Goal: Information Seeking & Learning: Learn about a topic

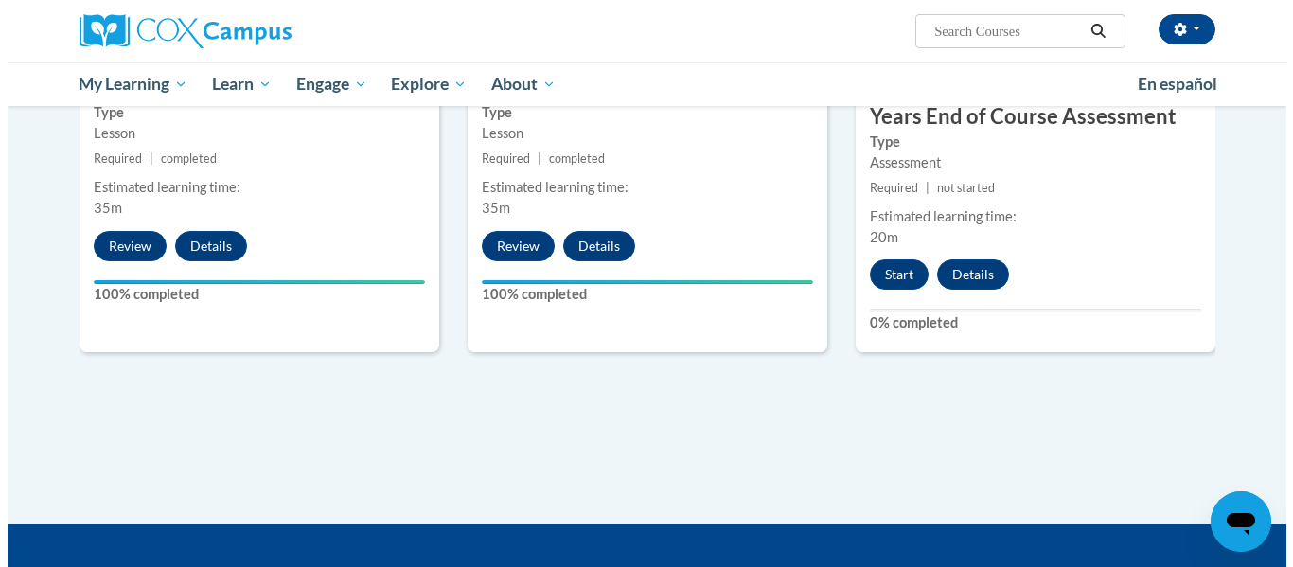
scroll to position [1776, 0]
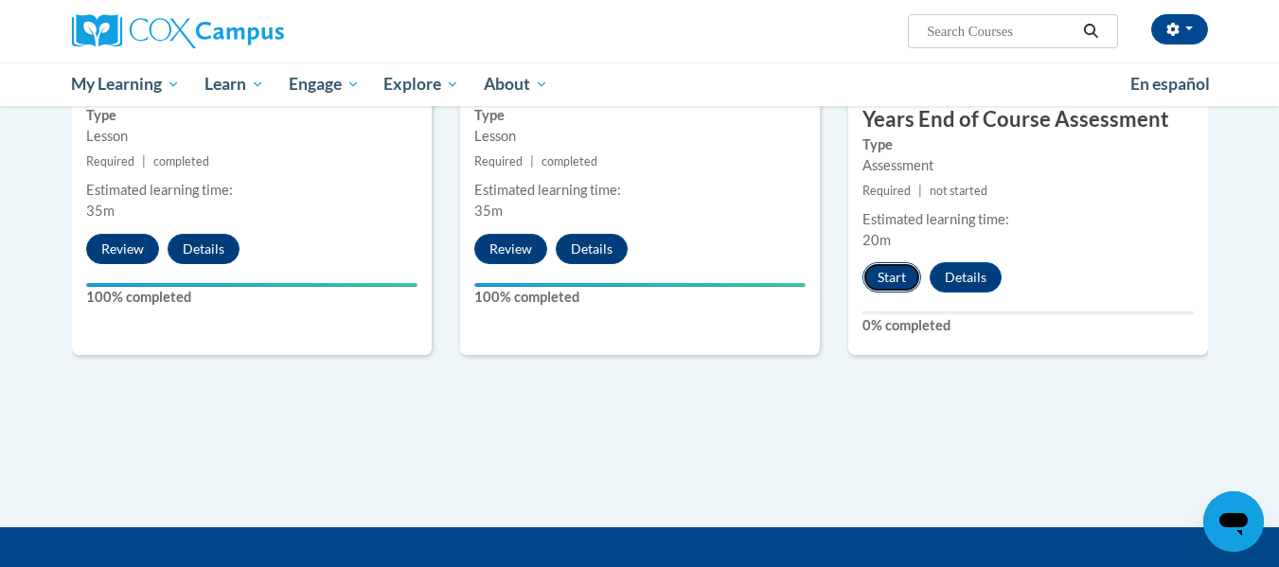
click at [893, 273] on button "Start" at bounding box center [892, 277] width 59 height 30
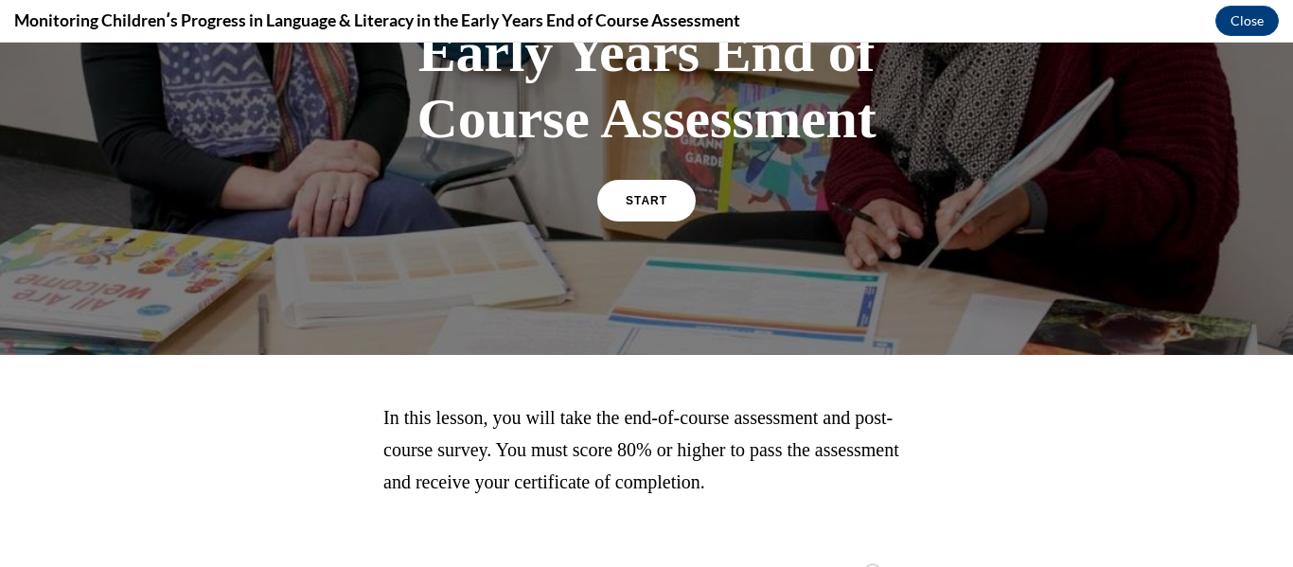
scroll to position [438, 0]
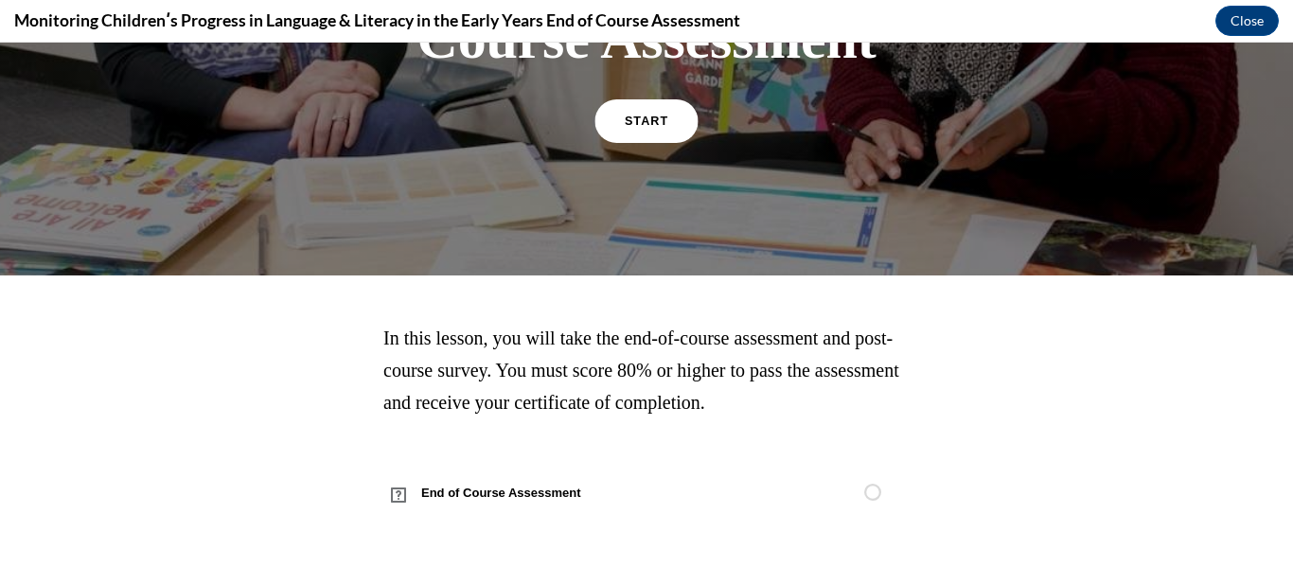
click at [649, 125] on span "START" at bounding box center [647, 122] width 44 height 14
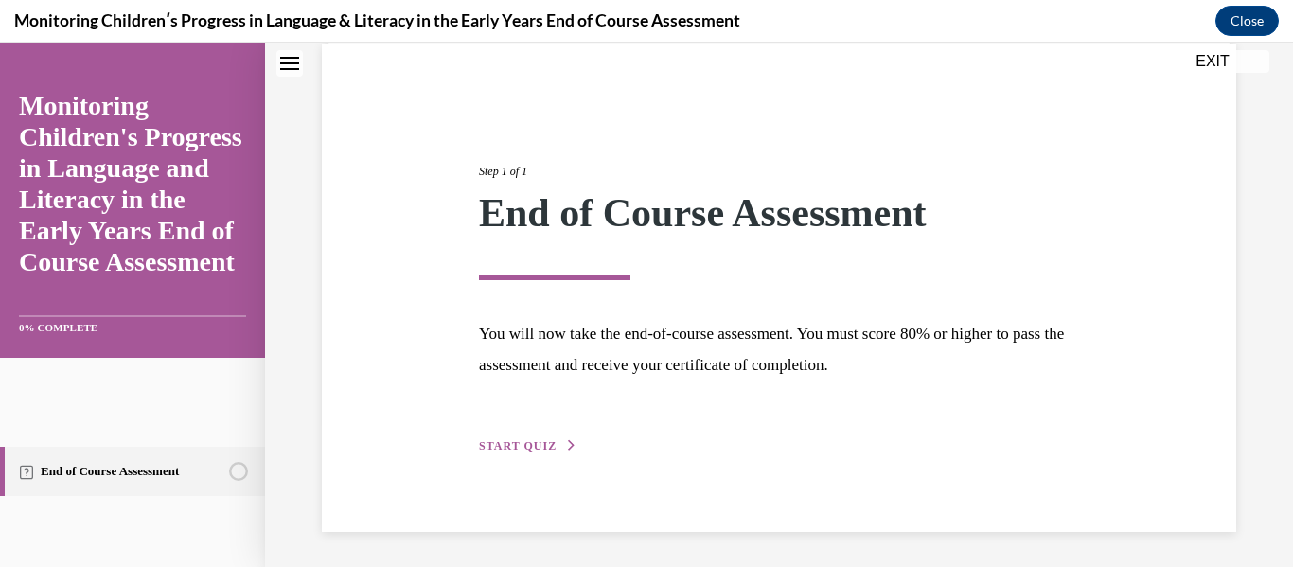
scroll to position [147, 0]
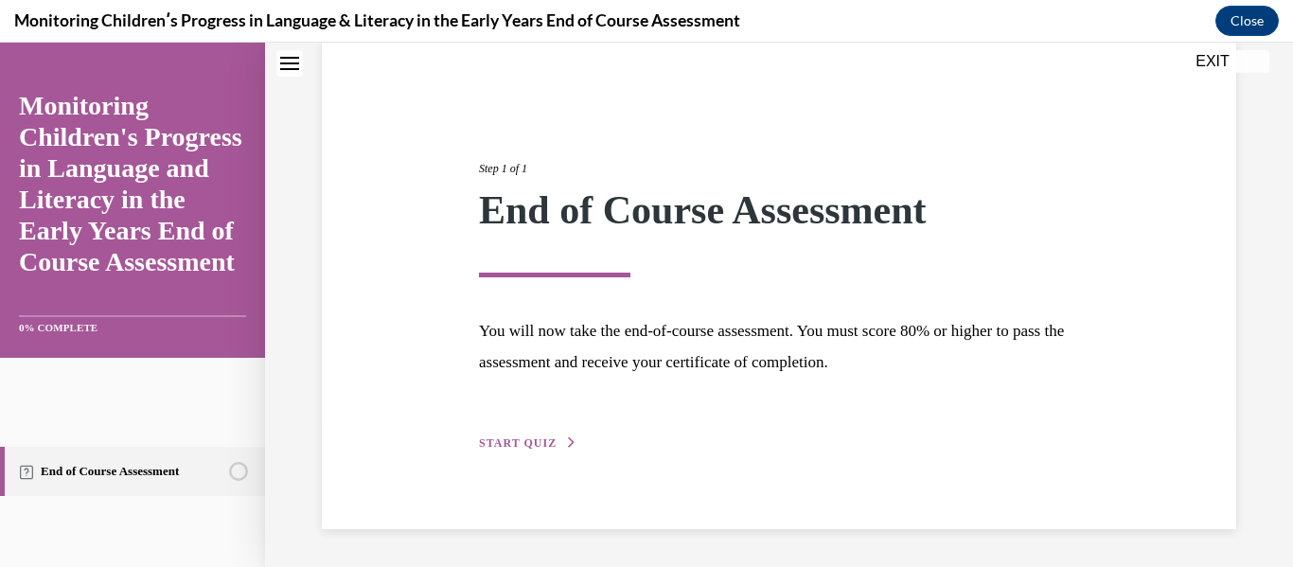
click at [549, 444] on span "START QUIZ" at bounding box center [518, 442] width 78 height 13
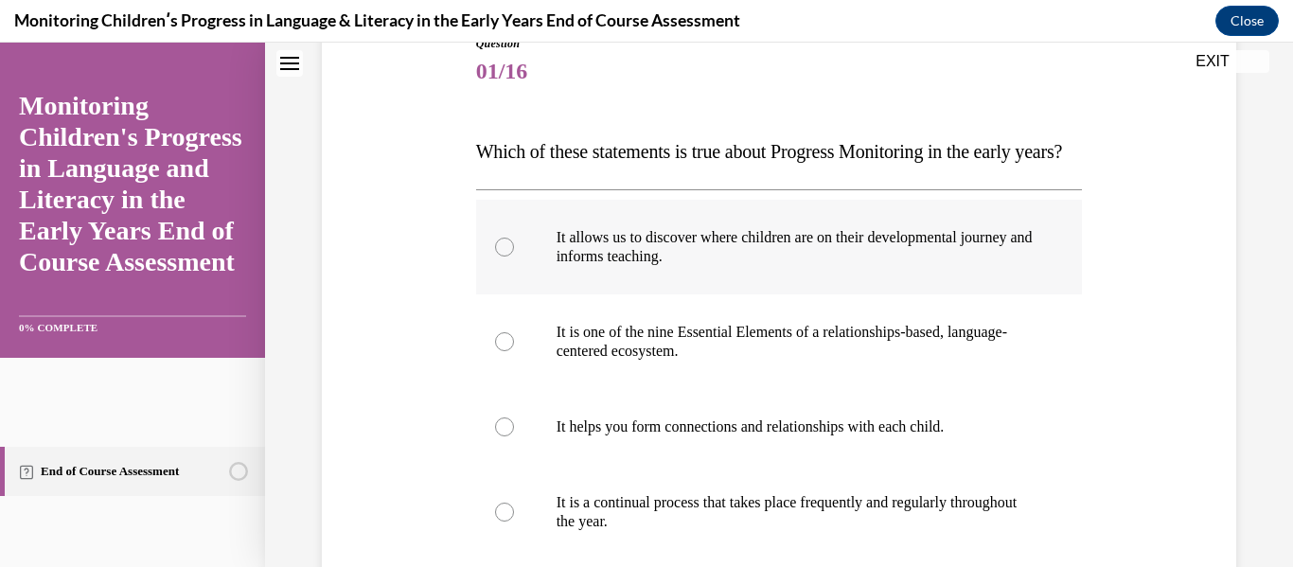
scroll to position [233, 0]
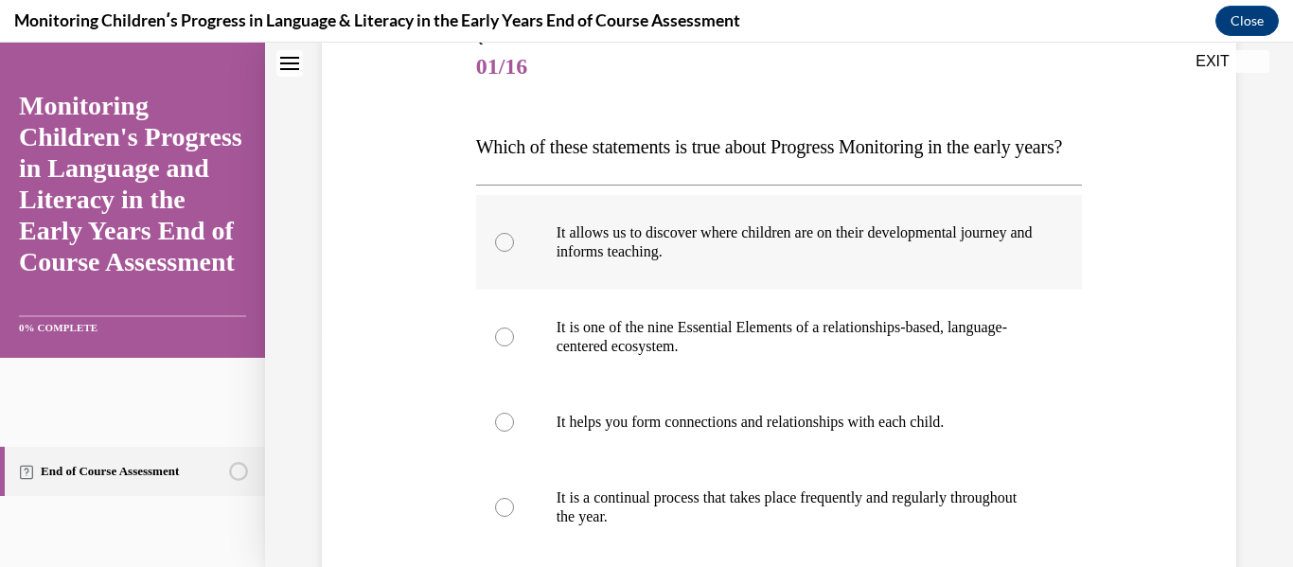
click at [496, 252] on div at bounding box center [504, 242] width 19 height 19
click at [496, 252] on input "It allows us to discover where children are on their developmental journey and …" at bounding box center [504, 242] width 19 height 19
radio input "true"
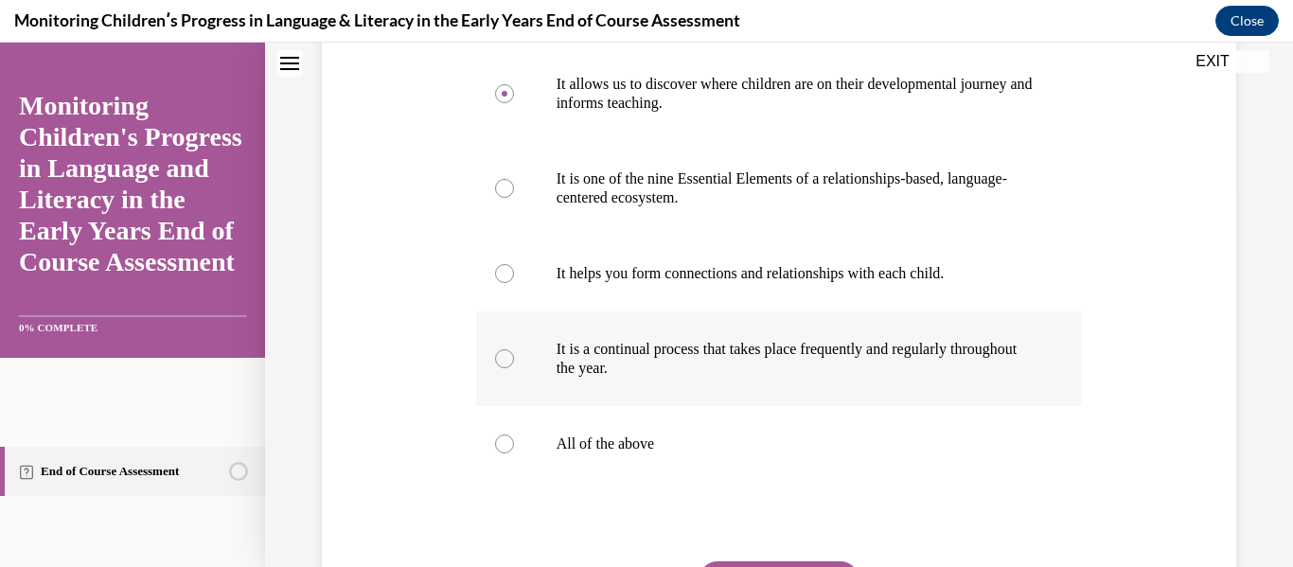
scroll to position [376, 0]
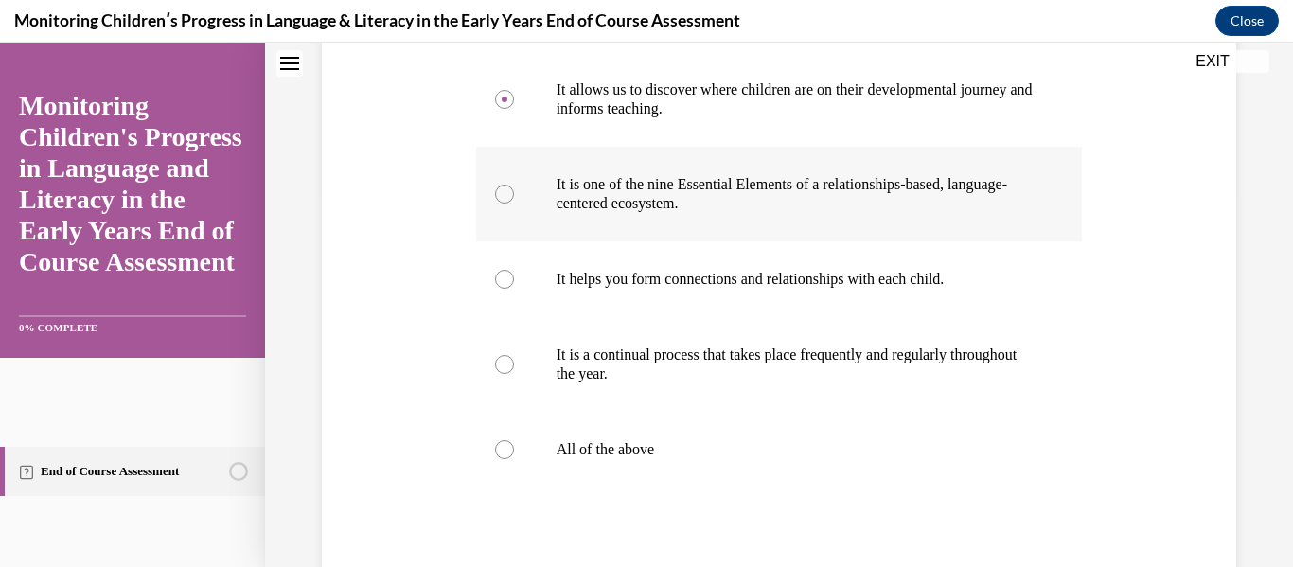
click at [501, 204] on div at bounding box center [504, 194] width 19 height 19
click at [501, 204] on input "It is one of the nine Essential Elements of a relationships-based, language-cen…" at bounding box center [504, 194] width 19 height 19
radio input "true"
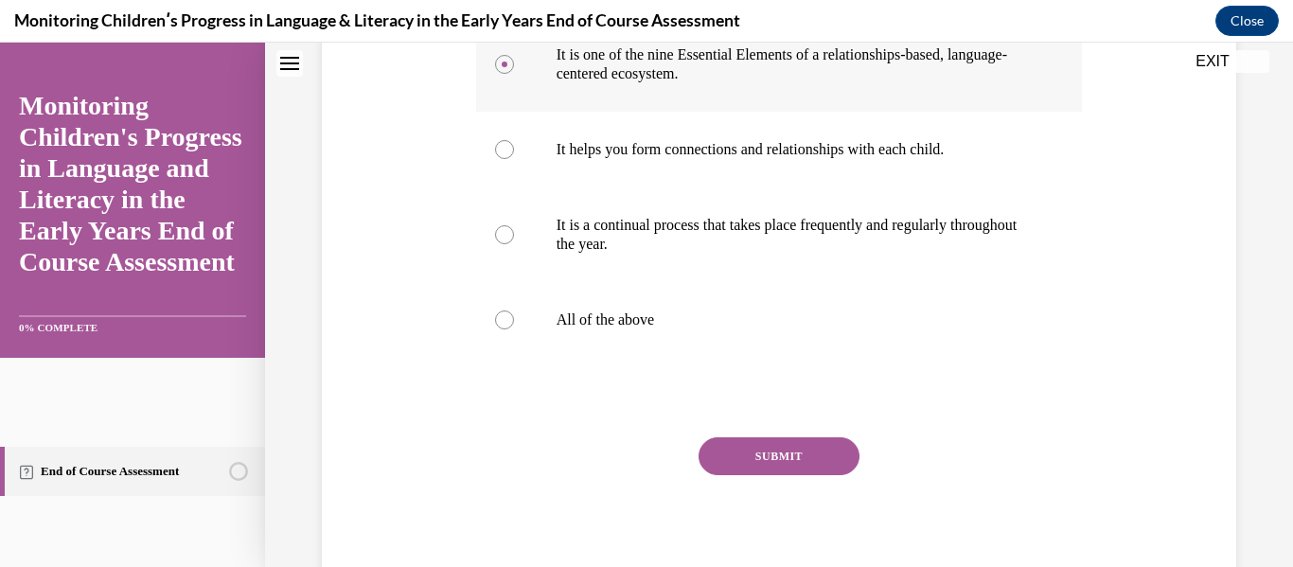
scroll to position [507, 0]
click at [499, 329] on div at bounding box center [504, 319] width 19 height 19
click at [499, 329] on input "All of the above" at bounding box center [504, 319] width 19 height 19
radio input "true"
click at [739, 474] on button "SUBMIT" at bounding box center [779, 455] width 161 height 38
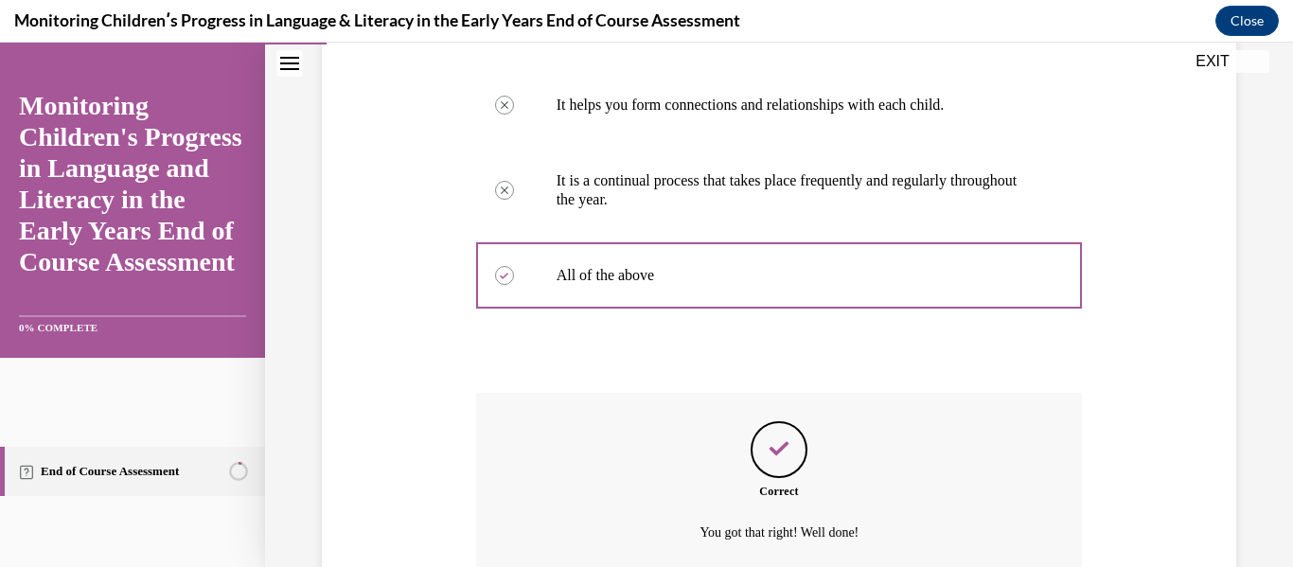
scroll to position [760, 0]
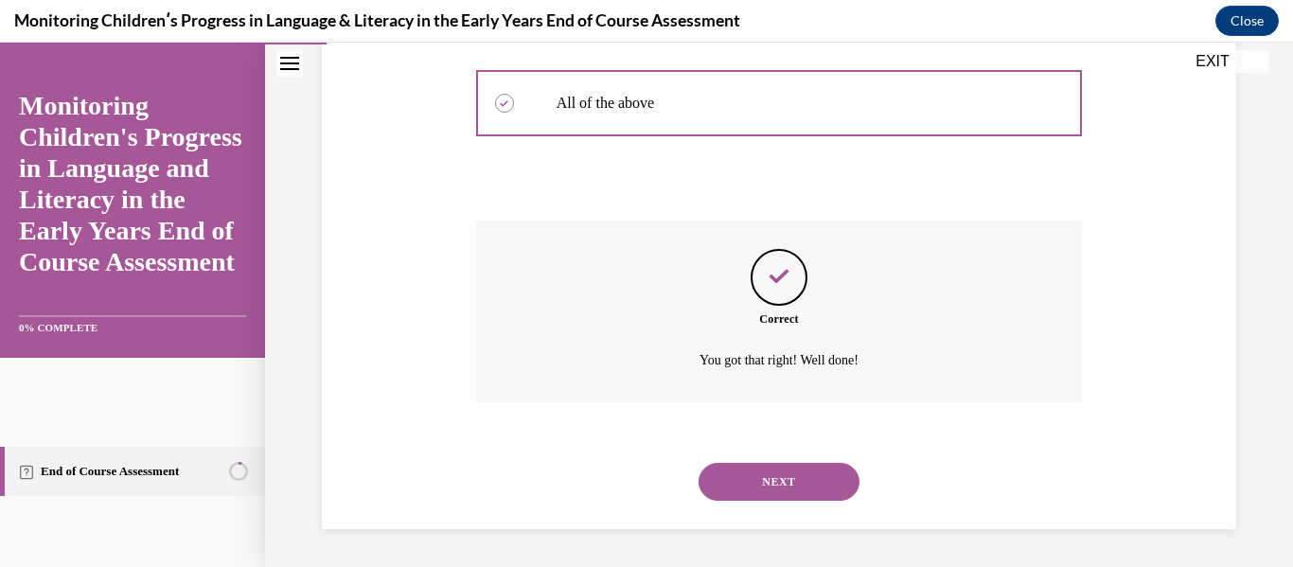
click at [749, 483] on button "NEXT" at bounding box center [779, 482] width 161 height 38
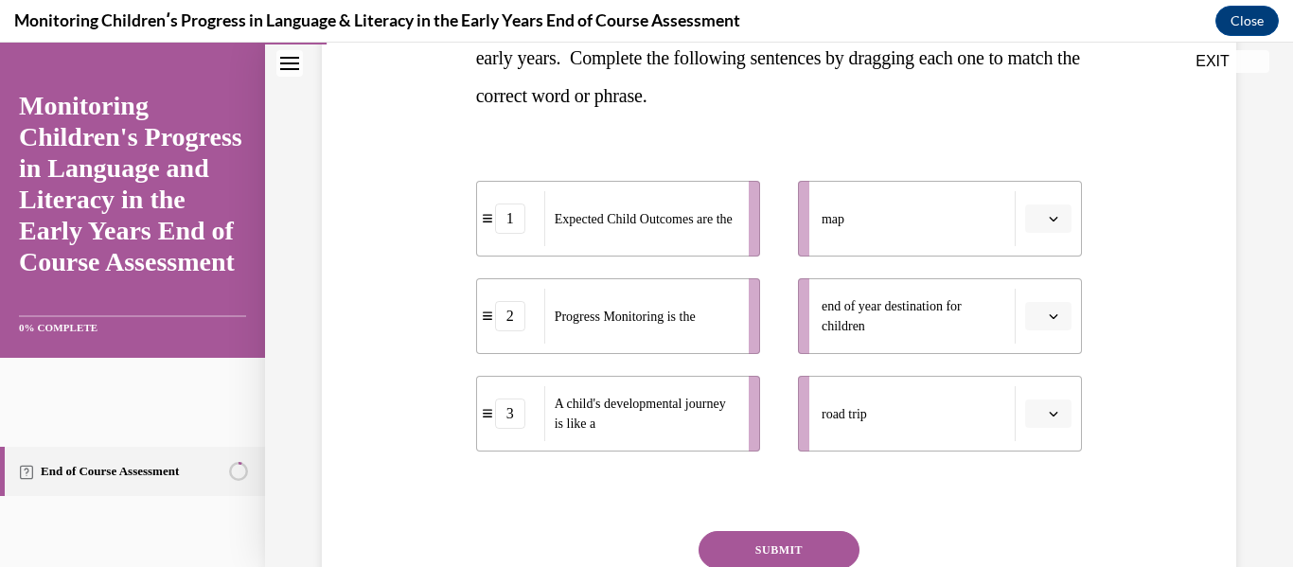
scroll to position [361, 0]
click at [1049, 408] on icon "button" at bounding box center [1053, 412] width 9 height 9
click at [1026, 379] on div "3" at bounding box center [1034, 370] width 47 height 38
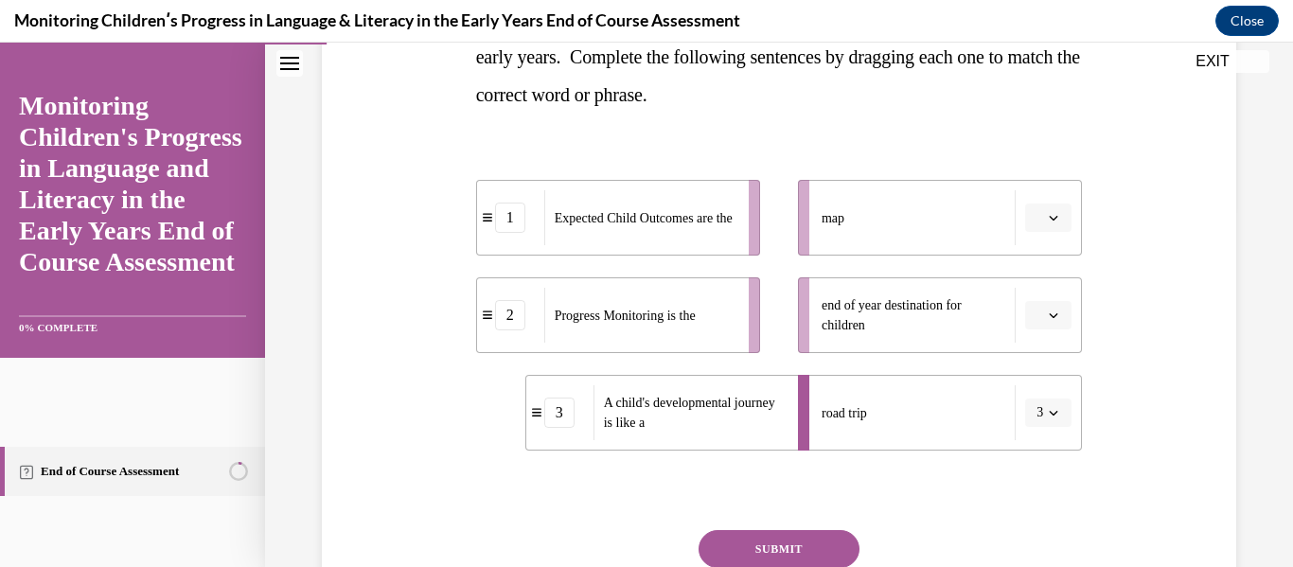
click at [1049, 313] on icon "button" at bounding box center [1053, 315] width 9 height 9
click at [1026, 386] on div "1" at bounding box center [1034, 396] width 47 height 38
click at [1049, 221] on icon "button" at bounding box center [1053, 217] width 9 height 9
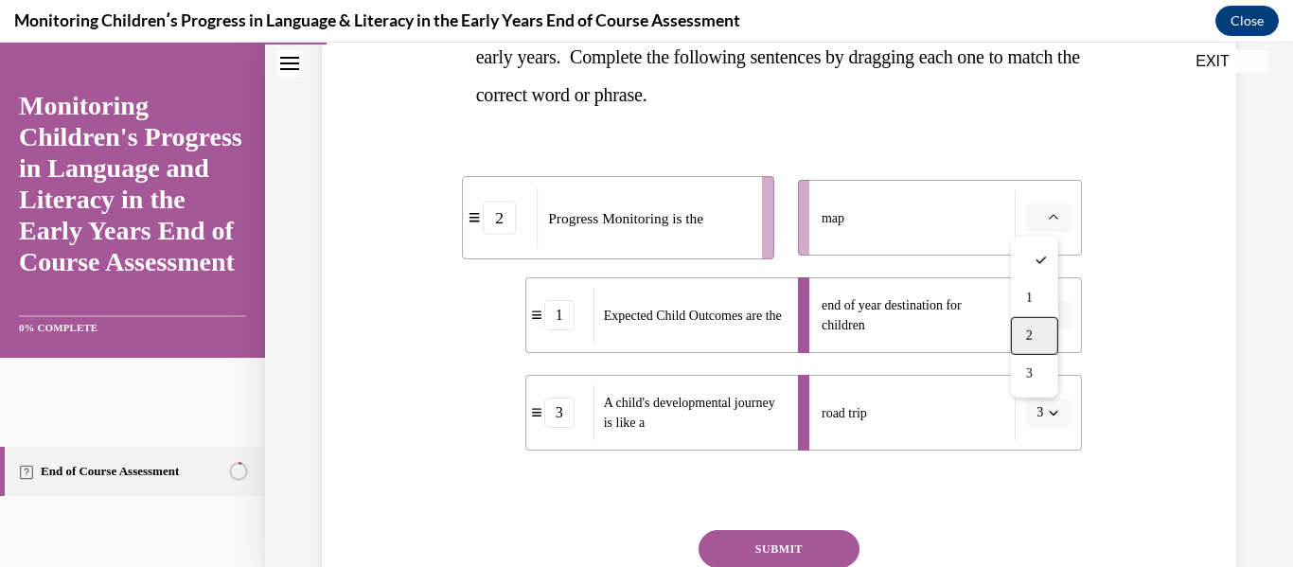
click at [1039, 340] on div "2" at bounding box center [1034, 336] width 47 height 38
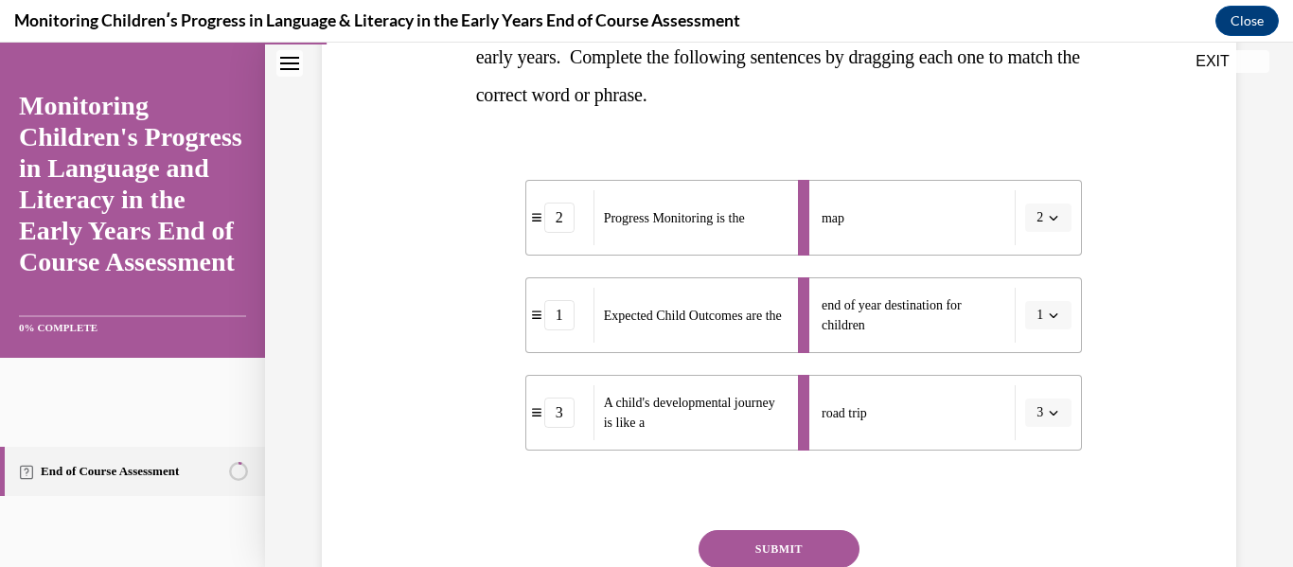
click at [1039, 340] on li "end of year destination for children 1" at bounding box center [940, 315] width 284 height 76
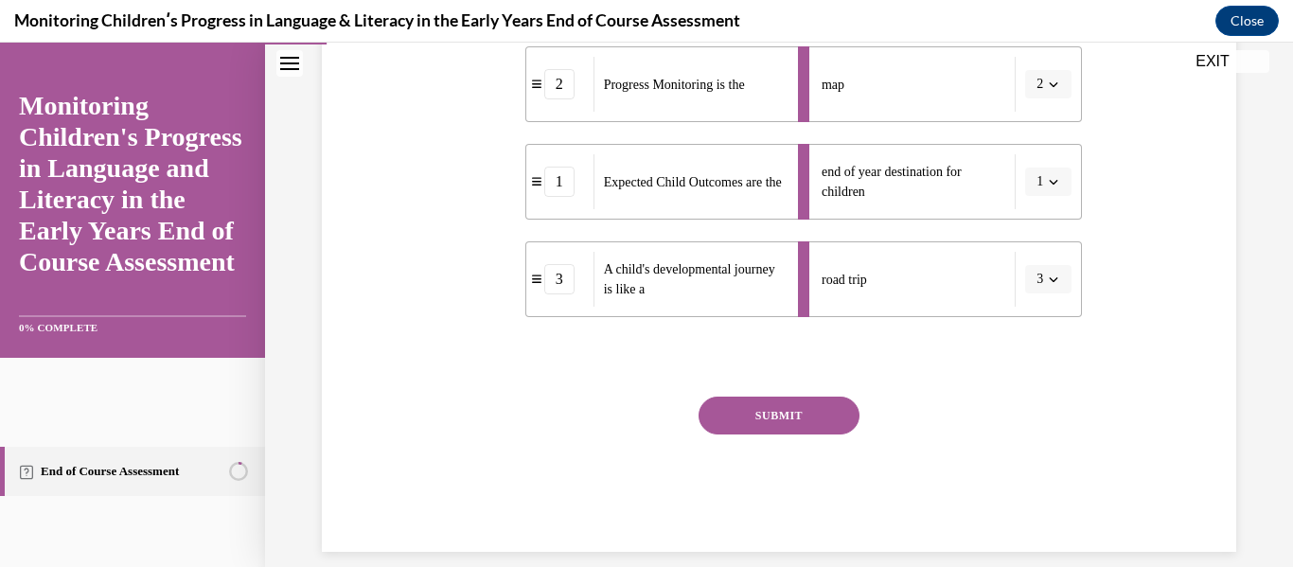
scroll to position [517, 0]
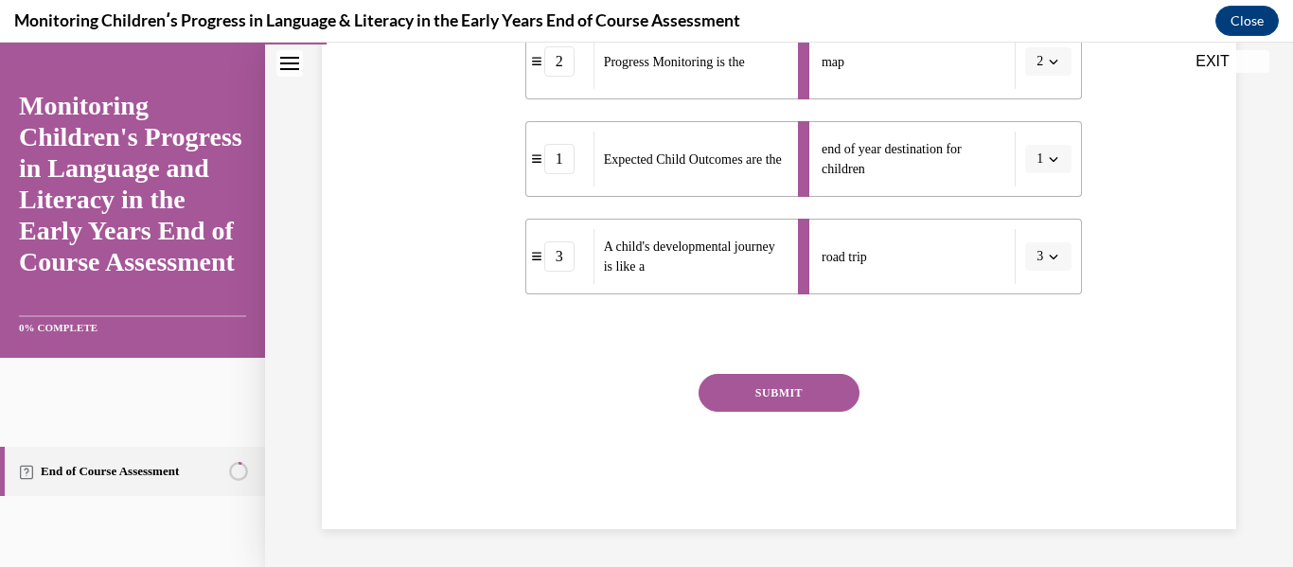
click at [753, 393] on button "SUBMIT" at bounding box center [779, 393] width 161 height 38
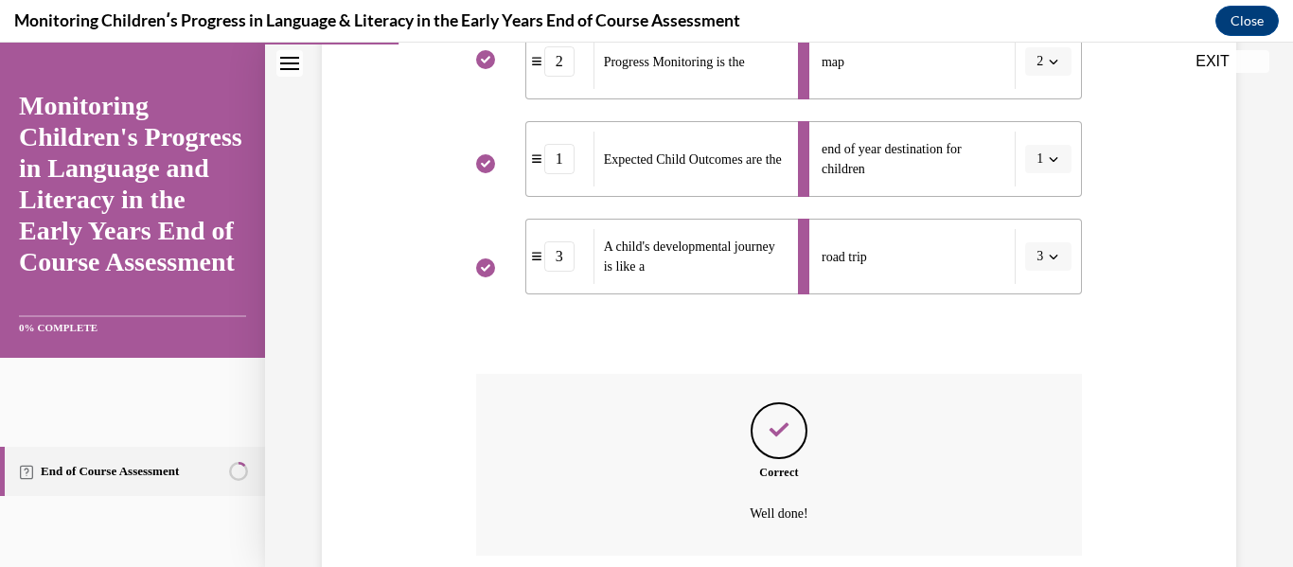
scroll to position [670, 0]
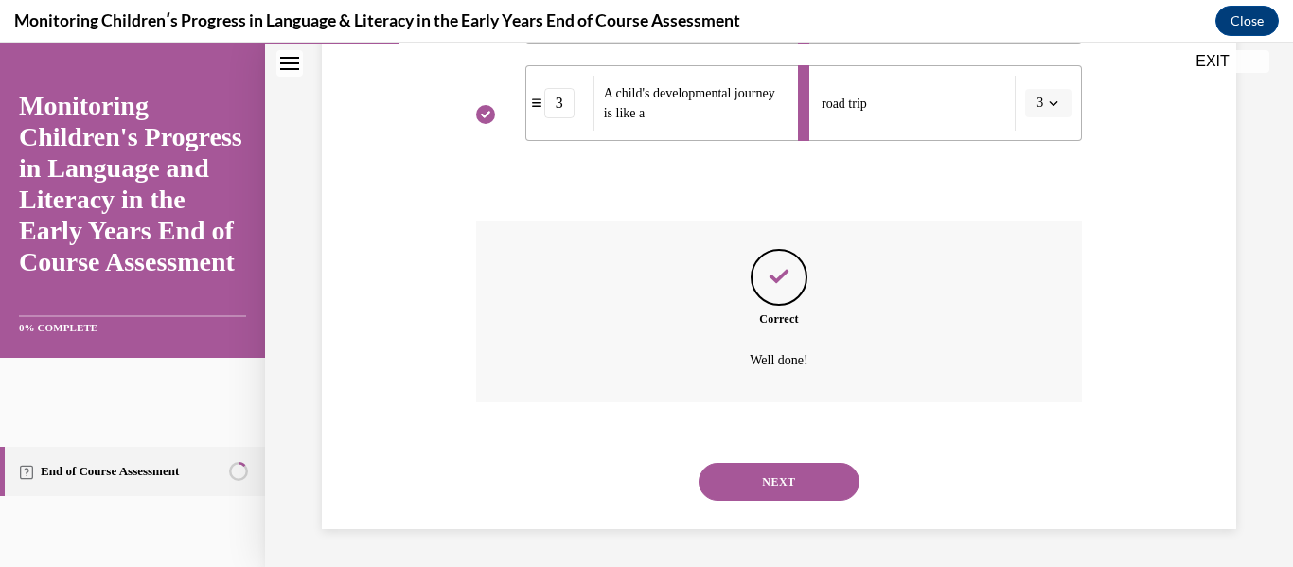
click at [773, 487] on button "NEXT" at bounding box center [779, 482] width 161 height 38
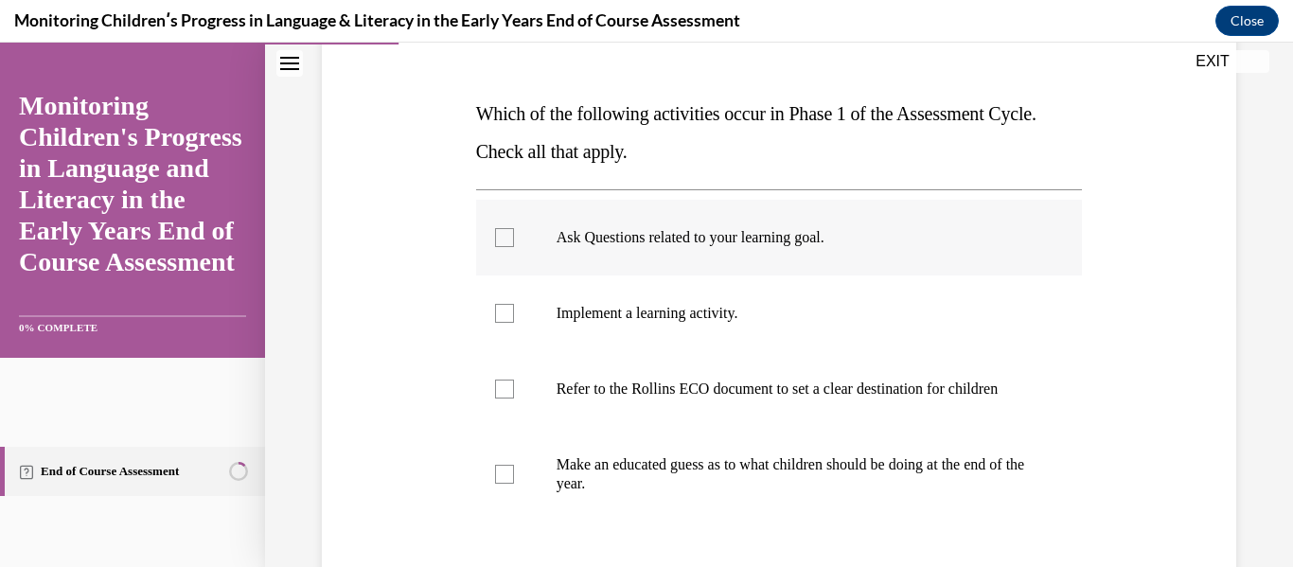
scroll to position [267, 0]
click at [503, 233] on div at bounding box center [504, 236] width 19 height 19
click at [503, 233] on input "Ask Questions related to your learning goal." at bounding box center [504, 236] width 19 height 19
checkbox input "true"
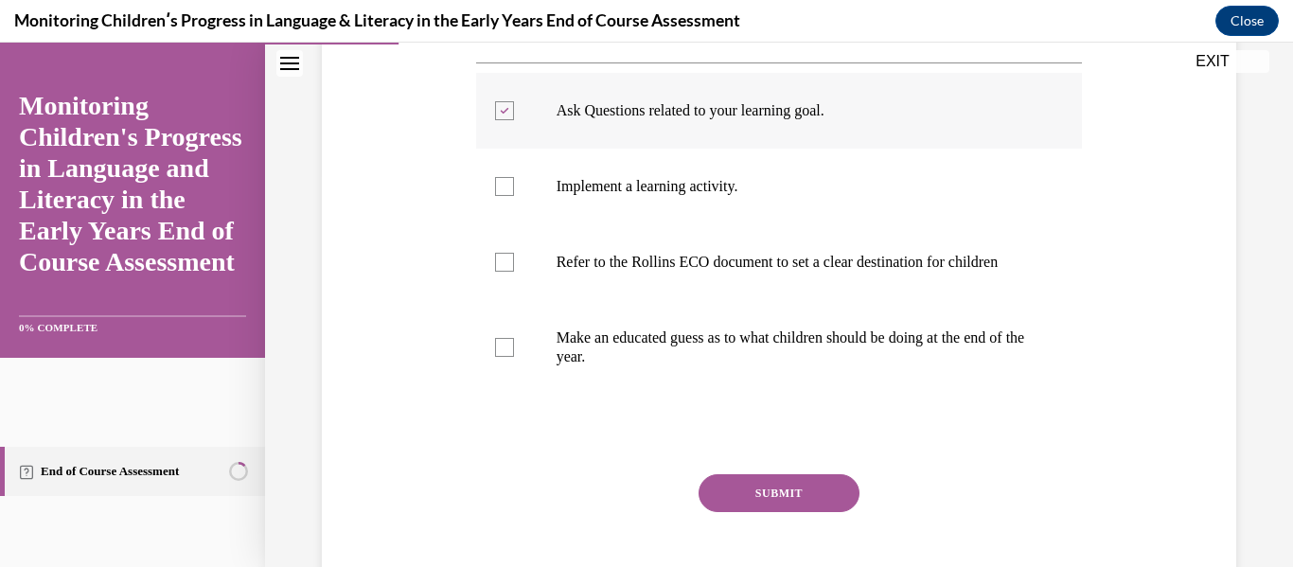
scroll to position [424, 0]
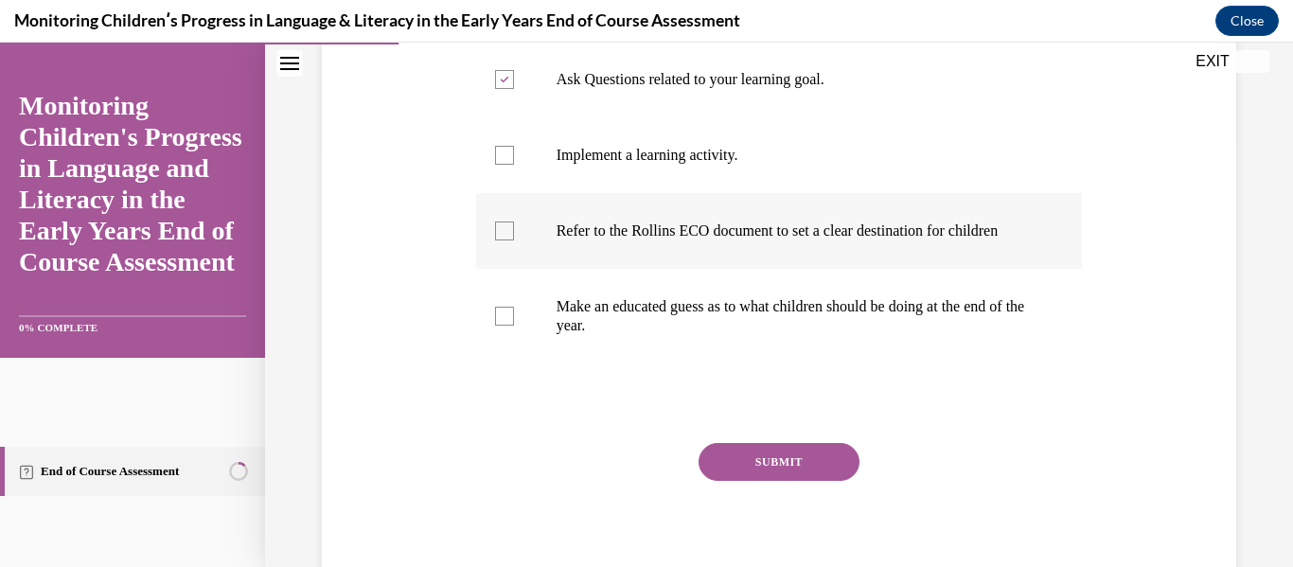
click at [502, 240] on div at bounding box center [504, 231] width 19 height 19
click at [502, 240] on input "Refer to the Rollins ECO document to set a clear destination for children" at bounding box center [504, 231] width 19 height 19
checkbox input "true"
click at [747, 481] on button "SUBMIT" at bounding box center [779, 462] width 161 height 38
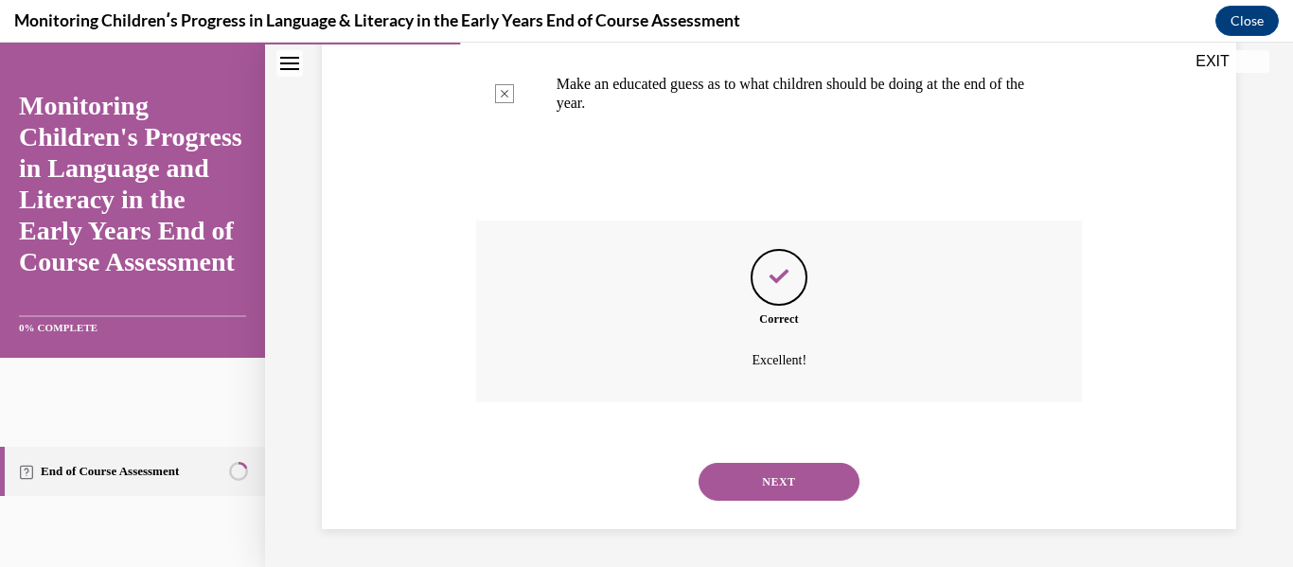
scroll to position [666, 0]
click at [747, 484] on button "NEXT" at bounding box center [779, 482] width 161 height 38
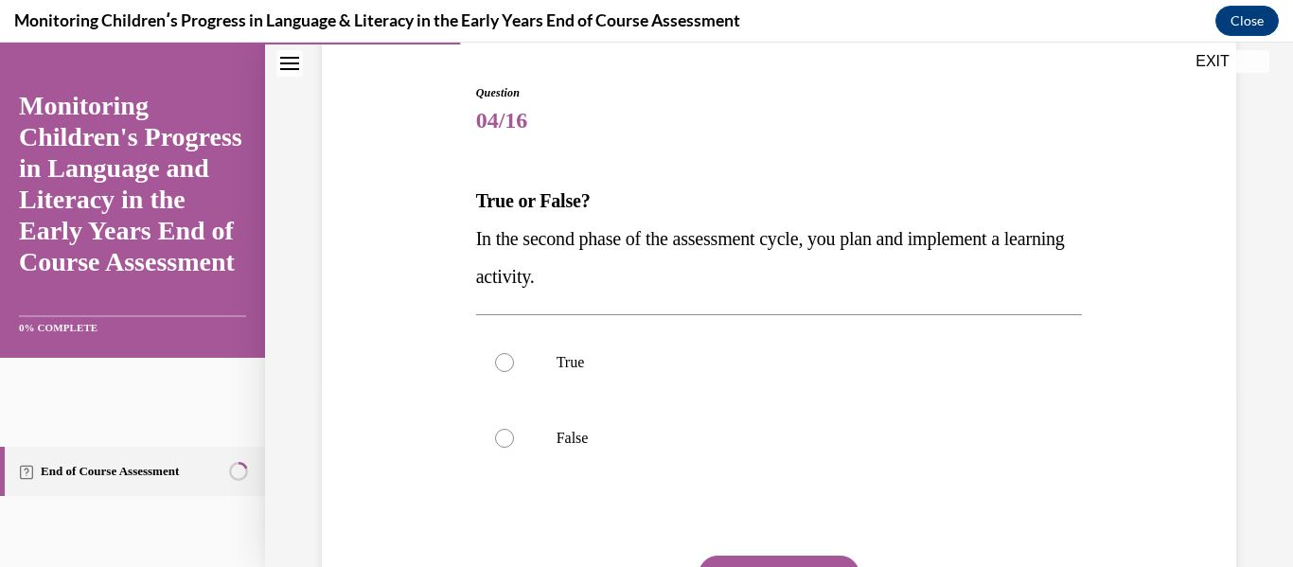
scroll to position [180, 0]
click at [501, 438] on div at bounding box center [504, 437] width 19 height 19
click at [501, 438] on input "False" at bounding box center [504, 437] width 19 height 19
radio input "true"
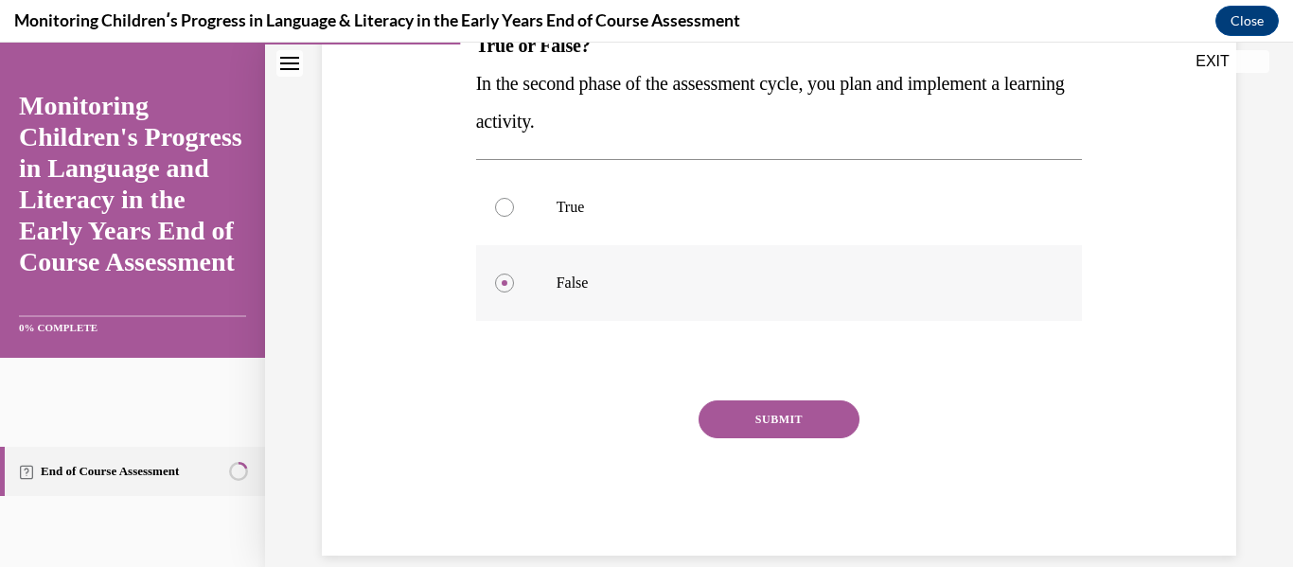
scroll to position [335, 0]
click at [749, 410] on button "SUBMIT" at bounding box center [779, 419] width 161 height 38
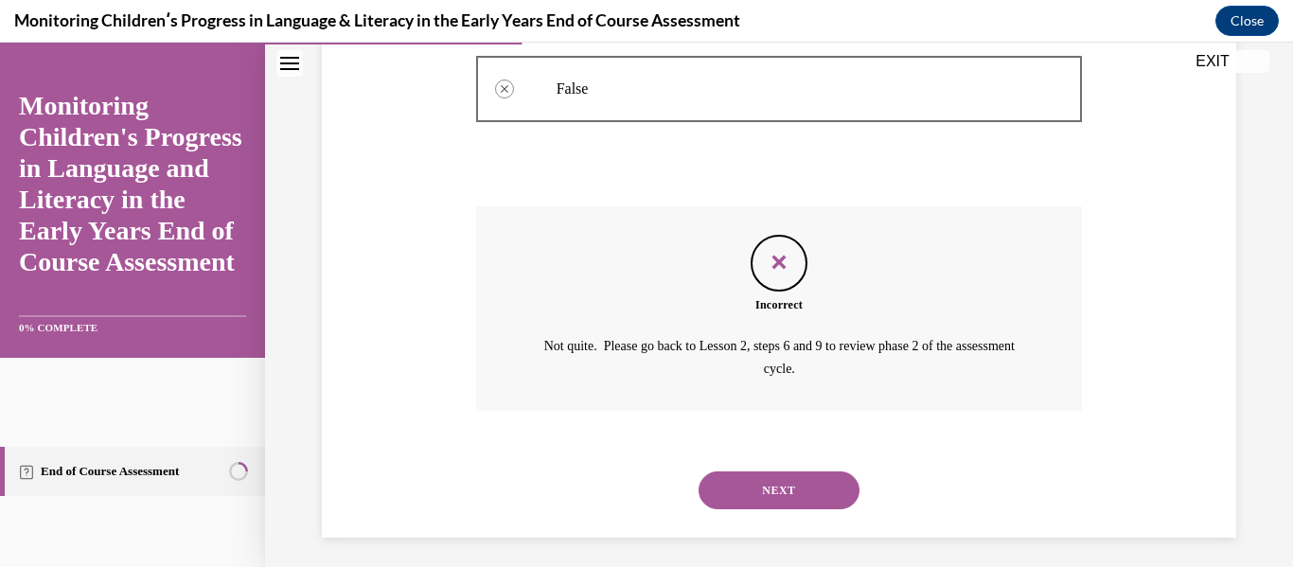
scroll to position [537, 0]
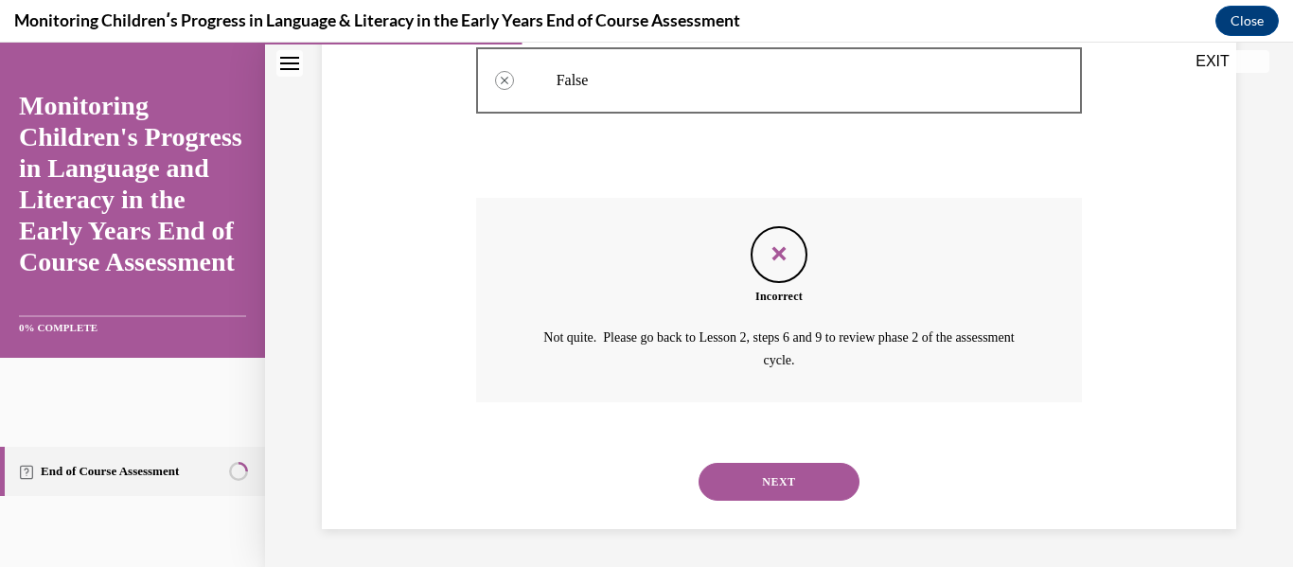
click at [788, 491] on button "NEXT" at bounding box center [779, 482] width 161 height 38
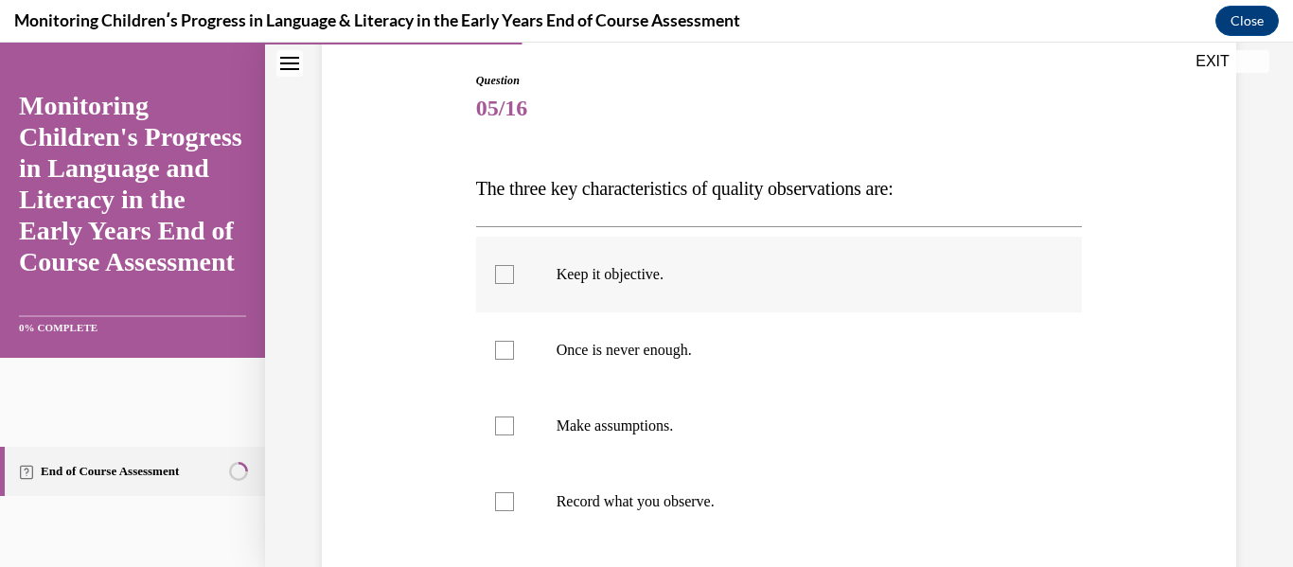
scroll to position [194, 0]
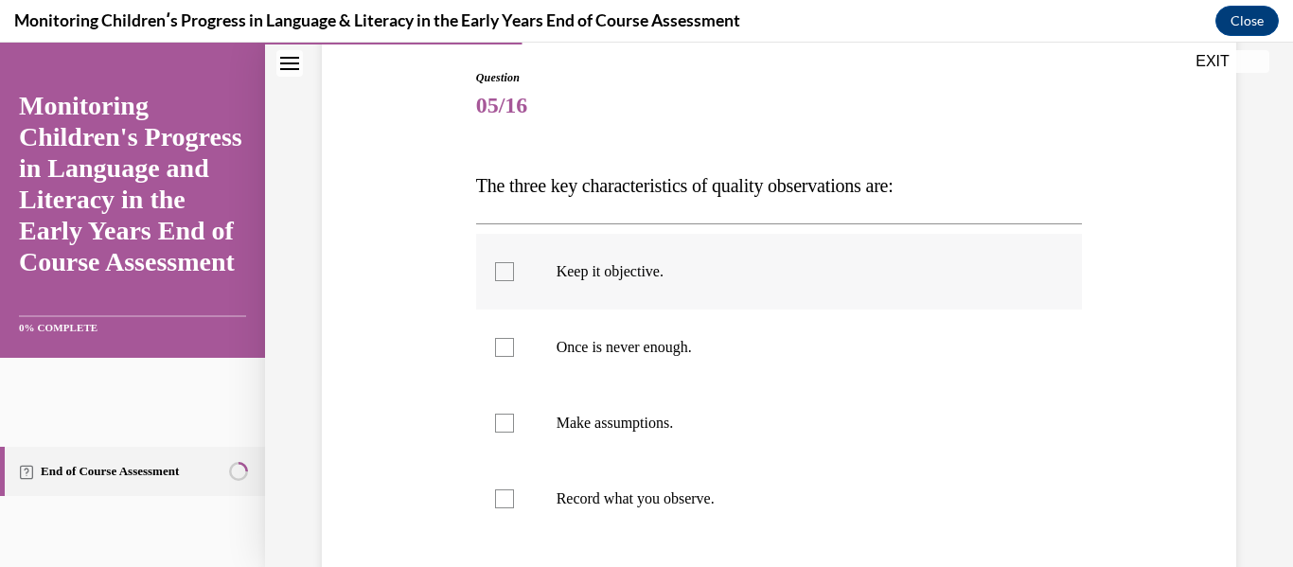
click at [501, 276] on div at bounding box center [504, 271] width 19 height 19
click at [501, 276] on input "Keep it objective." at bounding box center [504, 271] width 19 height 19
checkbox input "true"
click at [502, 348] on div at bounding box center [504, 347] width 19 height 19
click at [502, 348] on input "Once is never enough." at bounding box center [504, 347] width 19 height 19
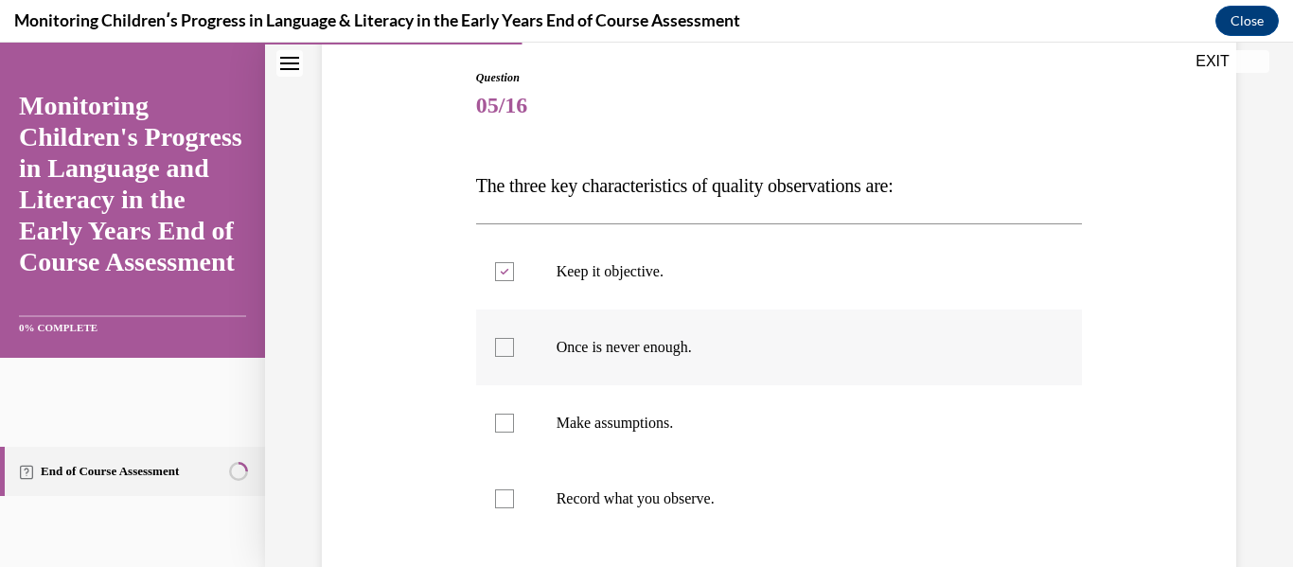
checkbox input "true"
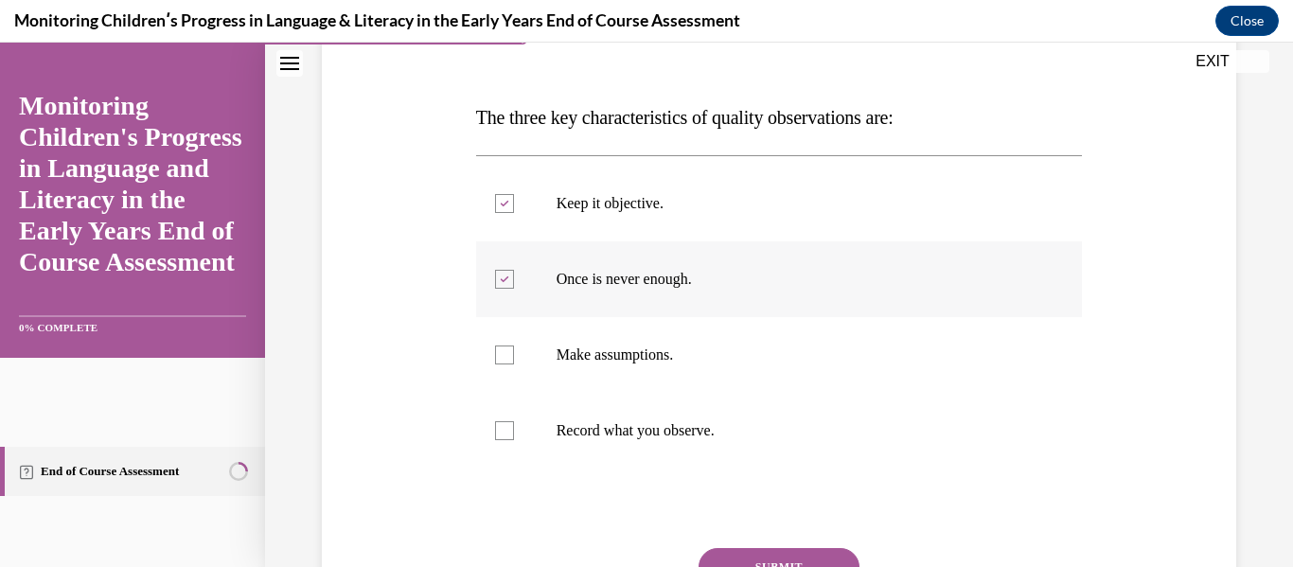
scroll to position [265, 0]
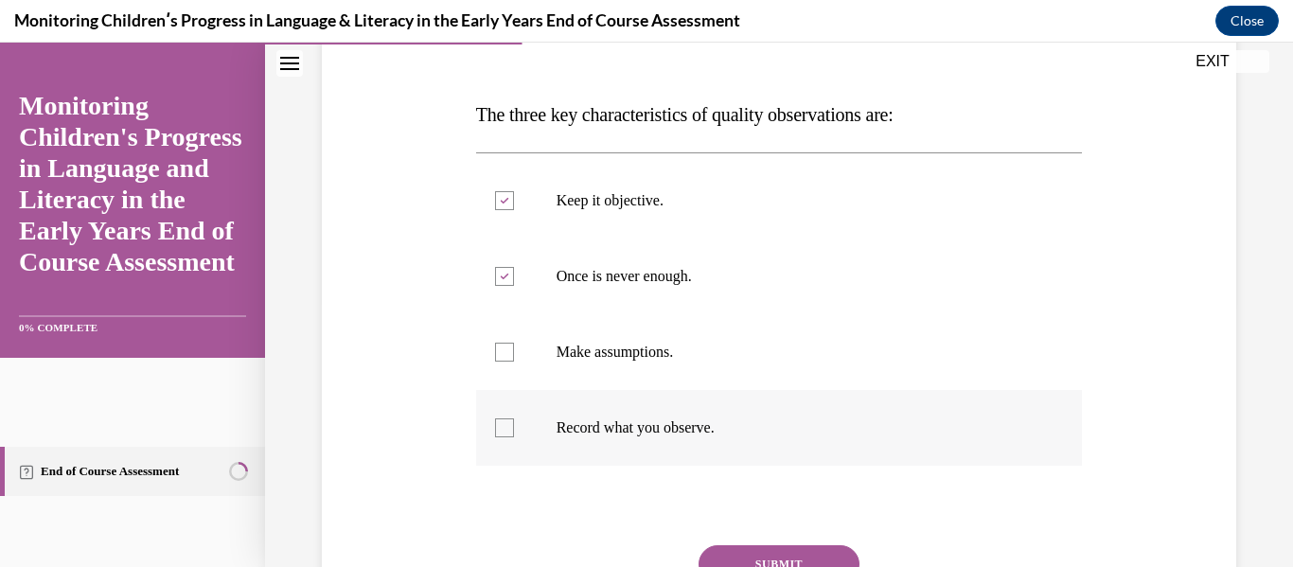
click at [511, 429] on div at bounding box center [504, 427] width 19 height 19
click at [511, 429] on input "Record what you observe." at bounding box center [504, 427] width 19 height 19
checkbox input "true"
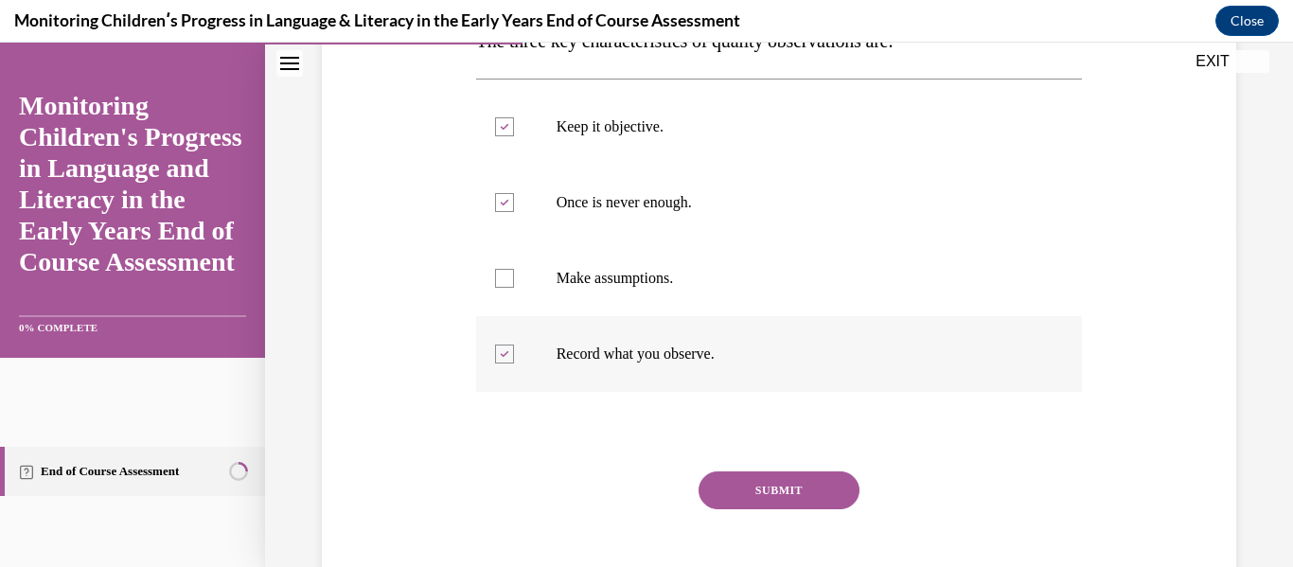
scroll to position [340, 0]
click at [760, 489] on button "SUBMIT" at bounding box center [779, 490] width 161 height 38
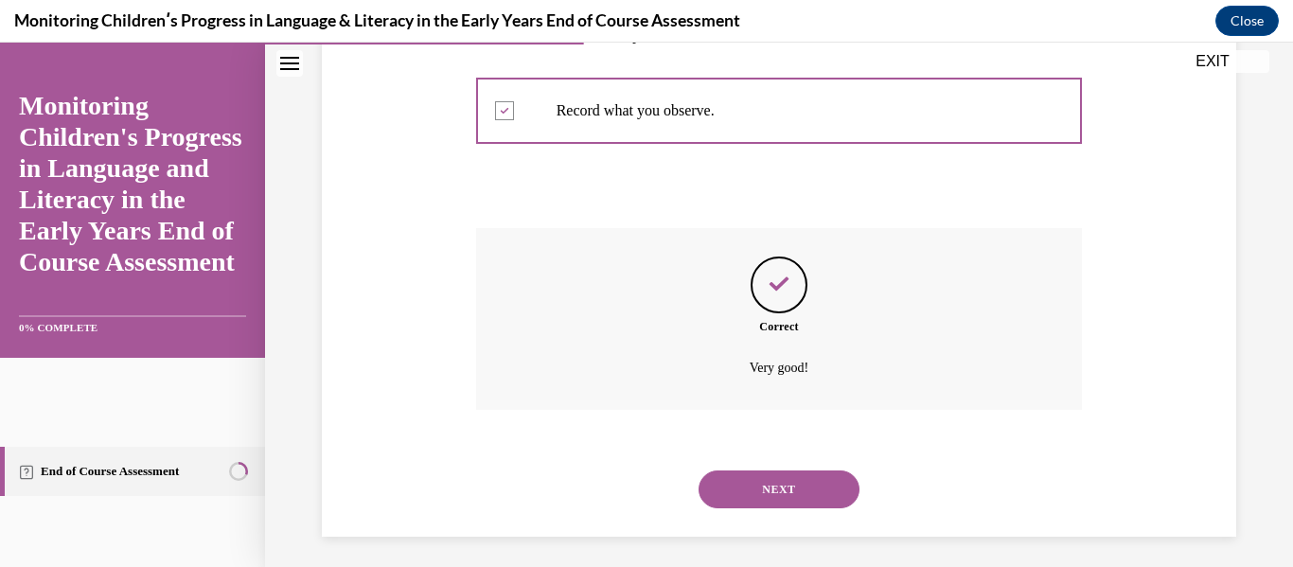
scroll to position [590, 0]
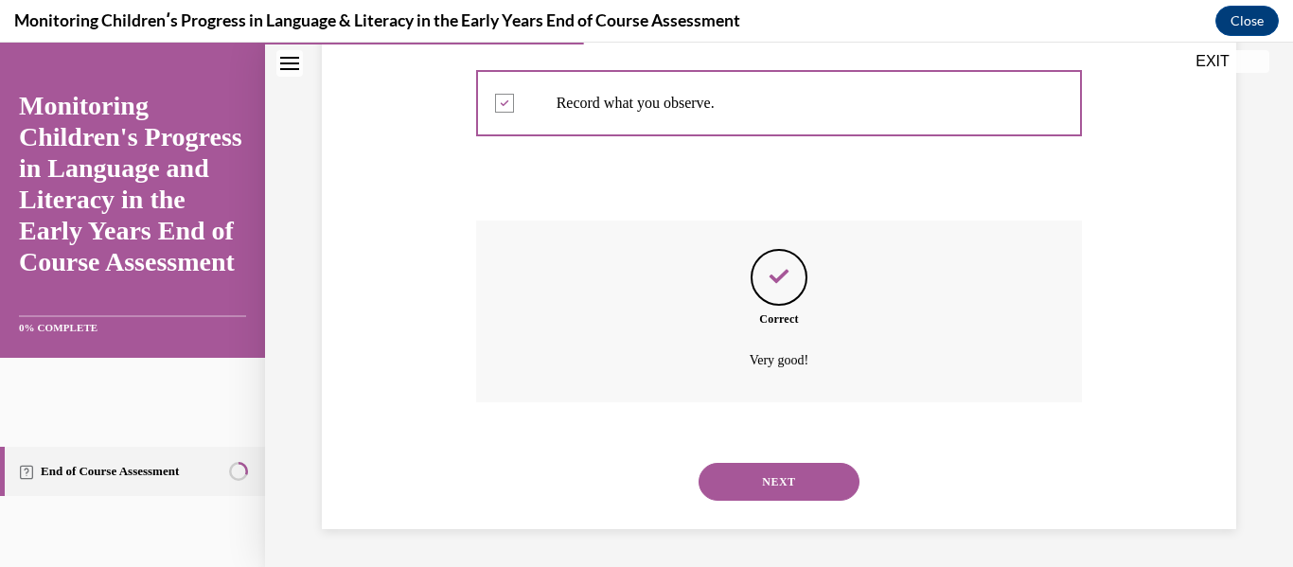
click at [783, 480] on button "NEXT" at bounding box center [779, 482] width 161 height 38
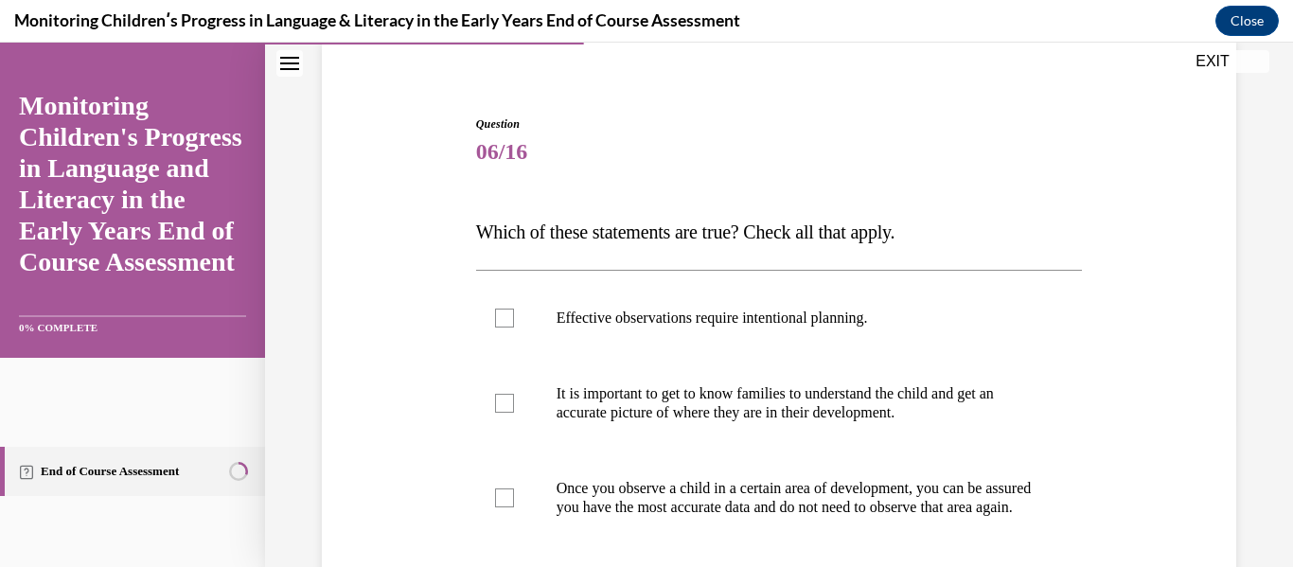
scroll to position [151, 0]
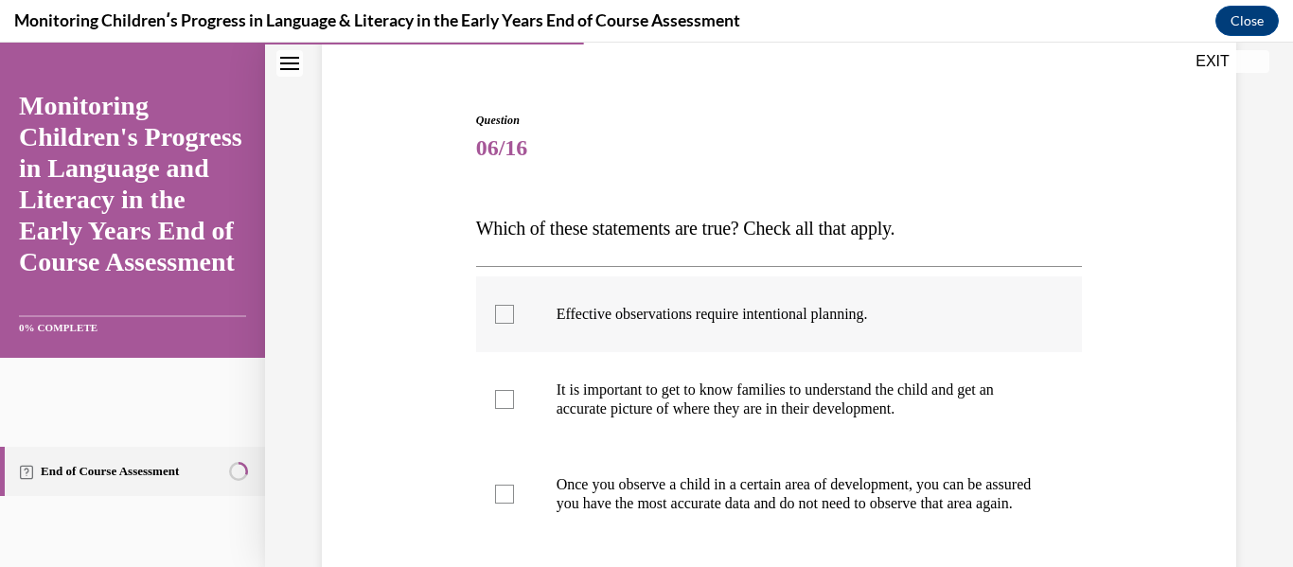
click at [497, 311] on div at bounding box center [504, 314] width 19 height 19
click at [497, 311] on input "Effective observations require intentional planning." at bounding box center [504, 314] width 19 height 19
checkbox input "true"
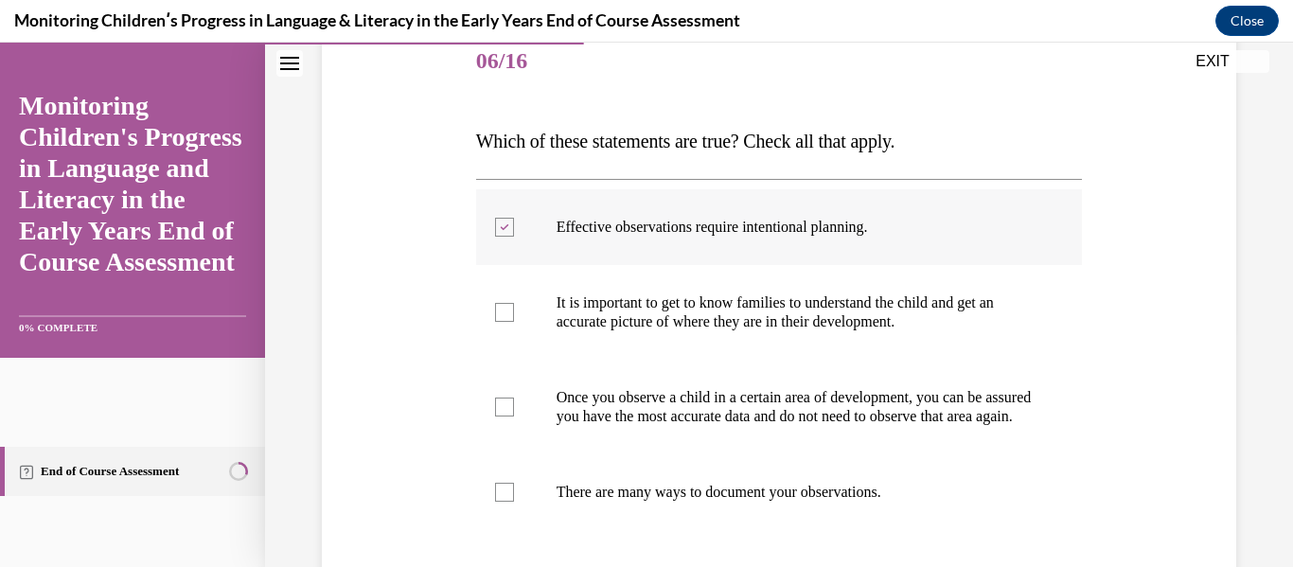
scroll to position [240, 0]
click at [500, 311] on div at bounding box center [504, 311] width 19 height 19
click at [500, 311] on input "It is important to get to know families to understand the child and get an accu…" at bounding box center [504, 311] width 19 height 19
checkbox input "true"
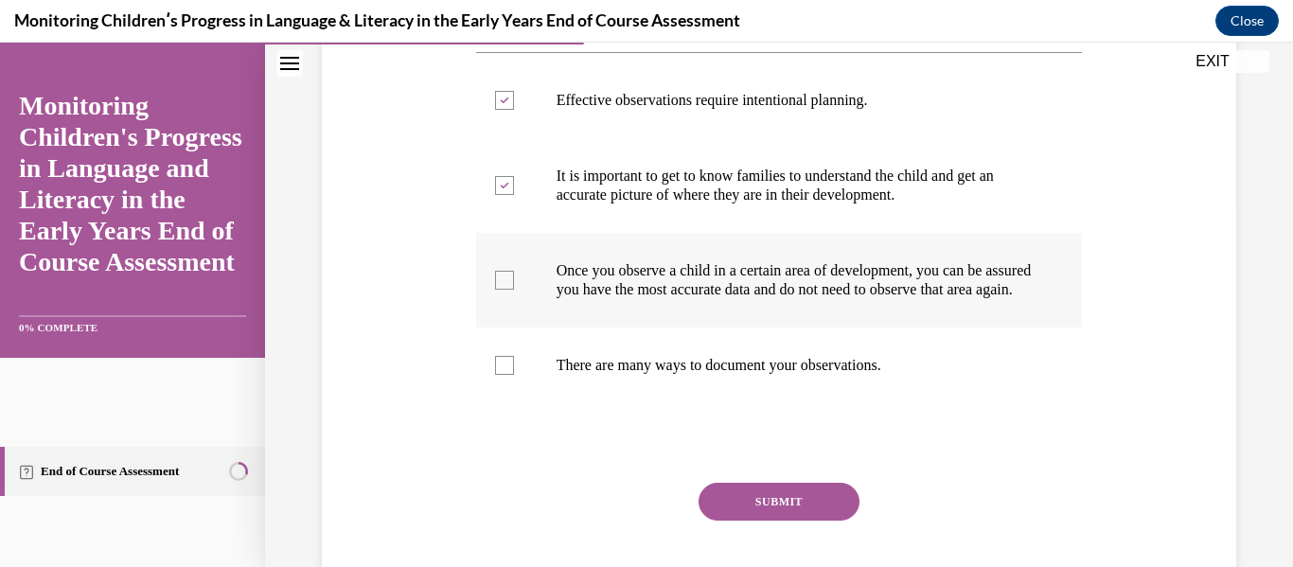
scroll to position [366, 0]
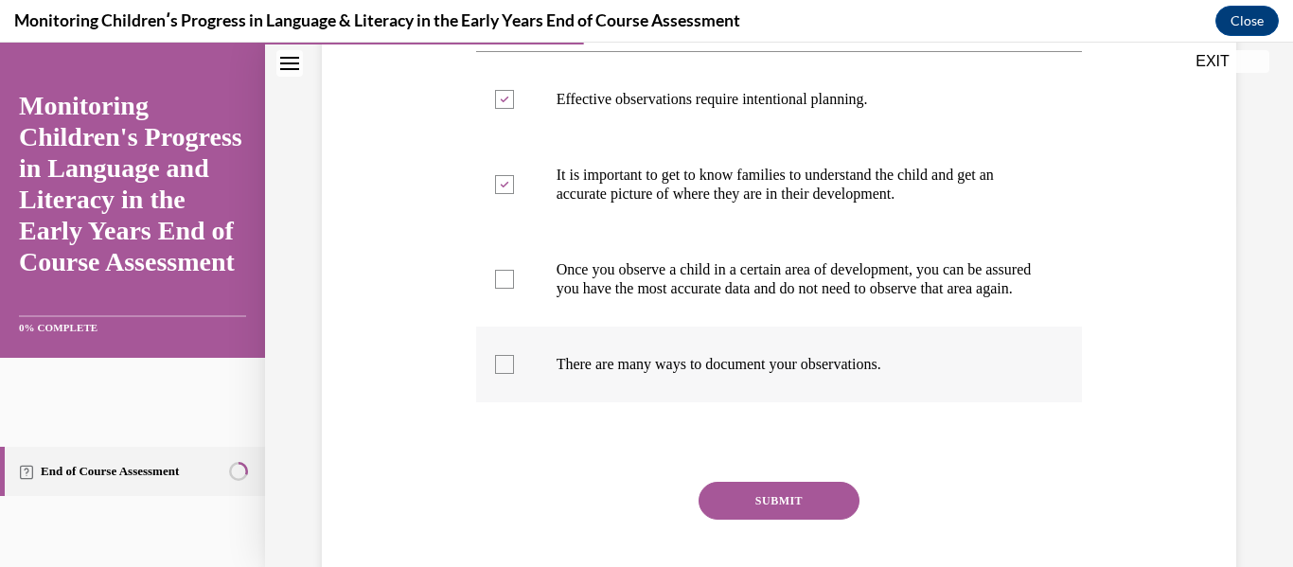
click at [504, 374] on div at bounding box center [504, 364] width 19 height 19
click at [504, 374] on input "There are many ways to document your observations." at bounding box center [504, 364] width 19 height 19
checkbox input "true"
click at [739, 518] on button "SUBMIT" at bounding box center [779, 501] width 161 height 38
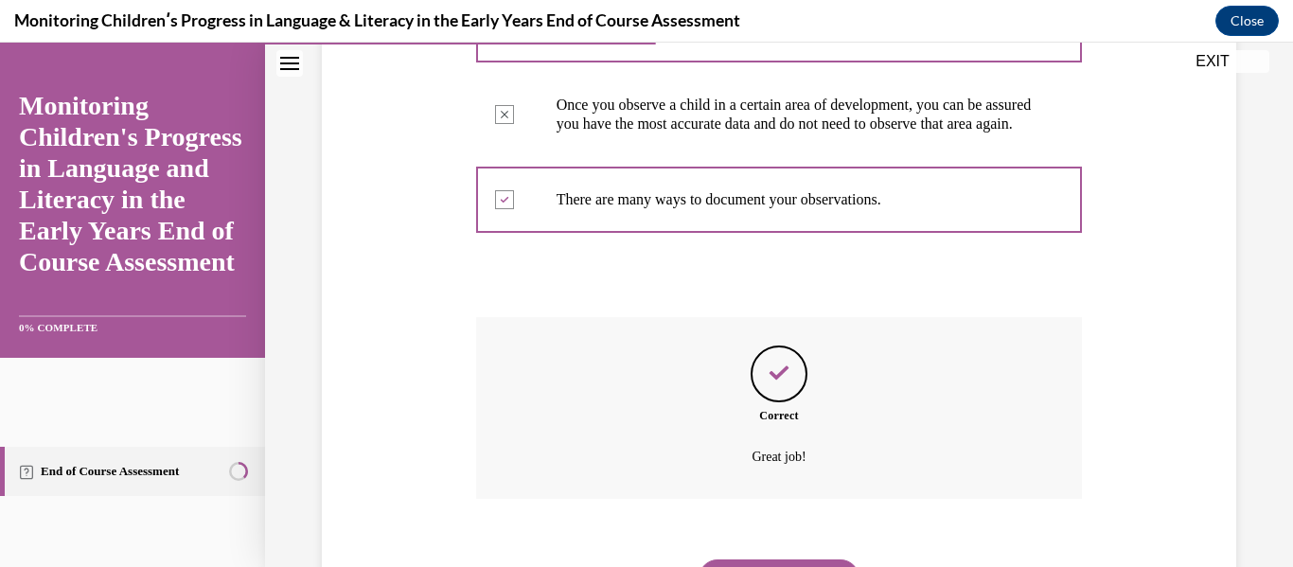
scroll to position [647, 0]
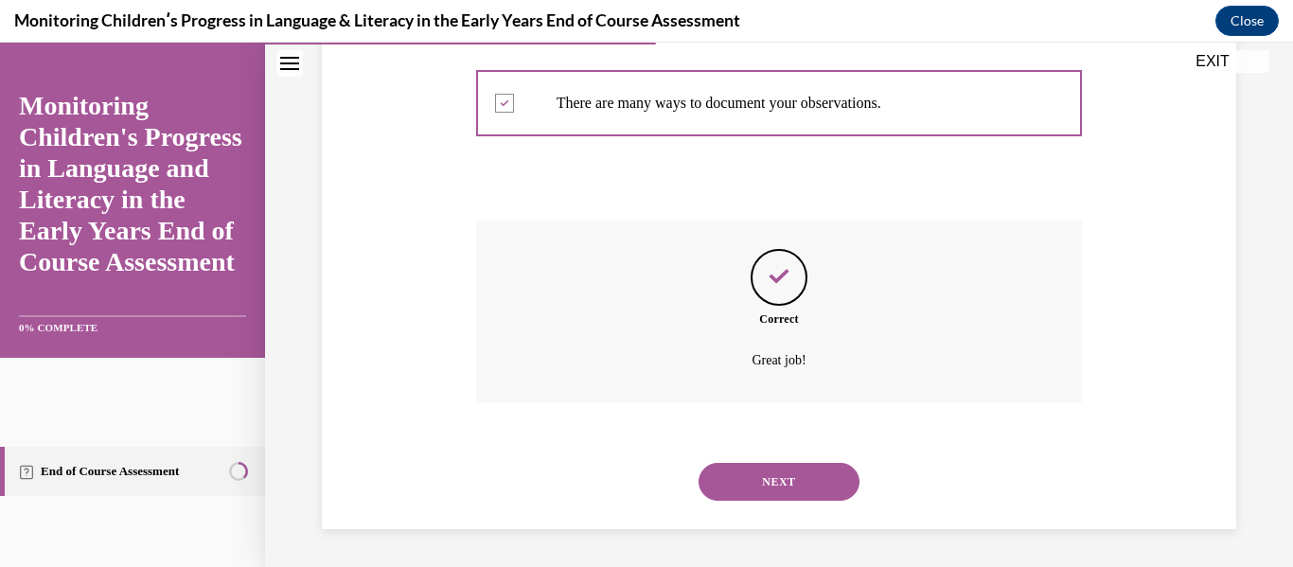
click at [756, 484] on button "NEXT" at bounding box center [779, 482] width 161 height 38
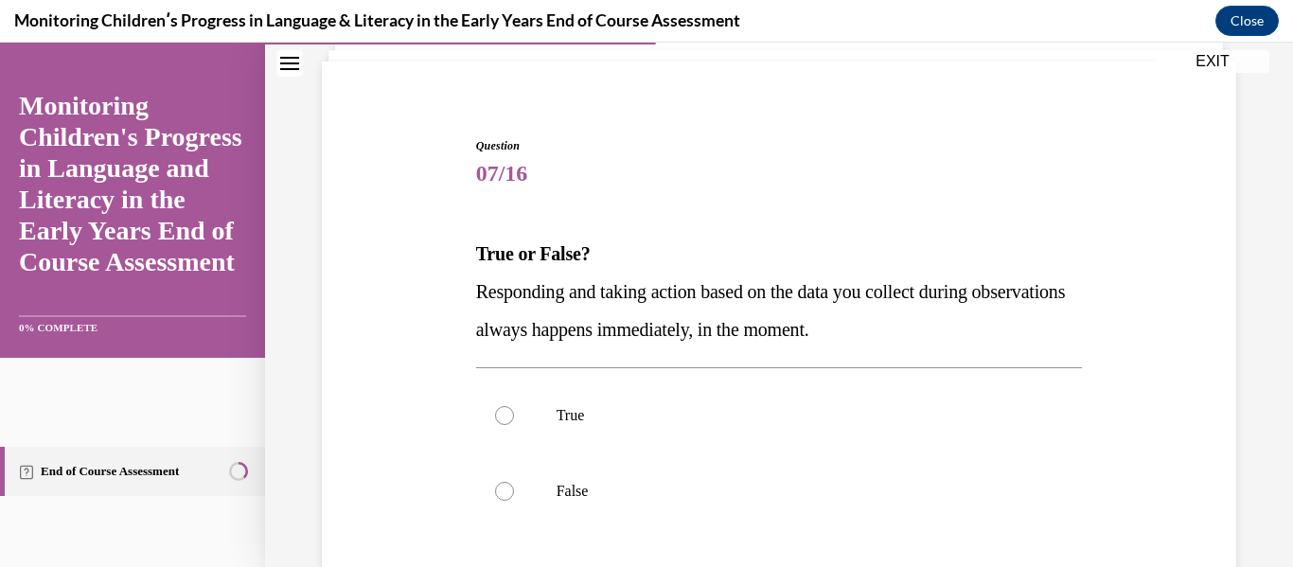
scroll to position [135, 0]
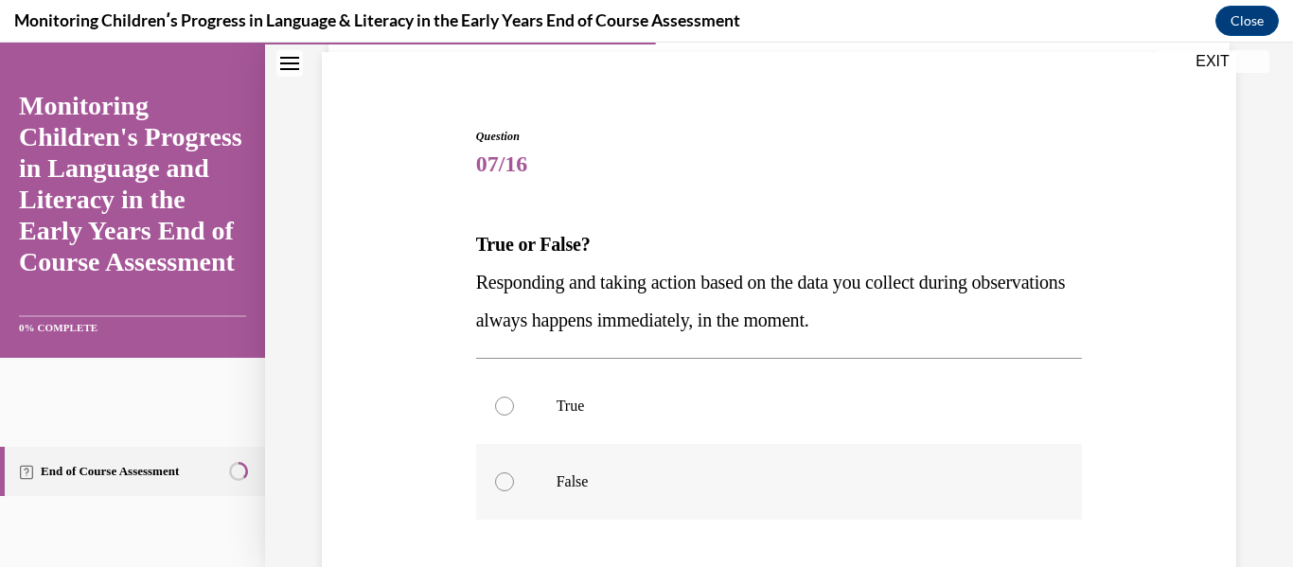
click at [504, 484] on div at bounding box center [504, 481] width 19 height 19
click at [504, 484] on input "False" at bounding box center [504, 481] width 19 height 19
radio input "true"
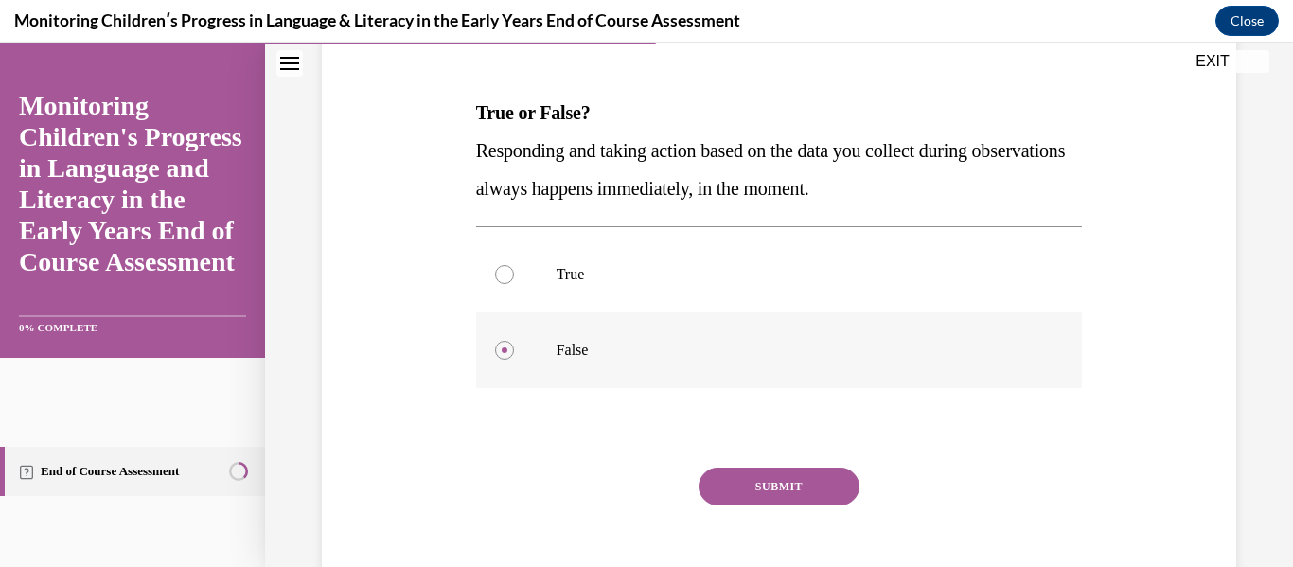
scroll to position [268, 0]
click at [725, 485] on button "SUBMIT" at bounding box center [779, 486] width 161 height 38
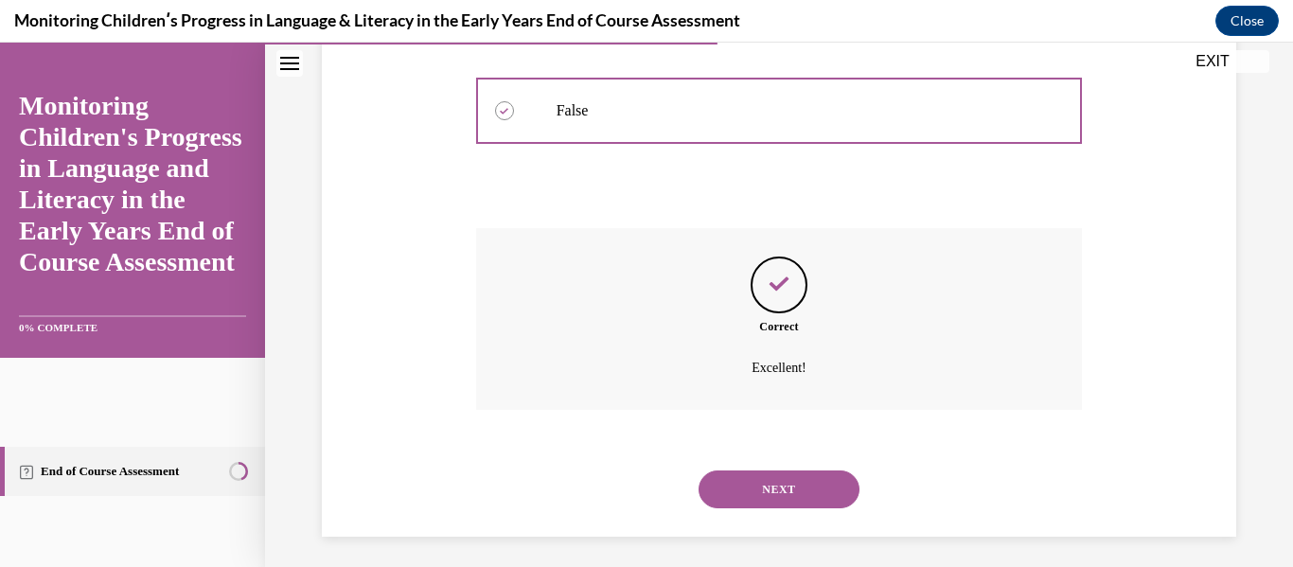
scroll to position [514, 0]
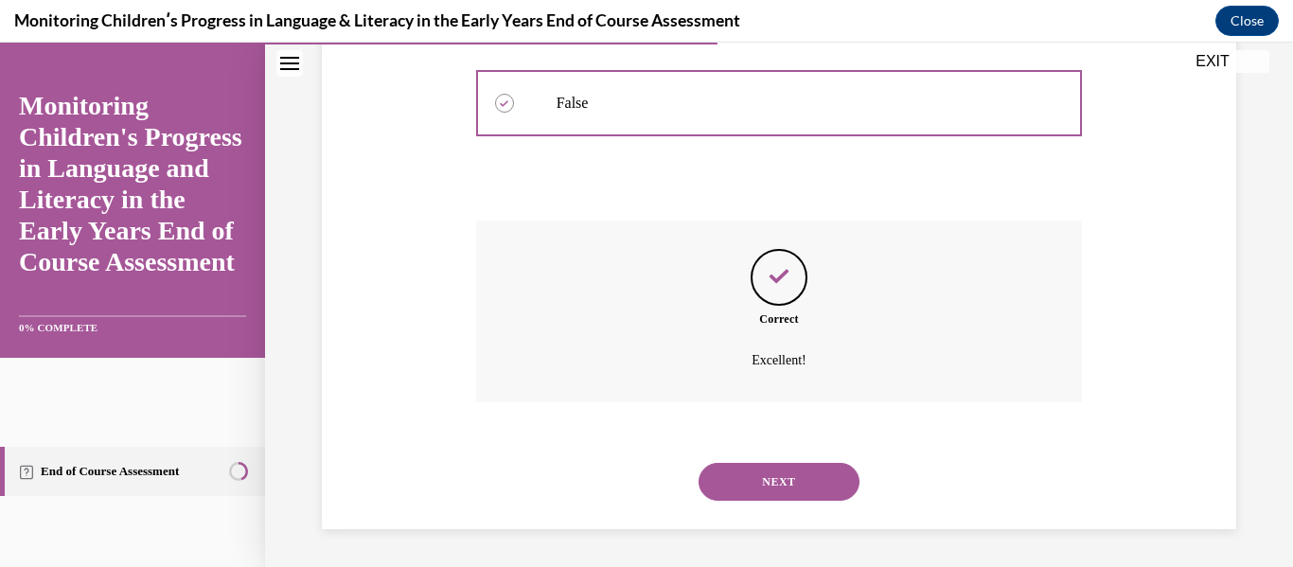
click at [731, 481] on button "NEXT" at bounding box center [779, 482] width 161 height 38
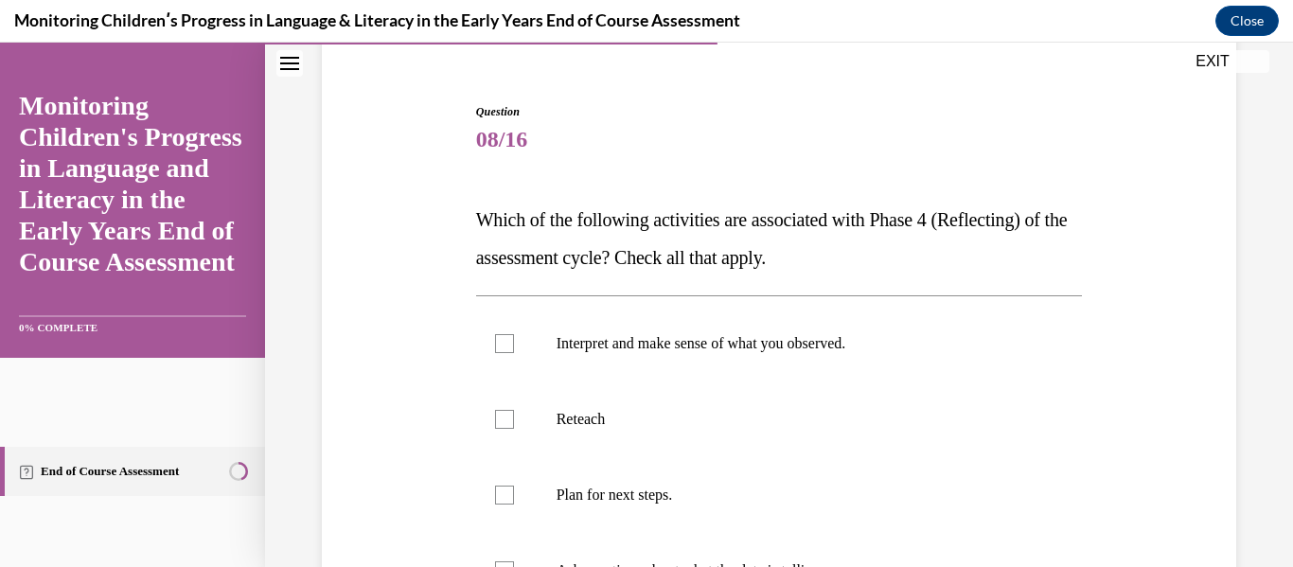
scroll to position [161, 0]
click at [507, 342] on div at bounding box center [504, 342] width 19 height 19
click at [507, 342] on input "Interpret and make sense of what you observed." at bounding box center [504, 342] width 19 height 19
checkbox input "true"
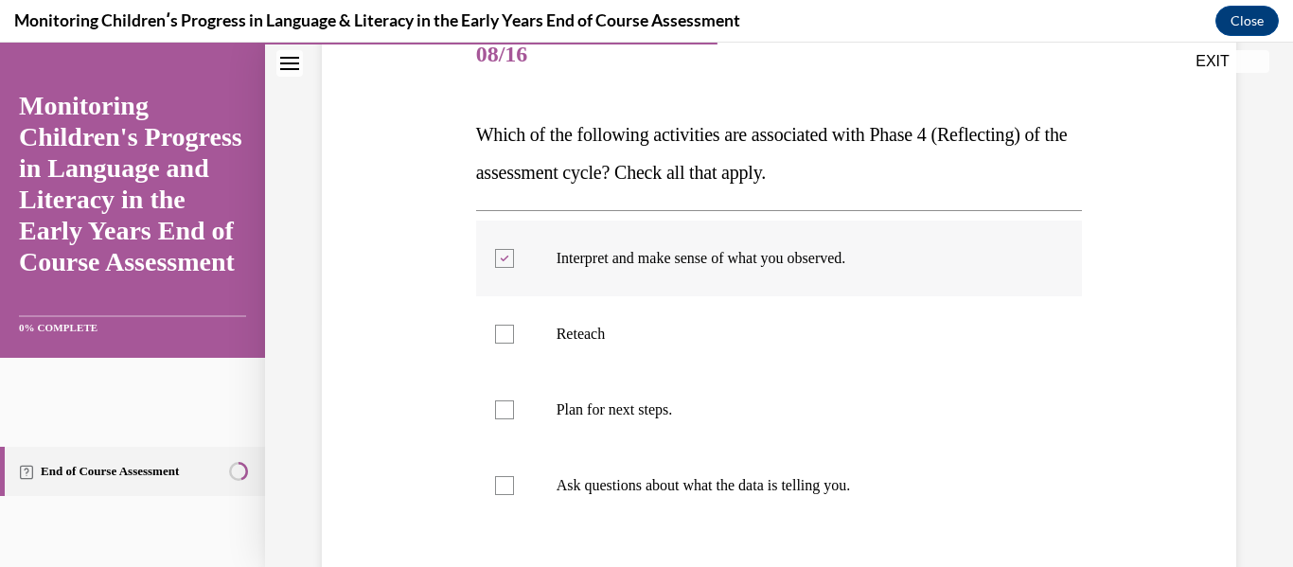
scroll to position [248, 0]
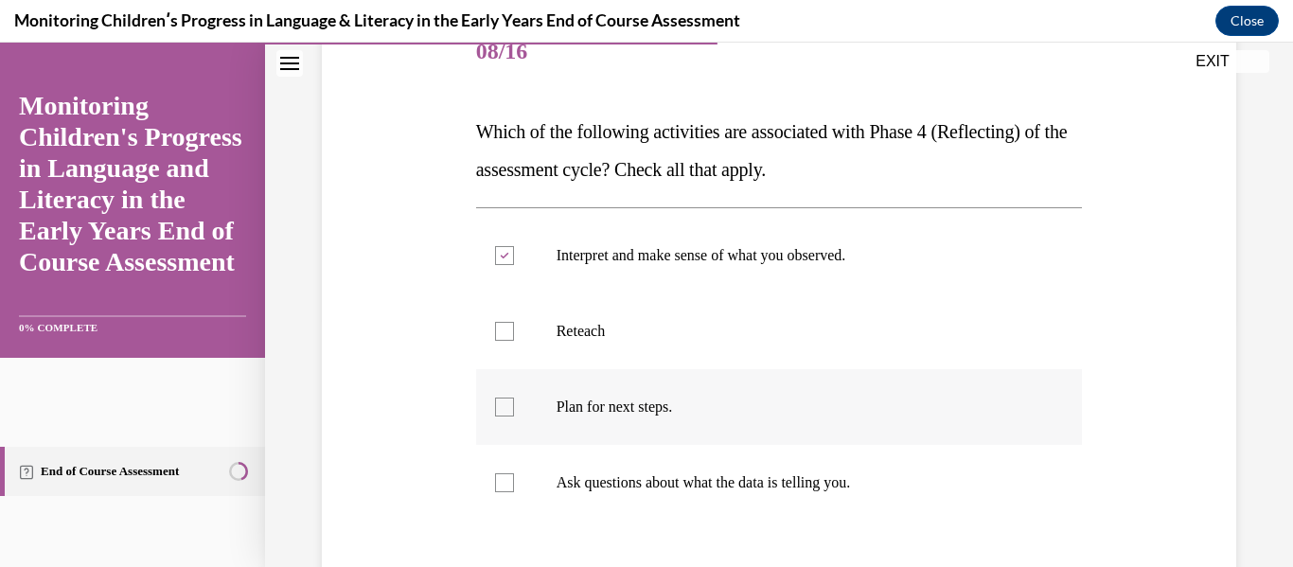
click at [497, 410] on div at bounding box center [504, 407] width 19 height 19
click at [497, 410] on input "Plan for next steps." at bounding box center [504, 407] width 19 height 19
checkbox input "true"
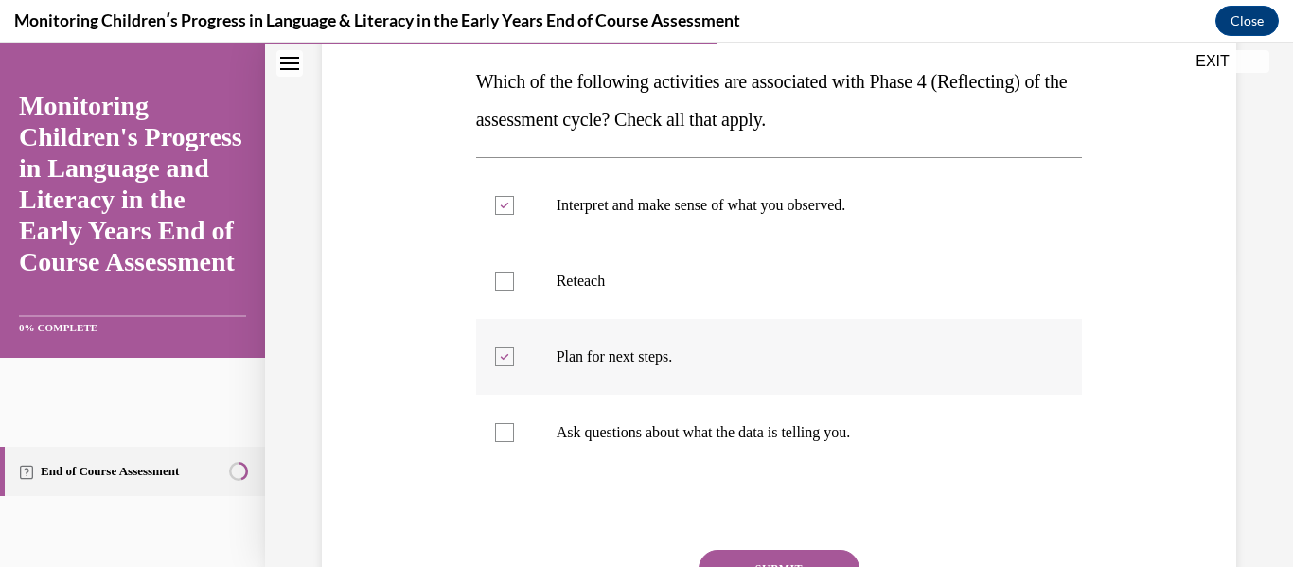
scroll to position [300, 0]
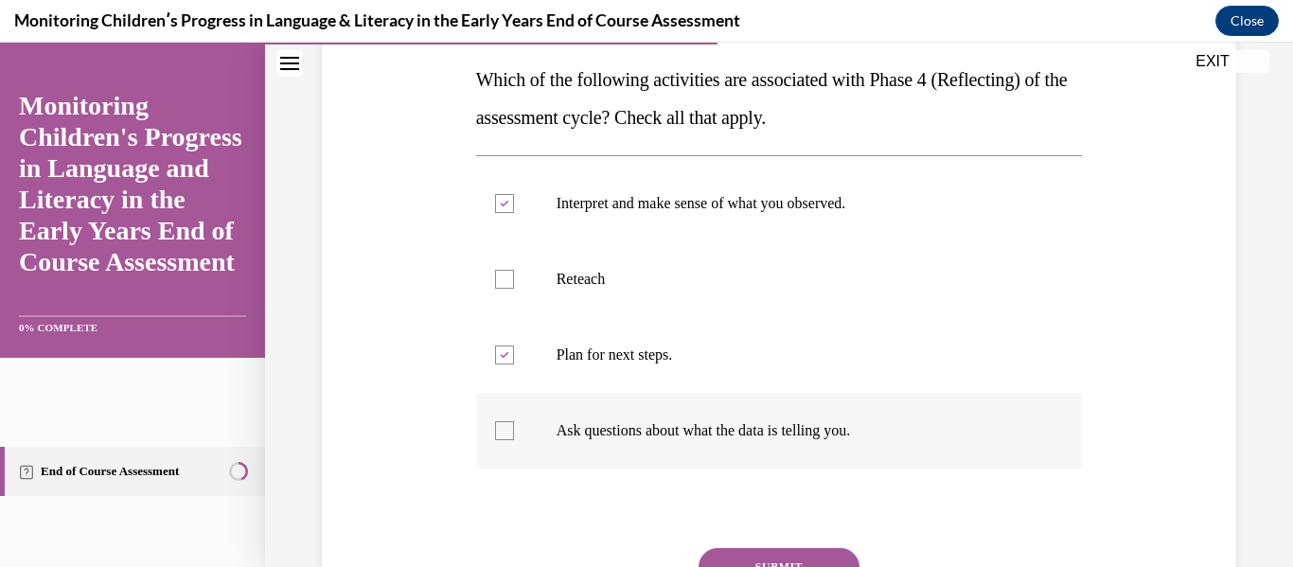
click at [499, 434] on div at bounding box center [504, 430] width 19 height 19
click at [499, 434] on input "Ask questions about what the data is telling you." at bounding box center [504, 430] width 19 height 19
checkbox input "true"
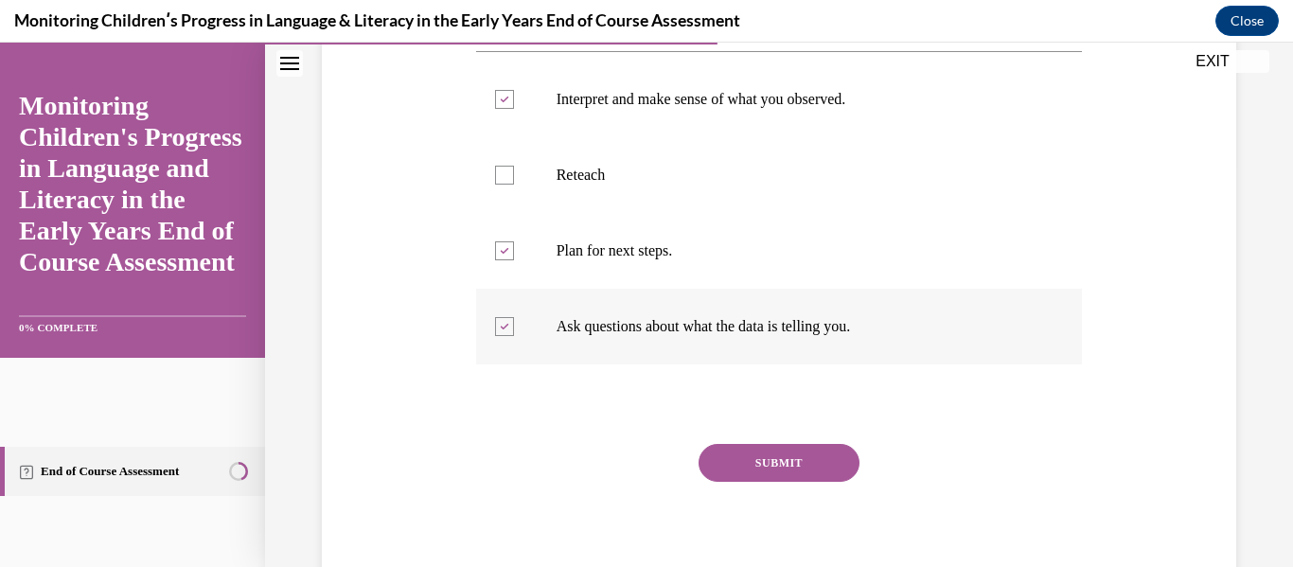
scroll to position [406, 0]
click at [729, 464] on button "SUBMIT" at bounding box center [779, 461] width 161 height 38
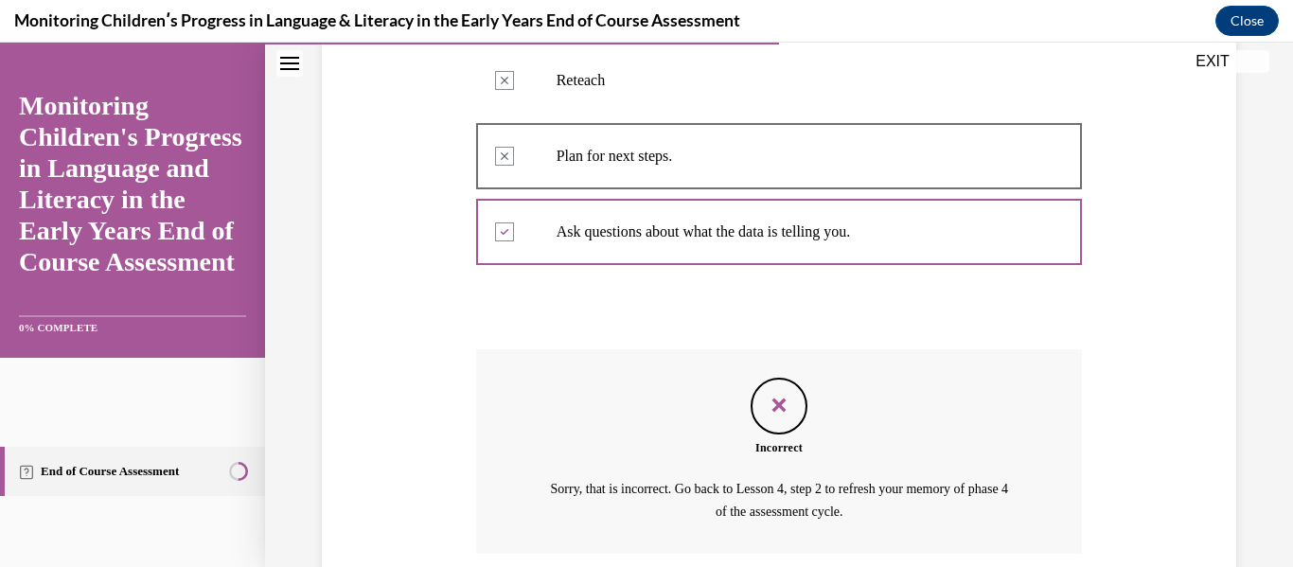
scroll to position [650, 0]
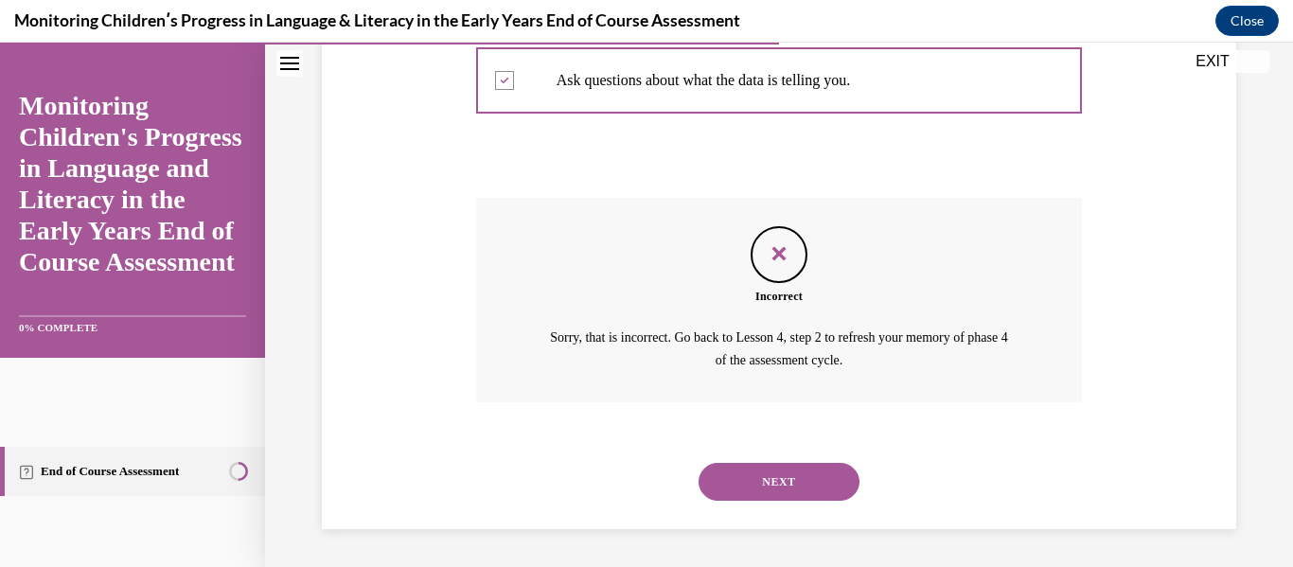
click at [750, 478] on button "NEXT" at bounding box center [779, 482] width 161 height 38
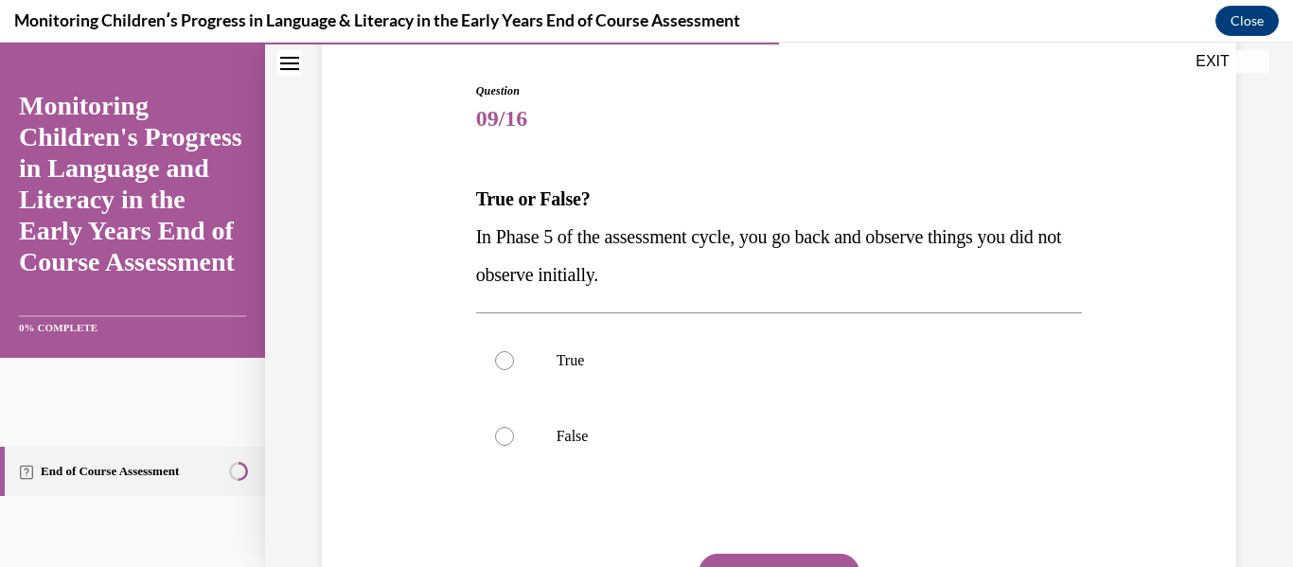
scroll to position [180, 0]
click at [502, 438] on div at bounding box center [504, 437] width 19 height 19
click at [502, 438] on input "False" at bounding box center [504, 437] width 19 height 19
radio input "true"
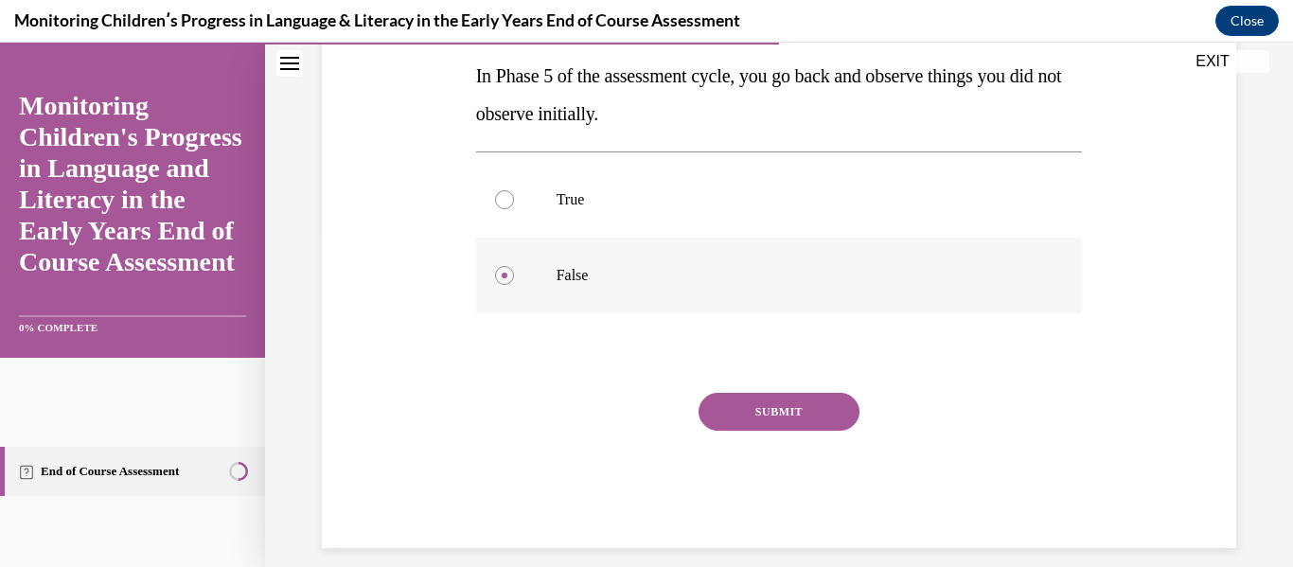
scroll to position [361, 0]
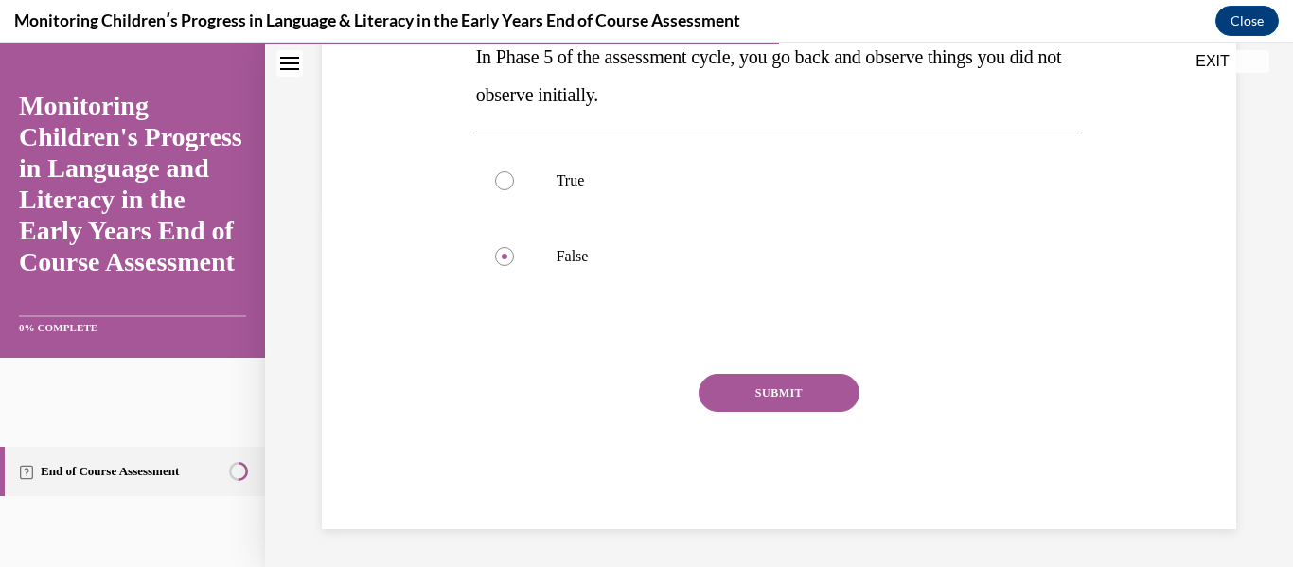
click at [749, 390] on button "SUBMIT" at bounding box center [779, 393] width 161 height 38
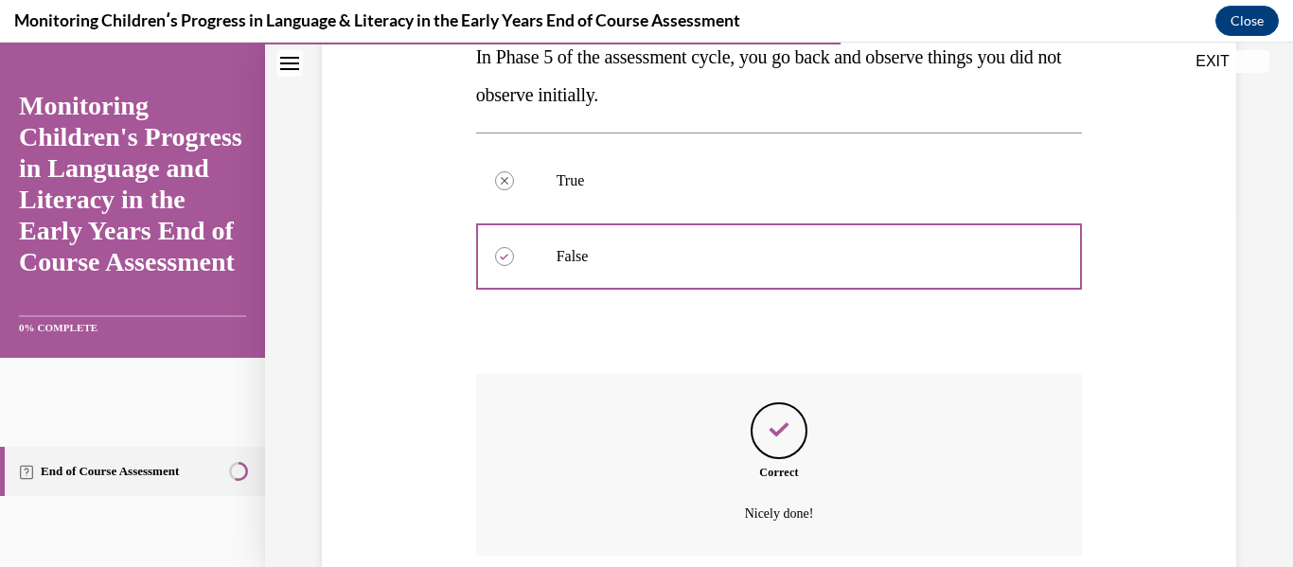
scroll to position [514, 0]
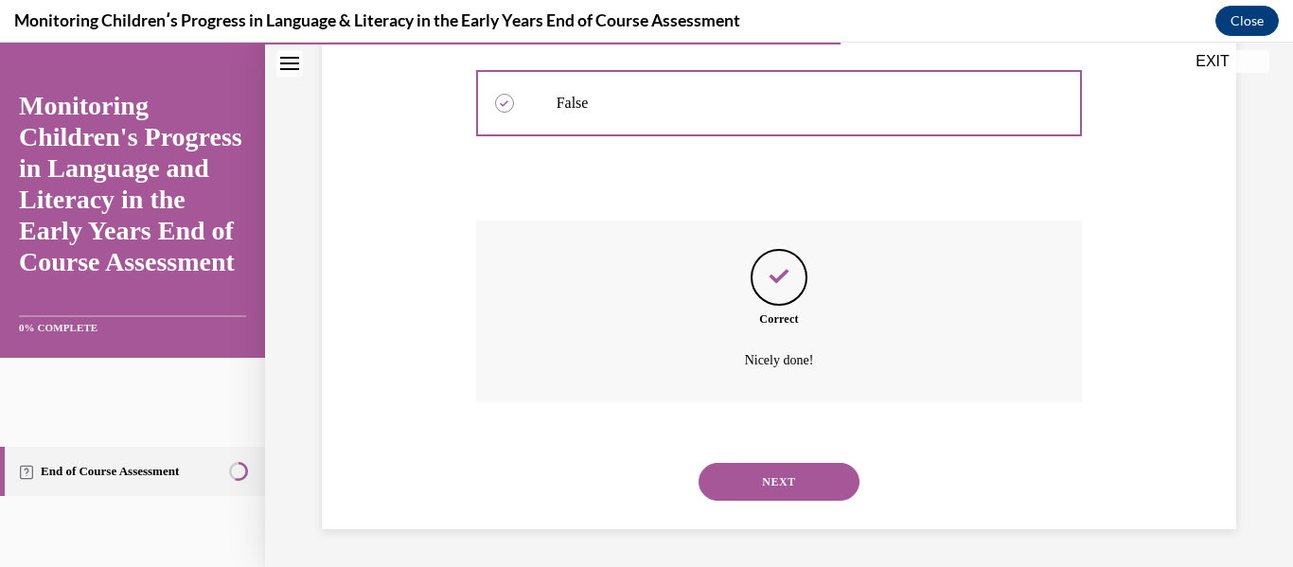
click at [740, 486] on button "NEXT" at bounding box center [779, 482] width 161 height 38
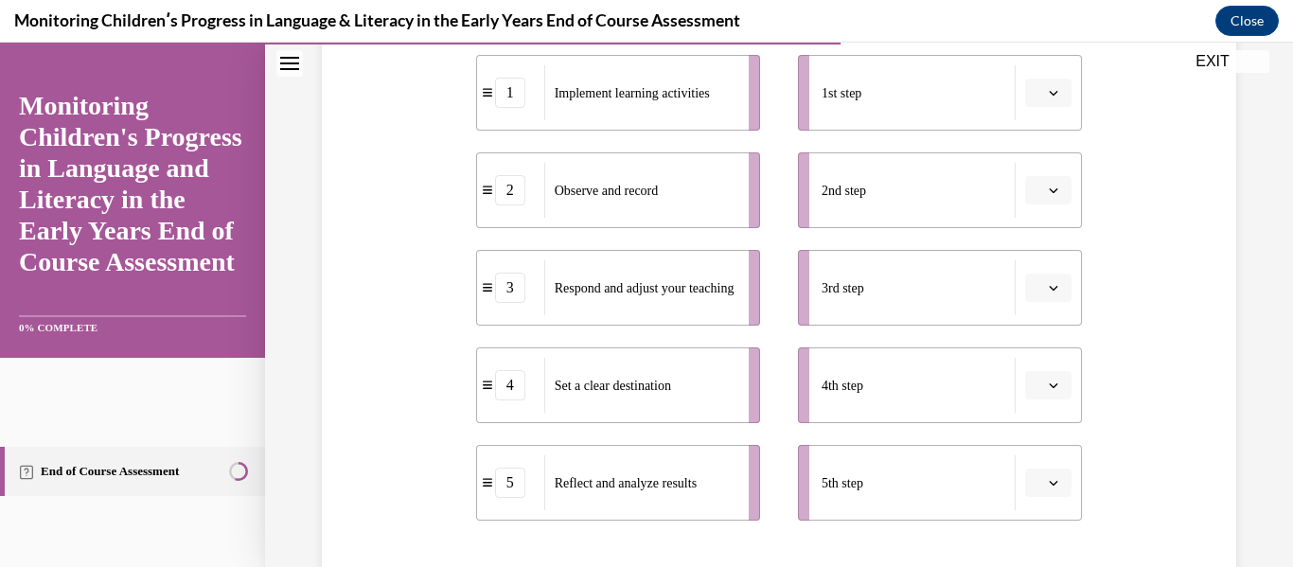
scroll to position [409, 0]
click at [1049, 92] on icon "button" at bounding box center [1053, 93] width 9 height 9
click at [1046, 290] on div "4" at bounding box center [1034, 288] width 47 height 38
click at [1050, 193] on icon "button" at bounding box center [1054, 191] width 9 height 5
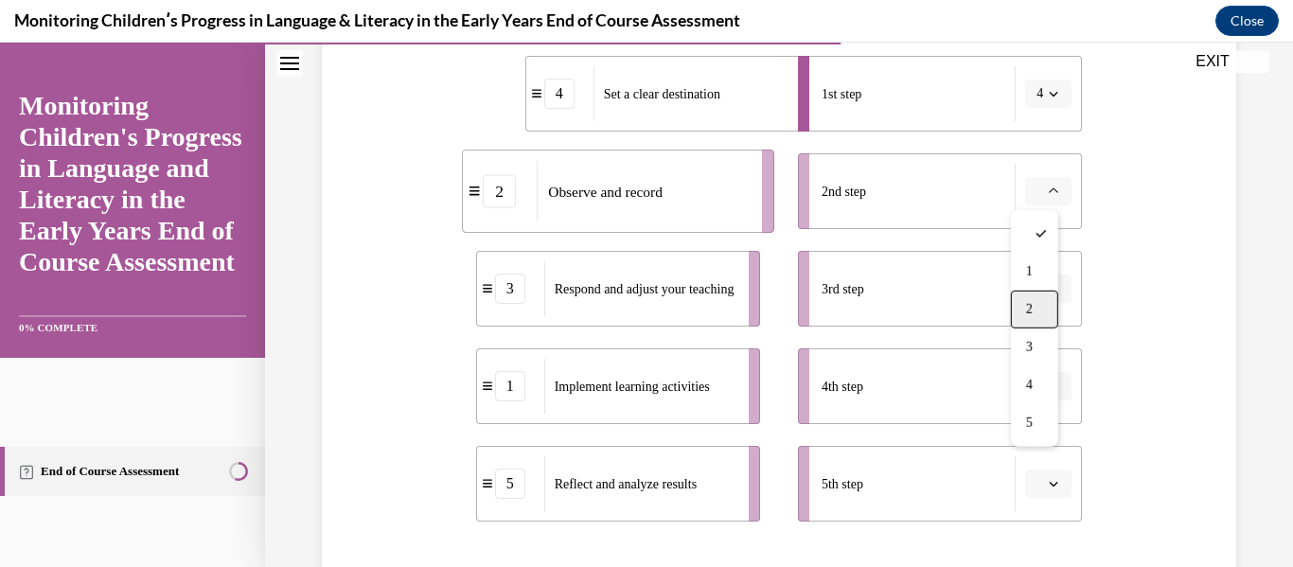
click at [1045, 305] on div "2" at bounding box center [1034, 310] width 47 height 38
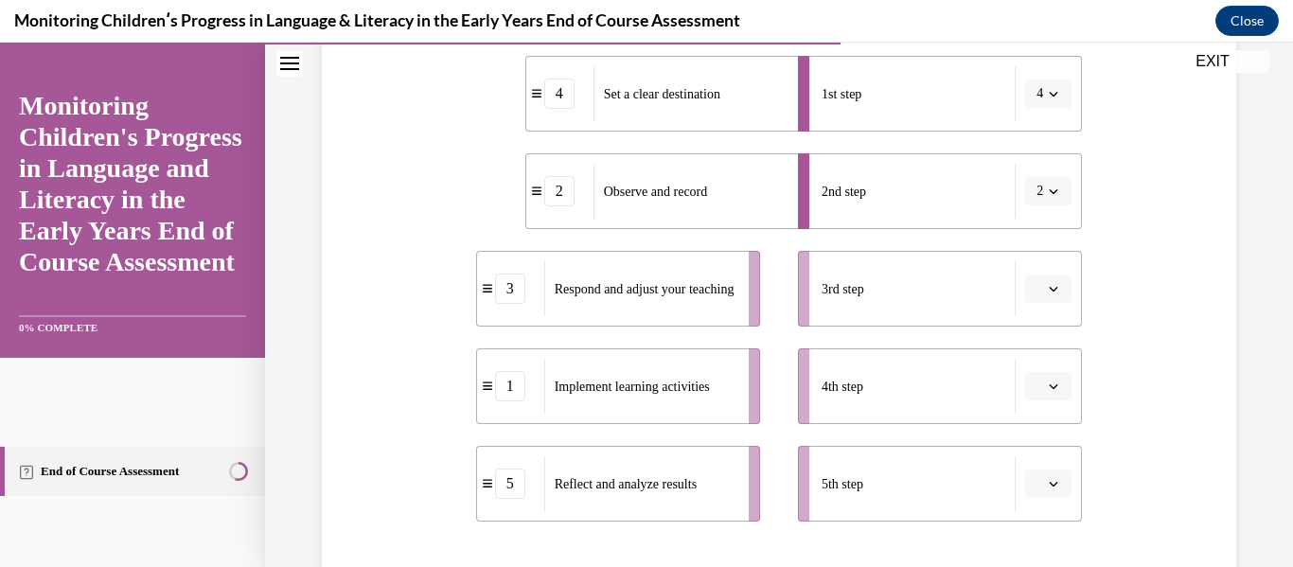
click at [1050, 291] on icon "button" at bounding box center [1054, 289] width 9 height 5
click at [1030, 521] on span "5" at bounding box center [1029, 520] width 7 height 15
click at [1049, 485] on icon "button" at bounding box center [1053, 483] width 9 height 9
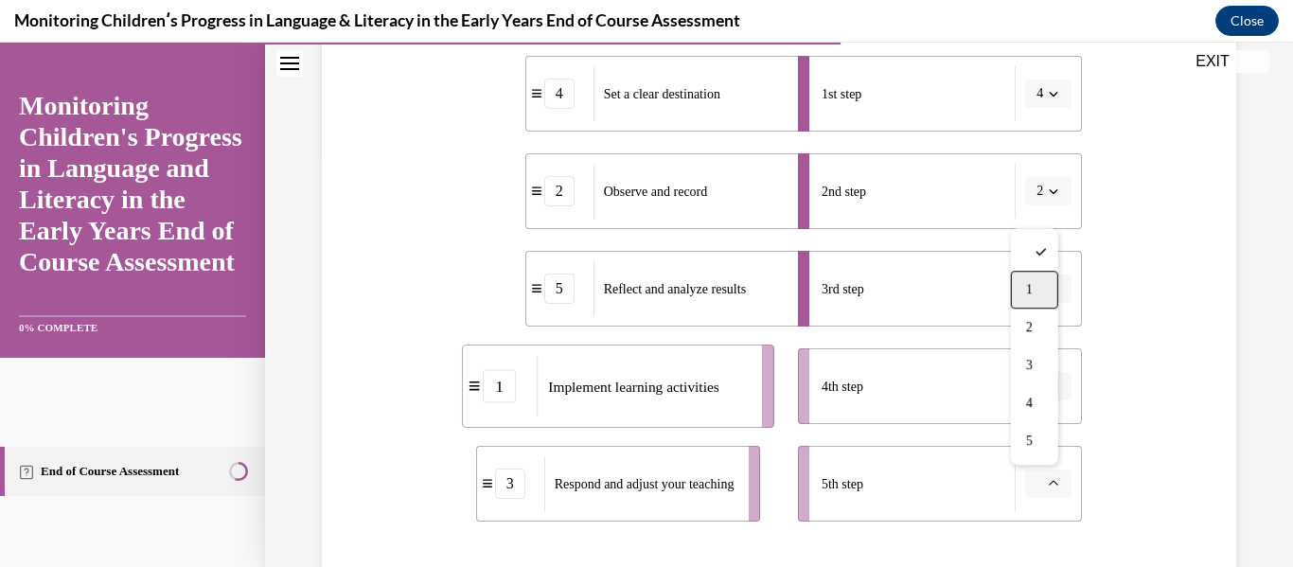
click at [1033, 291] on span "1" at bounding box center [1029, 289] width 7 height 15
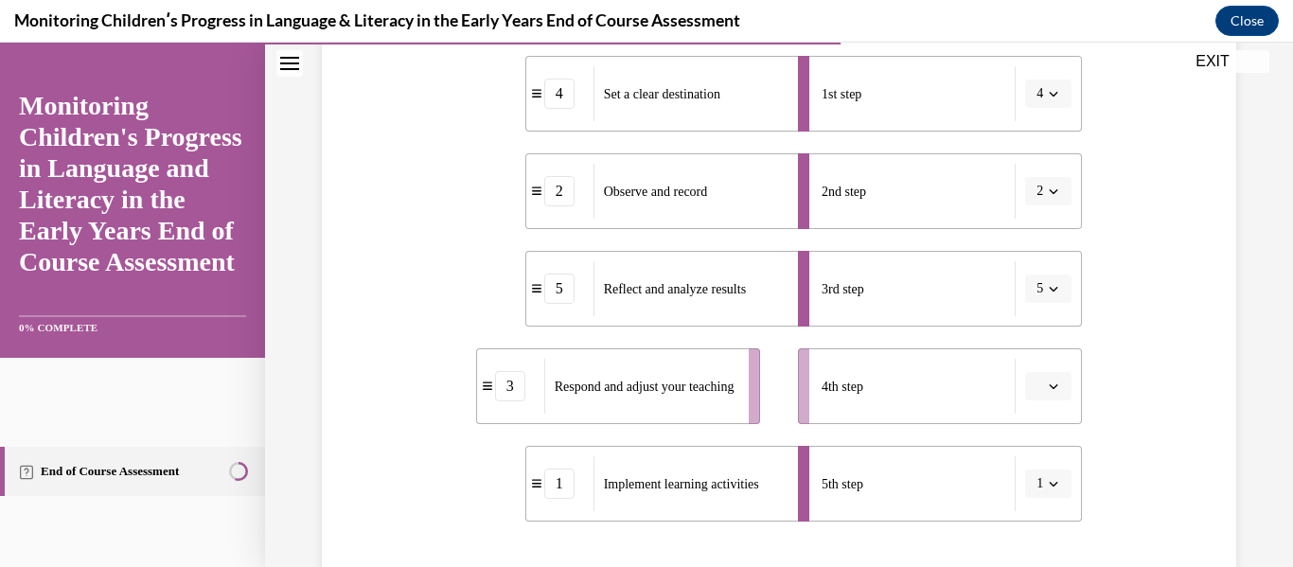
click at [1050, 483] on icon "button" at bounding box center [1054, 484] width 9 height 5
click at [1036, 292] on div "1" at bounding box center [1030, 290] width 47 height 38
click at [1049, 389] on icon "button" at bounding box center [1053, 386] width 9 height 9
click at [1029, 265] on span "3" at bounding box center [1029, 267] width 7 height 15
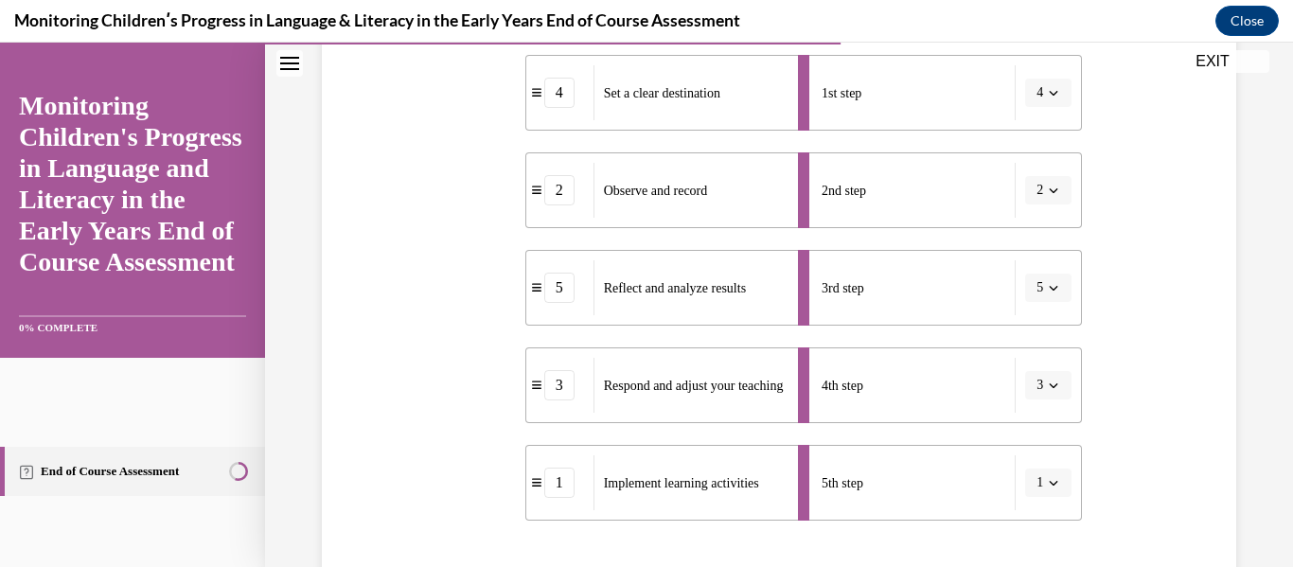
click at [1050, 189] on icon "button" at bounding box center [1054, 190] width 9 height 5
click at [1029, 277] on span "1" at bounding box center [1026, 270] width 7 height 15
click at [1050, 289] on icon "button" at bounding box center [1054, 288] width 9 height 5
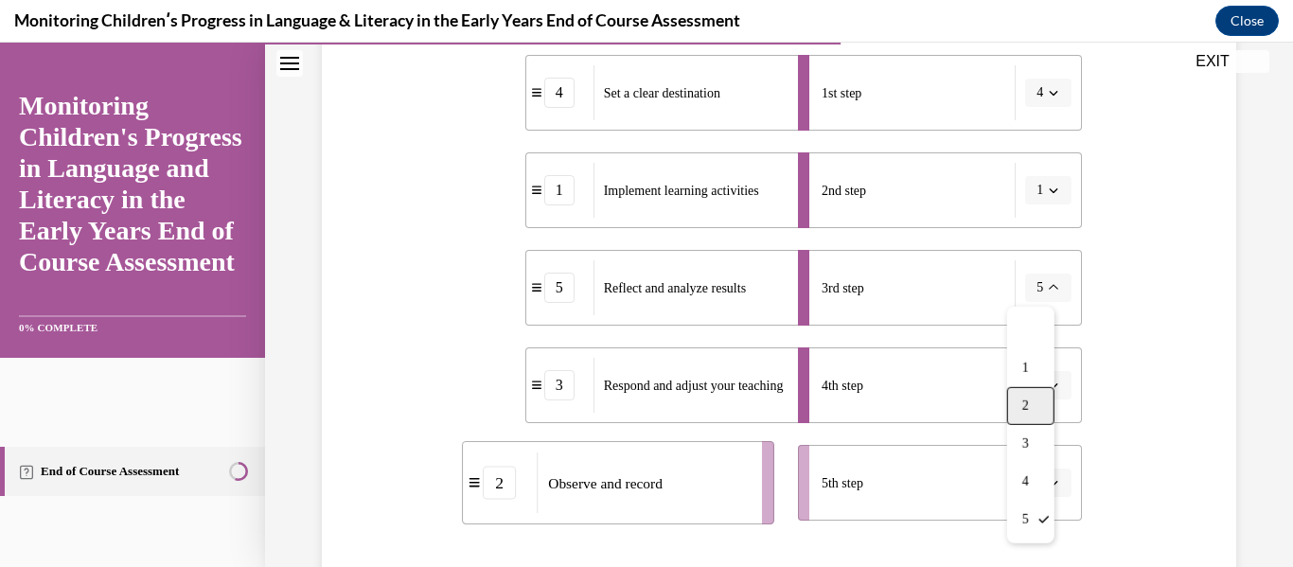
click at [1031, 397] on div "2" at bounding box center [1030, 406] width 47 height 38
click at [1049, 387] on icon "button" at bounding box center [1053, 385] width 9 height 9
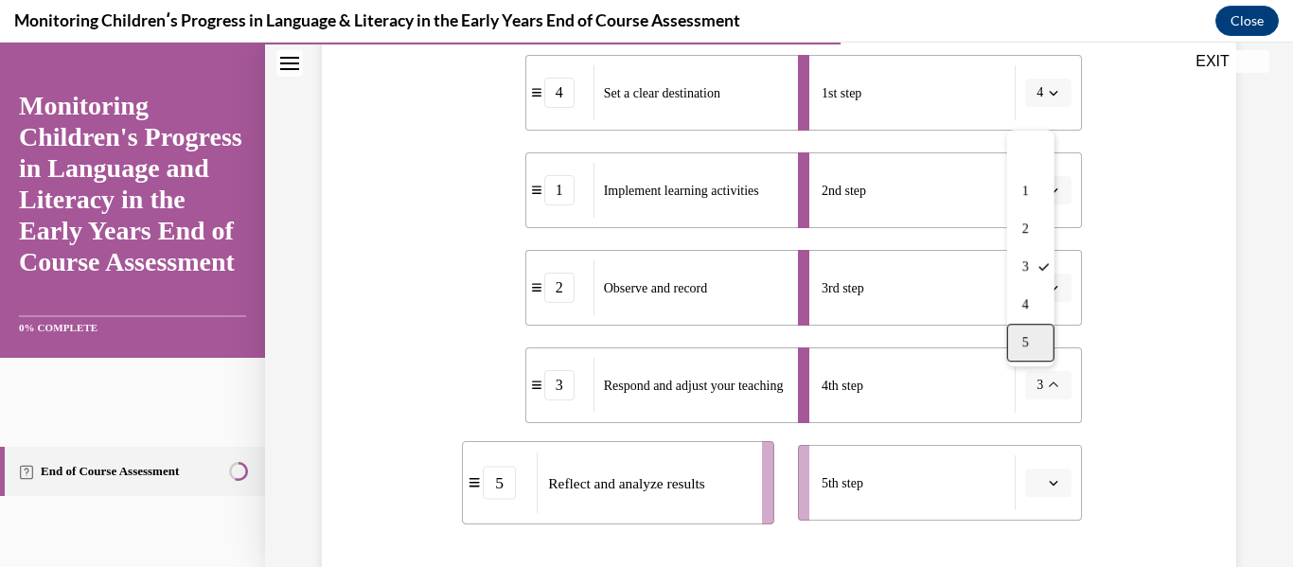
click at [1037, 352] on div "5" at bounding box center [1030, 343] width 47 height 38
click at [1049, 484] on icon "button" at bounding box center [1053, 482] width 9 height 9
click at [1035, 369] on div "3" at bounding box center [1034, 365] width 47 height 38
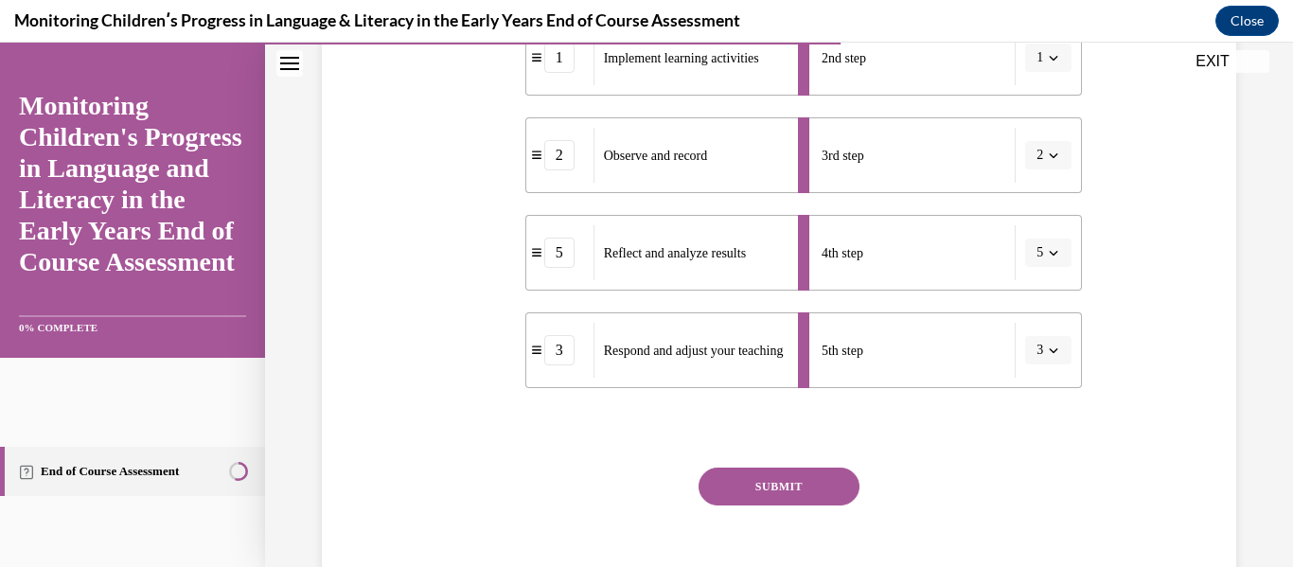
scroll to position [544, 0]
click at [833, 482] on button "SUBMIT" at bounding box center [779, 485] width 161 height 38
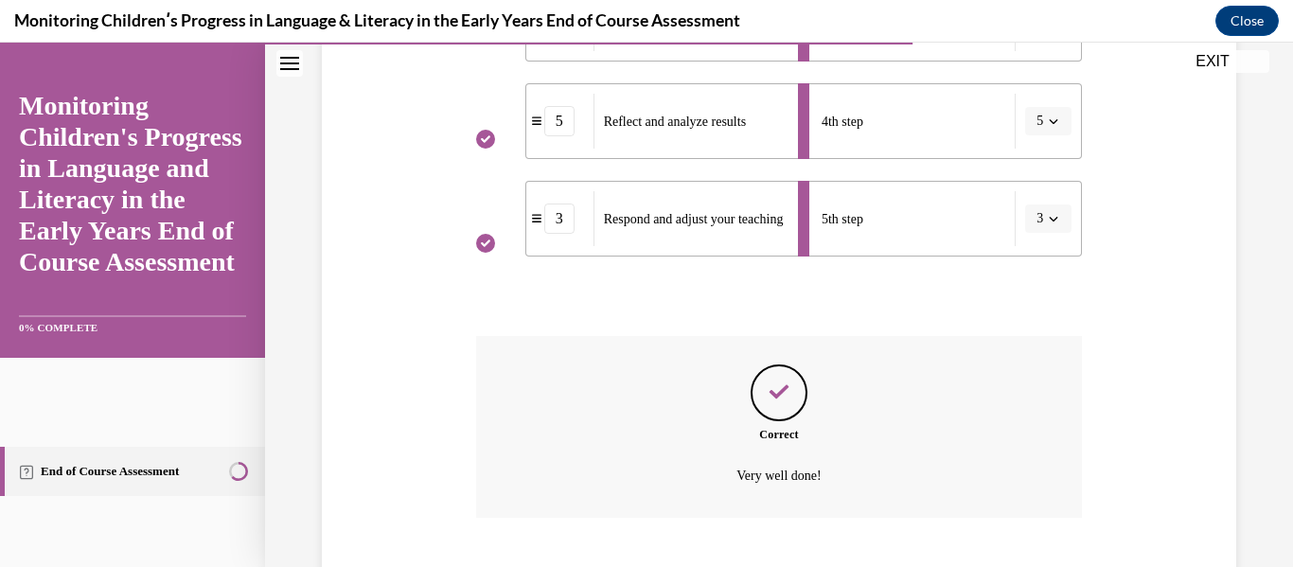
scroll to position [790, 0]
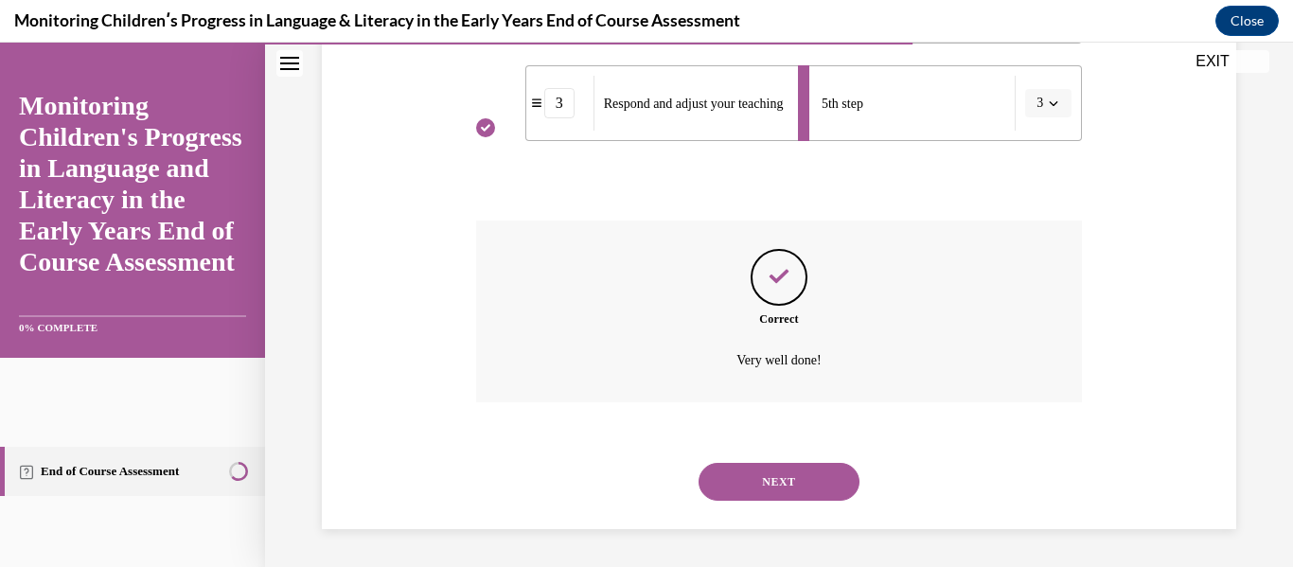
click at [782, 474] on button "NEXT" at bounding box center [779, 482] width 161 height 38
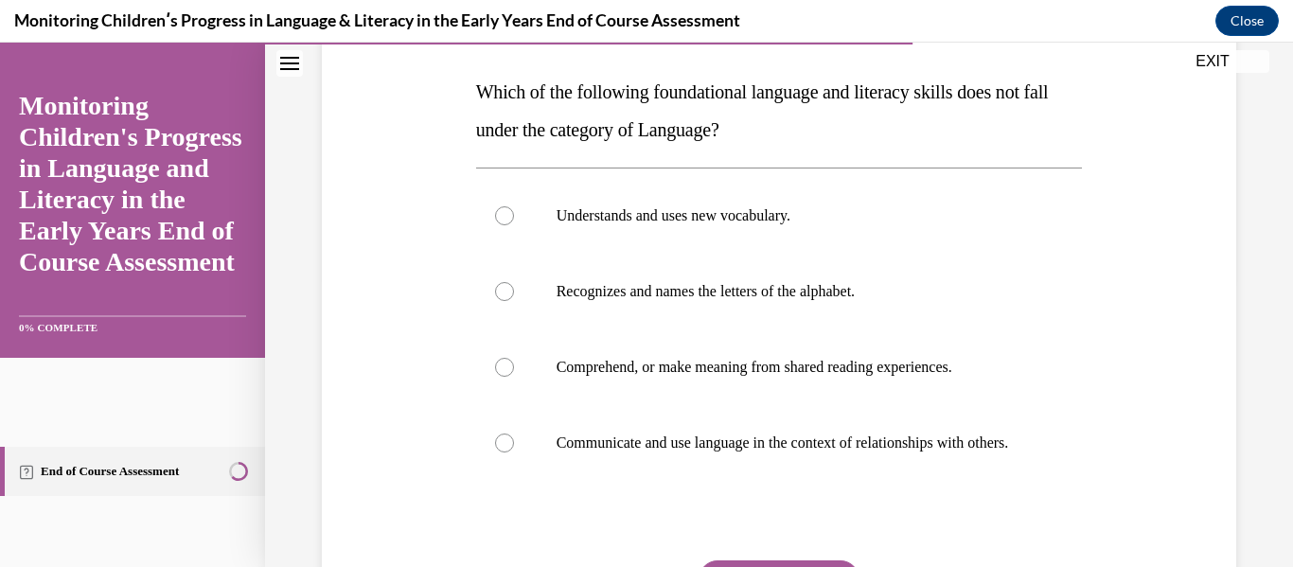
scroll to position [290, 0]
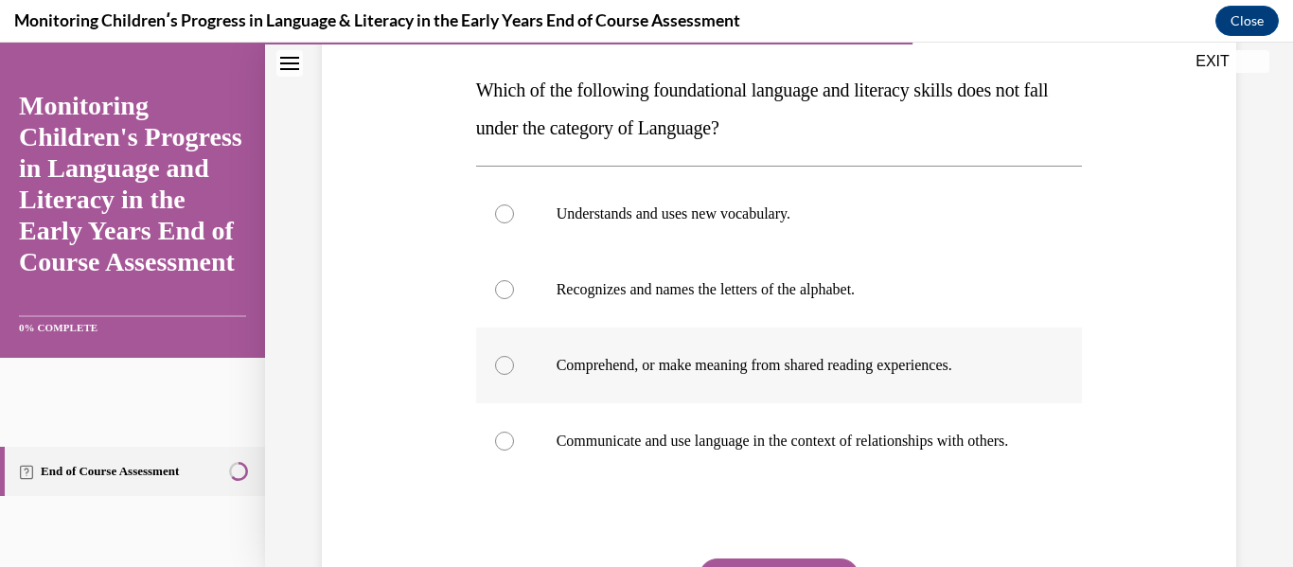
click at [501, 363] on div at bounding box center [504, 365] width 19 height 19
click at [501, 363] on input "Comprehend, or make meaning from shared reading experiences." at bounding box center [504, 365] width 19 height 19
radio input "true"
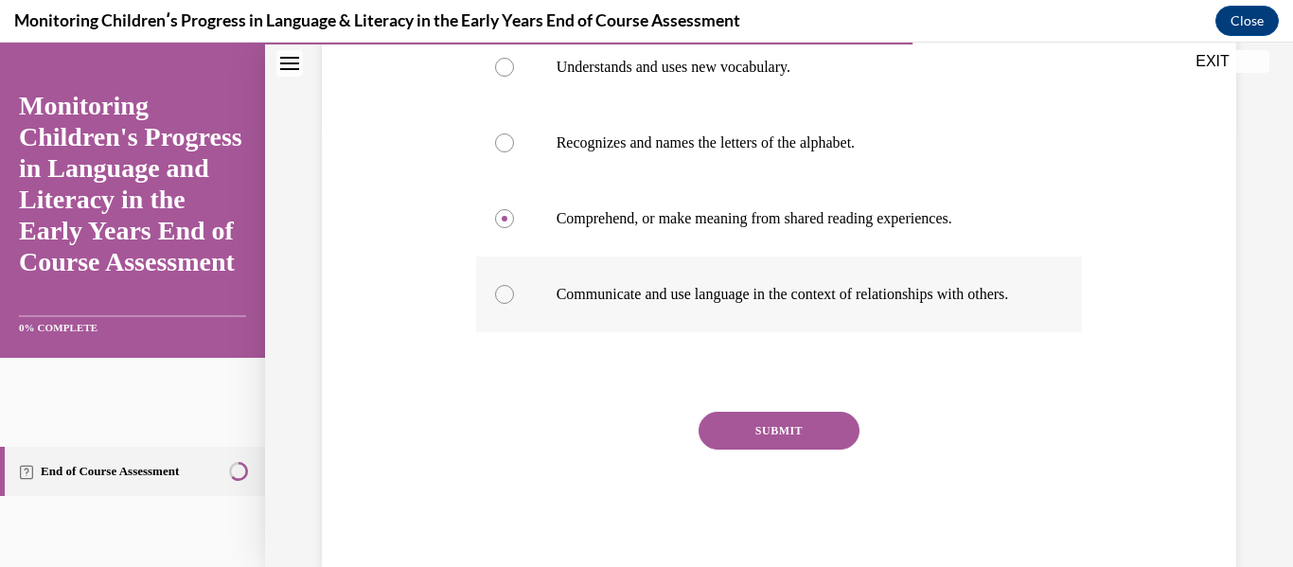
scroll to position [442, 0]
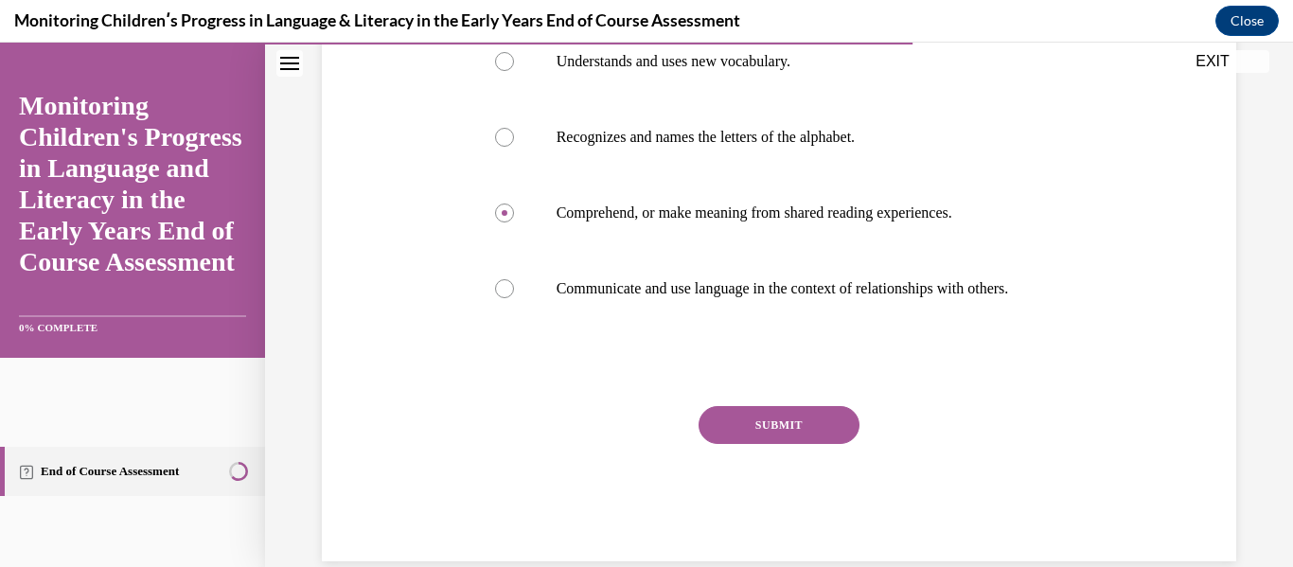
click at [739, 444] on button "SUBMIT" at bounding box center [779, 425] width 161 height 38
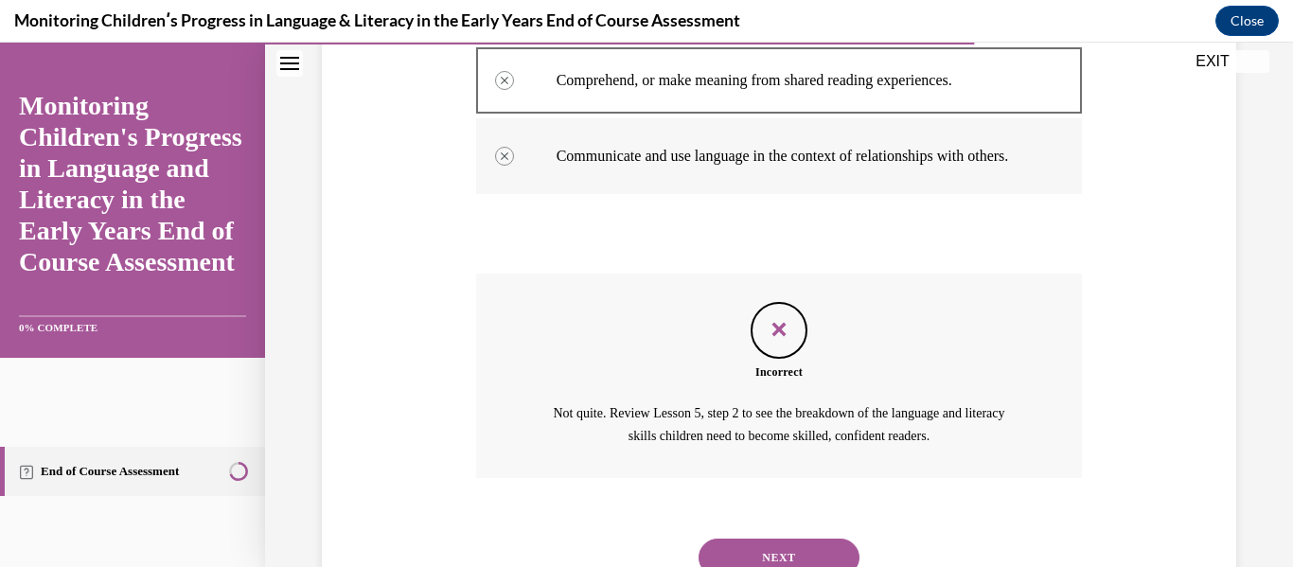
scroll to position [669, 0]
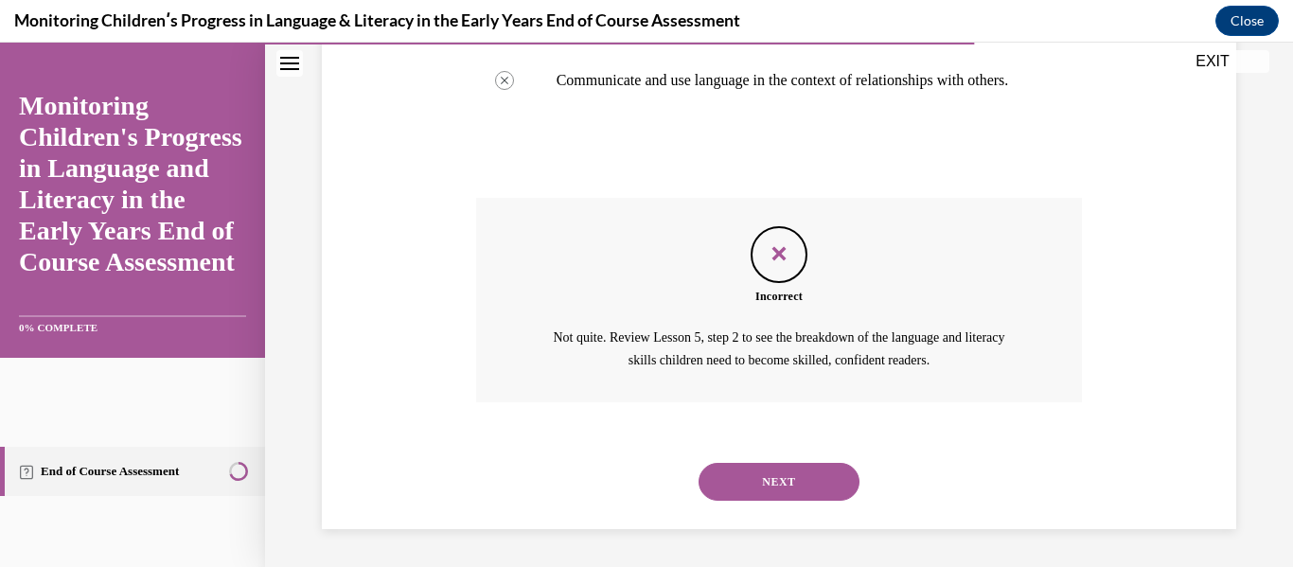
click at [813, 473] on button "NEXT" at bounding box center [779, 482] width 161 height 38
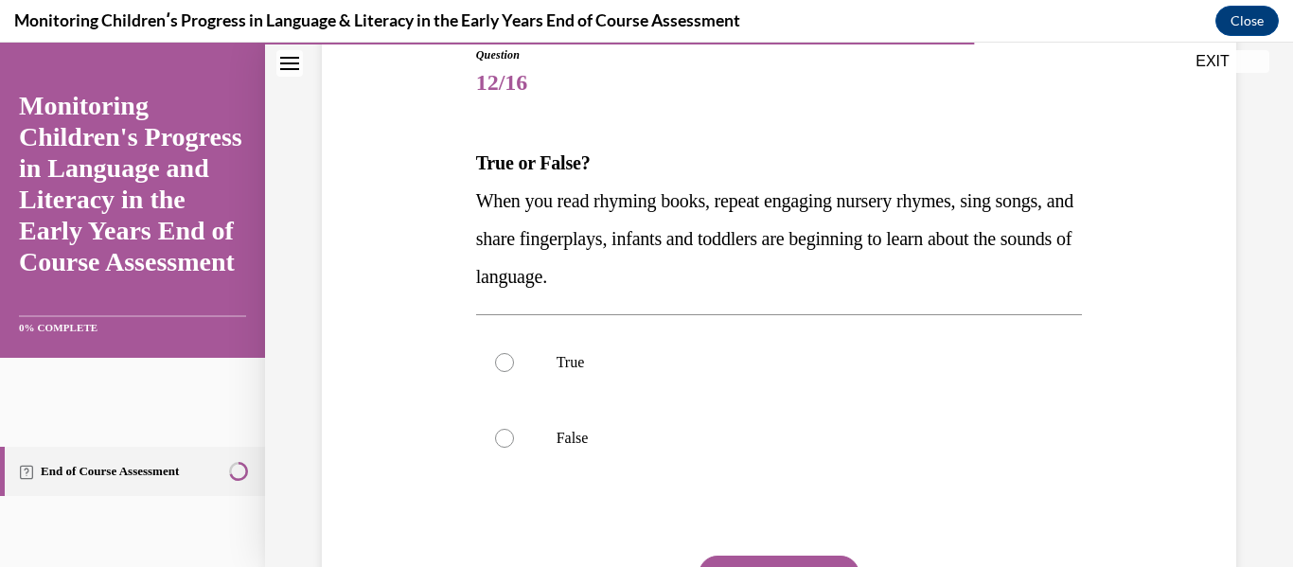
scroll to position [220, 0]
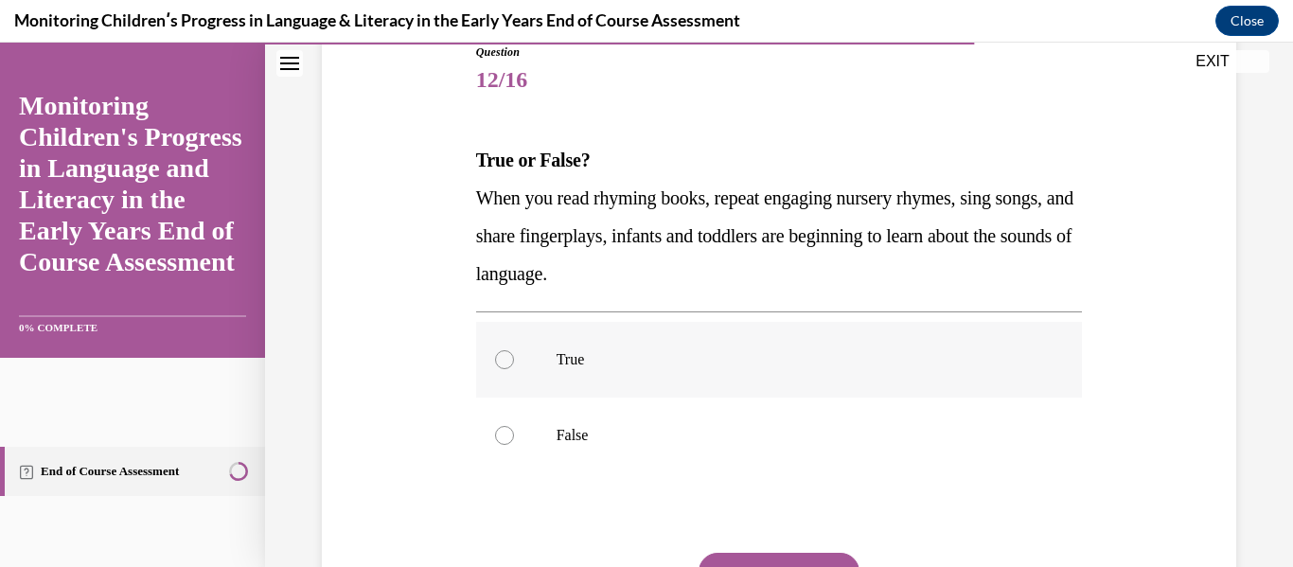
click at [504, 358] on div at bounding box center [504, 359] width 19 height 19
click at [504, 358] on input "True" at bounding box center [504, 359] width 19 height 19
radio input "true"
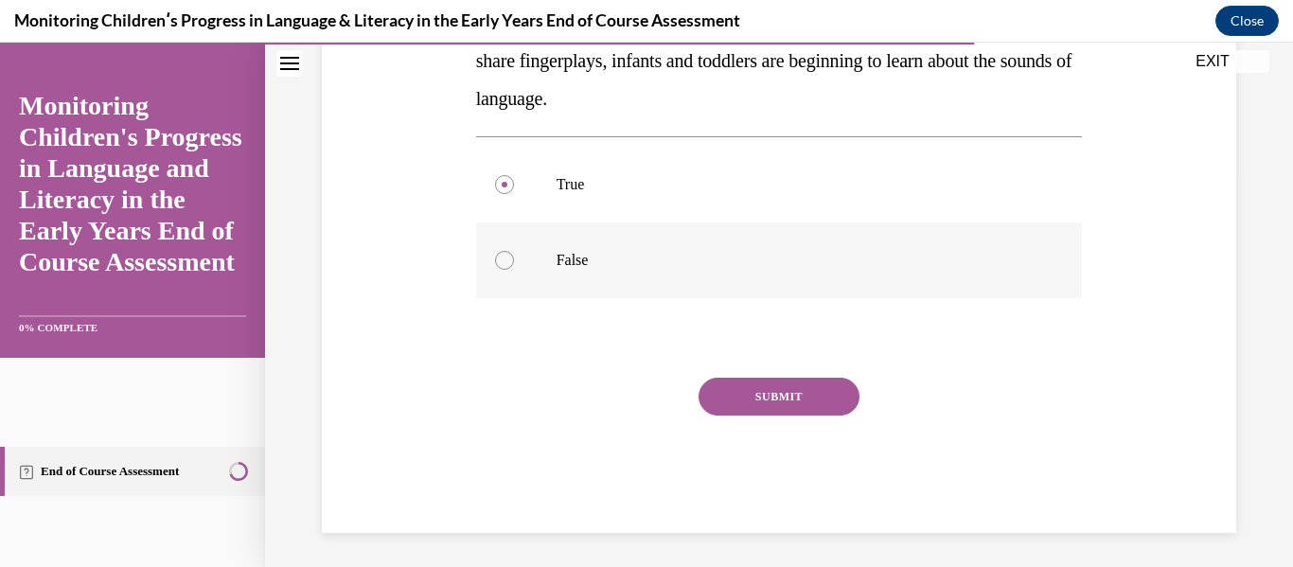
scroll to position [399, 0]
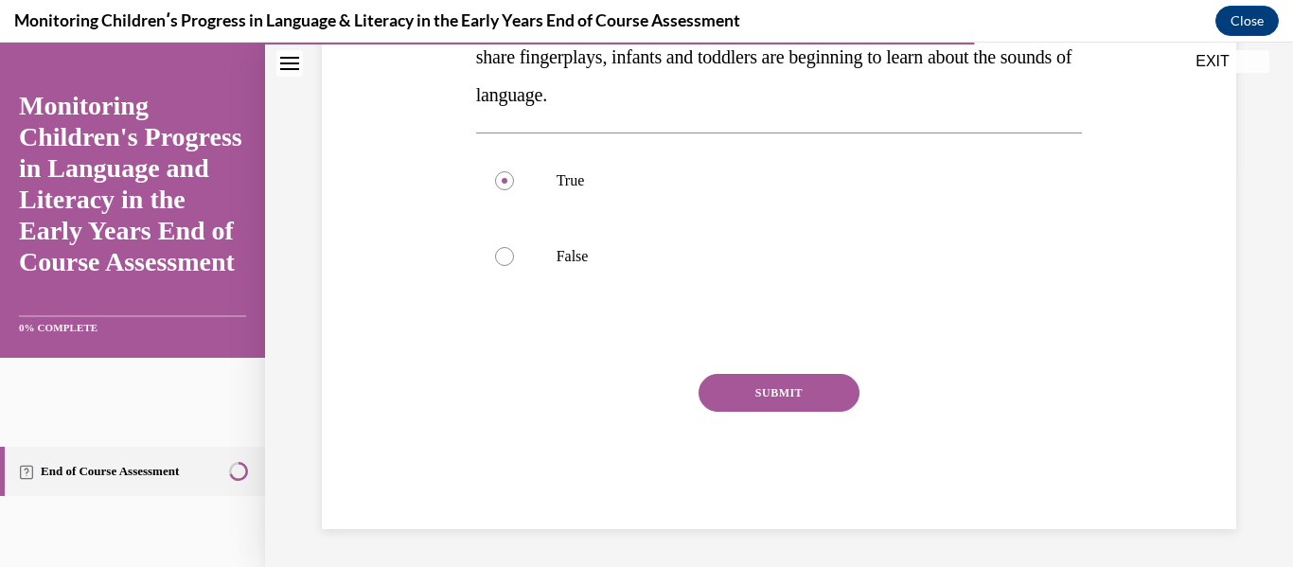
click at [763, 385] on button "SUBMIT" at bounding box center [779, 393] width 161 height 38
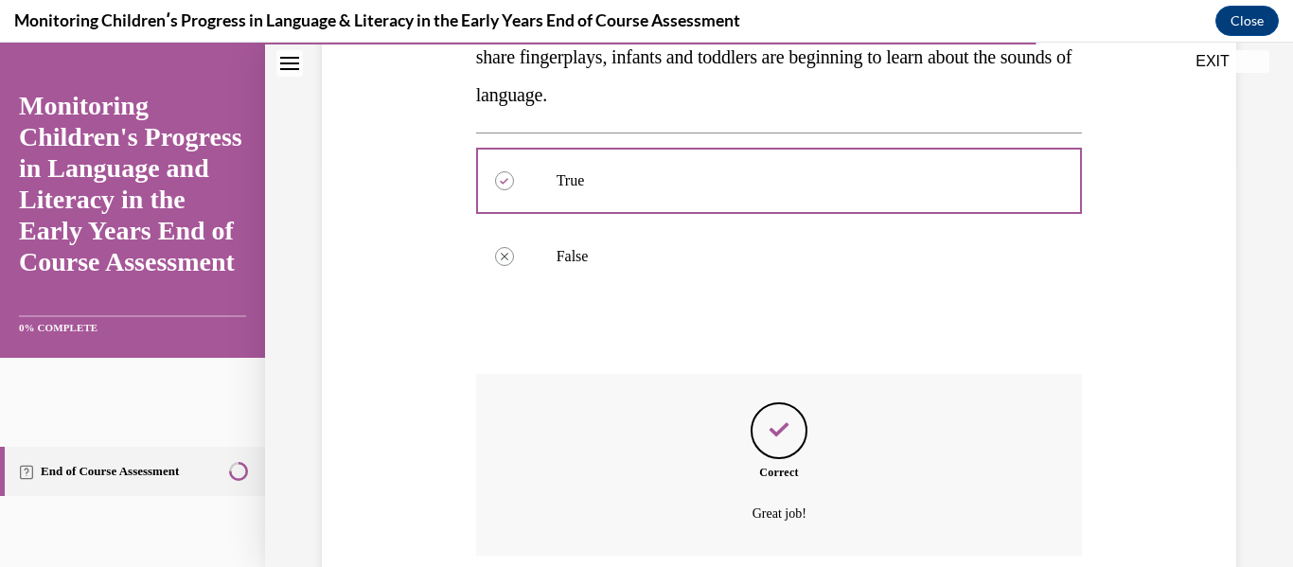
scroll to position [552, 0]
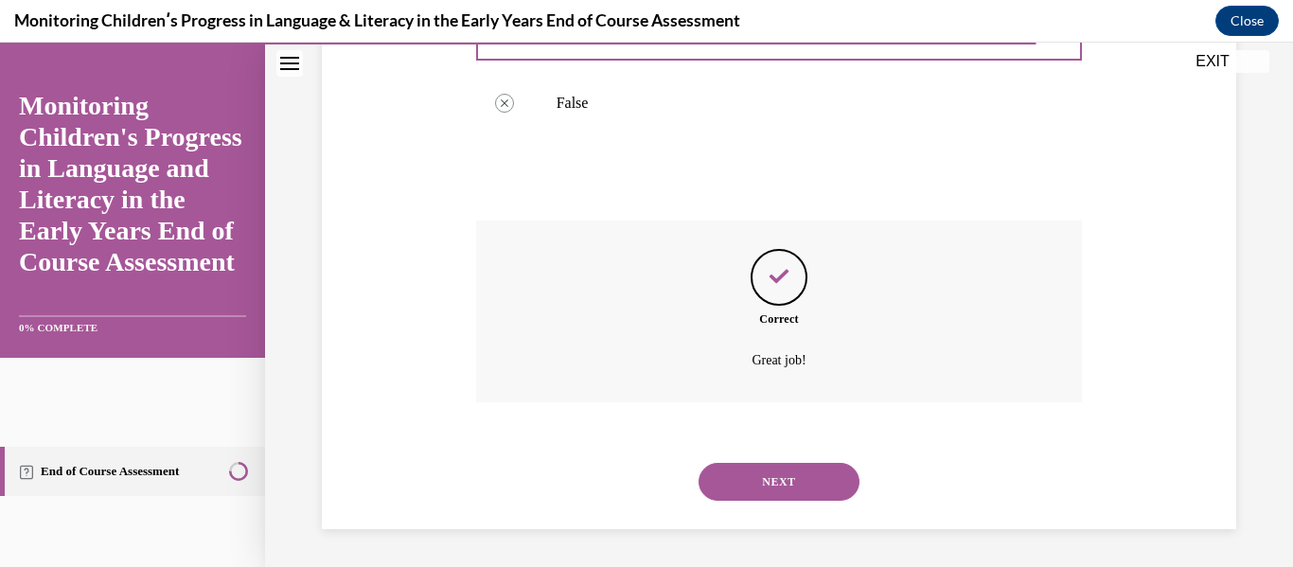
click at [759, 481] on button "NEXT" at bounding box center [779, 482] width 161 height 38
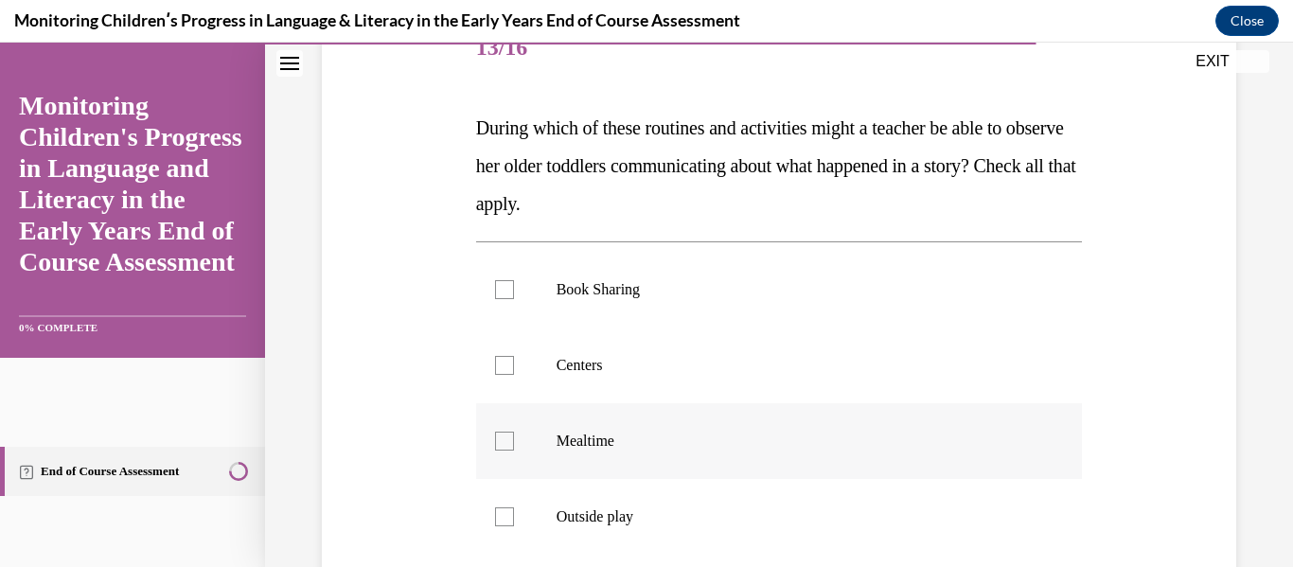
scroll to position [261, 0]
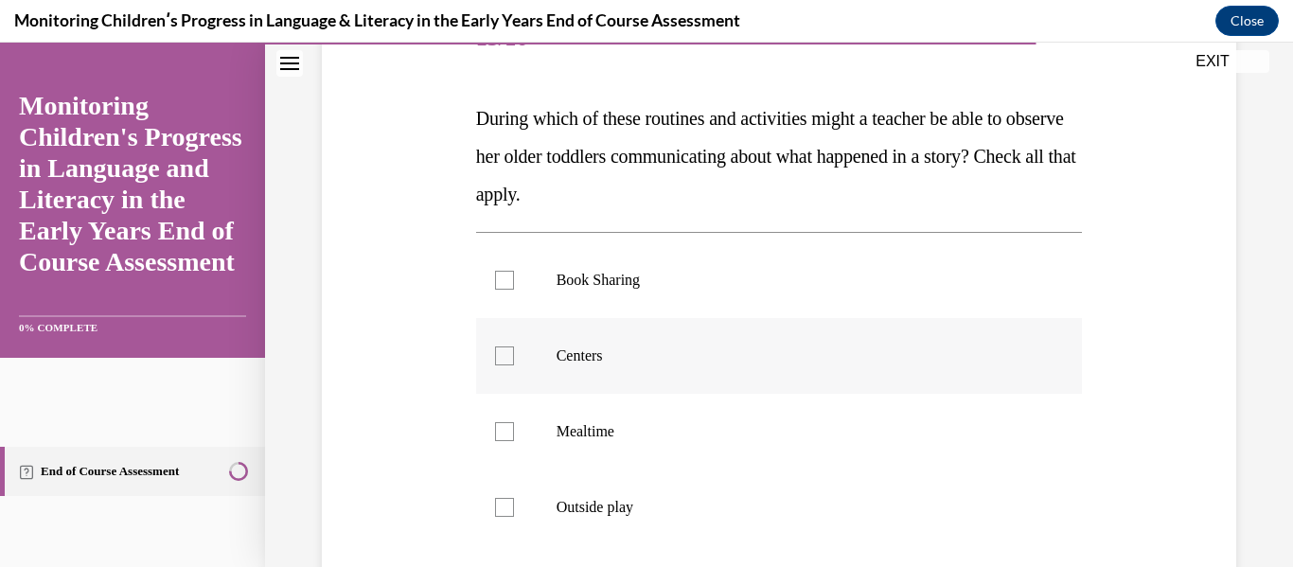
click at [503, 353] on div at bounding box center [504, 356] width 19 height 19
click at [503, 353] on input "Centers" at bounding box center [504, 356] width 19 height 19
checkbox input "true"
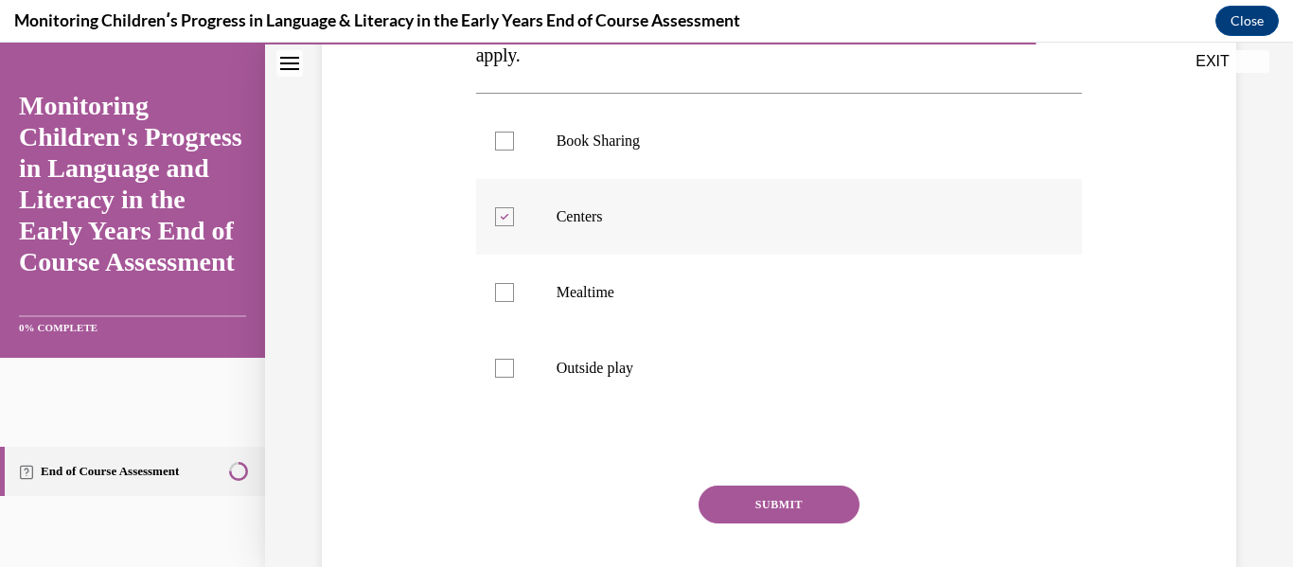
scroll to position [428, 0]
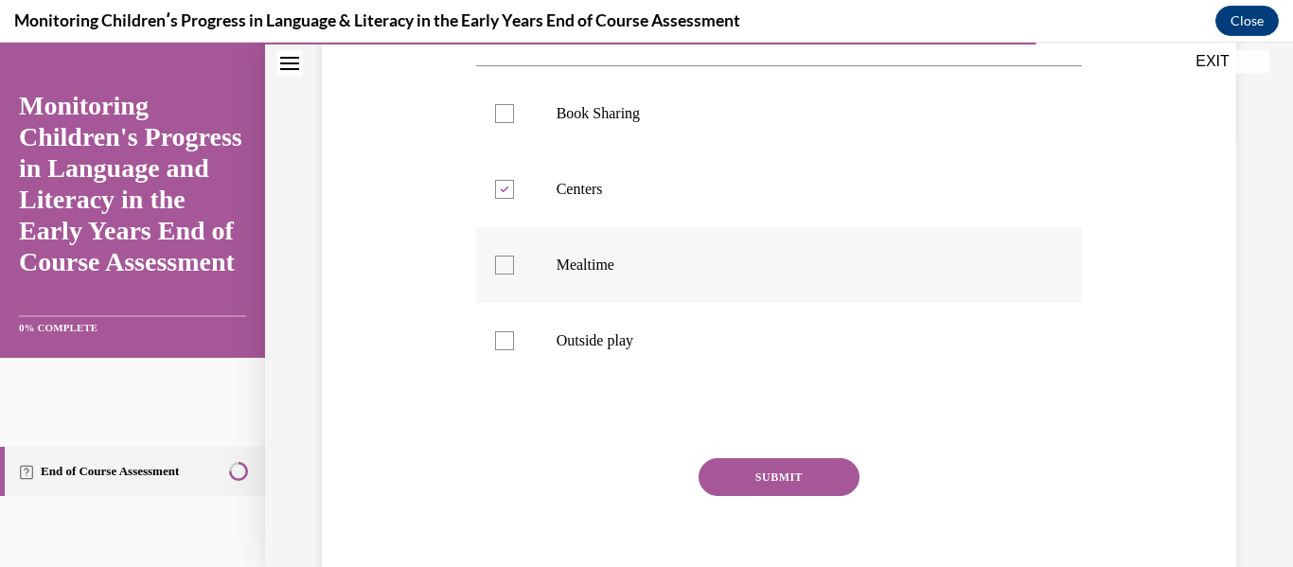
click at [505, 268] on div at bounding box center [504, 265] width 19 height 19
click at [505, 268] on input "Mealtime" at bounding box center [504, 265] width 19 height 19
checkbox input "true"
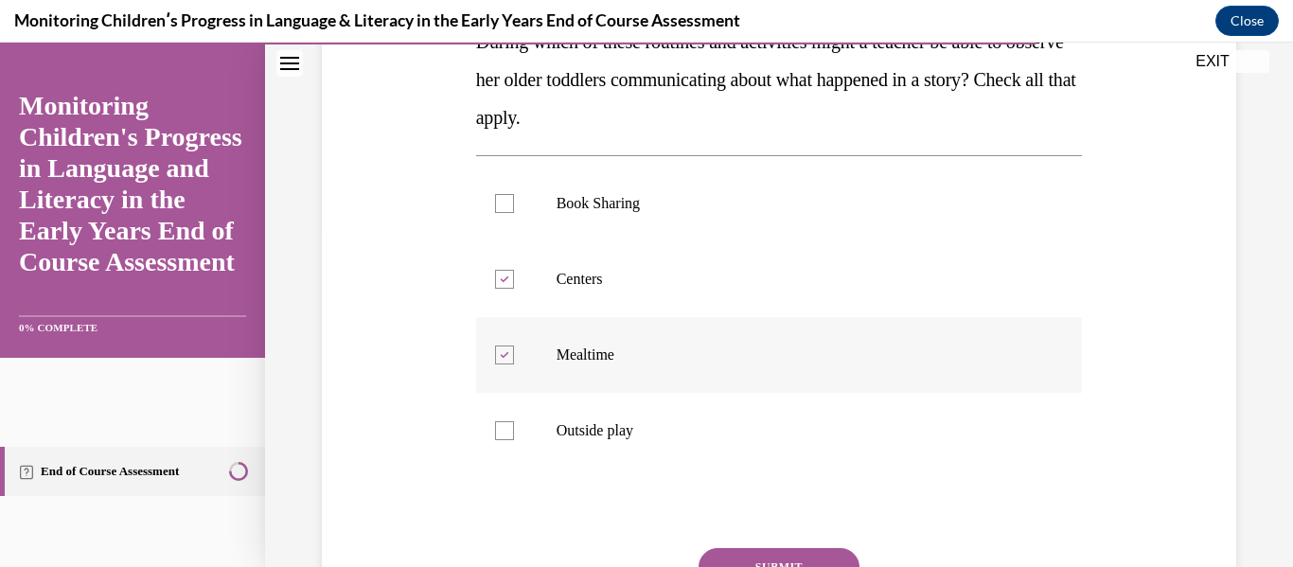
scroll to position [340, 0]
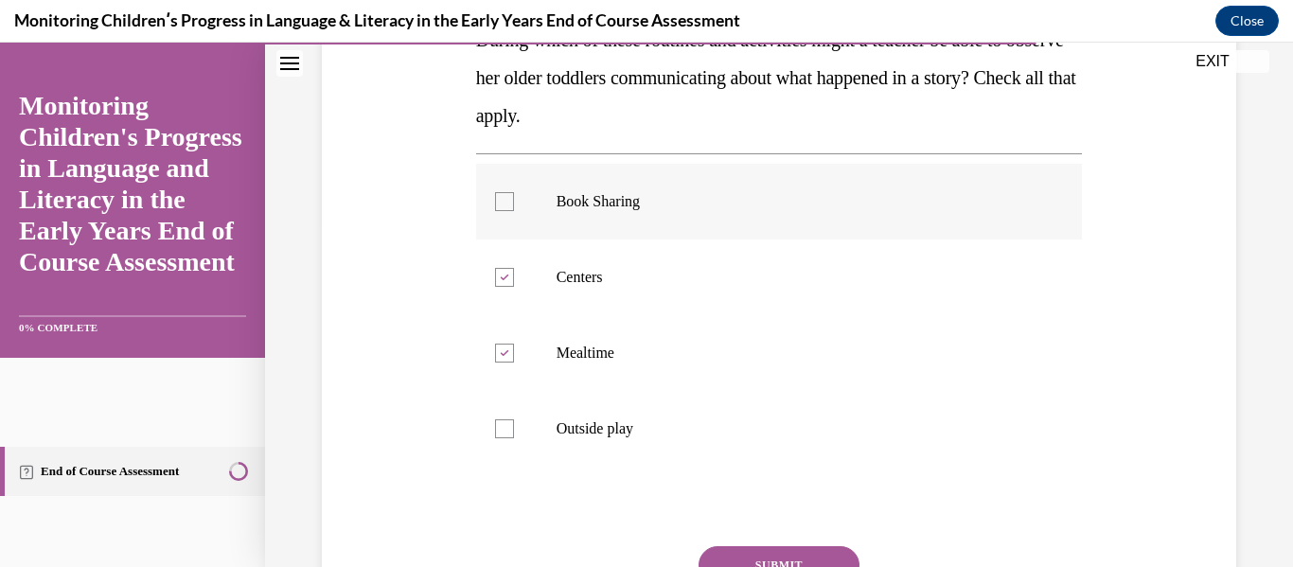
click at [496, 204] on div at bounding box center [504, 201] width 19 height 19
click at [496, 204] on input "Book Sharing" at bounding box center [504, 201] width 19 height 19
checkbox input "true"
click at [502, 357] on div at bounding box center [504, 353] width 19 height 19
click at [502, 357] on input "Mealtime" at bounding box center [504, 353] width 19 height 19
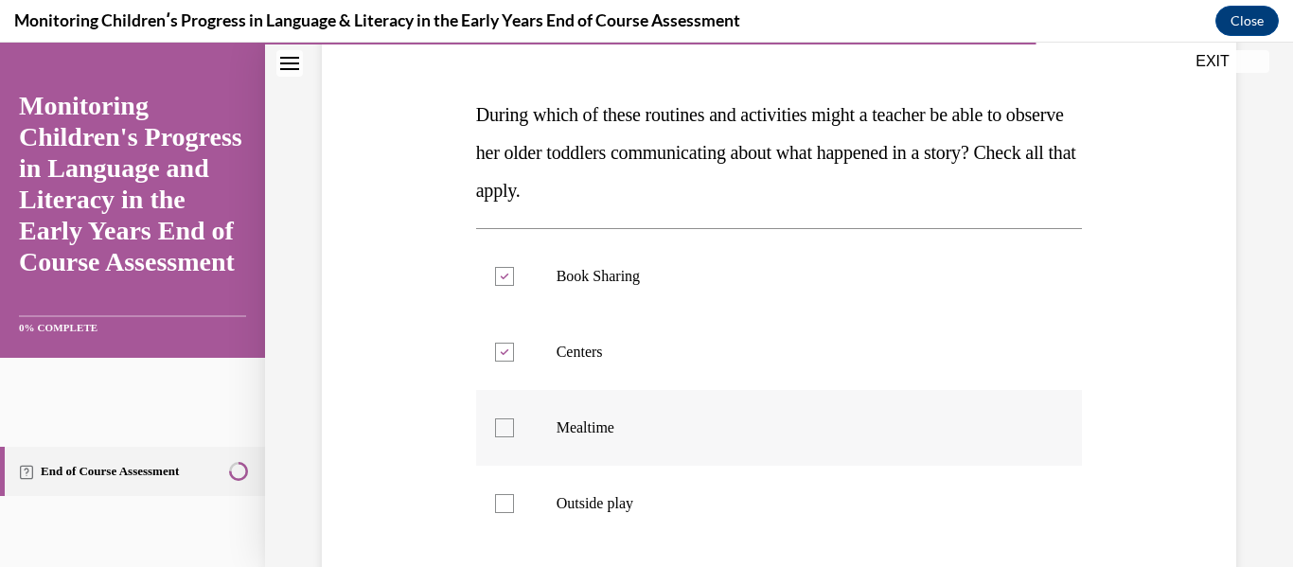
scroll to position [263, 0]
click at [501, 430] on div at bounding box center [504, 429] width 19 height 19
click at [501, 430] on input "Mealtime" at bounding box center [504, 429] width 19 height 19
checkbox input "true"
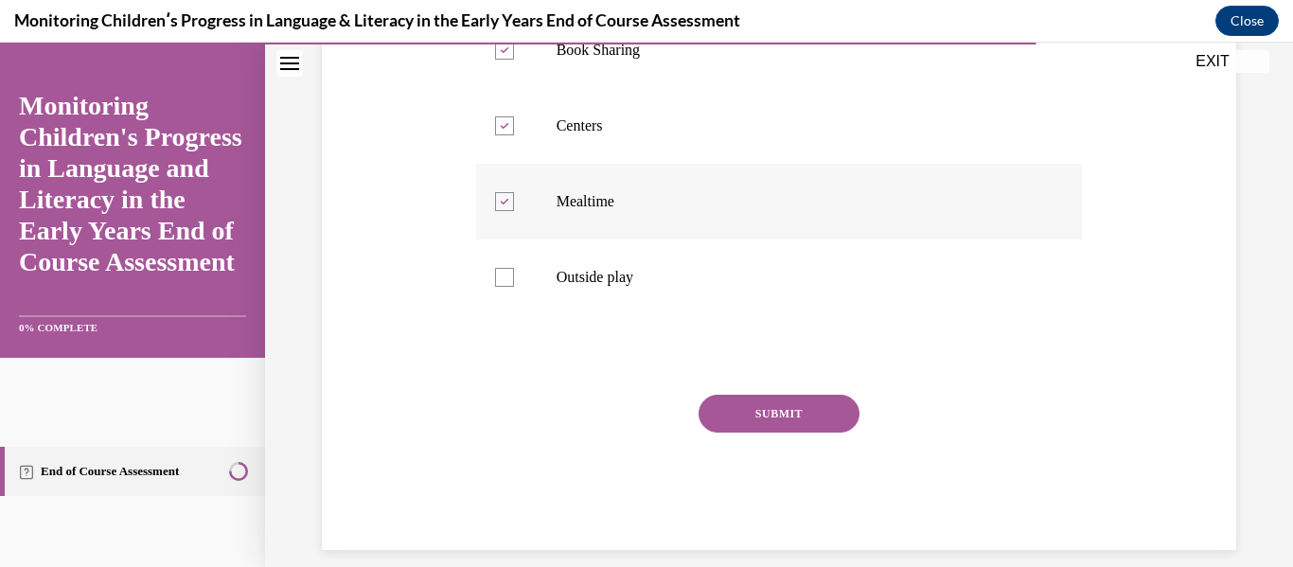
scroll to position [512, 0]
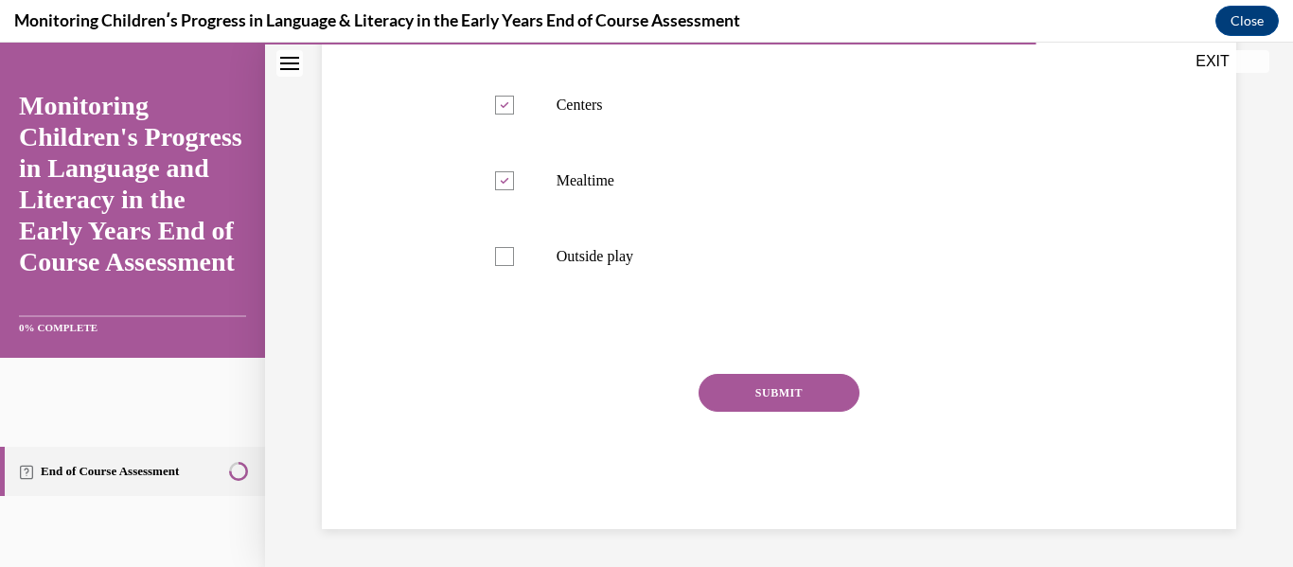
click at [778, 392] on button "SUBMIT" at bounding box center [779, 393] width 161 height 38
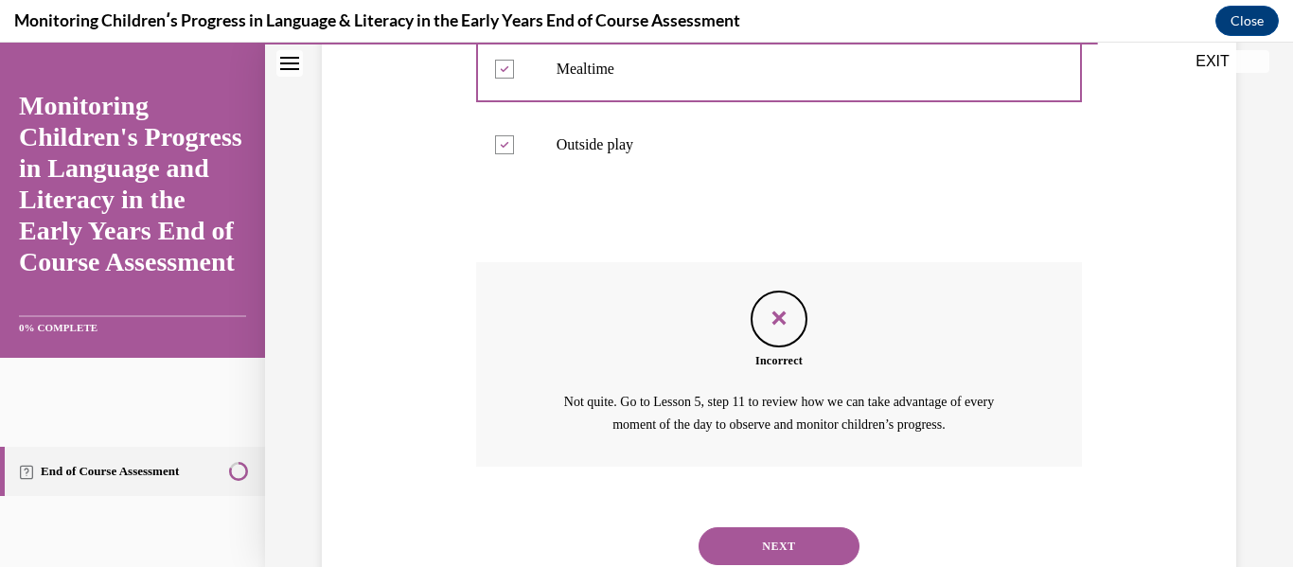
scroll to position [688, 0]
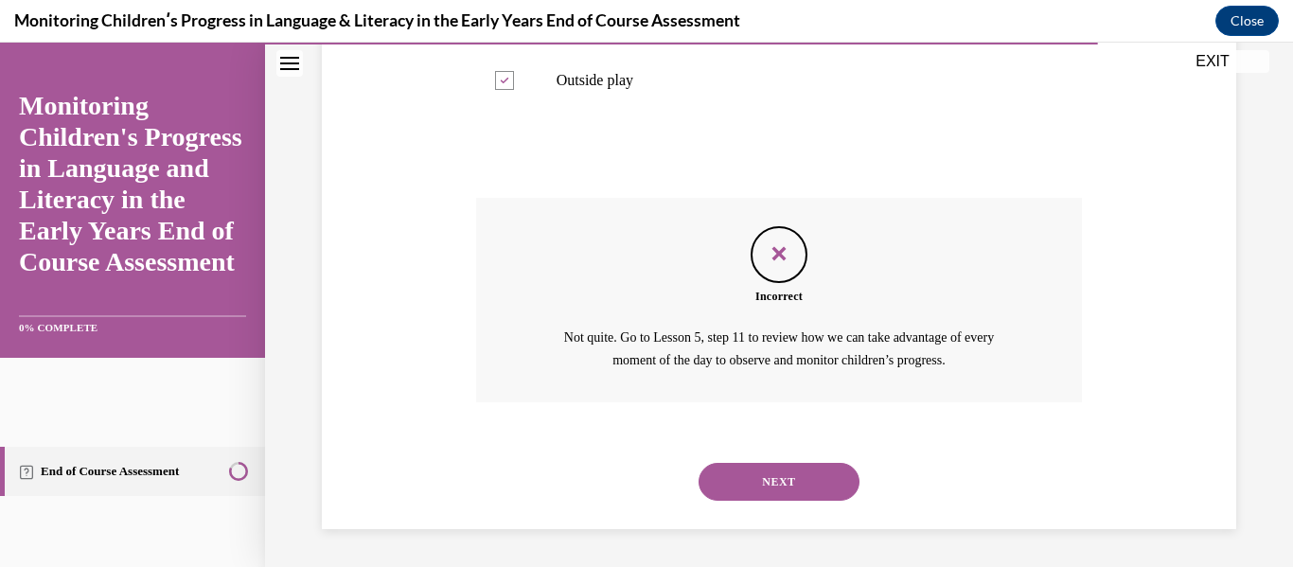
click at [780, 475] on button "NEXT" at bounding box center [779, 482] width 161 height 38
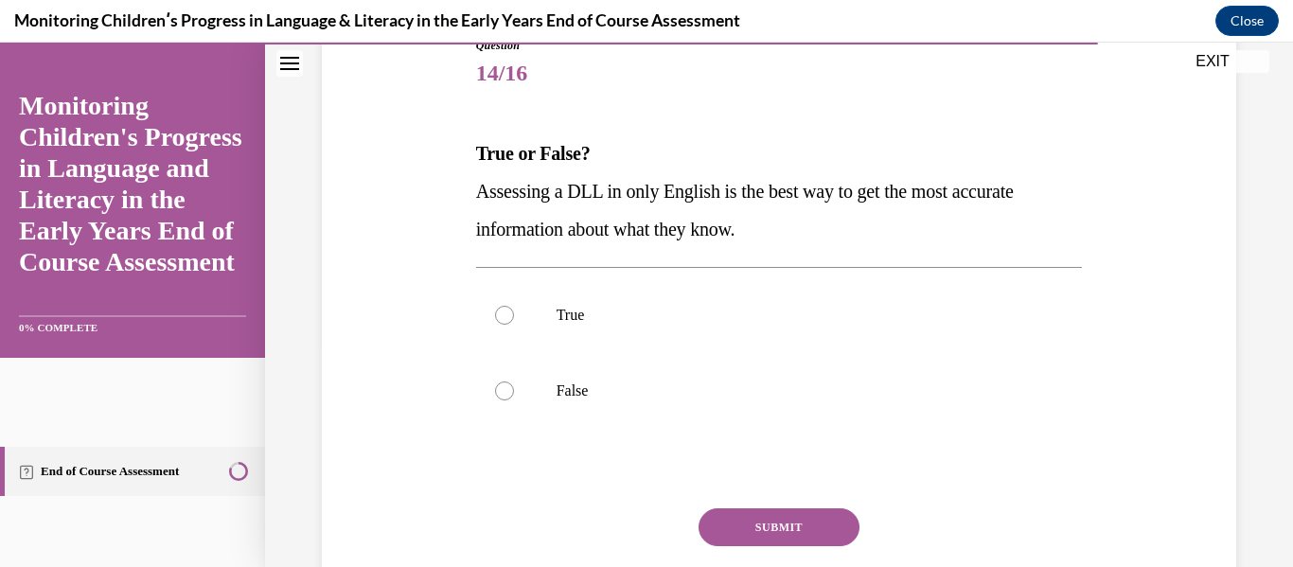
scroll to position [230, 0]
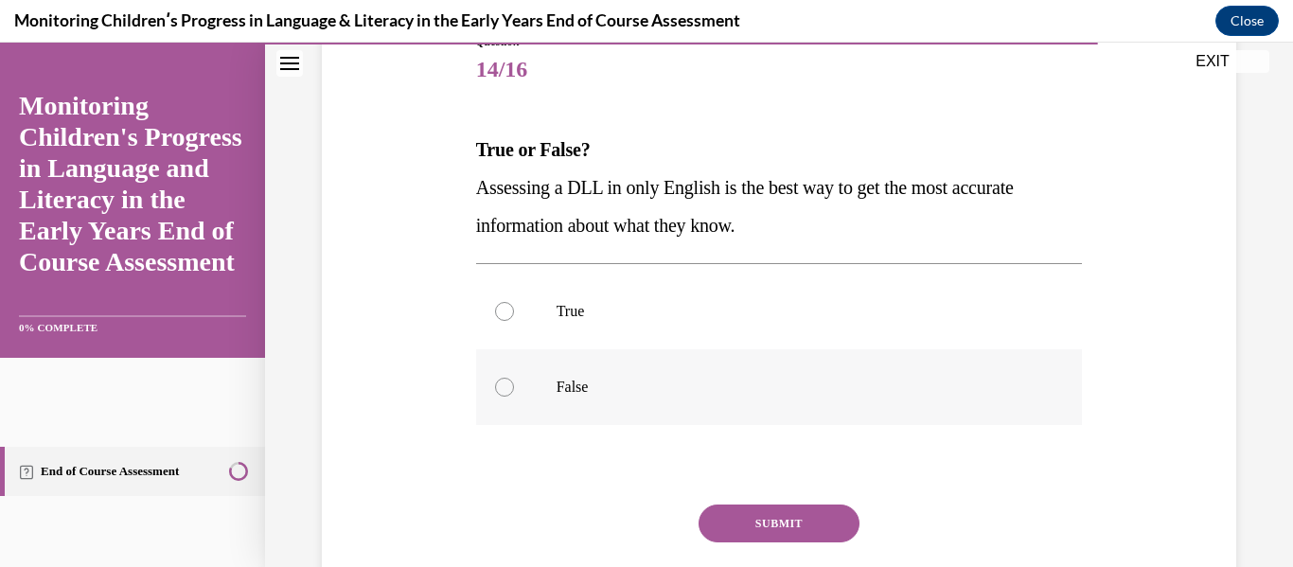
click at [502, 386] on div at bounding box center [504, 387] width 19 height 19
click at [502, 386] on input "False" at bounding box center [504, 387] width 19 height 19
radio input "true"
click at [746, 529] on button "SUBMIT" at bounding box center [779, 524] width 161 height 38
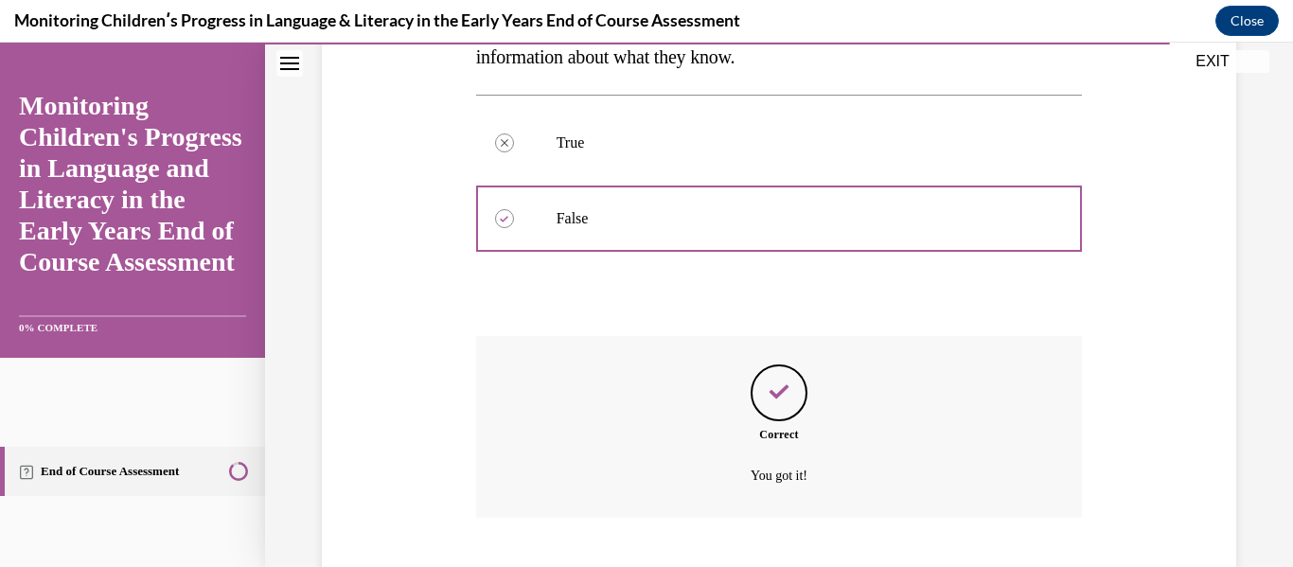
scroll to position [514, 0]
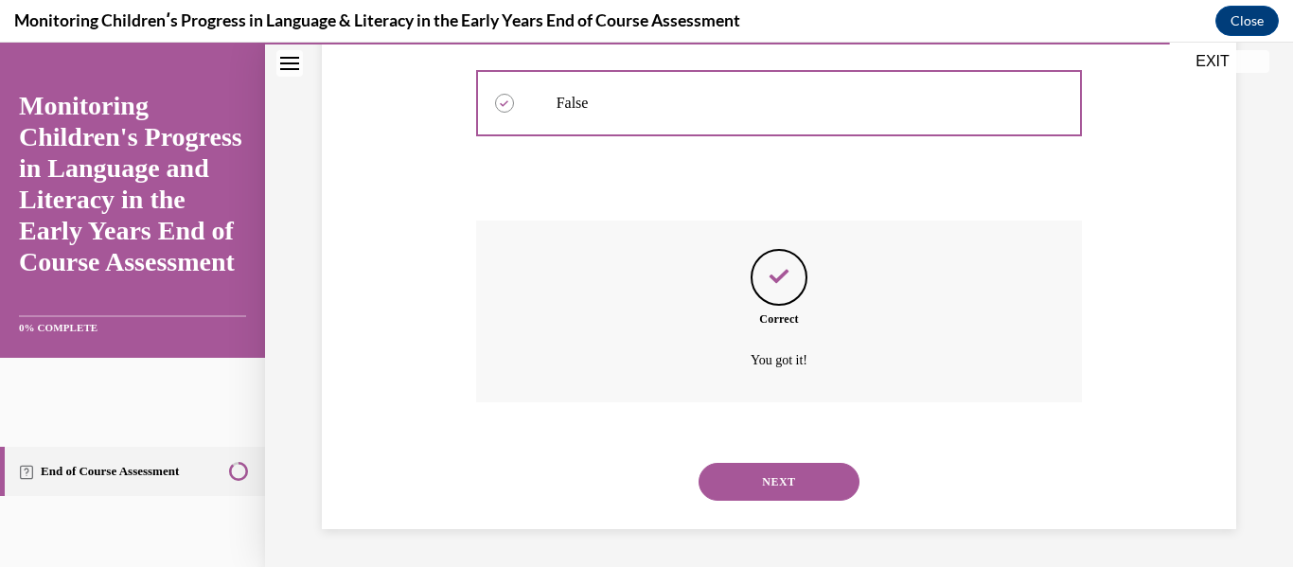
click at [777, 480] on button "NEXT" at bounding box center [779, 482] width 161 height 38
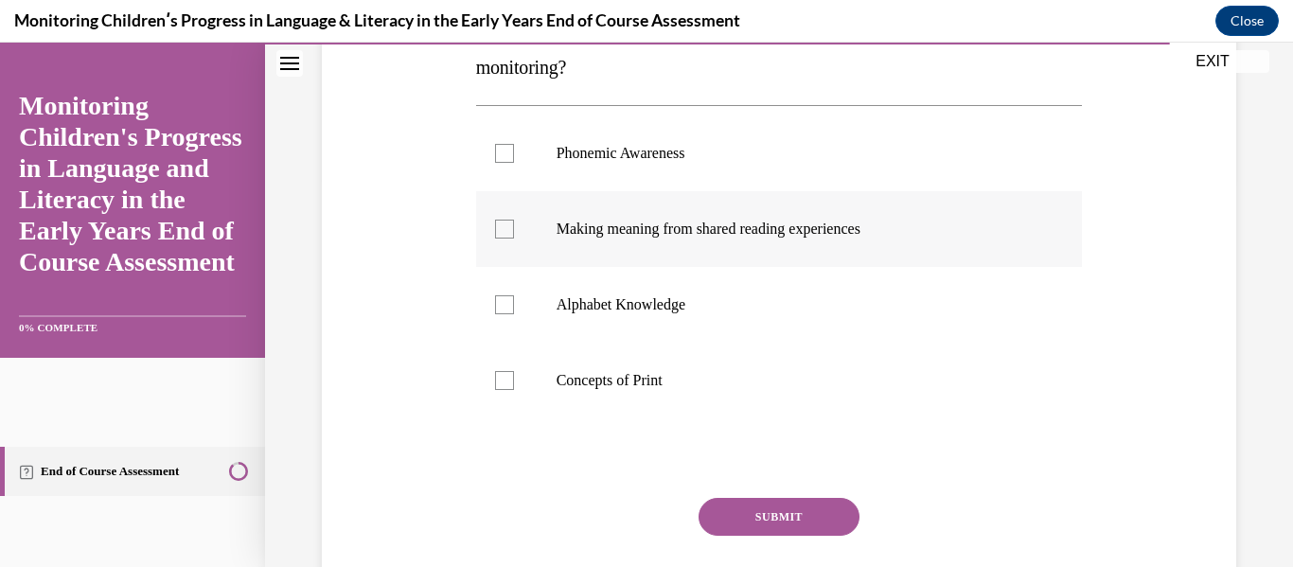
scroll to position [390, 0]
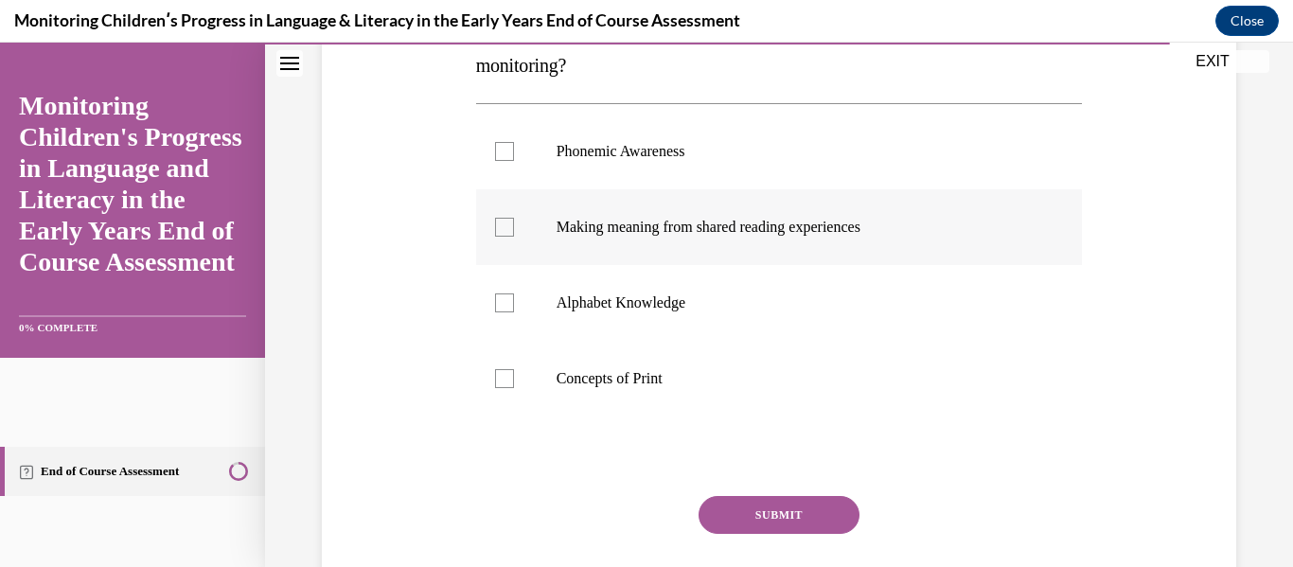
click at [505, 228] on div at bounding box center [504, 227] width 19 height 19
click at [505, 228] on input "Making meaning from shared reading experiences" at bounding box center [504, 227] width 19 height 19
checkbox input "true"
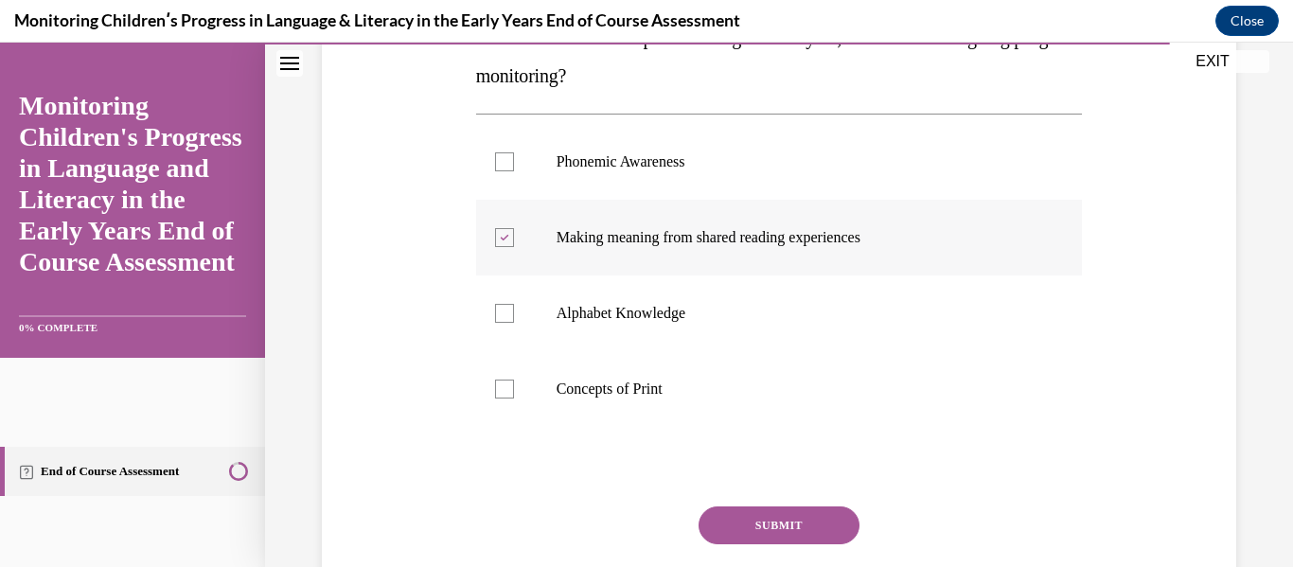
scroll to position [379, 0]
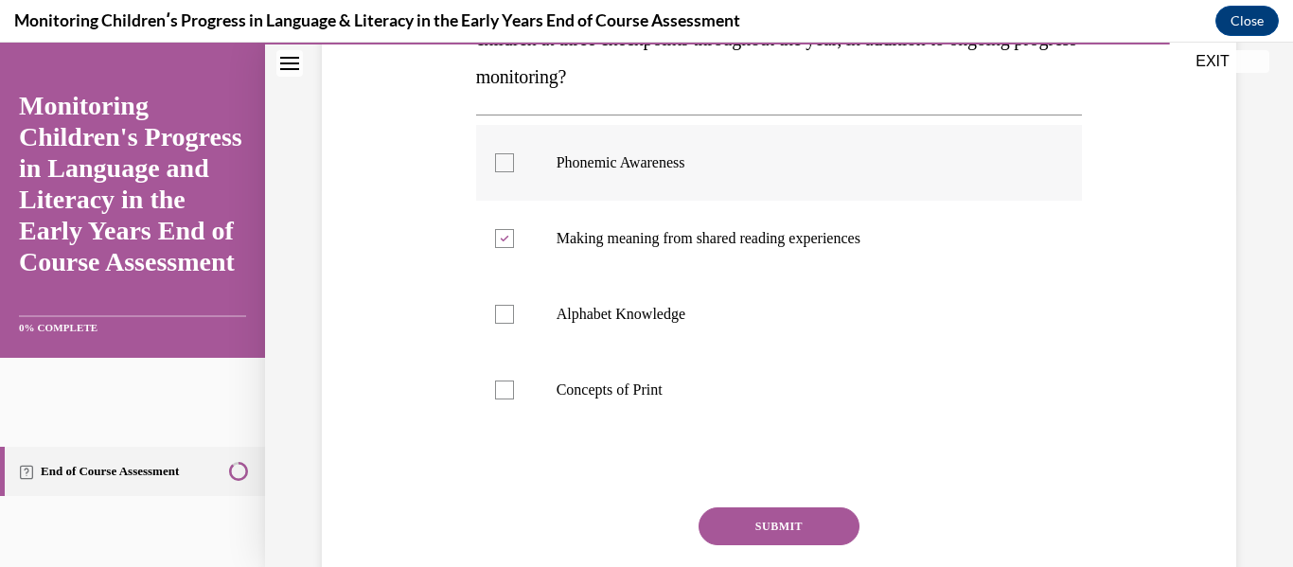
click at [506, 158] on div at bounding box center [504, 162] width 19 height 19
click at [506, 158] on input "Phonemic Awareness" at bounding box center [504, 162] width 19 height 19
checkbox input "true"
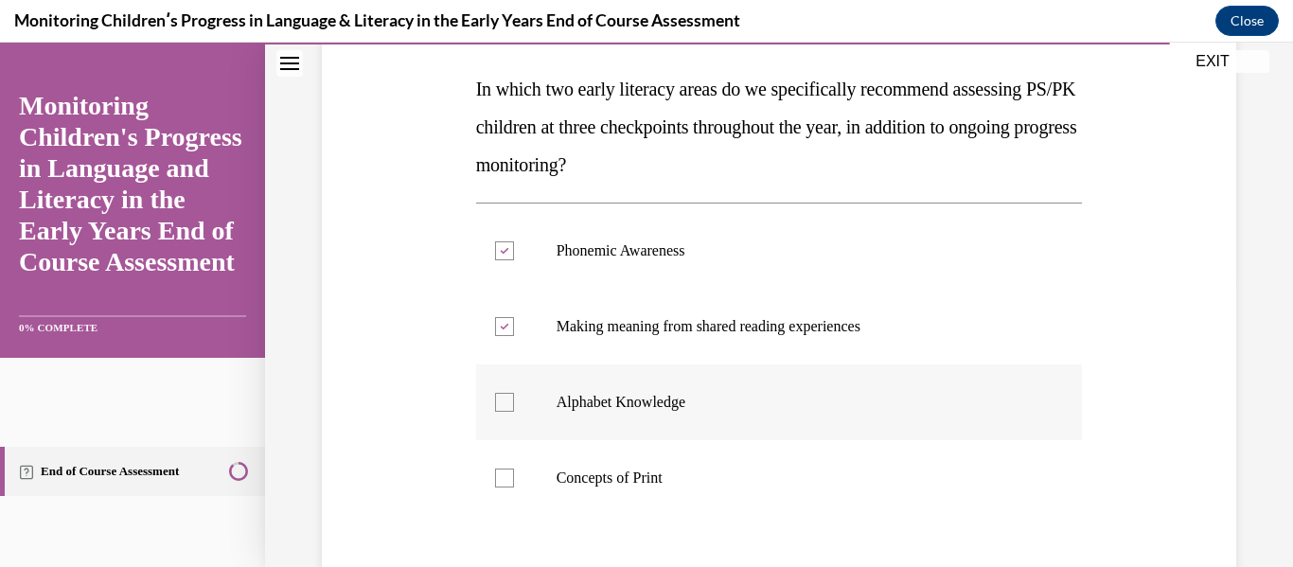
scroll to position [289, 0]
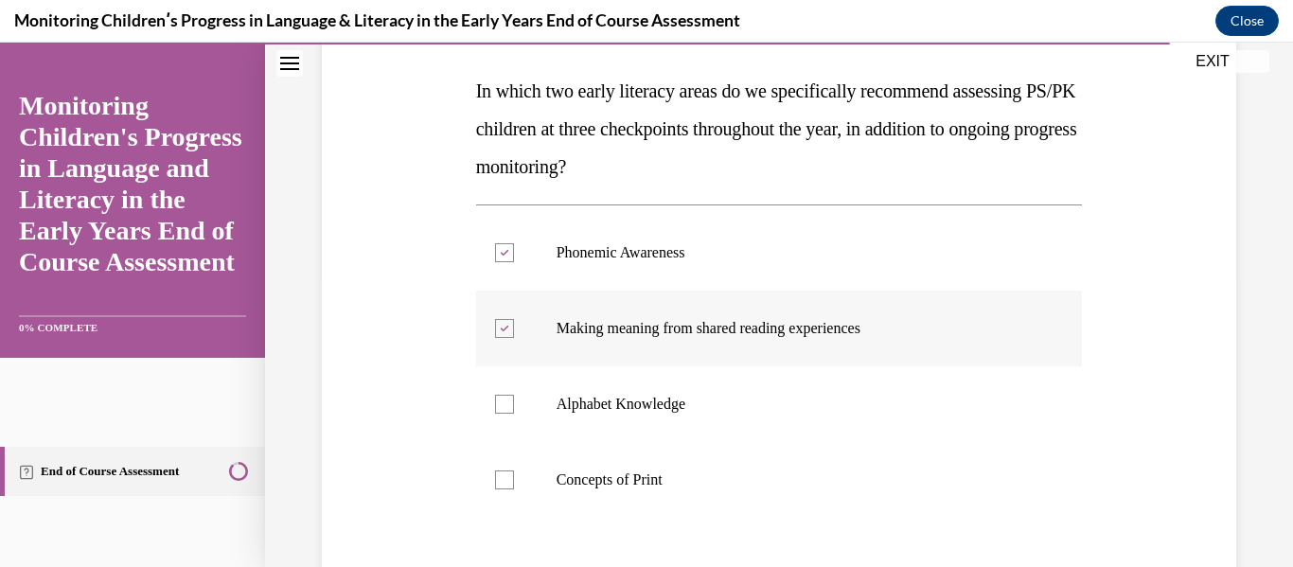
click at [501, 330] on icon at bounding box center [504, 329] width 9 height 7
click at [501, 330] on input "Making meaning from shared reading experiences" at bounding box center [504, 328] width 19 height 19
checkbox input "false"
click at [496, 405] on div at bounding box center [504, 404] width 19 height 19
click at [496, 405] on input "Alphabet Knowledge" at bounding box center [504, 404] width 19 height 19
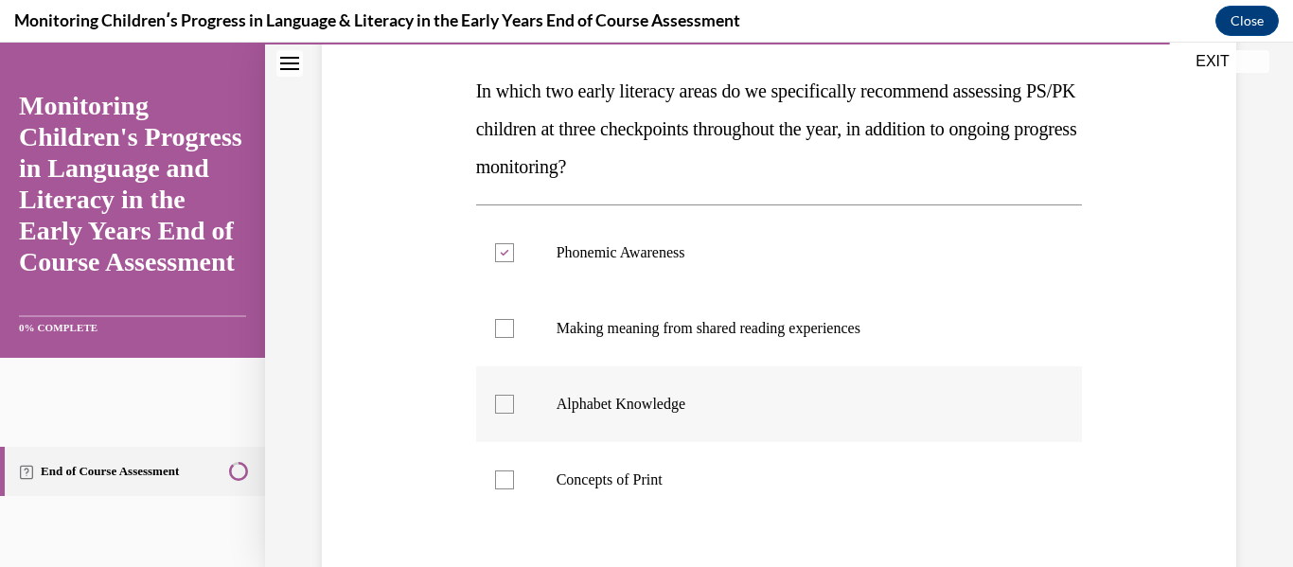
checkbox input "true"
click at [499, 484] on div at bounding box center [504, 480] width 19 height 19
click at [499, 484] on input "Concepts of Print" at bounding box center [504, 480] width 19 height 19
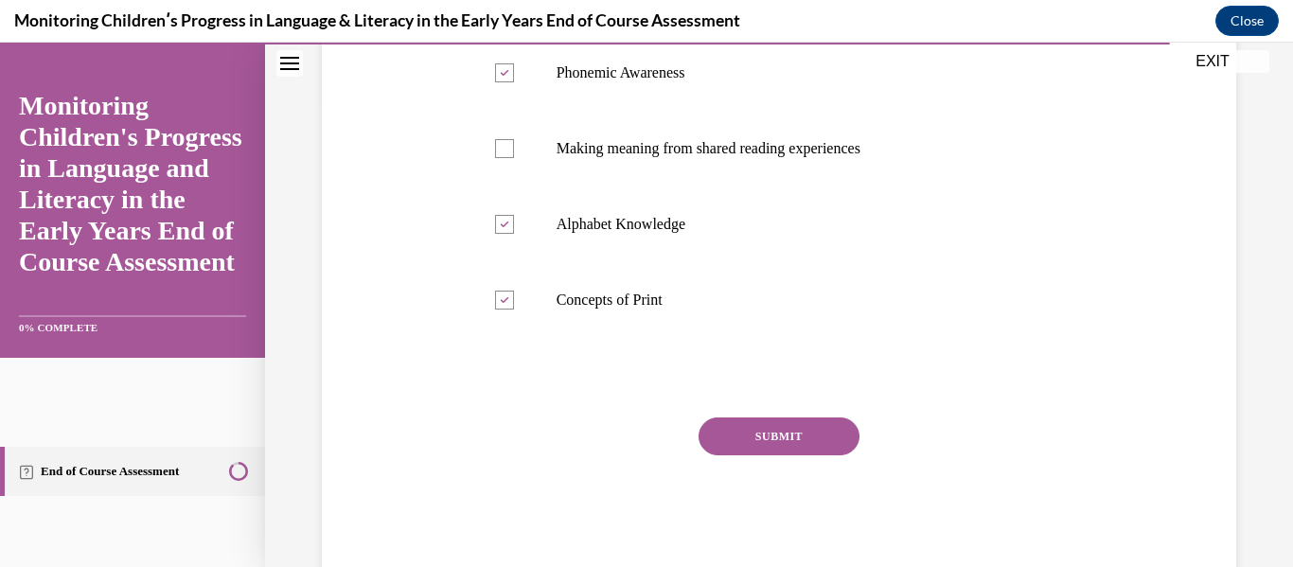
scroll to position [512, 0]
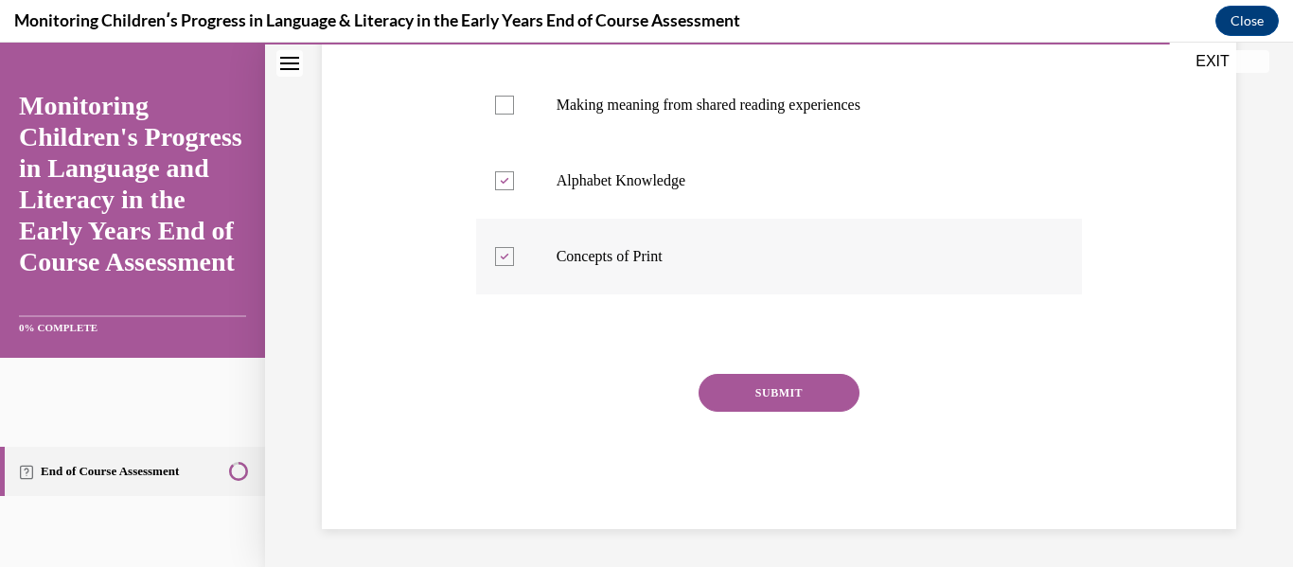
click at [500, 254] on icon at bounding box center [504, 257] width 9 height 7
click at [500, 254] on input "Concepts of Print" at bounding box center [504, 256] width 19 height 19
checkbox input "false"
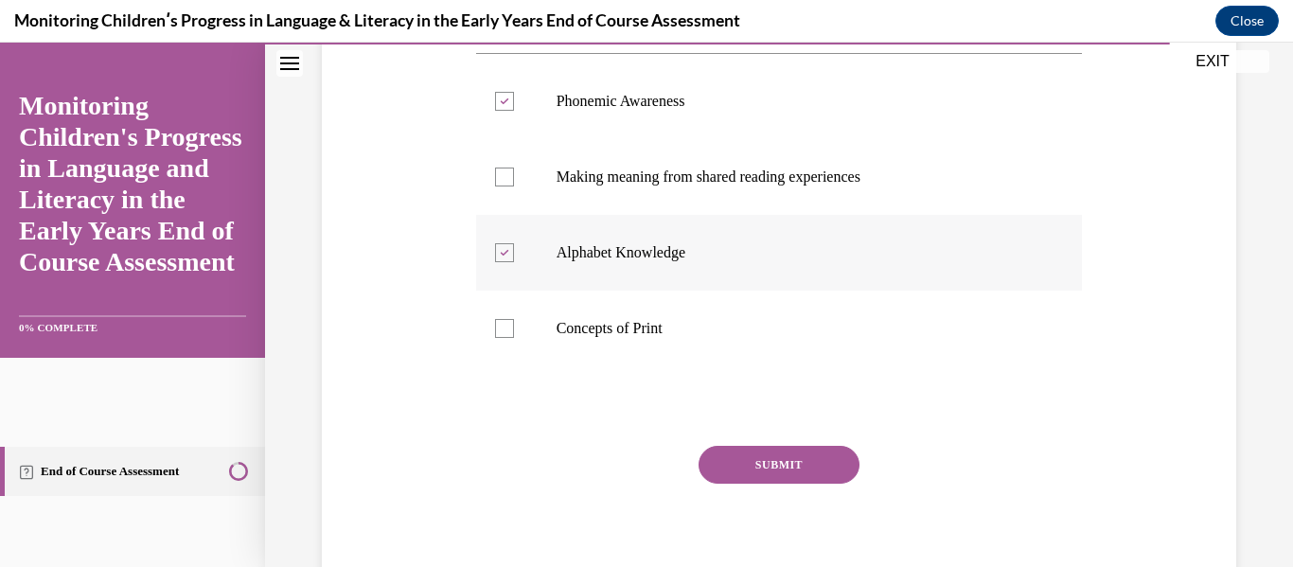
scroll to position [442, 0]
click at [781, 464] on button "SUBMIT" at bounding box center [779, 463] width 161 height 38
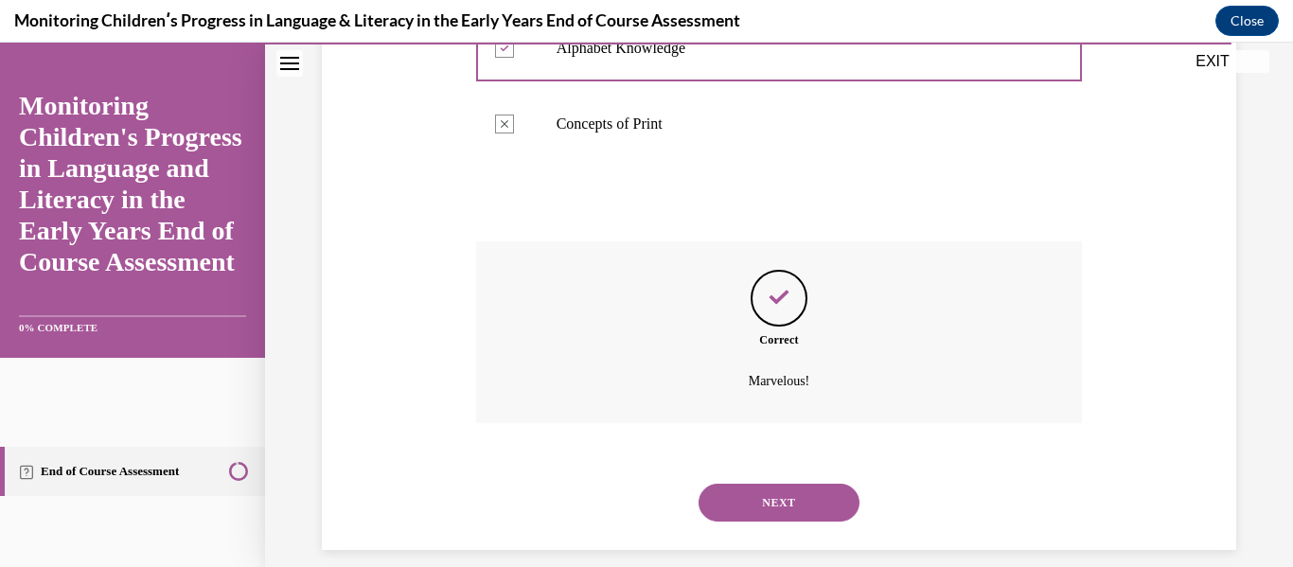
scroll to position [666, 0]
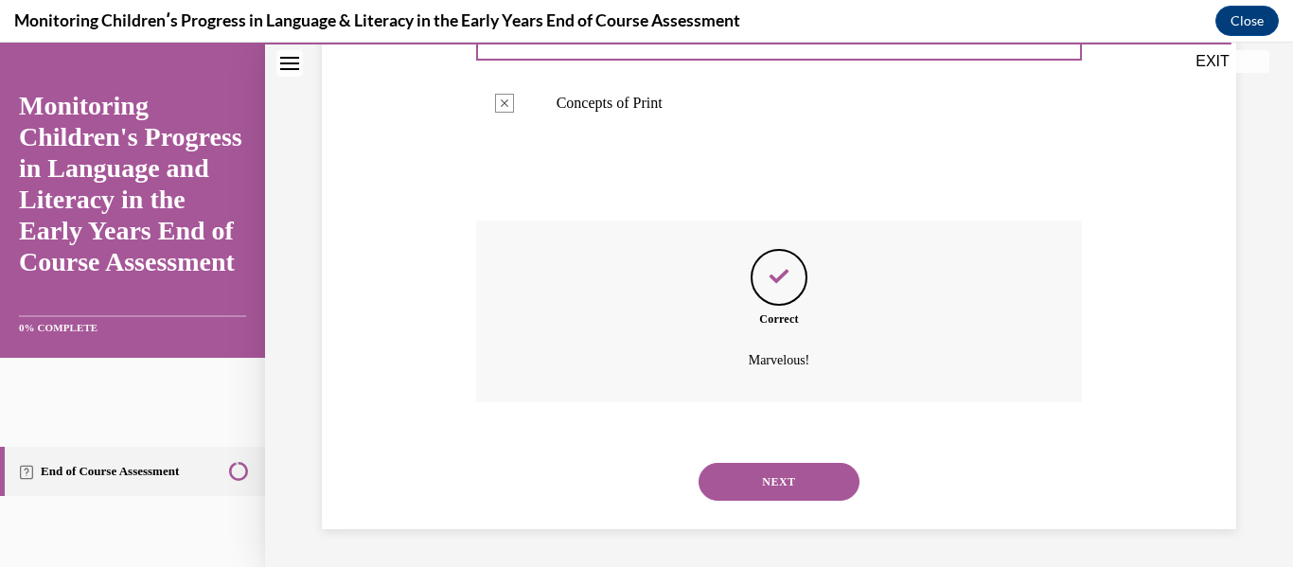
click at [779, 488] on button "NEXT" at bounding box center [779, 482] width 161 height 38
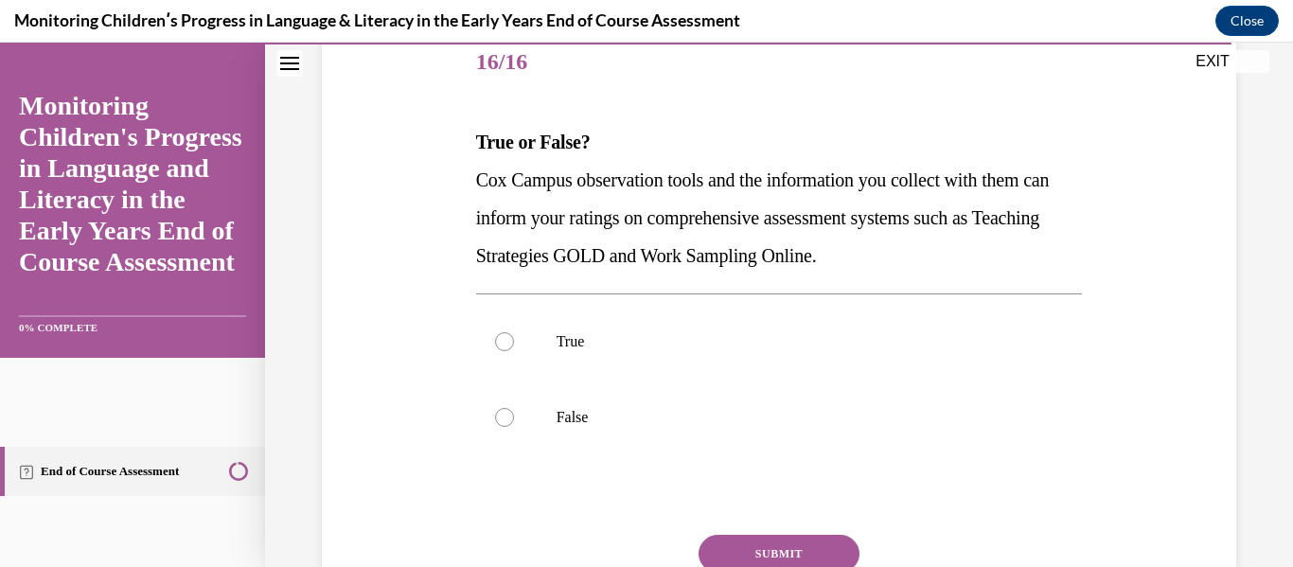
scroll to position [240, 0]
click at [497, 341] on div at bounding box center [504, 339] width 19 height 19
click at [497, 341] on input "True" at bounding box center [504, 339] width 19 height 19
radio input "true"
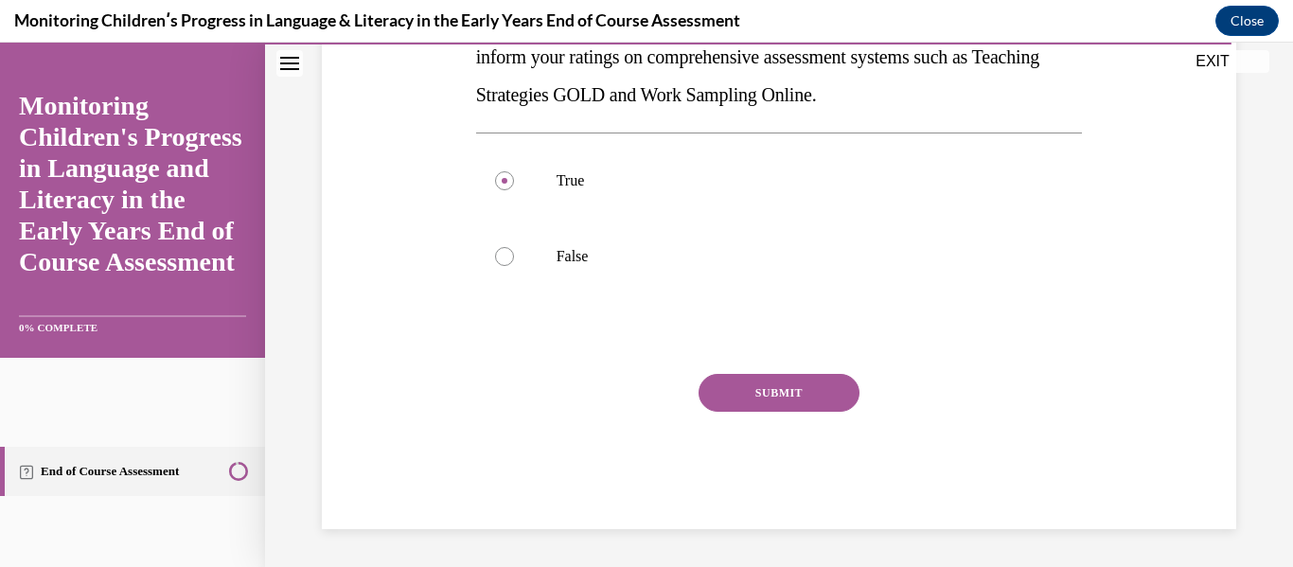
click at [751, 390] on button "SUBMIT" at bounding box center [779, 393] width 161 height 38
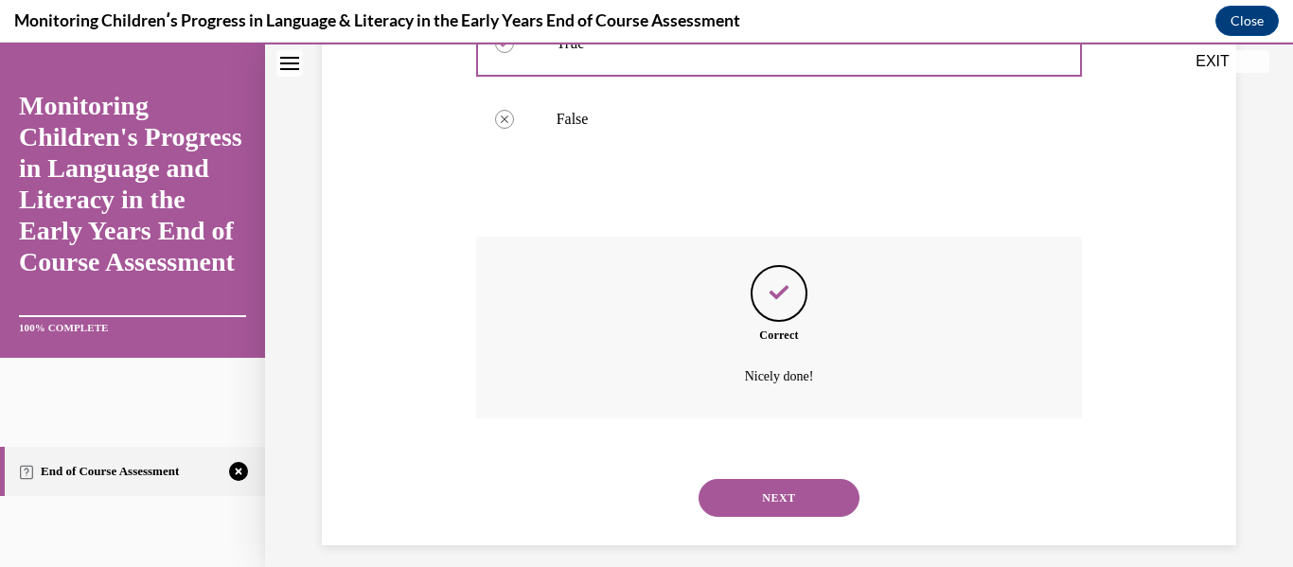
scroll to position [552, 0]
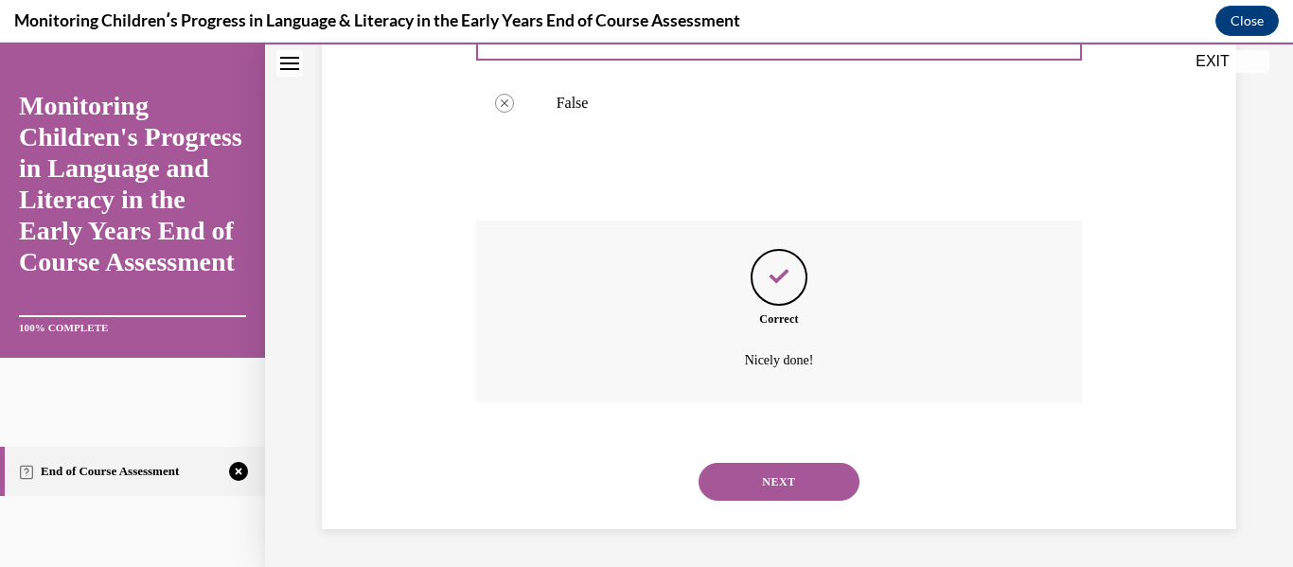
click at [754, 484] on button "NEXT" at bounding box center [779, 482] width 161 height 38
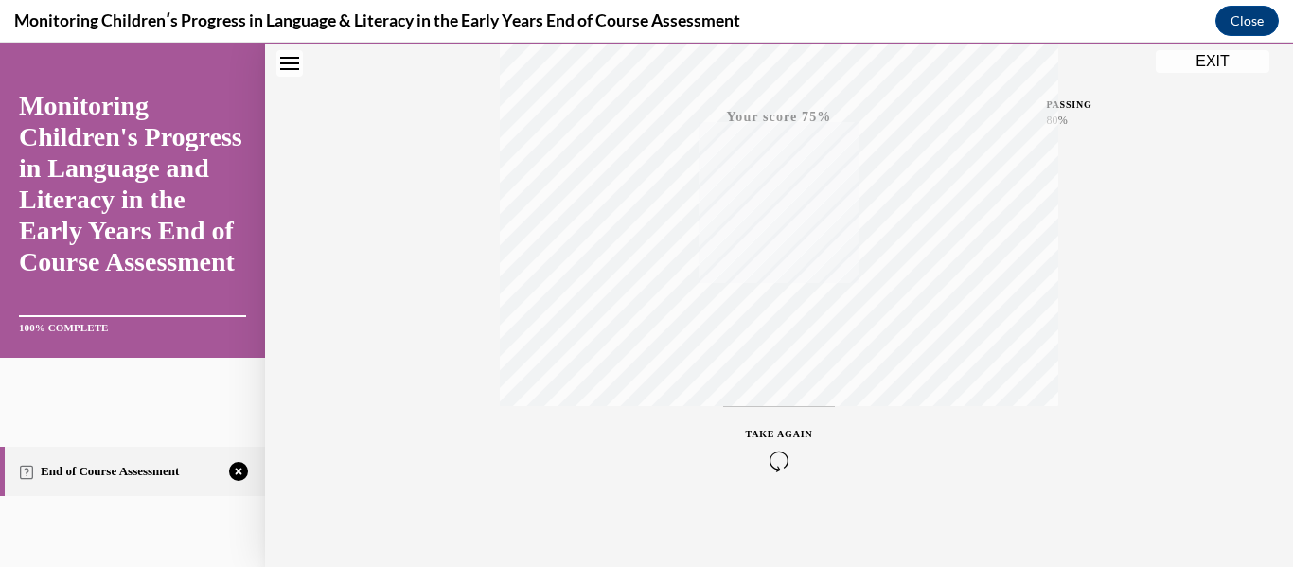
scroll to position [446, 0]
click at [772, 456] on icon "button" at bounding box center [779, 451] width 67 height 21
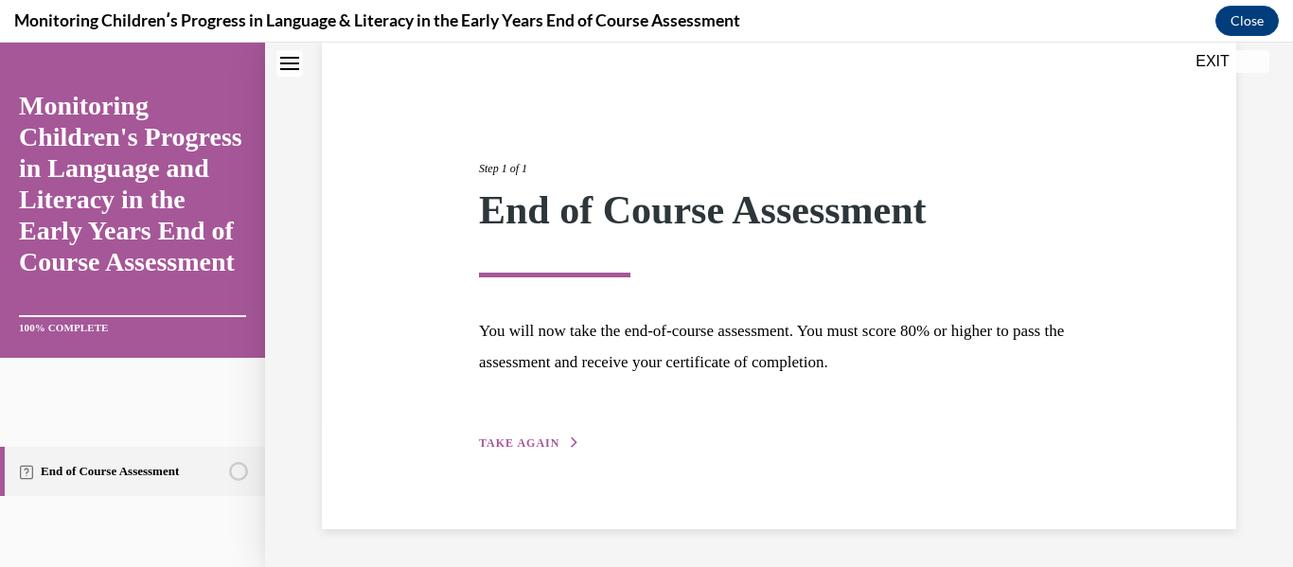
scroll to position [147, 0]
click at [520, 440] on span "TAKE AGAIN" at bounding box center [519, 442] width 80 height 13
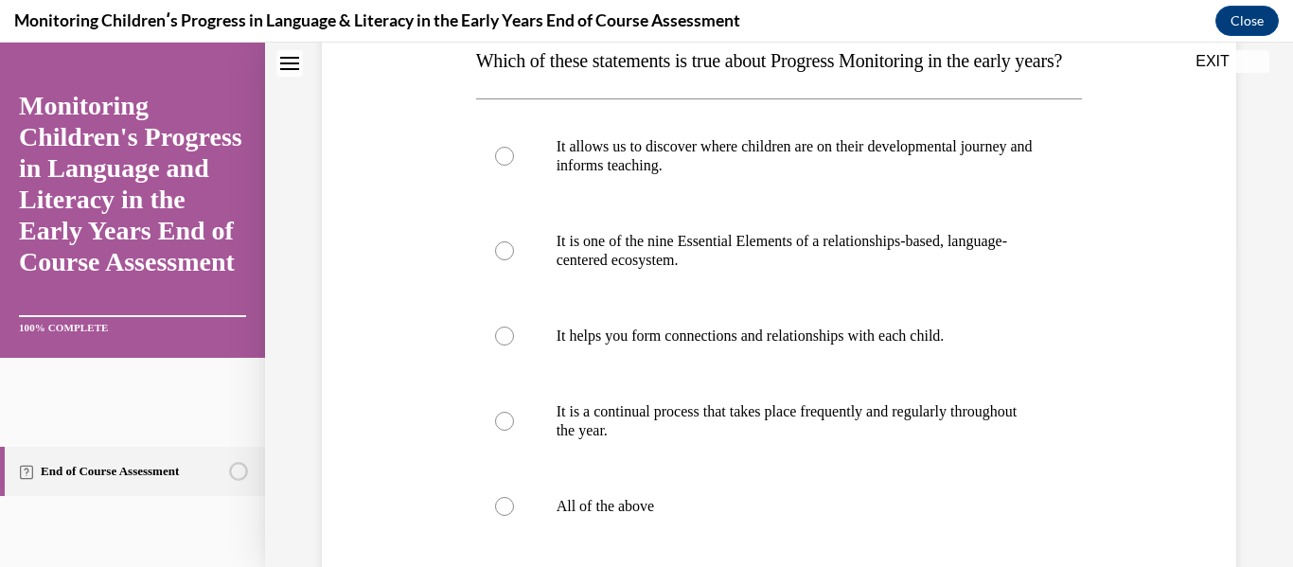
scroll to position [320, 0]
click at [502, 515] on div at bounding box center [504, 505] width 19 height 19
click at [502, 515] on input "All of the above" at bounding box center [504, 505] width 19 height 19
radio input "true"
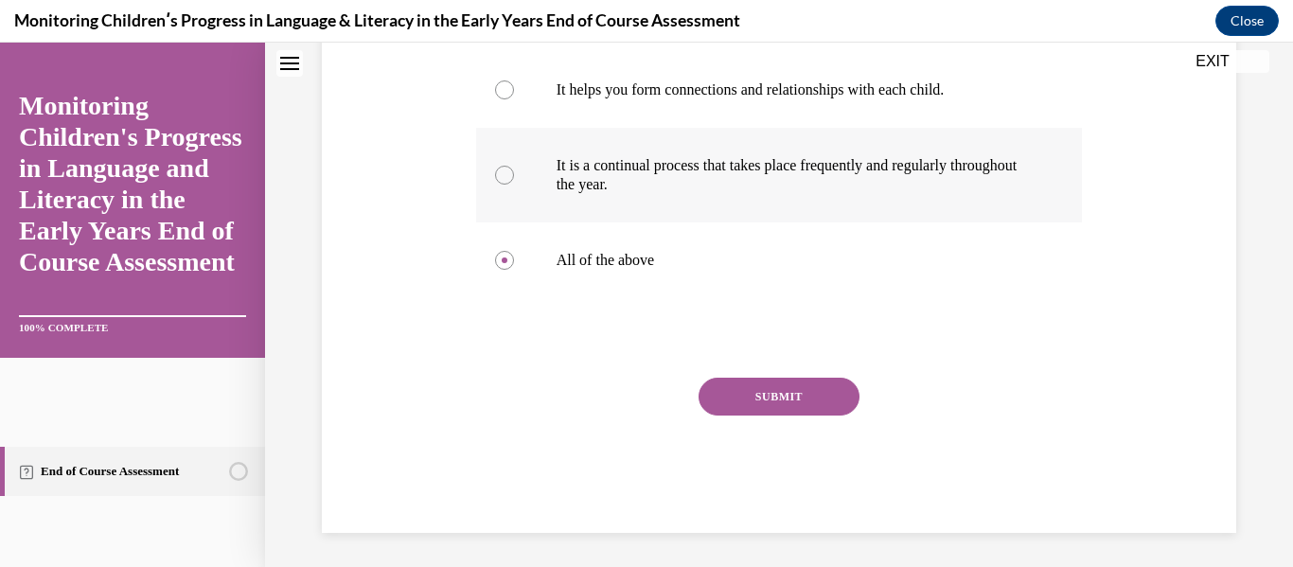
scroll to position [566, 0]
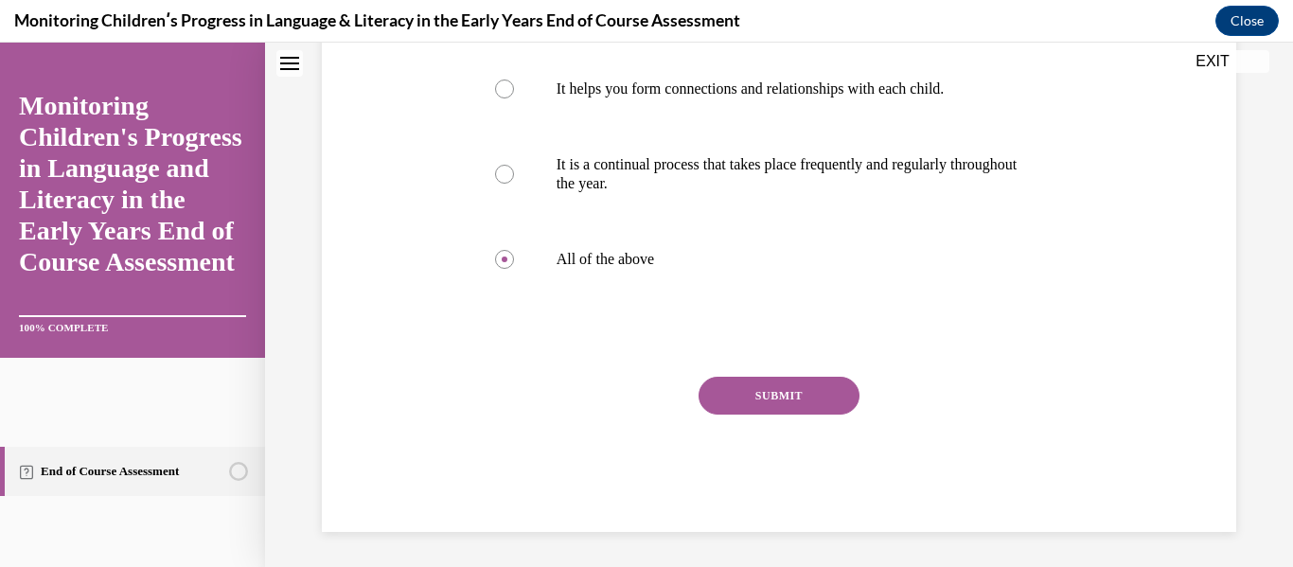
click at [782, 415] on button "SUBMIT" at bounding box center [779, 396] width 161 height 38
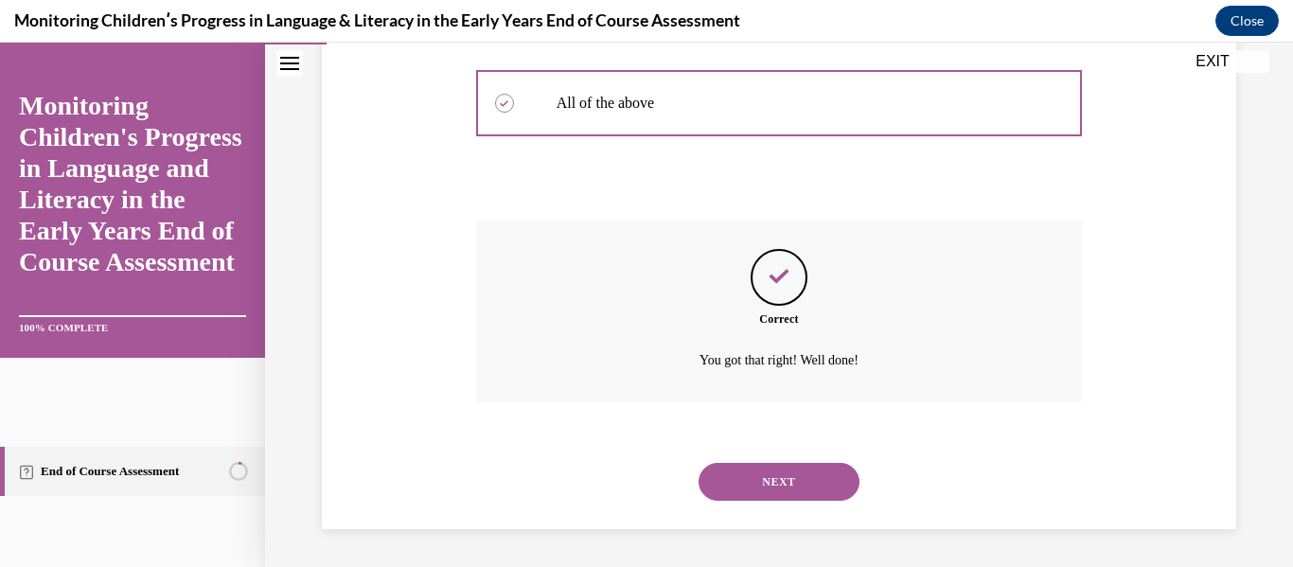
scroll to position [760, 0]
click at [771, 477] on button "NEXT" at bounding box center [779, 482] width 161 height 38
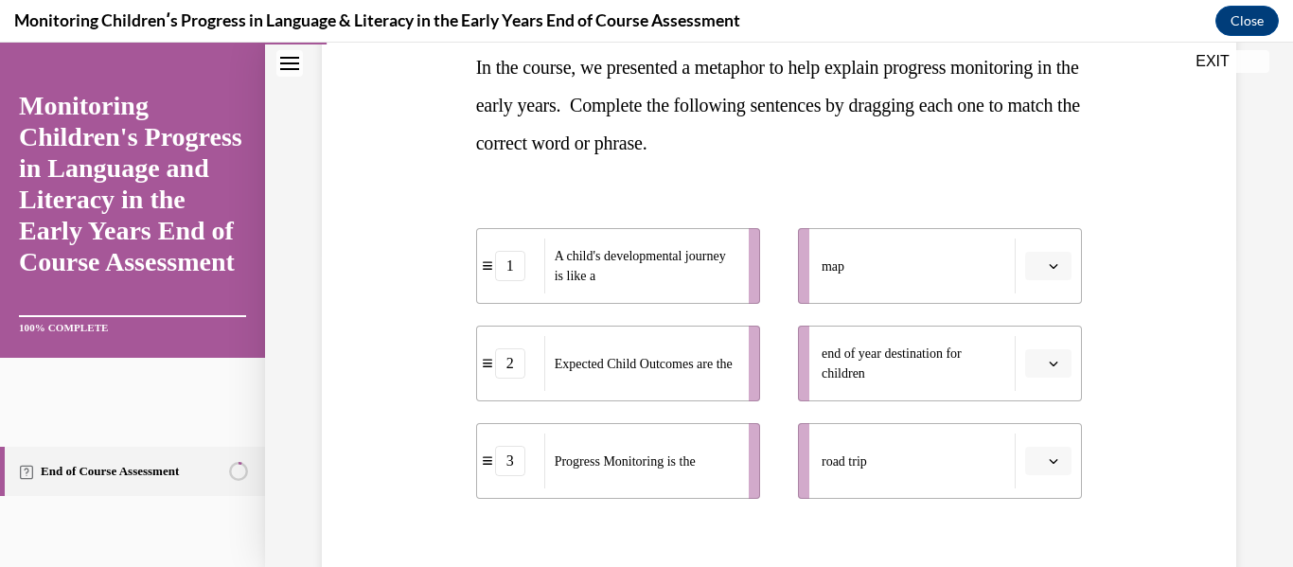
scroll to position [311, 0]
click at [1049, 271] on icon "button" at bounding box center [1053, 266] width 9 height 9
click at [1041, 418] on div "3" at bounding box center [1034, 423] width 47 height 38
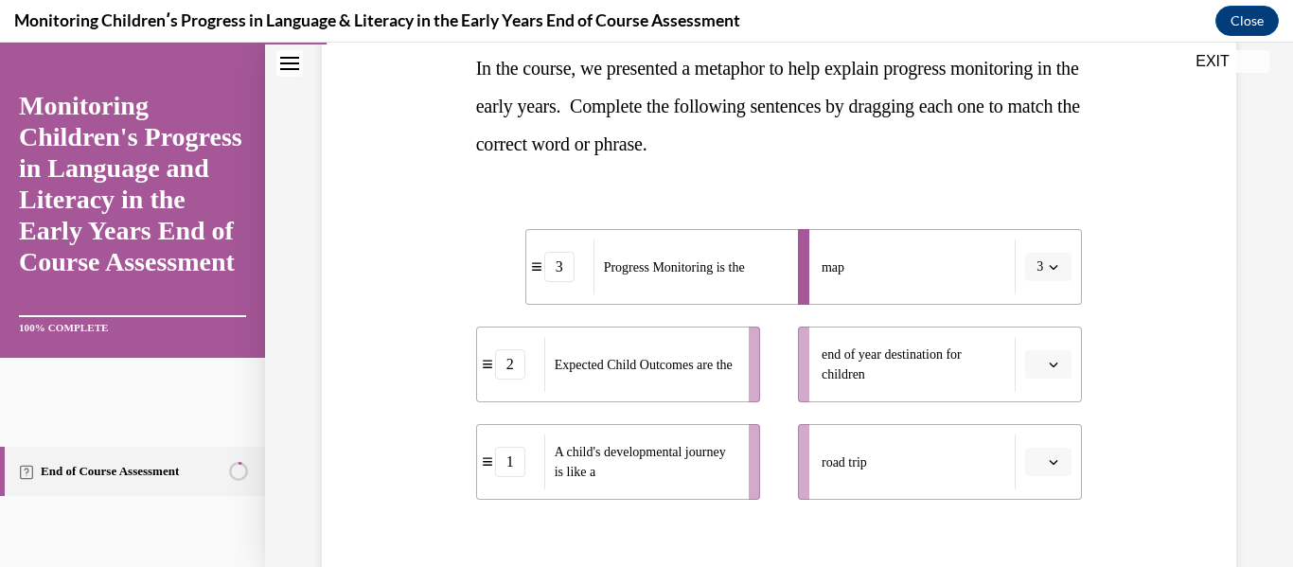
click at [1049, 363] on icon "button" at bounding box center [1053, 364] width 9 height 9
click at [1034, 474] on div "2" at bounding box center [1034, 483] width 47 height 38
click at [1049, 463] on icon "button" at bounding box center [1053, 461] width 9 height 9
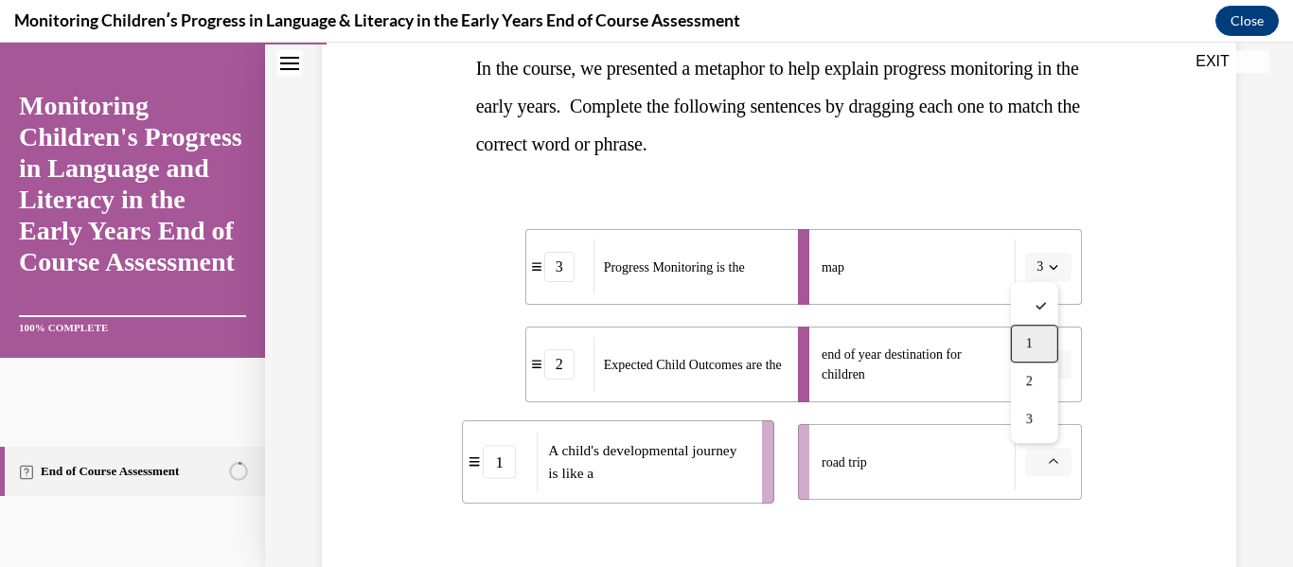
click at [1038, 349] on div "1" at bounding box center [1034, 344] width 47 height 38
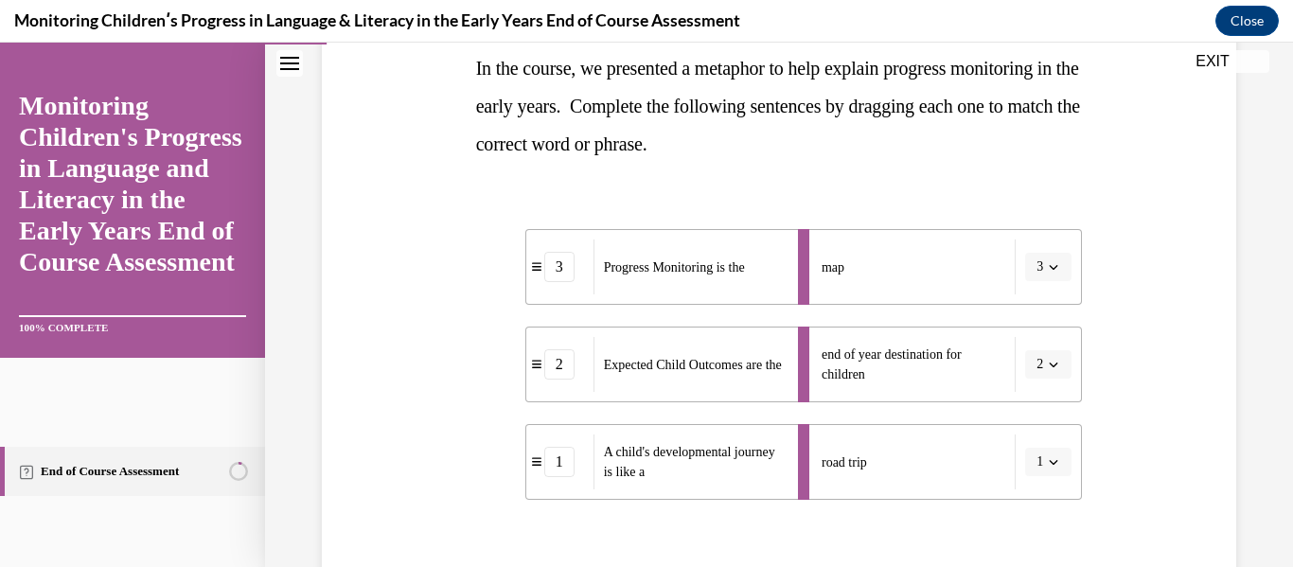
scroll to position [517, 0]
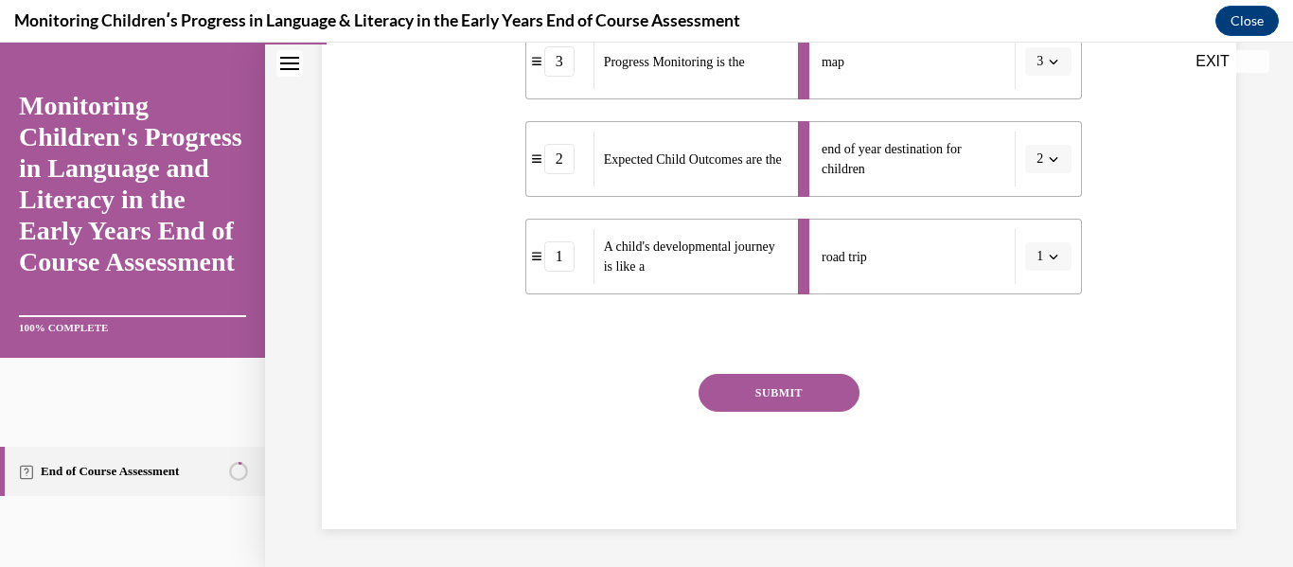
click at [802, 394] on button "SUBMIT" at bounding box center [779, 393] width 161 height 38
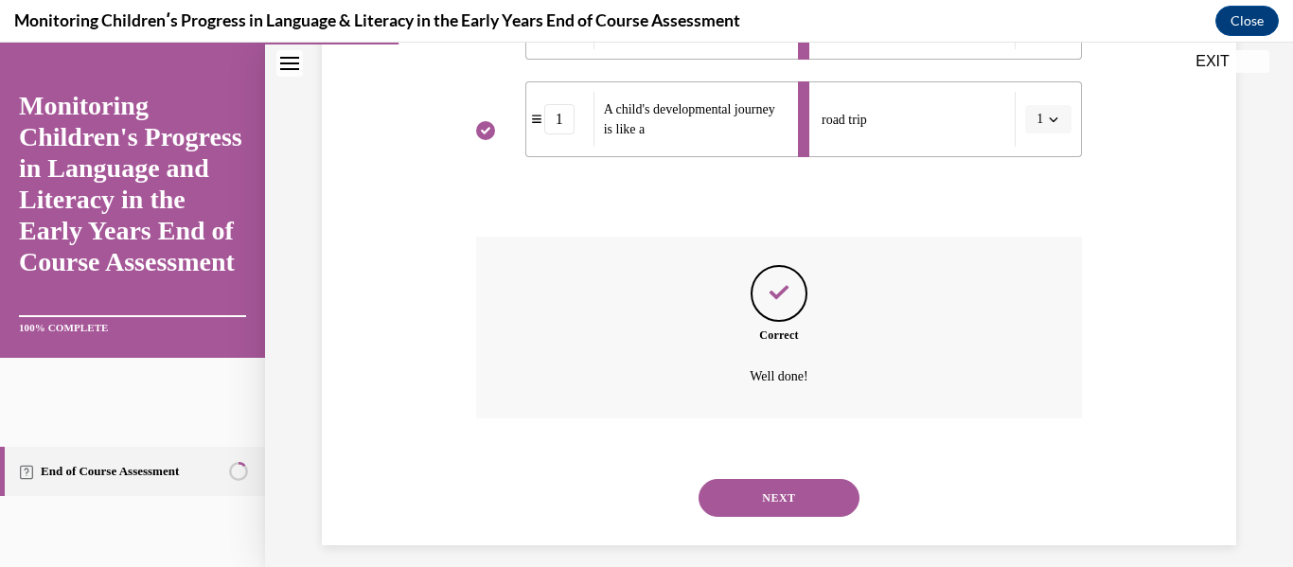
scroll to position [670, 0]
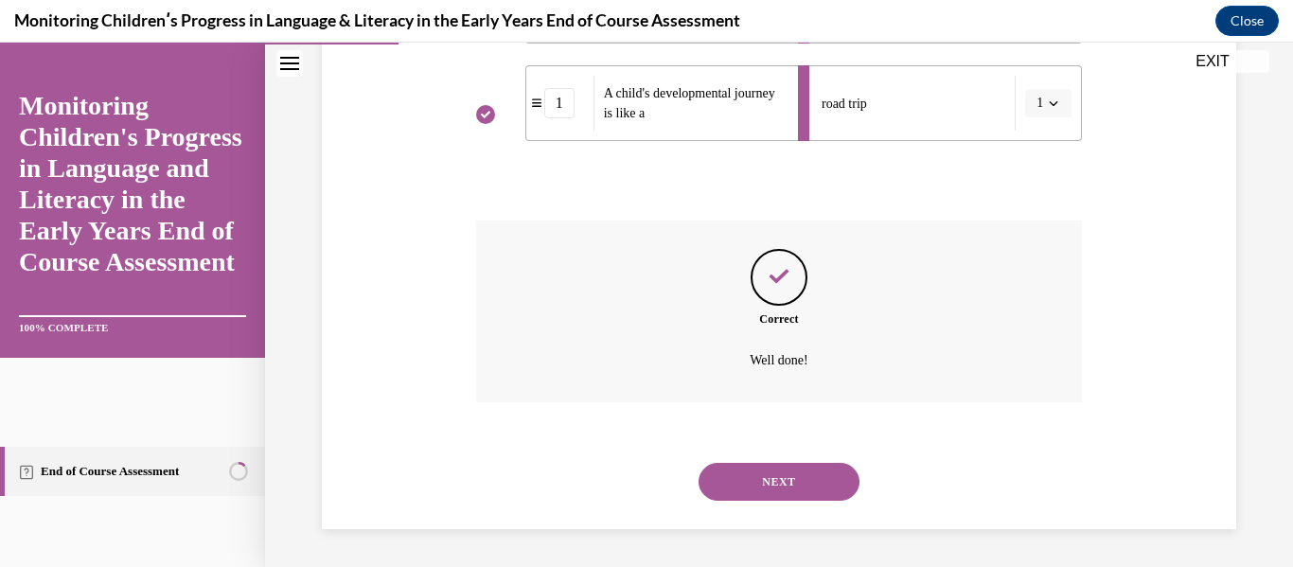
click at [796, 480] on button "NEXT" at bounding box center [779, 482] width 161 height 38
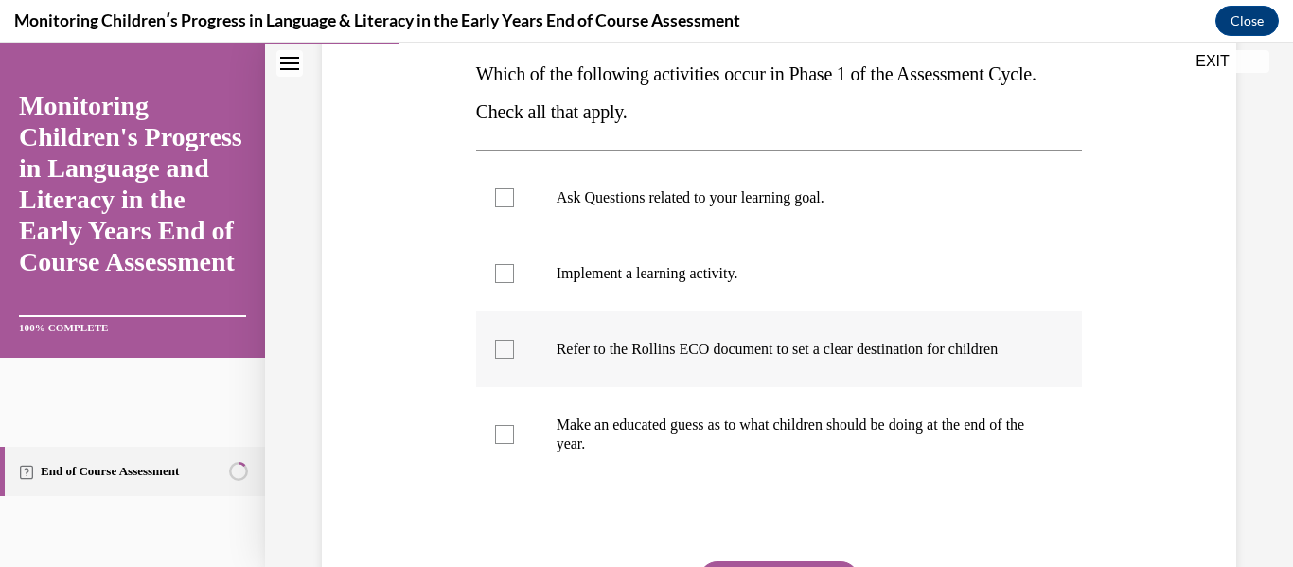
scroll to position [309, 0]
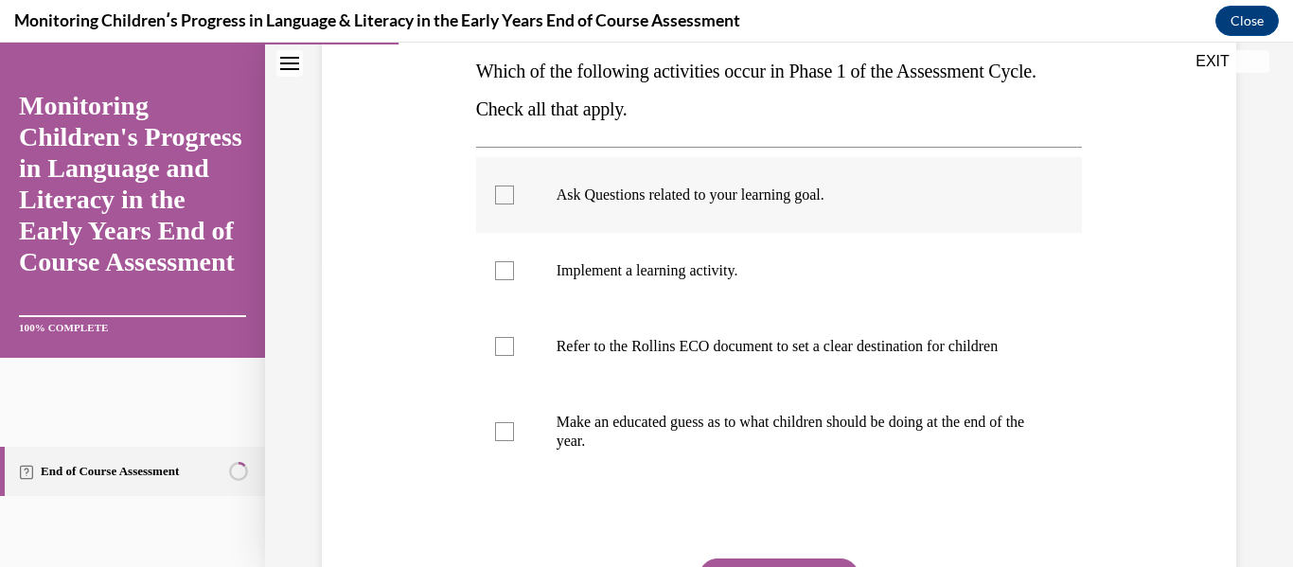
click at [497, 196] on div at bounding box center [504, 195] width 19 height 19
click at [497, 196] on input "Ask Questions related to your learning goal." at bounding box center [504, 195] width 19 height 19
checkbox input "true"
click at [501, 356] on div at bounding box center [504, 346] width 19 height 19
click at [501, 356] on input "Refer to the Rollins ECO document to set a clear destination for children" at bounding box center [504, 346] width 19 height 19
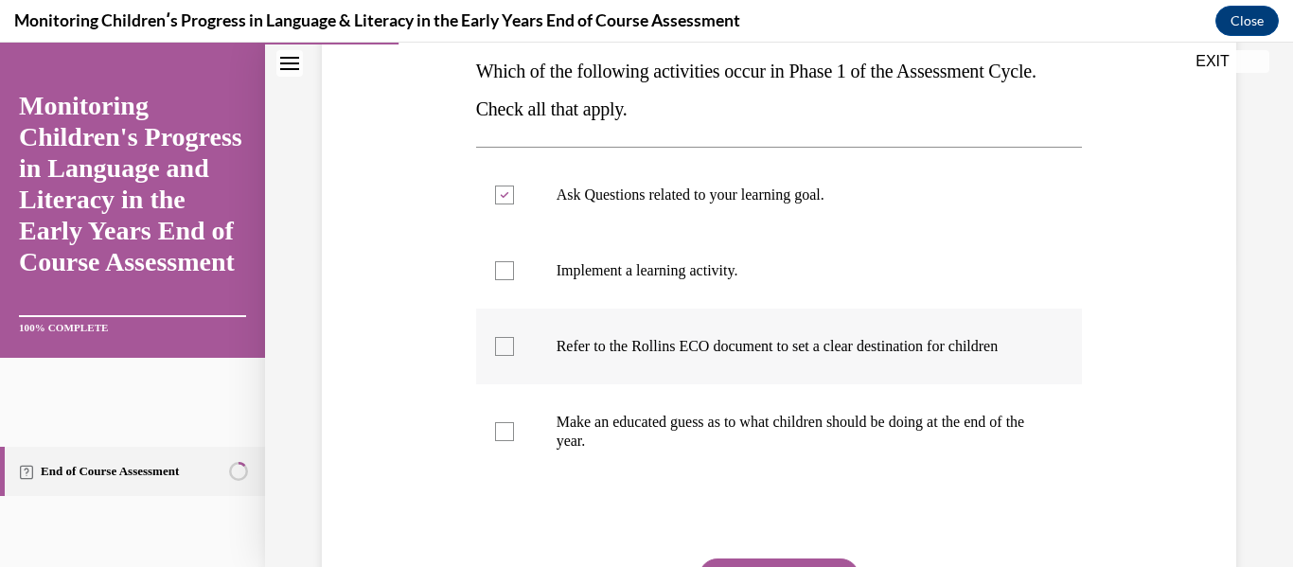
checkbox input "true"
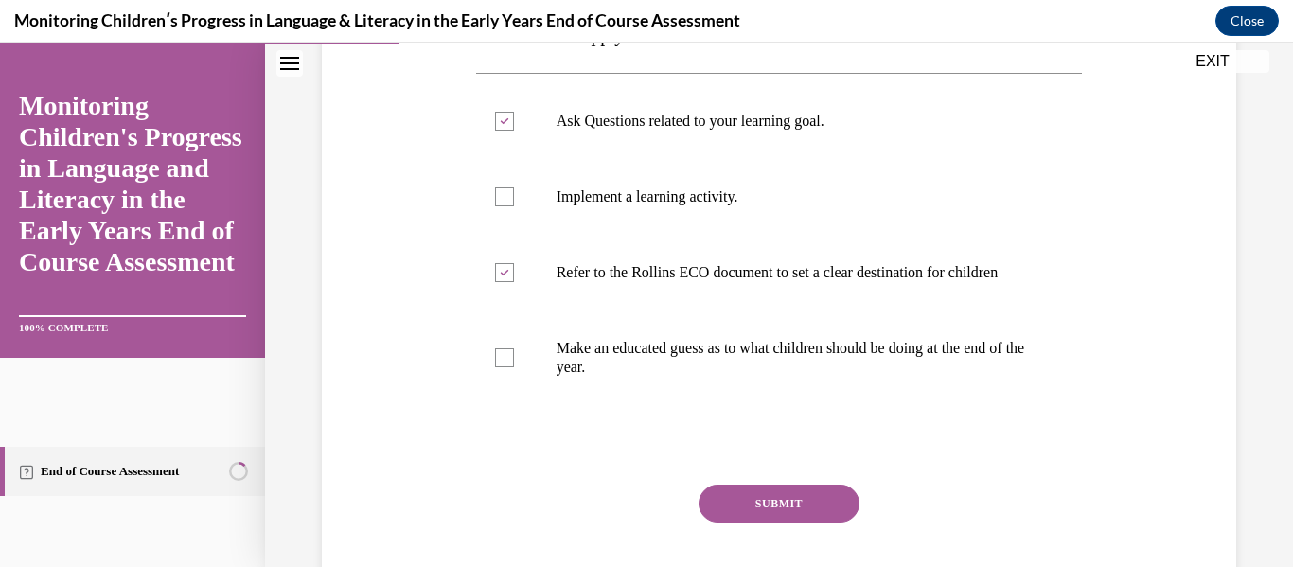
scroll to position [388, 0]
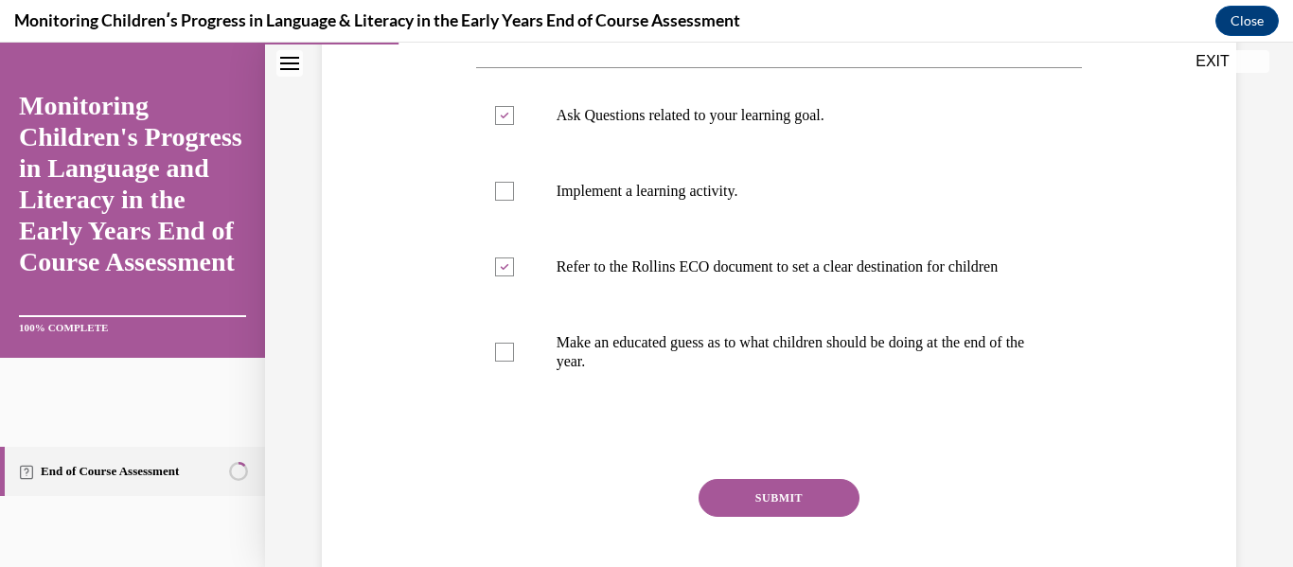
click at [780, 517] on button "SUBMIT" at bounding box center [779, 498] width 161 height 38
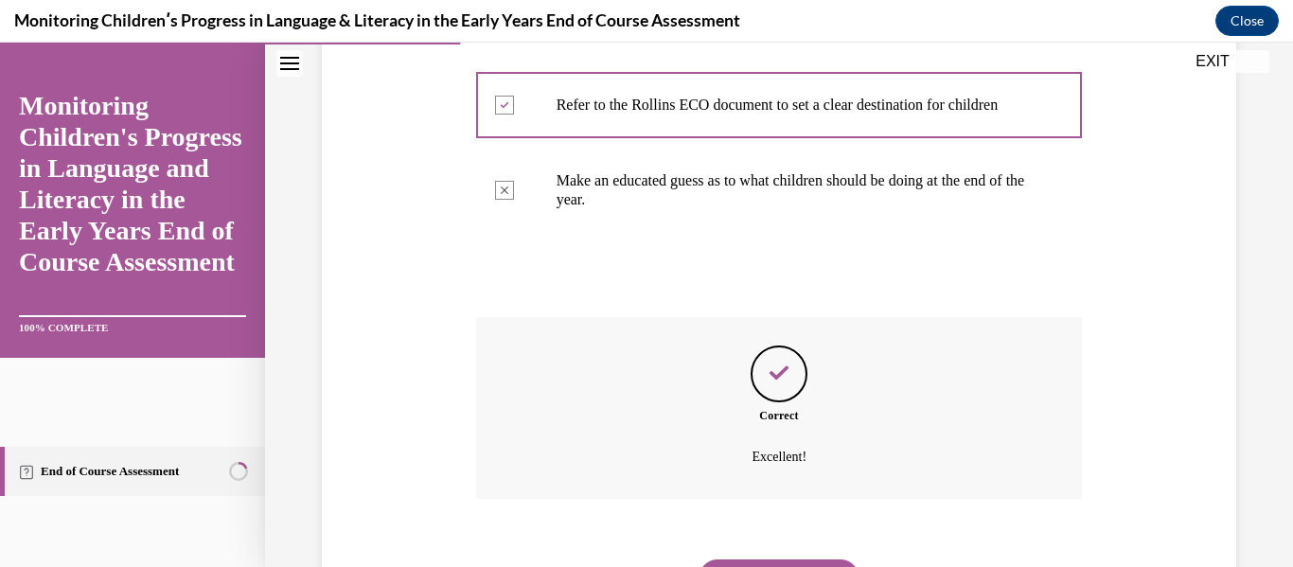
scroll to position [666, 0]
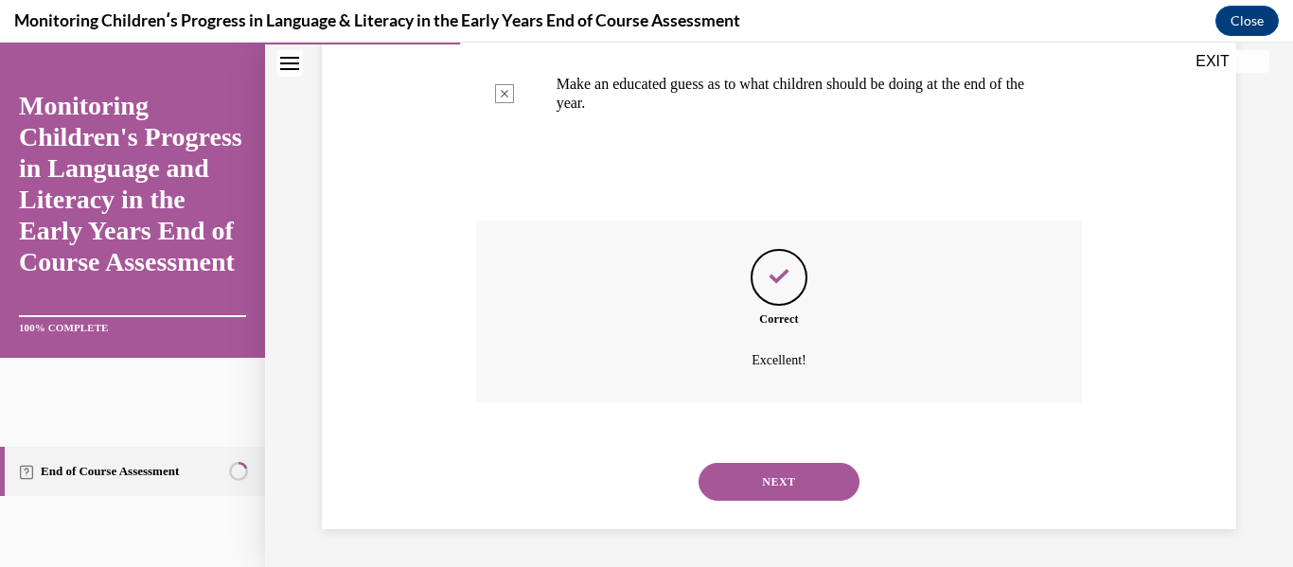
click at [782, 483] on button "NEXT" at bounding box center [779, 482] width 161 height 38
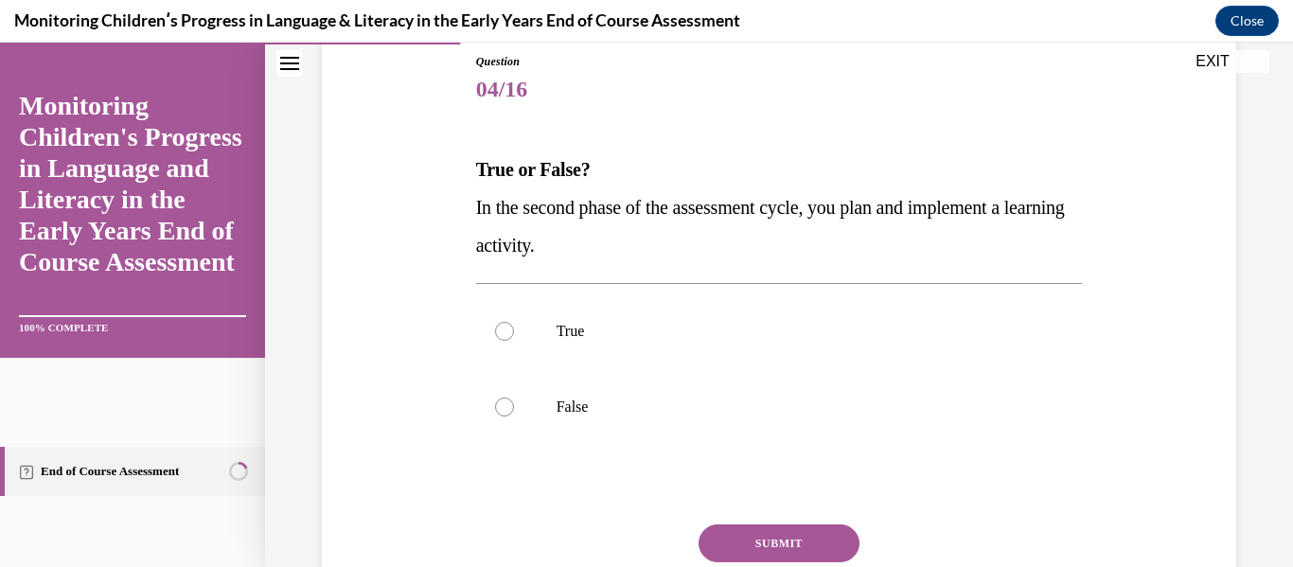
scroll to position [234, 0]
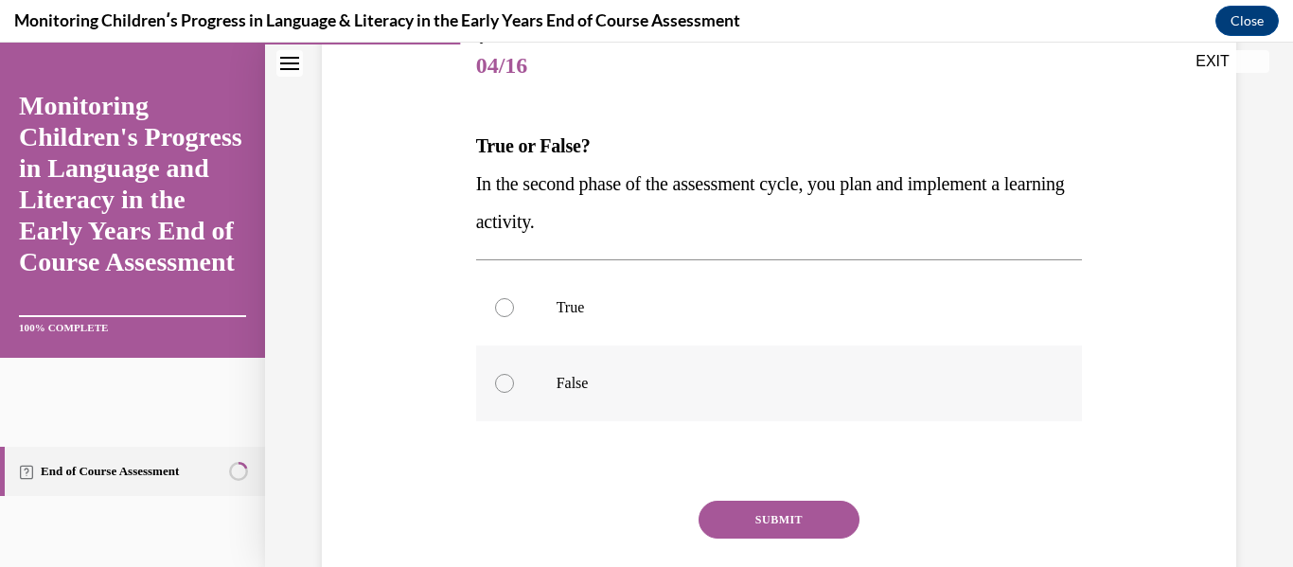
click at [504, 385] on div at bounding box center [504, 383] width 19 height 19
click at [504, 385] on input "False" at bounding box center [504, 383] width 19 height 19
radio input "true"
click at [503, 306] on div at bounding box center [504, 307] width 19 height 19
click at [503, 306] on input "True" at bounding box center [504, 307] width 19 height 19
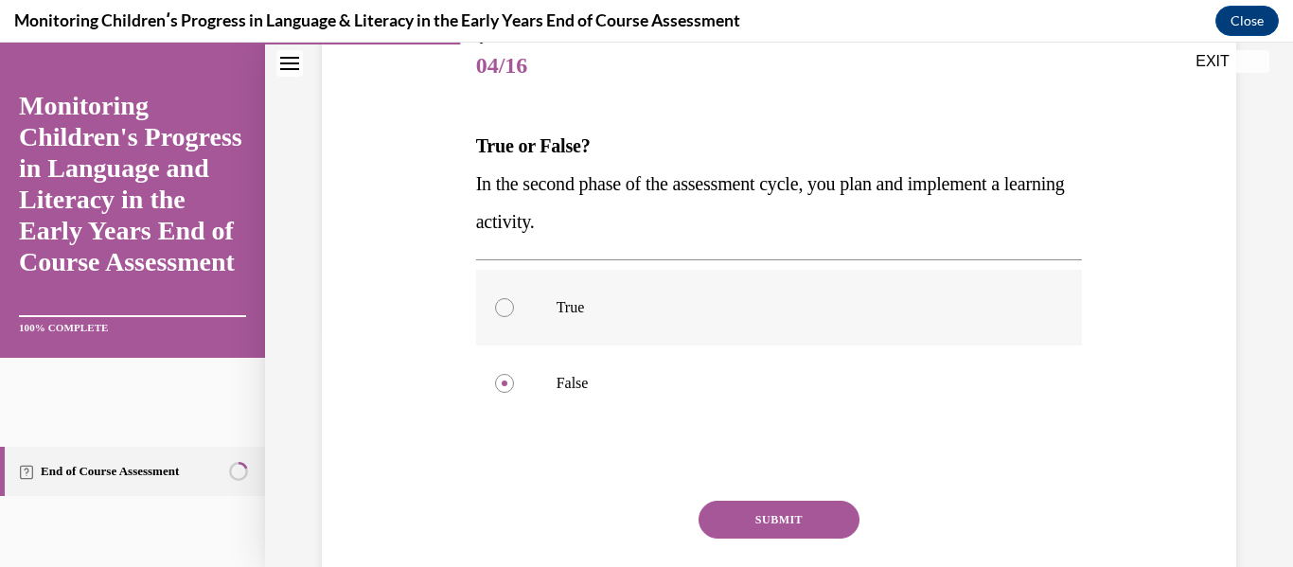
radio input "true"
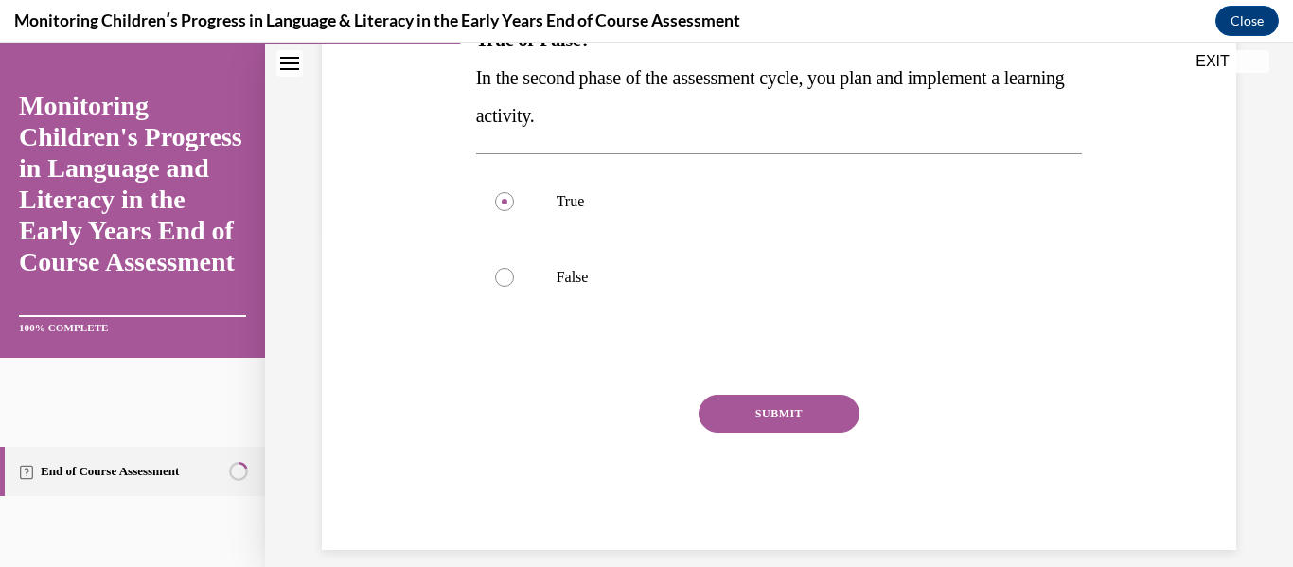
scroll to position [341, 0]
click at [785, 415] on button "SUBMIT" at bounding box center [779, 413] width 161 height 38
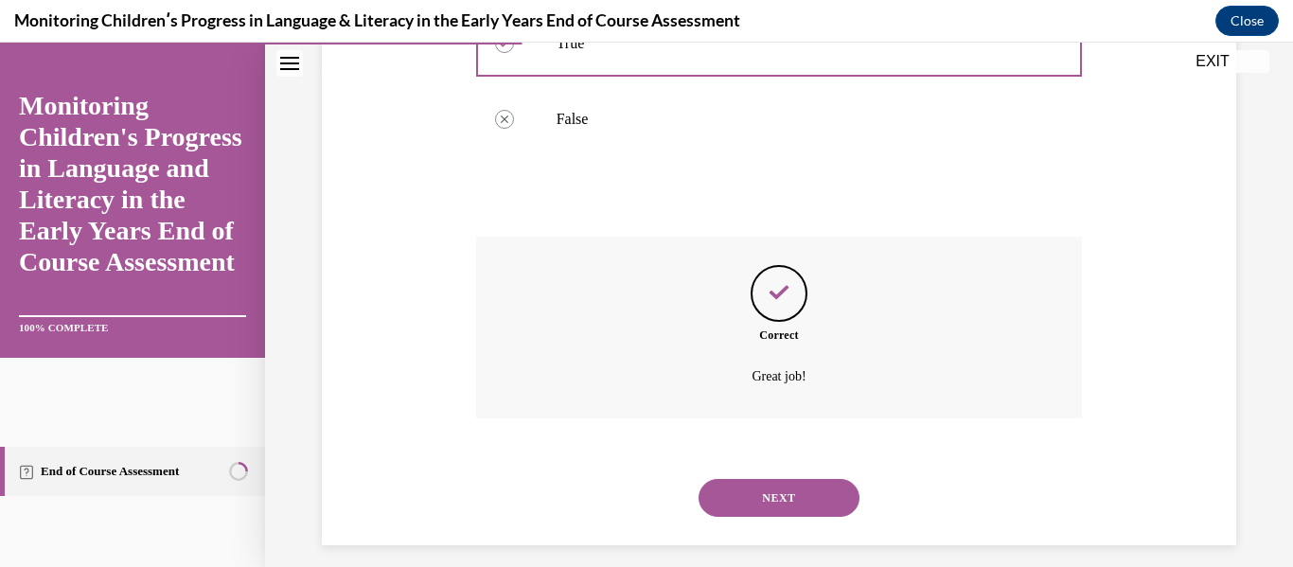
scroll to position [514, 0]
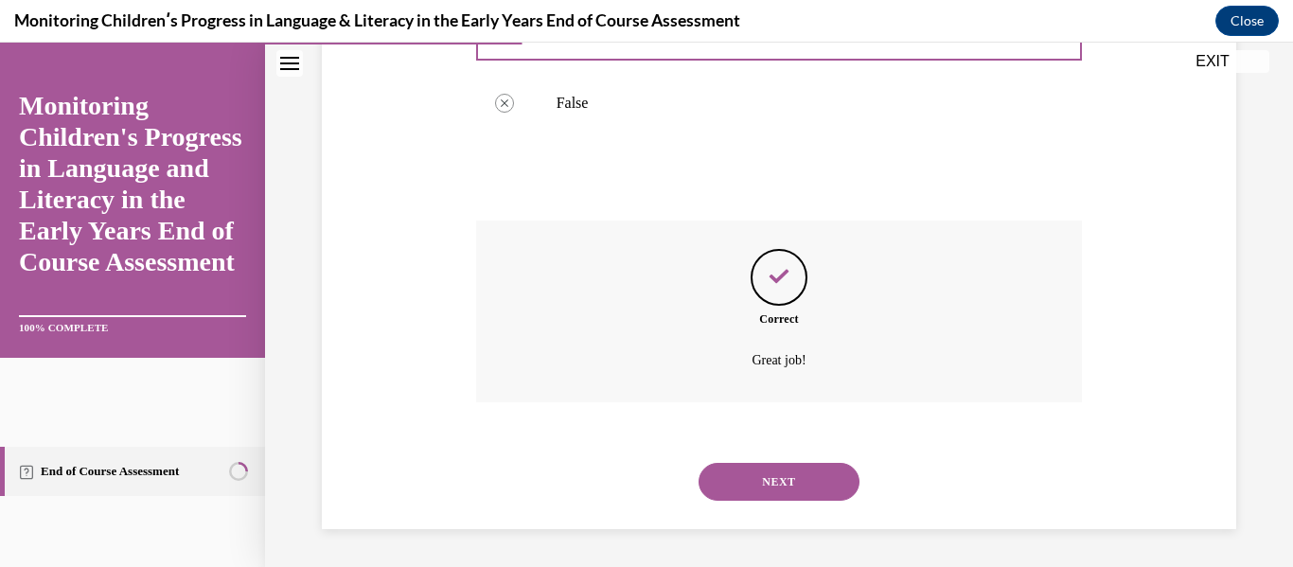
click at [775, 479] on button "NEXT" at bounding box center [779, 482] width 161 height 38
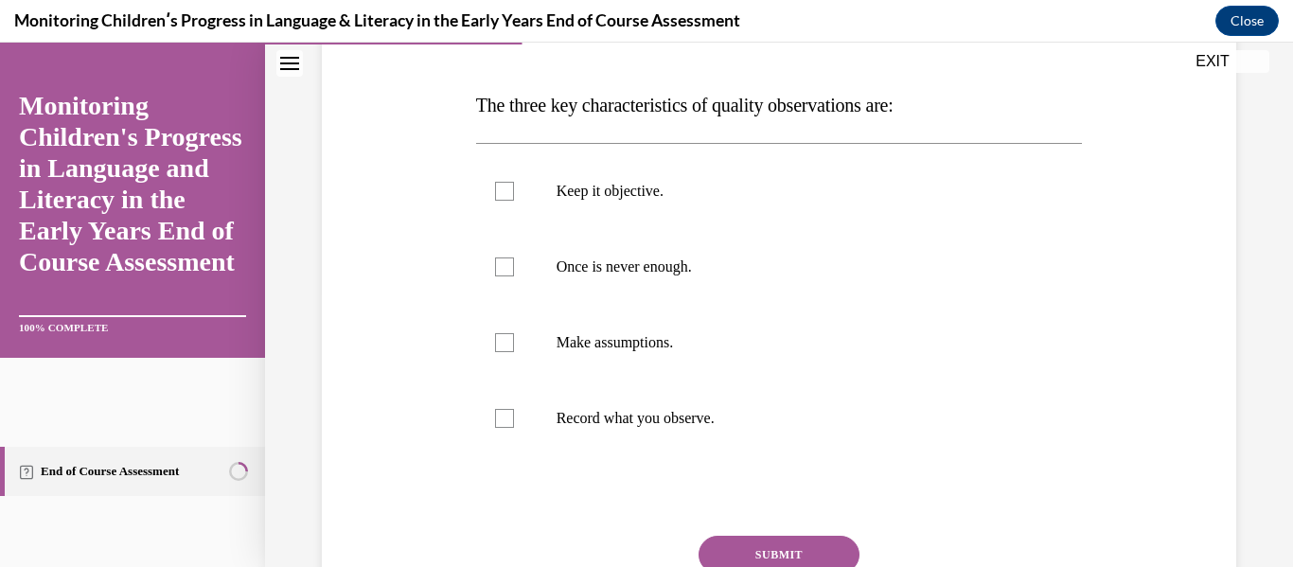
scroll to position [278, 0]
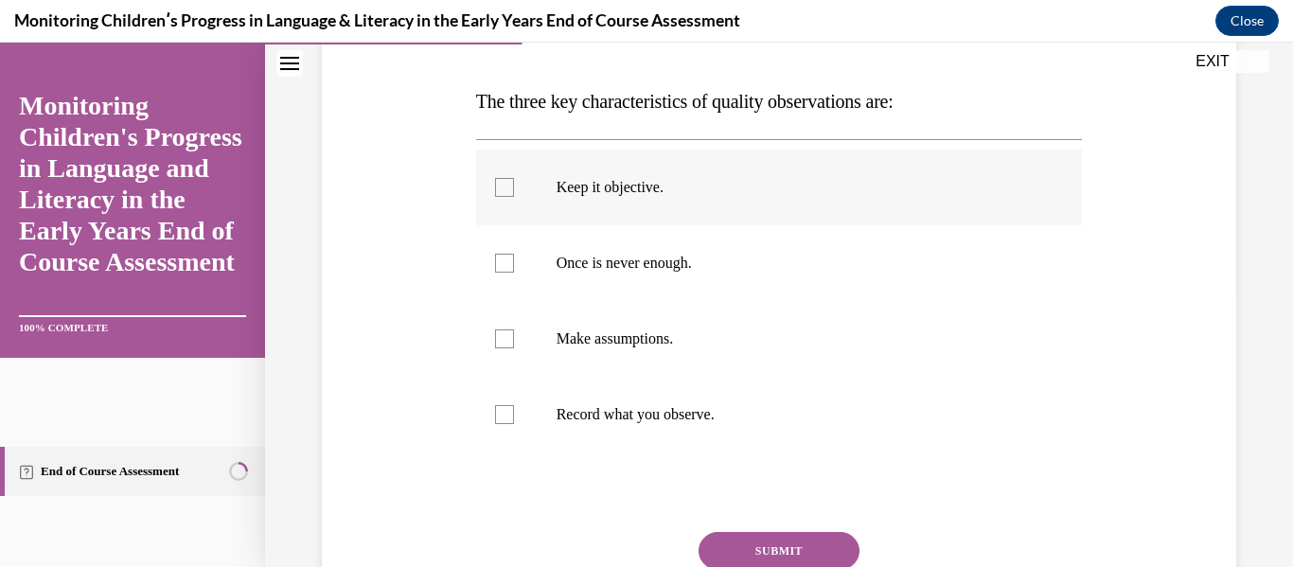
click at [503, 190] on div at bounding box center [504, 187] width 19 height 19
click at [503, 190] on input "Keep it objective." at bounding box center [504, 187] width 19 height 19
checkbox input "true"
click at [503, 269] on div at bounding box center [504, 263] width 19 height 19
click at [503, 269] on input "Once is never enough." at bounding box center [504, 263] width 19 height 19
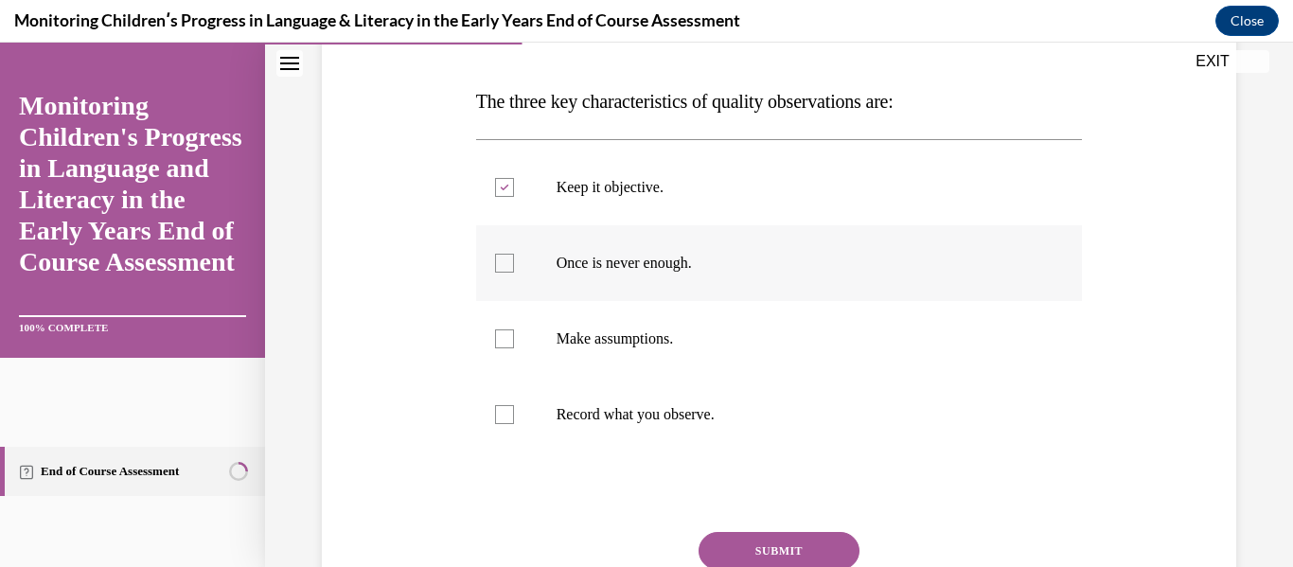
checkbox input "true"
click at [503, 414] on div at bounding box center [504, 414] width 19 height 19
click at [503, 414] on input "Record what you observe." at bounding box center [504, 414] width 19 height 19
checkbox input "true"
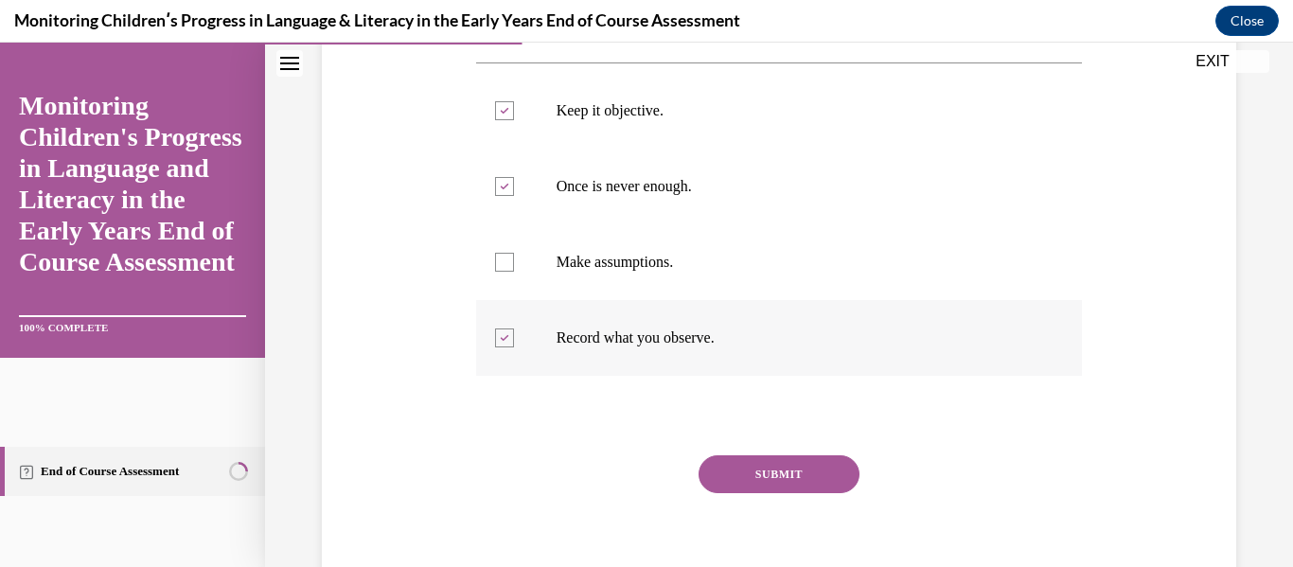
scroll to position [359, 0]
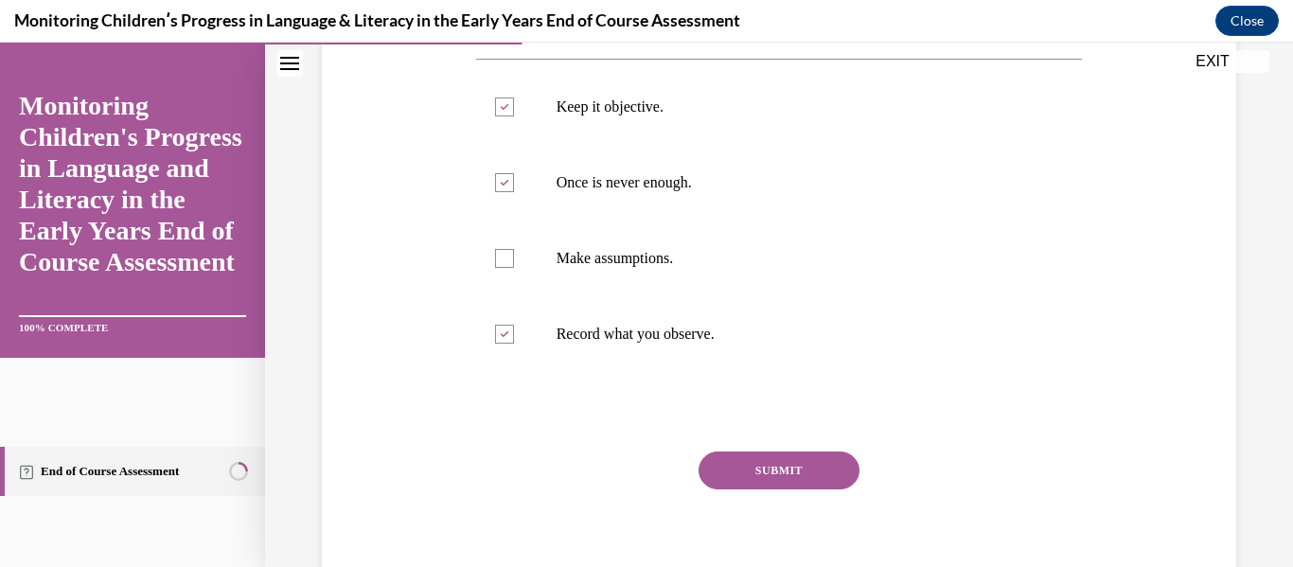
click at [770, 470] on button "SUBMIT" at bounding box center [779, 471] width 161 height 38
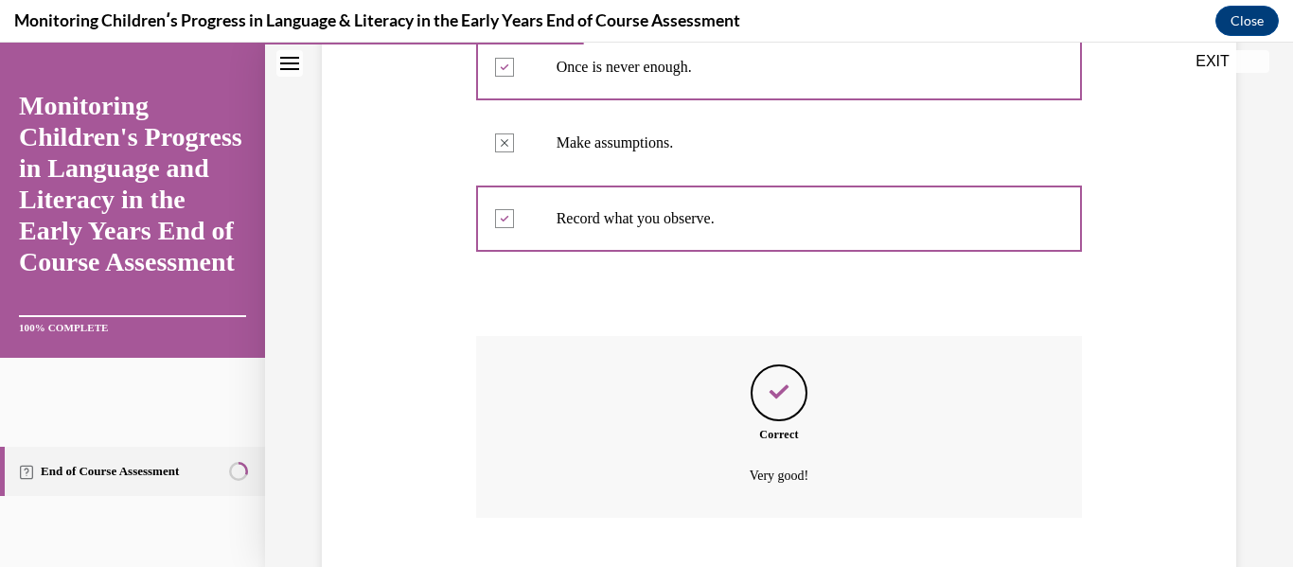
scroll to position [590, 0]
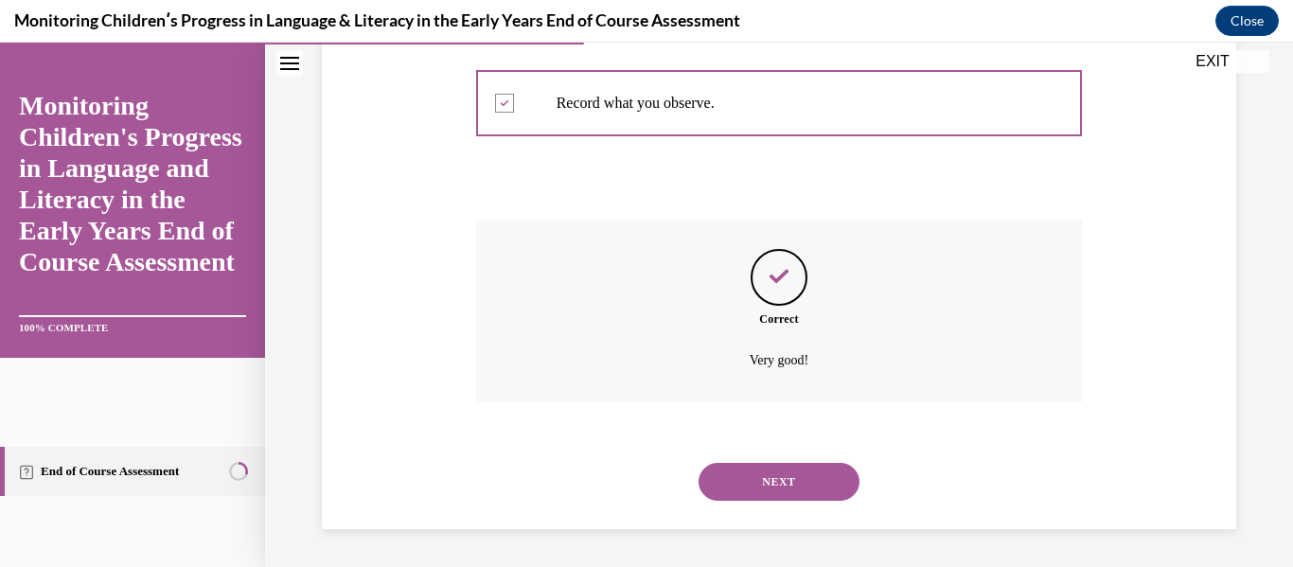
click at [761, 478] on button "NEXT" at bounding box center [779, 482] width 161 height 38
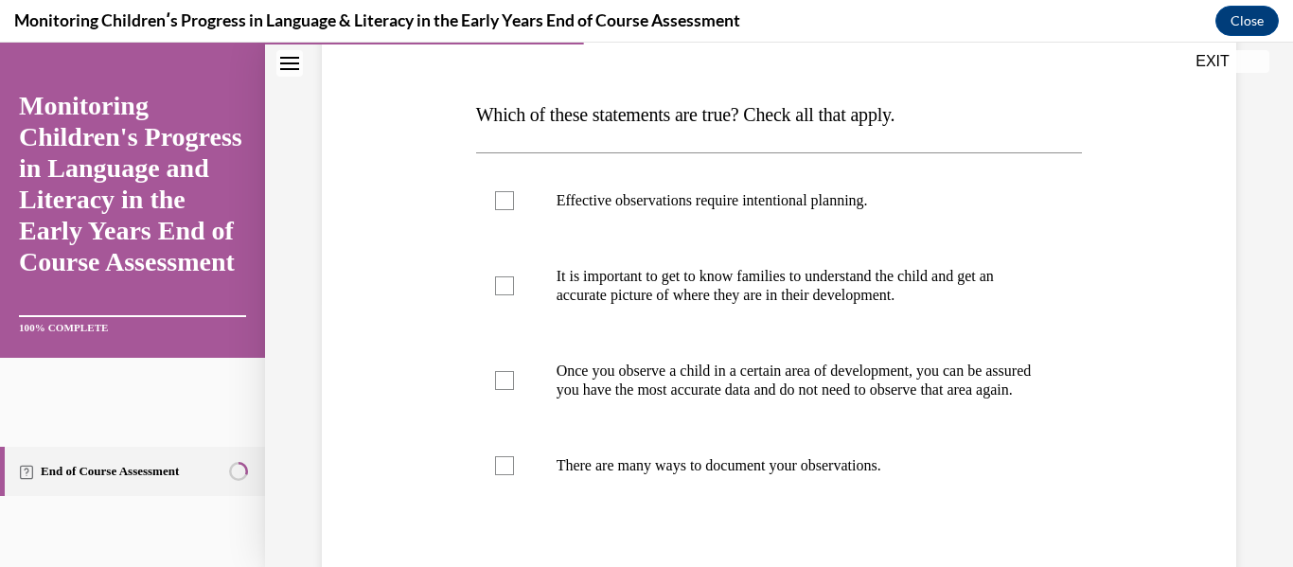
scroll to position [298, 0]
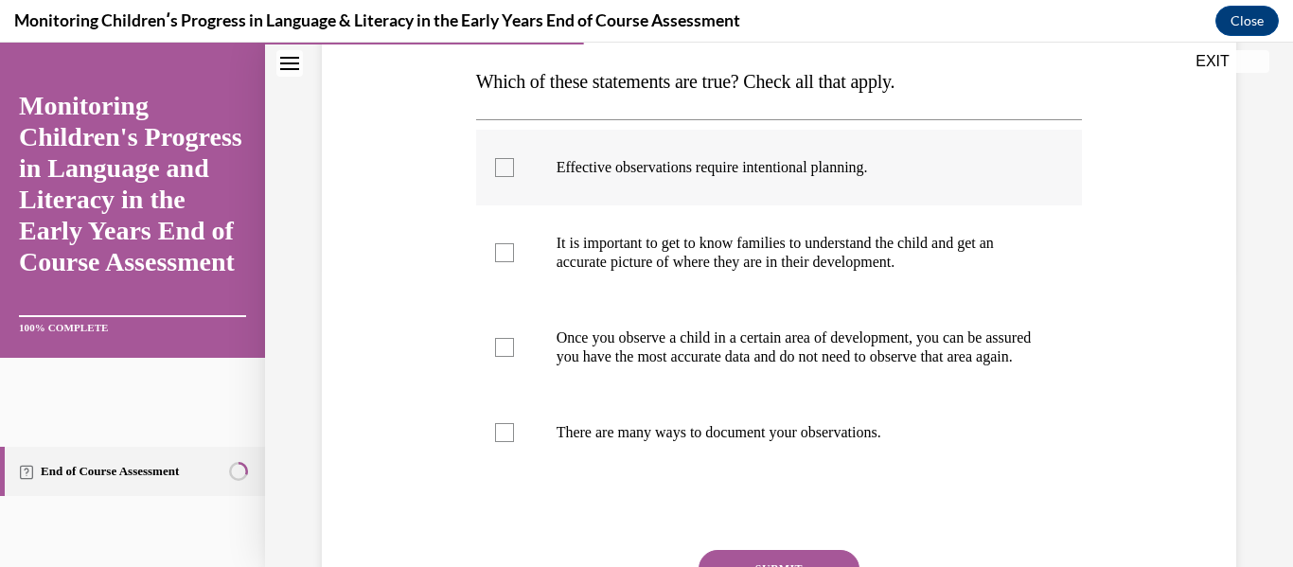
click at [502, 170] on div at bounding box center [504, 167] width 19 height 19
click at [502, 170] on input "Effective observations require intentional planning." at bounding box center [504, 167] width 19 height 19
checkbox input "true"
click at [498, 256] on div at bounding box center [504, 252] width 19 height 19
click at [498, 256] on input "It is important to get to know families to understand the child and get an accu…" at bounding box center [504, 252] width 19 height 19
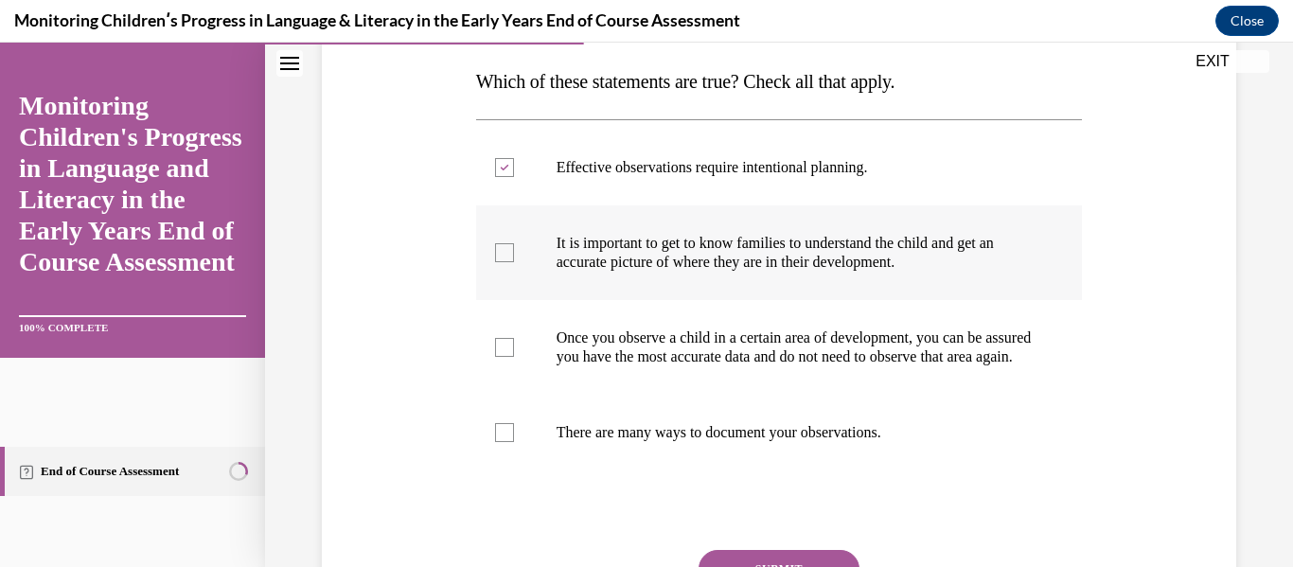
checkbox input "true"
click at [496, 442] on div at bounding box center [504, 432] width 19 height 19
click at [496, 442] on input "There are many ways to document your observations." at bounding box center [504, 432] width 19 height 19
checkbox input "true"
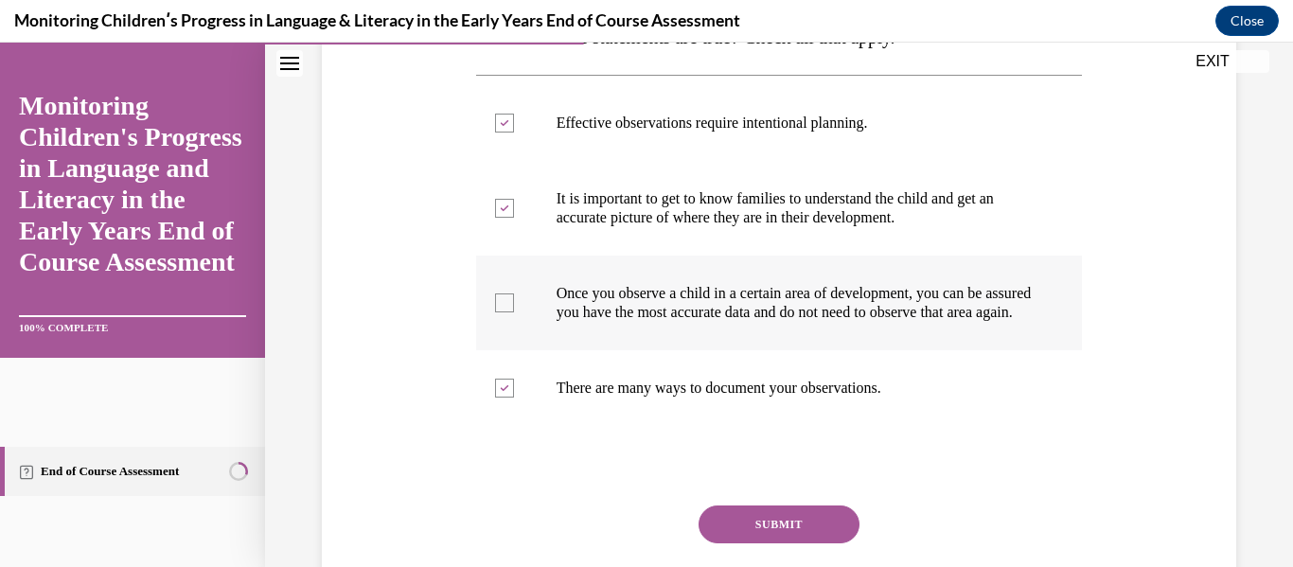
scroll to position [349, 0]
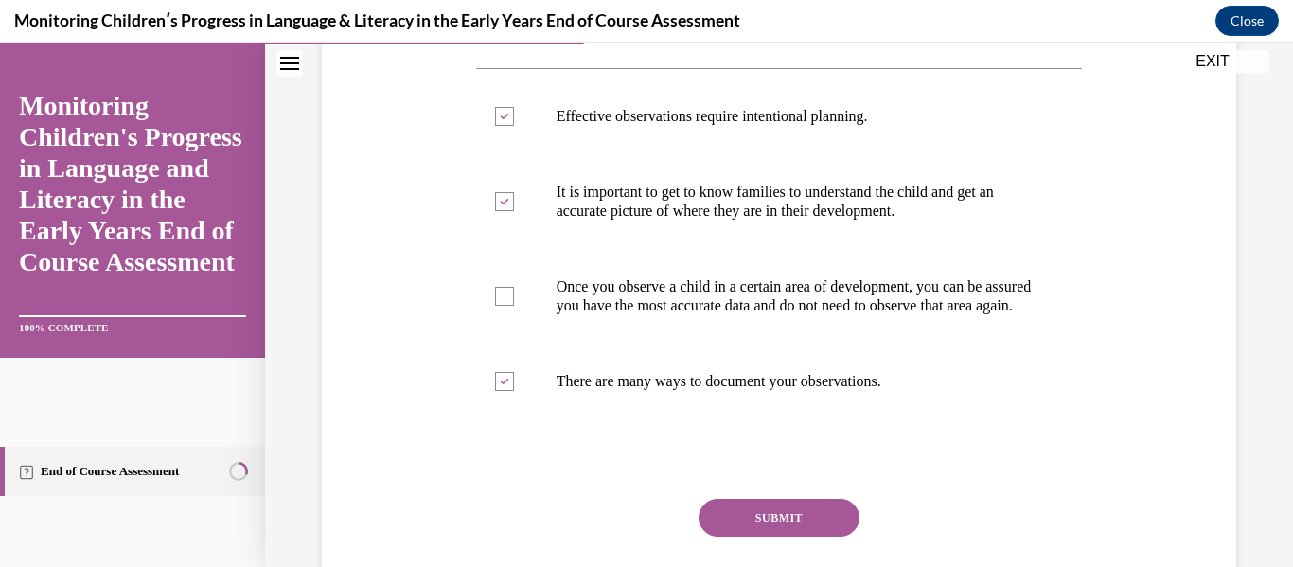
click at [770, 537] on button "SUBMIT" at bounding box center [779, 518] width 161 height 38
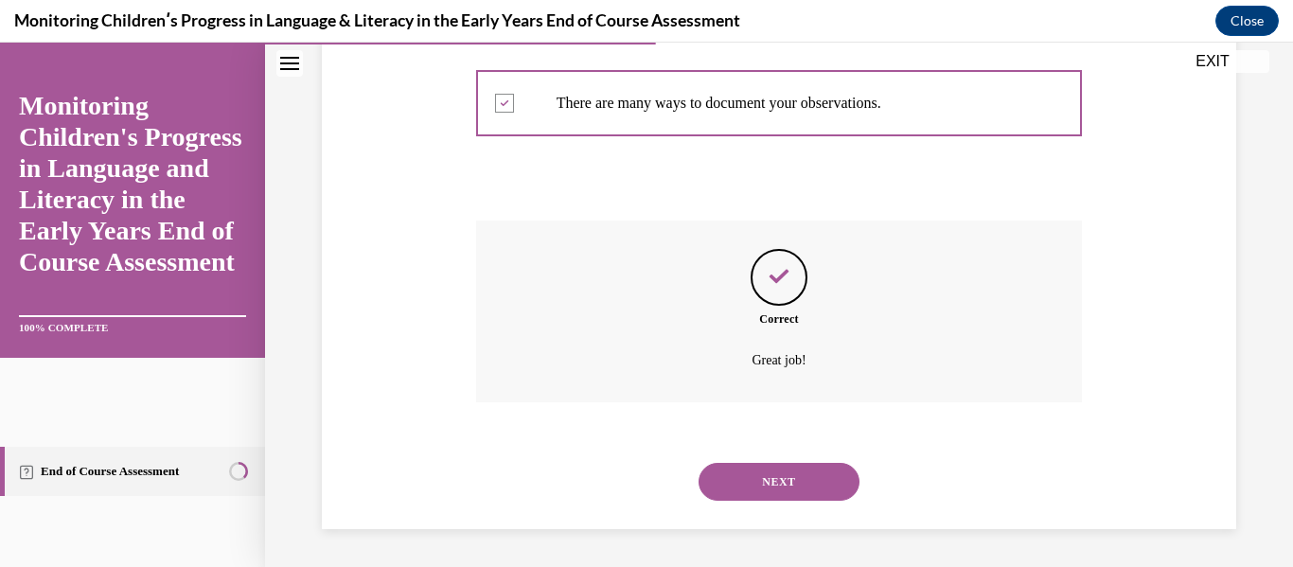
scroll to position [647, 0]
click at [797, 475] on button "NEXT" at bounding box center [779, 482] width 161 height 38
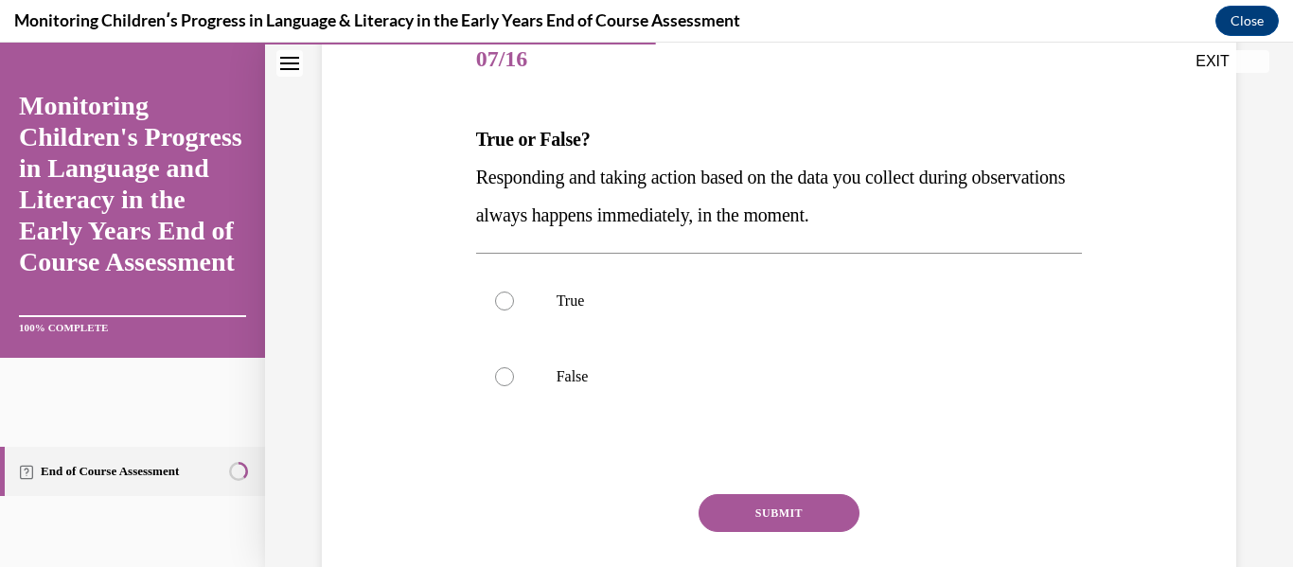
scroll to position [241, 0]
click at [501, 378] on div at bounding box center [504, 375] width 19 height 19
click at [501, 378] on input "False" at bounding box center [504, 375] width 19 height 19
radio input "true"
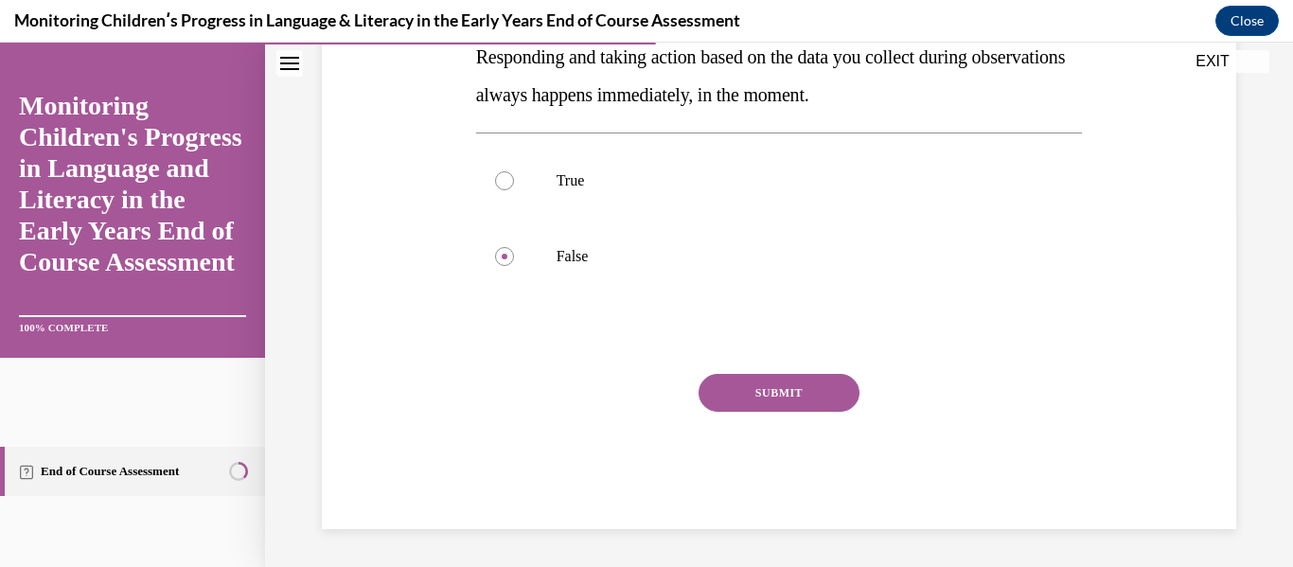
click at [793, 397] on button "SUBMIT" at bounding box center [779, 393] width 161 height 38
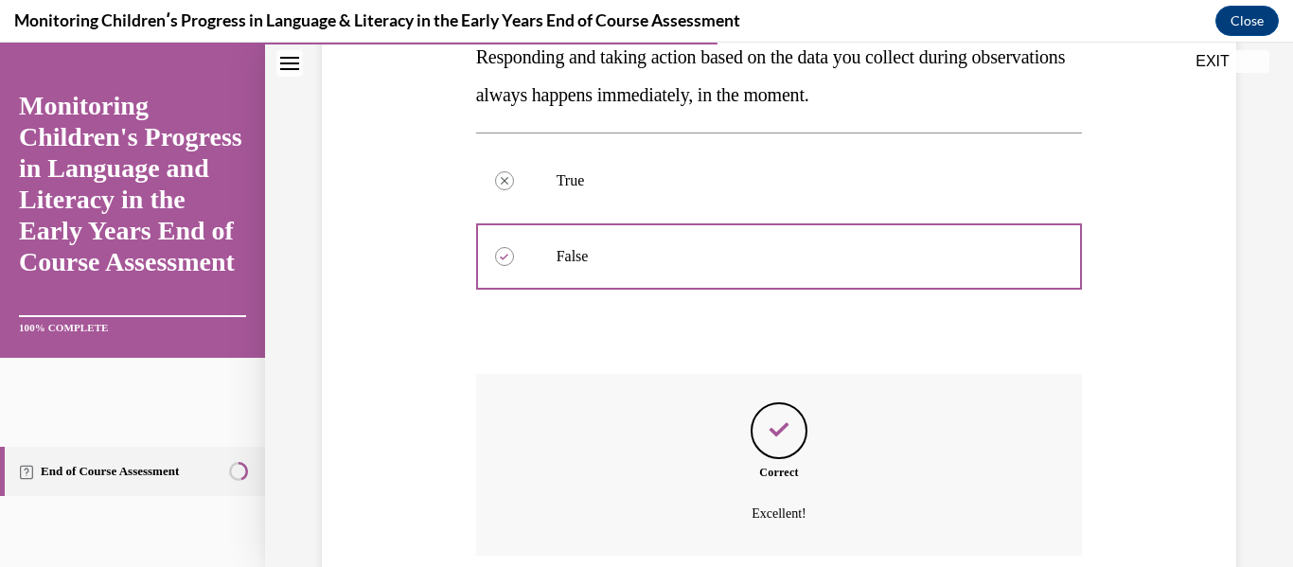
scroll to position [514, 0]
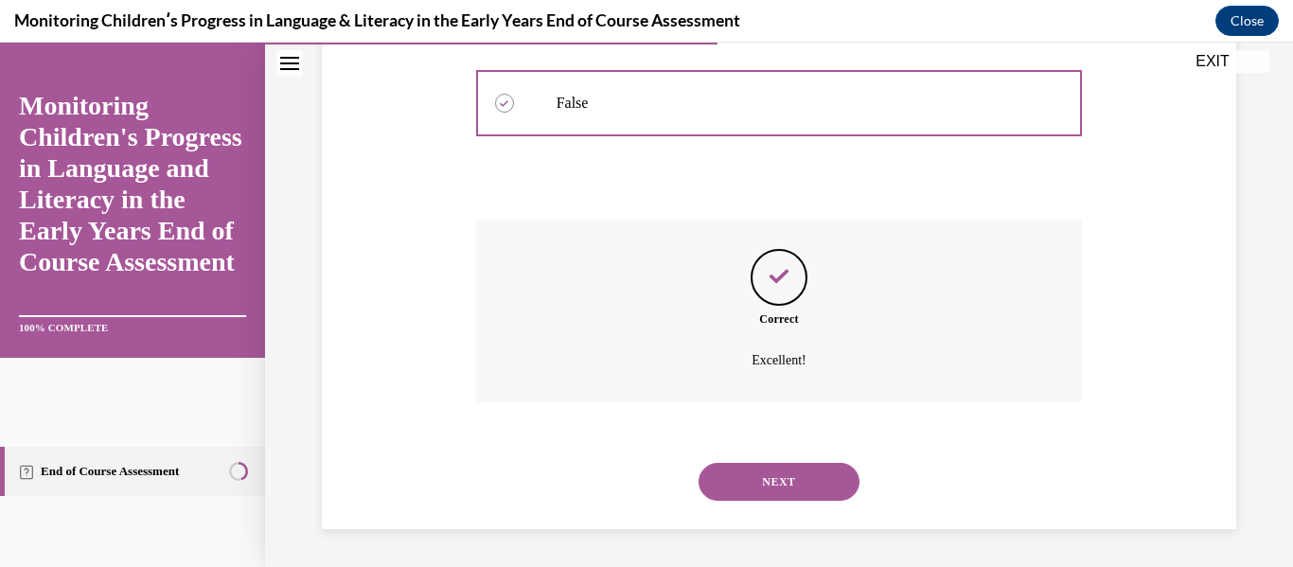
click at [776, 478] on button "NEXT" at bounding box center [779, 482] width 161 height 38
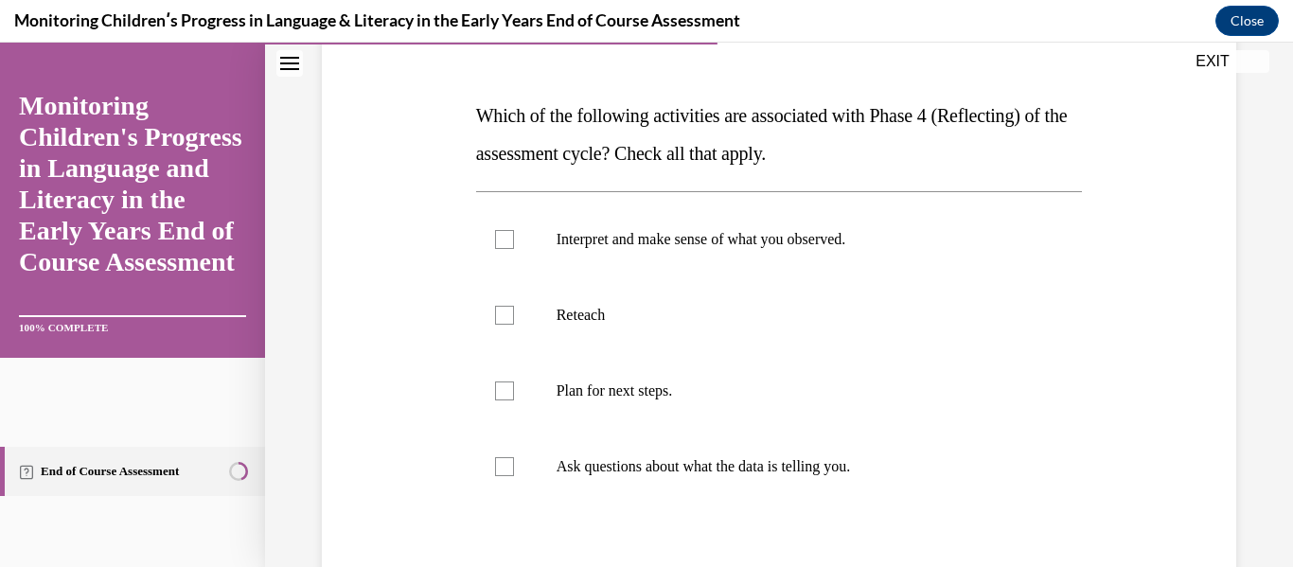
scroll to position [268, 0]
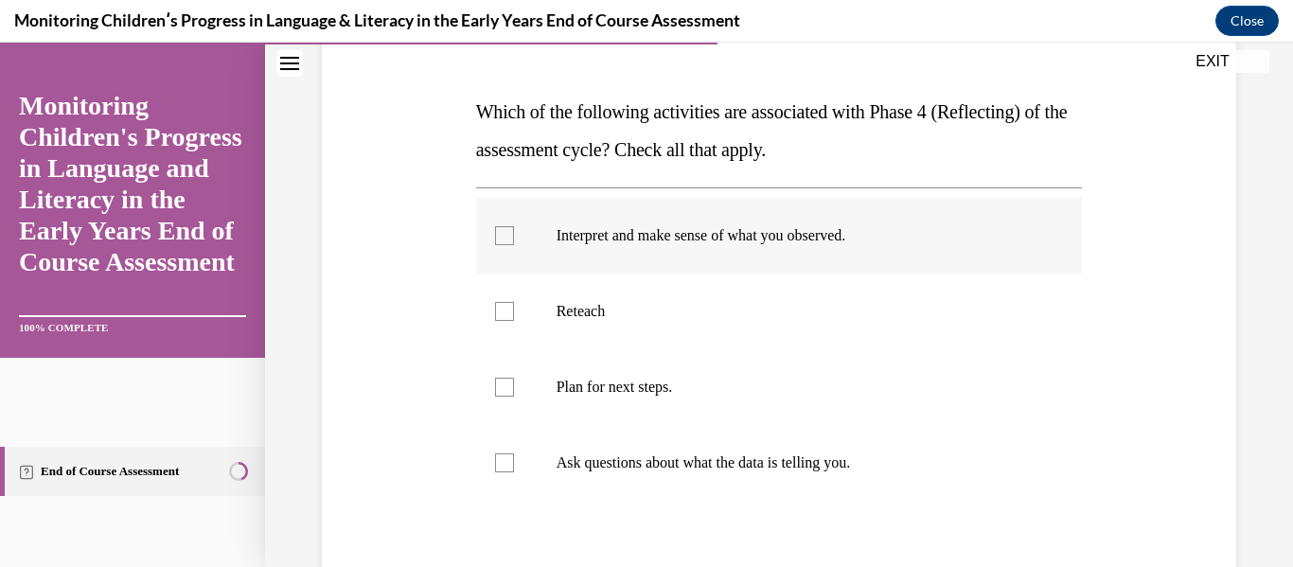
click at [498, 236] on div at bounding box center [504, 235] width 19 height 19
click at [498, 236] on input "Interpret and make sense of what you observed." at bounding box center [504, 235] width 19 height 19
checkbox input "true"
click at [498, 467] on div at bounding box center [504, 463] width 19 height 19
click at [498, 467] on input "Ask questions about what the data is telling you." at bounding box center [504, 463] width 19 height 19
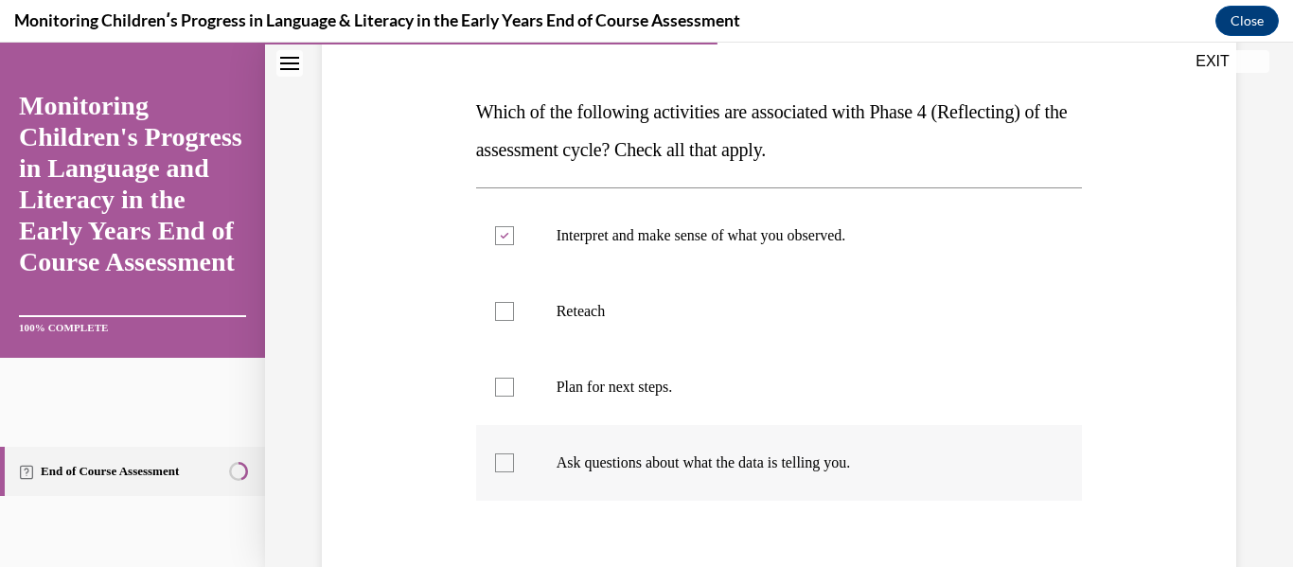
checkbox input "true"
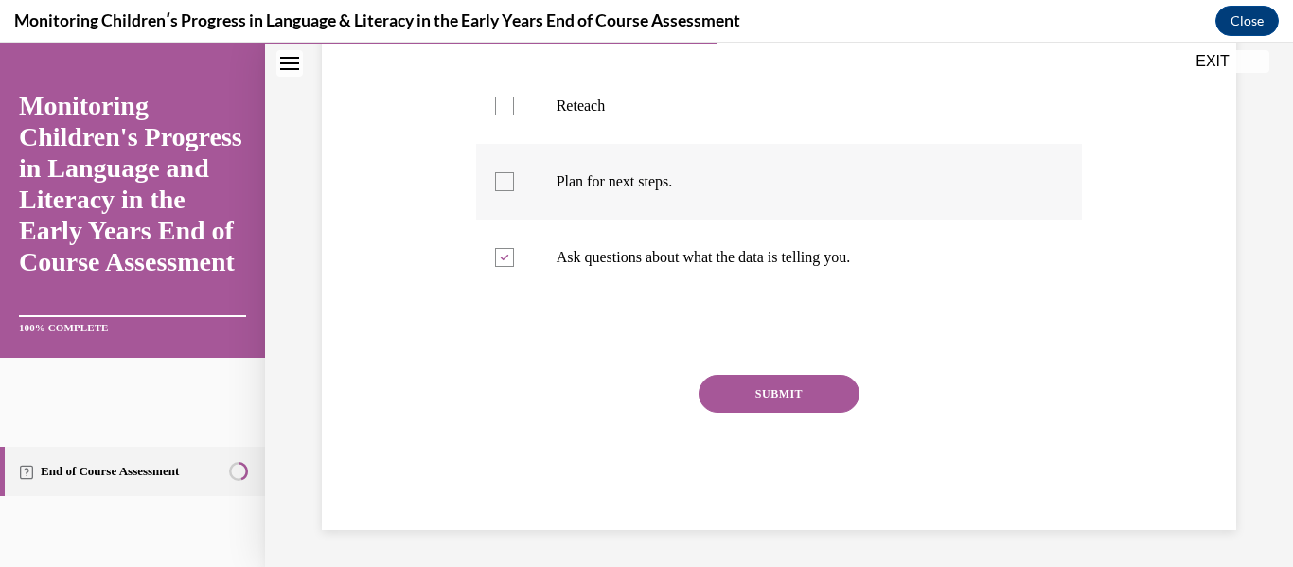
scroll to position [474, 0]
click at [740, 398] on button "SUBMIT" at bounding box center [779, 393] width 161 height 38
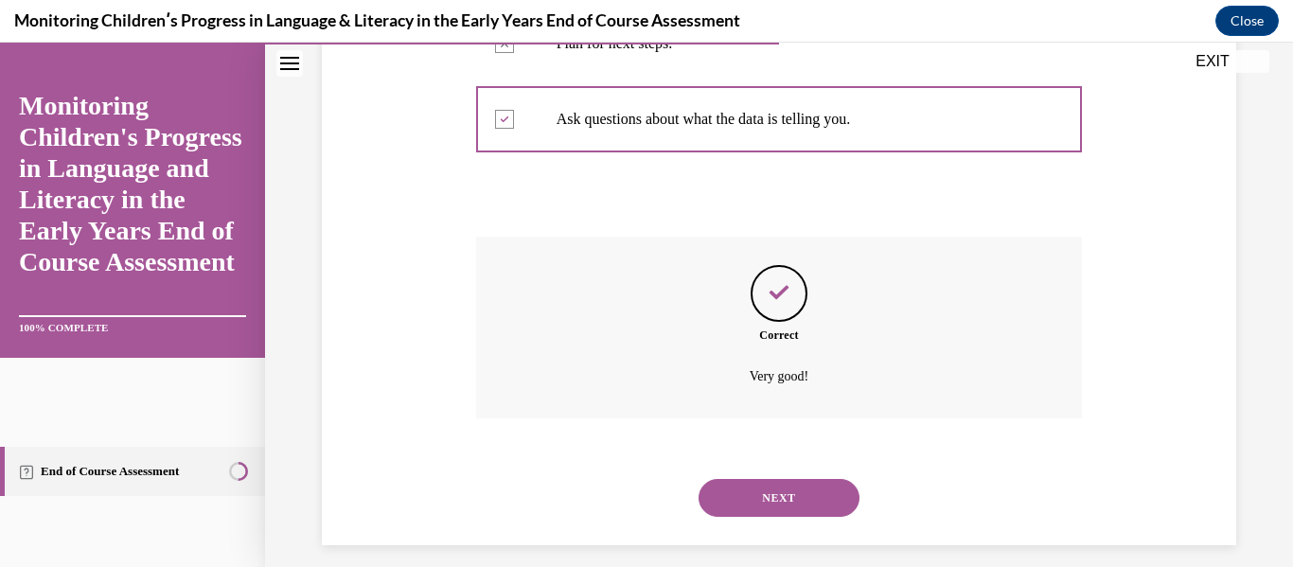
scroll to position [628, 0]
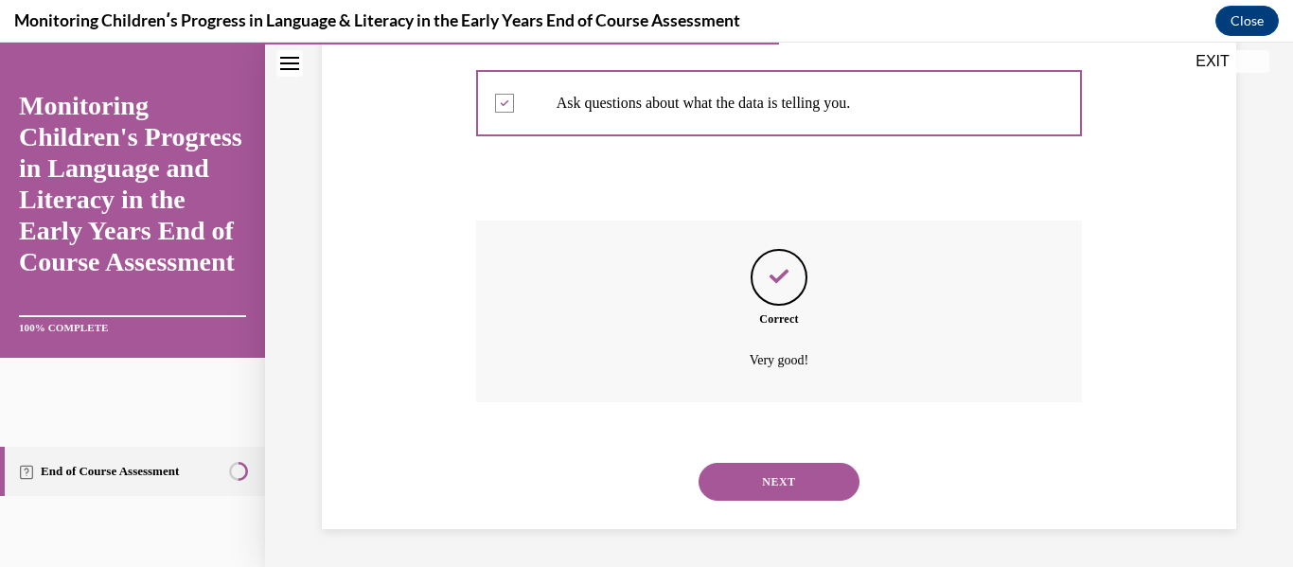
click at [767, 471] on button "NEXT" at bounding box center [779, 482] width 161 height 38
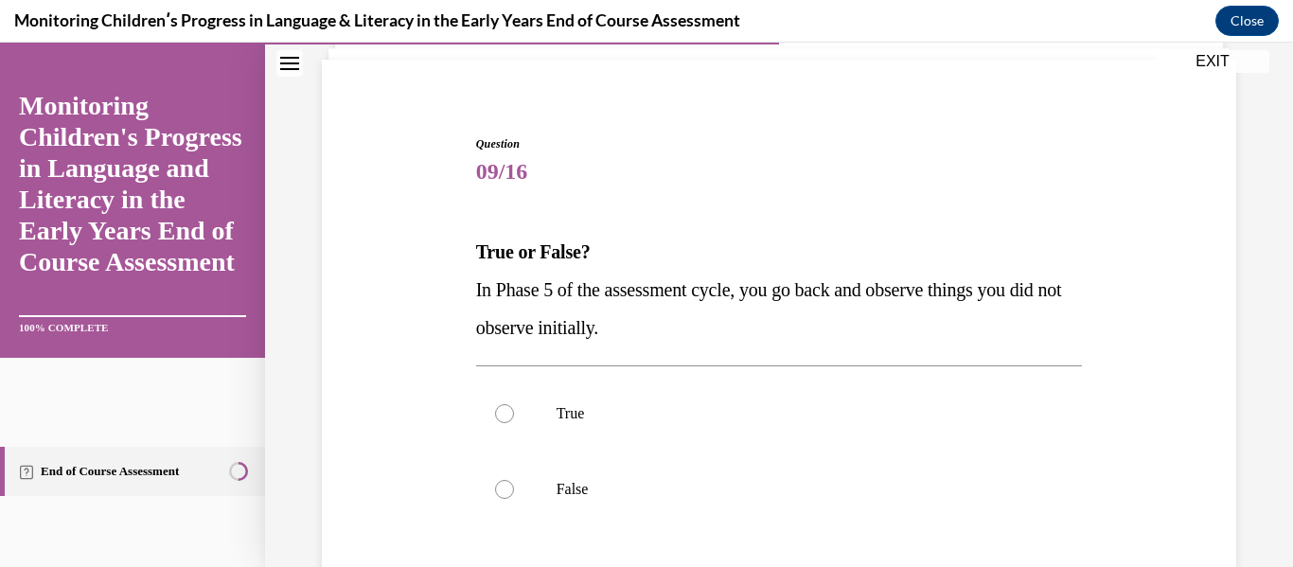
scroll to position [129, 0]
click at [497, 489] on div at bounding box center [504, 488] width 19 height 19
click at [497, 489] on input "False" at bounding box center [504, 488] width 19 height 19
radio input "true"
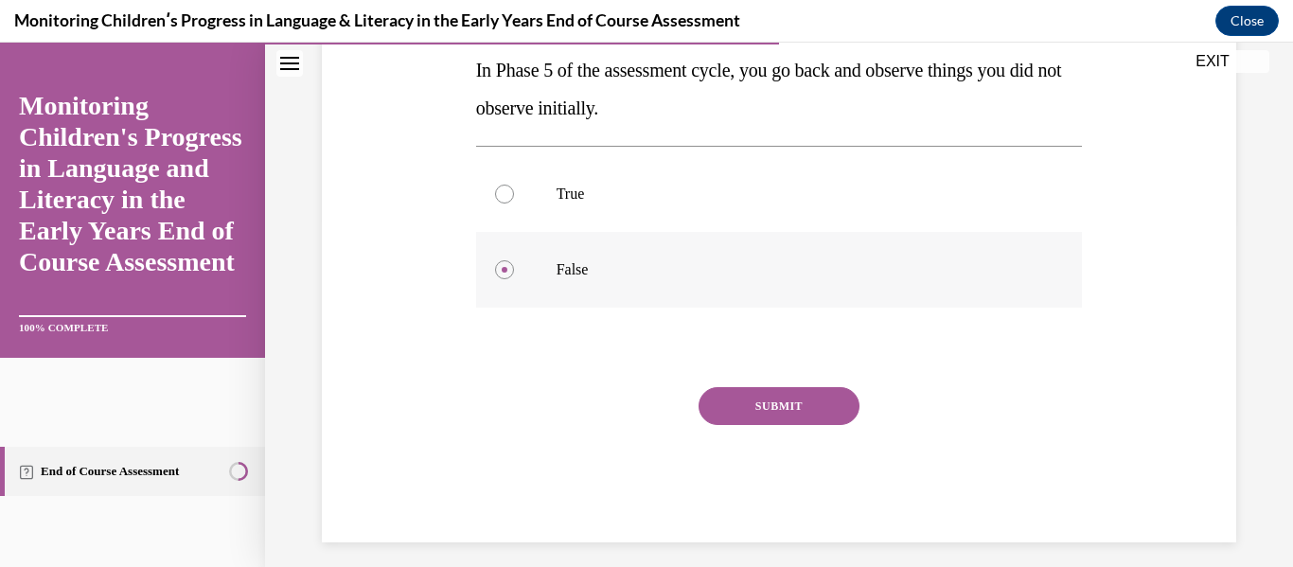
scroll to position [361, 0]
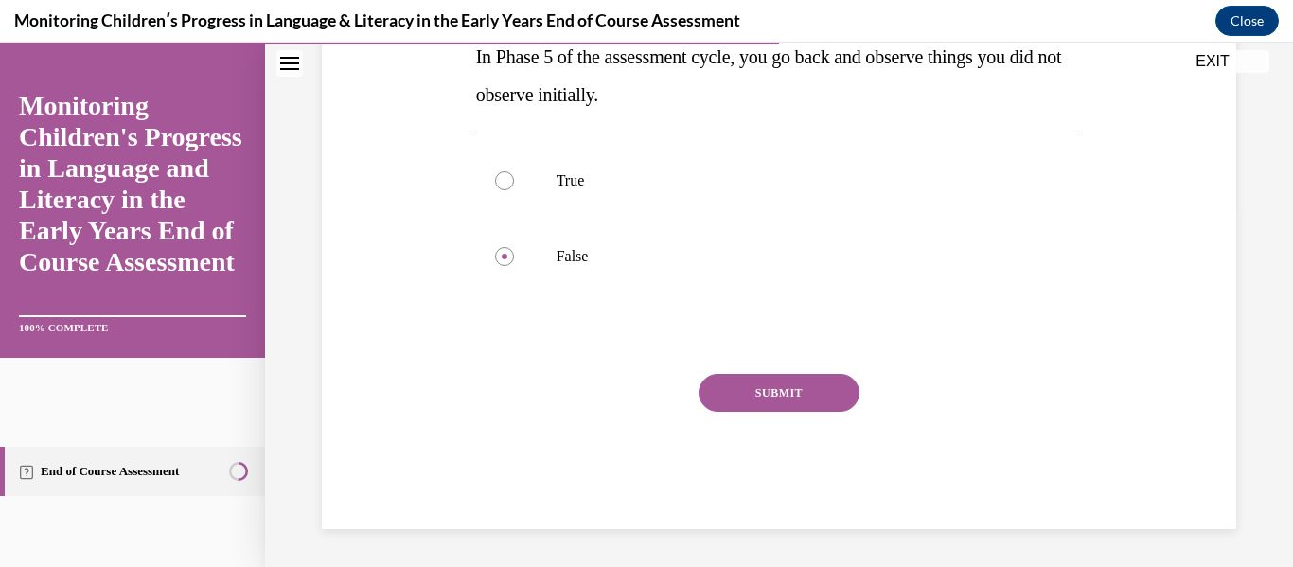
click at [762, 388] on button "SUBMIT" at bounding box center [779, 393] width 161 height 38
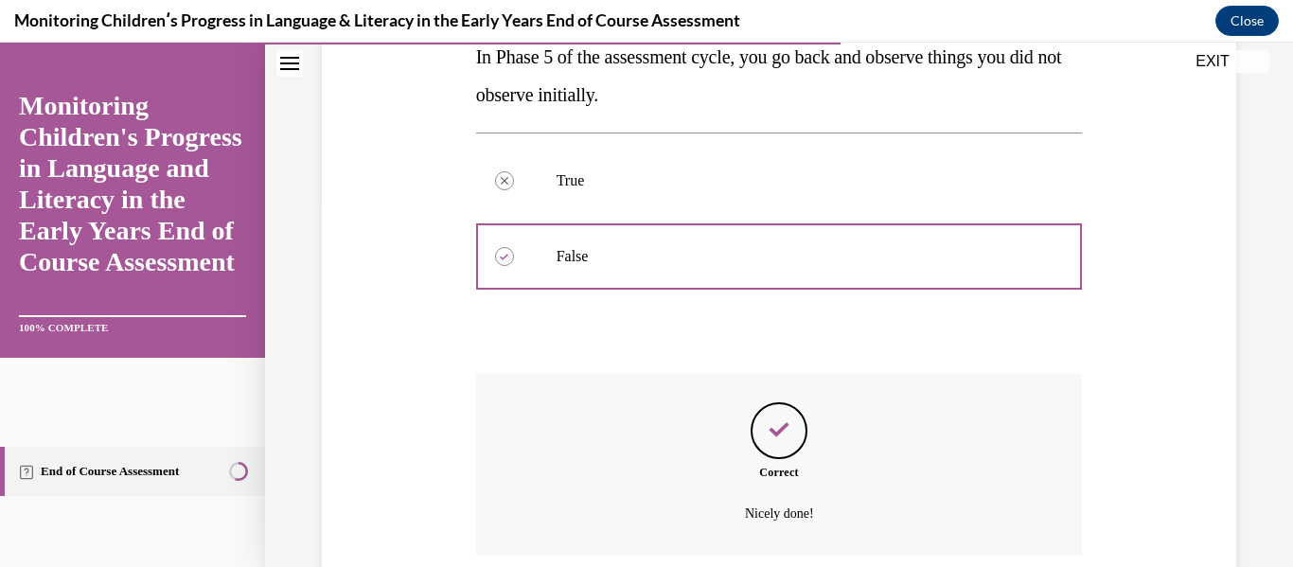
scroll to position [514, 0]
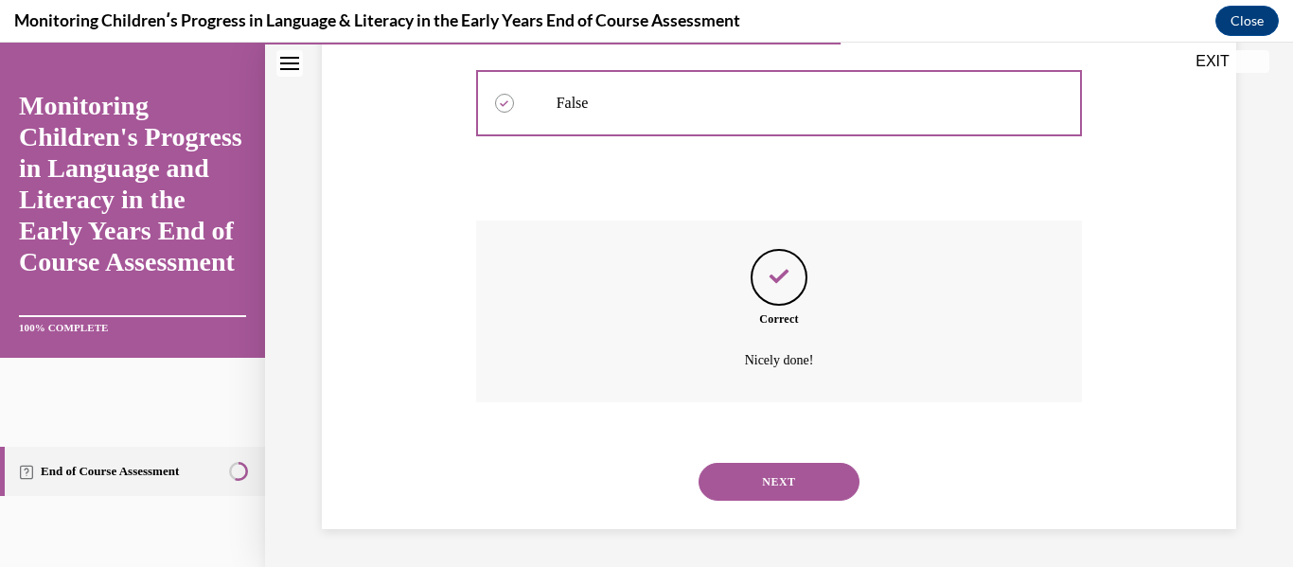
click at [778, 475] on button "NEXT" at bounding box center [779, 482] width 161 height 38
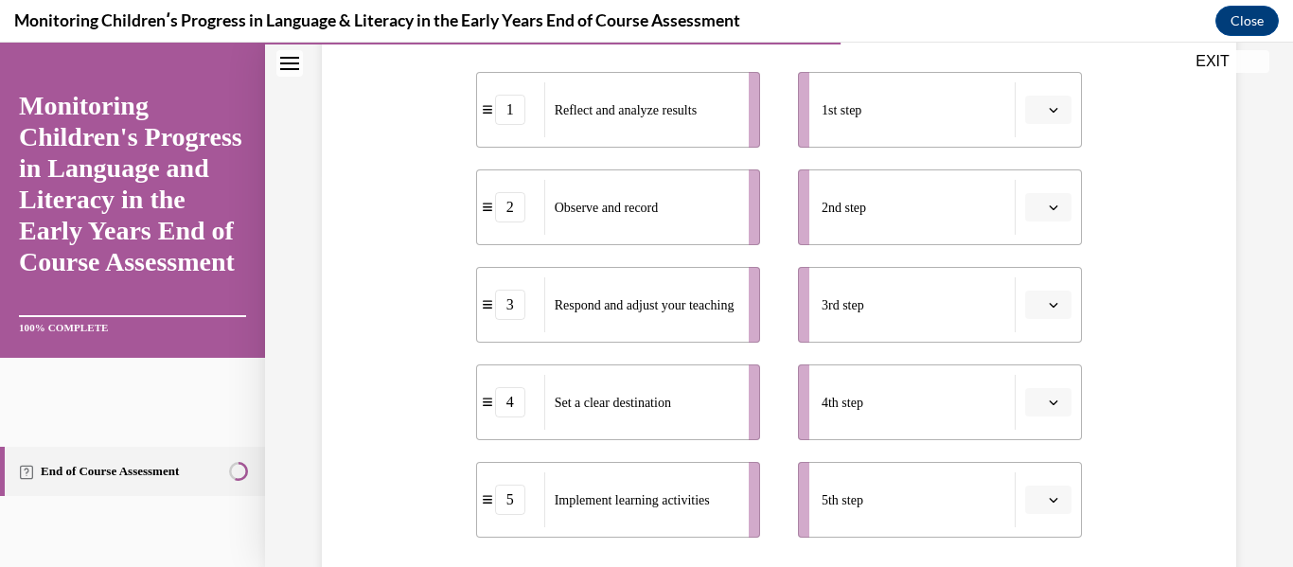
scroll to position [392, 0]
click at [1050, 113] on icon "button" at bounding box center [1054, 111] width 9 height 5
click at [1031, 303] on span "4" at bounding box center [1029, 304] width 7 height 15
click at [1050, 208] on icon "button" at bounding box center [1054, 208] width 9 height 5
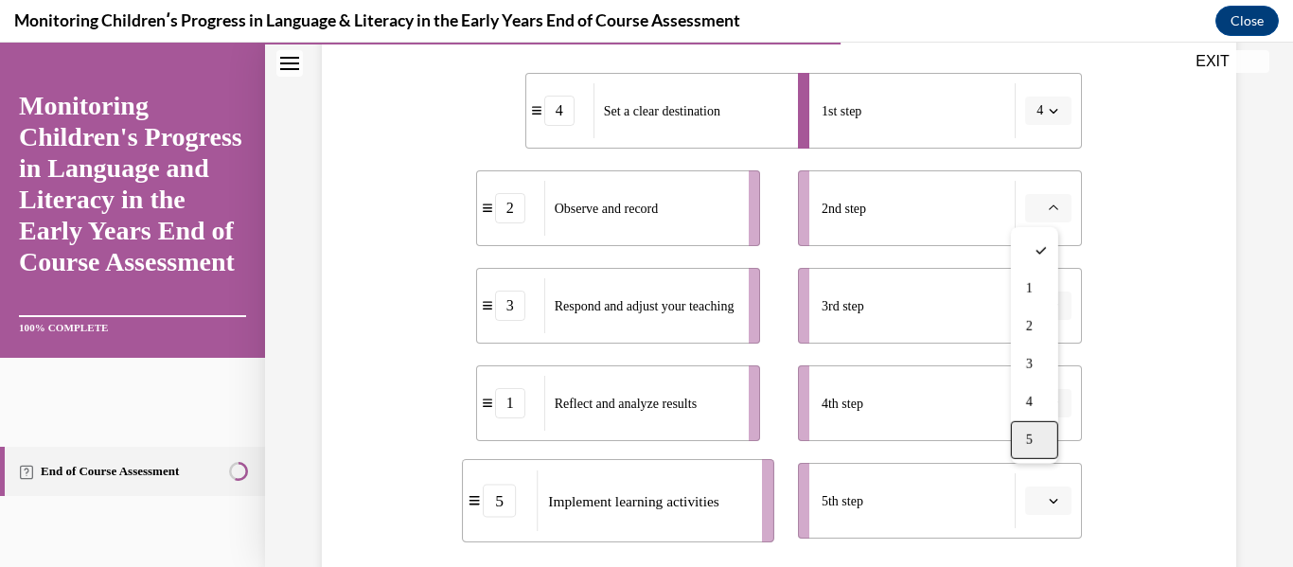
click at [1044, 436] on div "5" at bounding box center [1034, 440] width 47 height 38
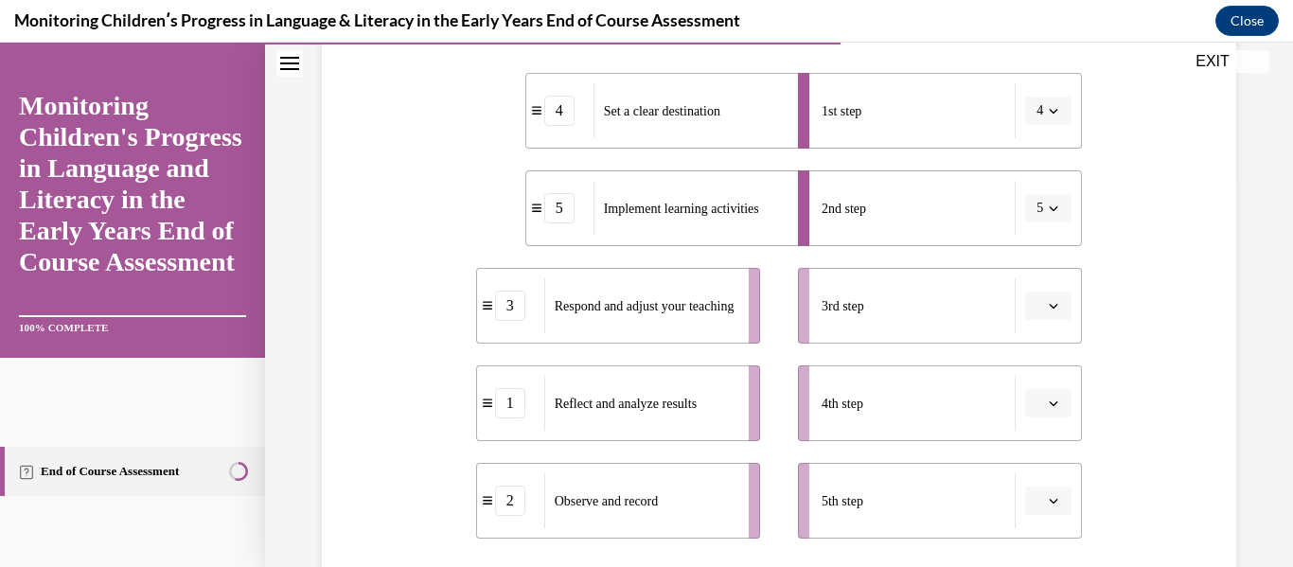
click at [1049, 308] on icon "button" at bounding box center [1053, 305] width 9 height 9
click at [1033, 418] on span "2" at bounding box center [1029, 424] width 7 height 15
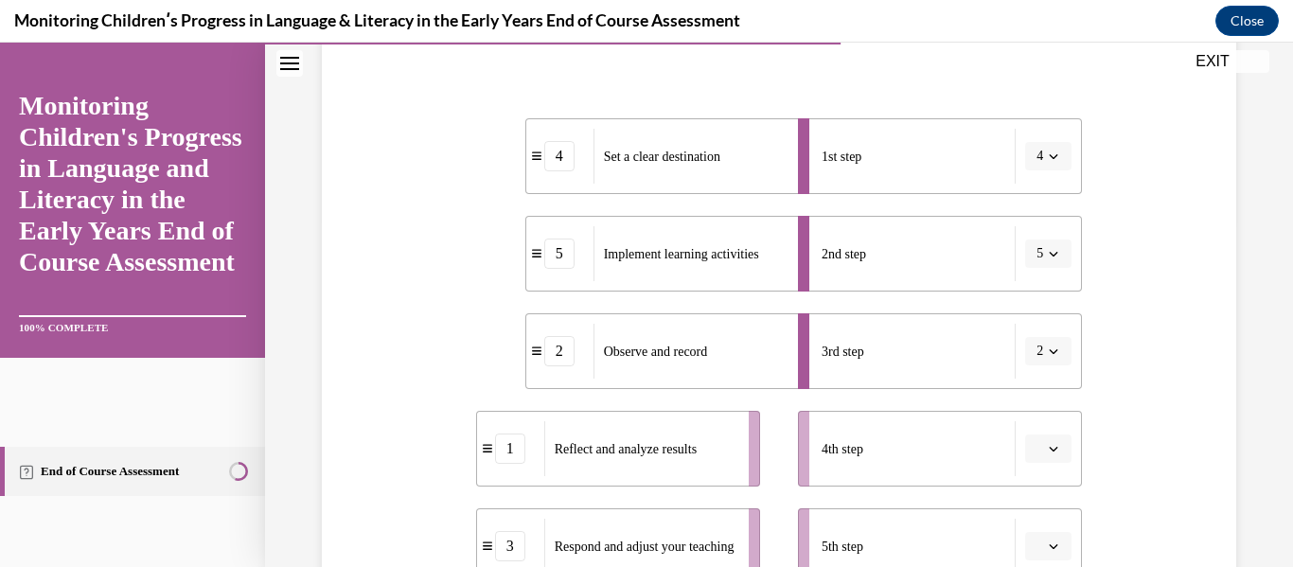
scroll to position [355, 0]
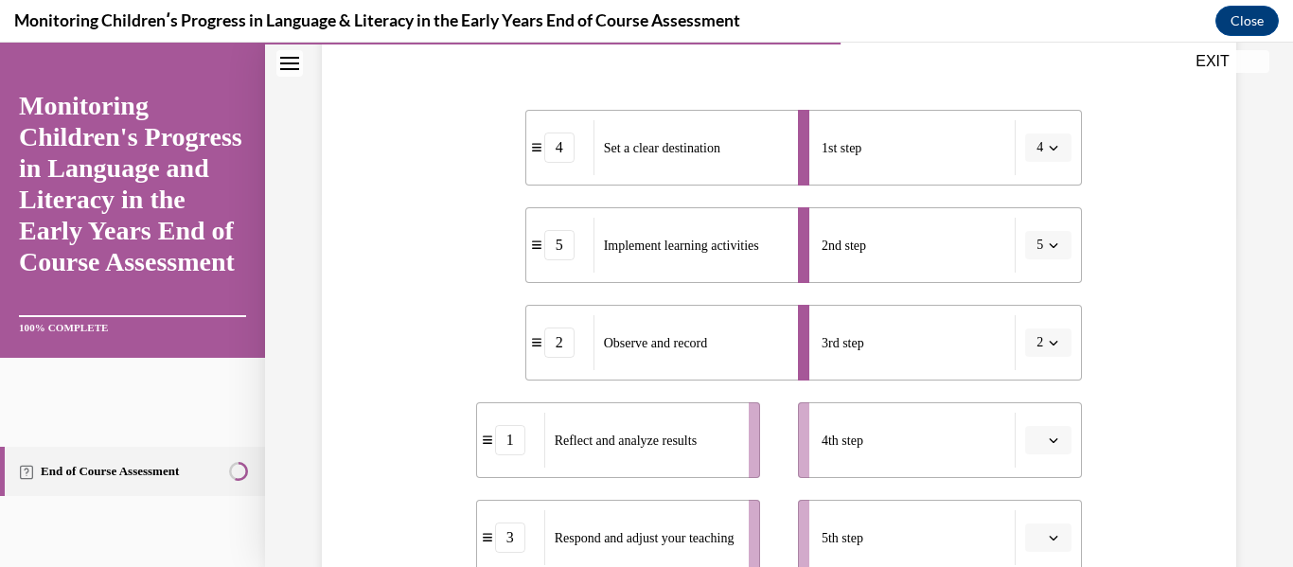
click at [1050, 442] on icon "button" at bounding box center [1054, 440] width 9 height 5
click at [1031, 246] on span "1" at bounding box center [1029, 246] width 7 height 15
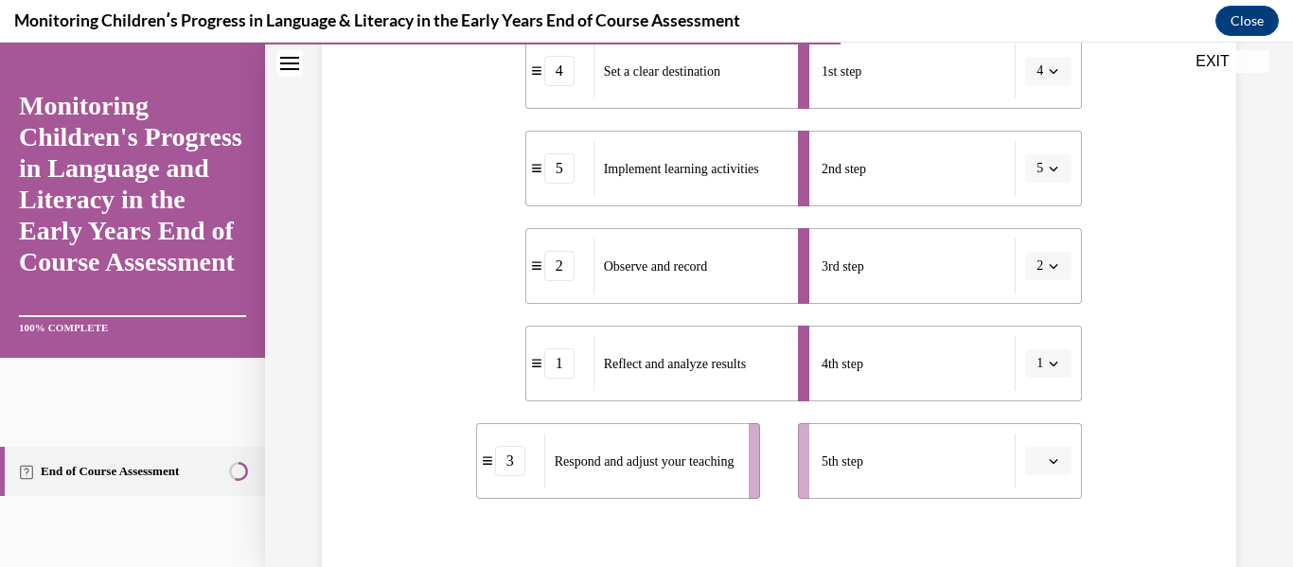
scroll to position [433, 0]
click at [1049, 458] on icon "button" at bounding box center [1053, 459] width 9 height 9
click at [1030, 346] on span "3" at bounding box center [1029, 341] width 7 height 15
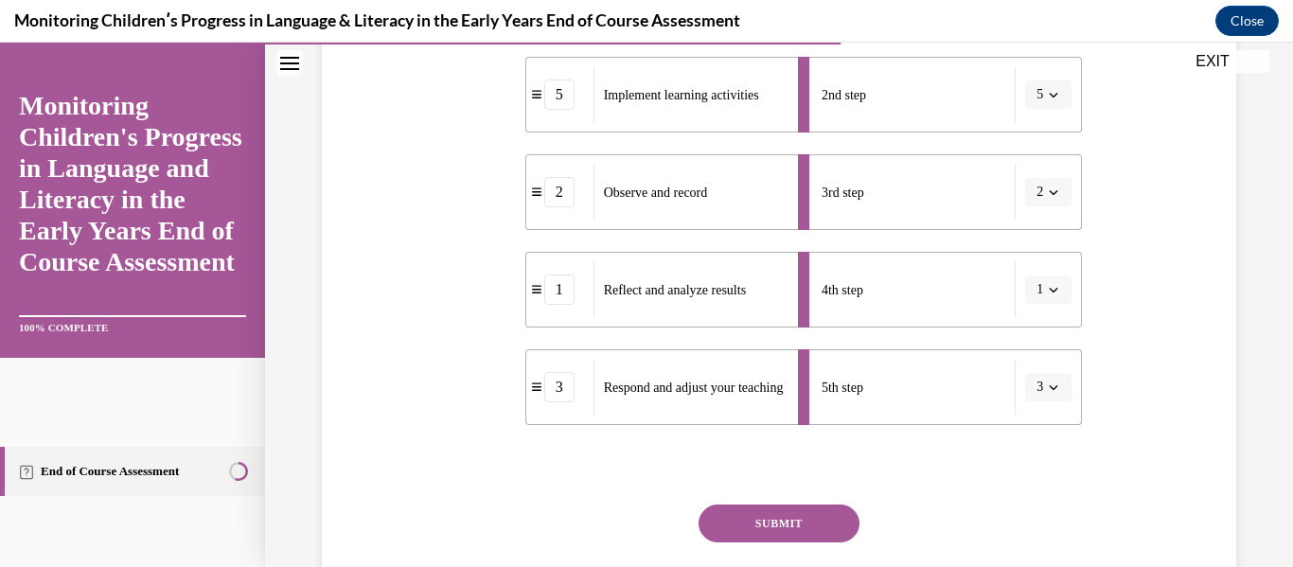
scroll to position [636, 0]
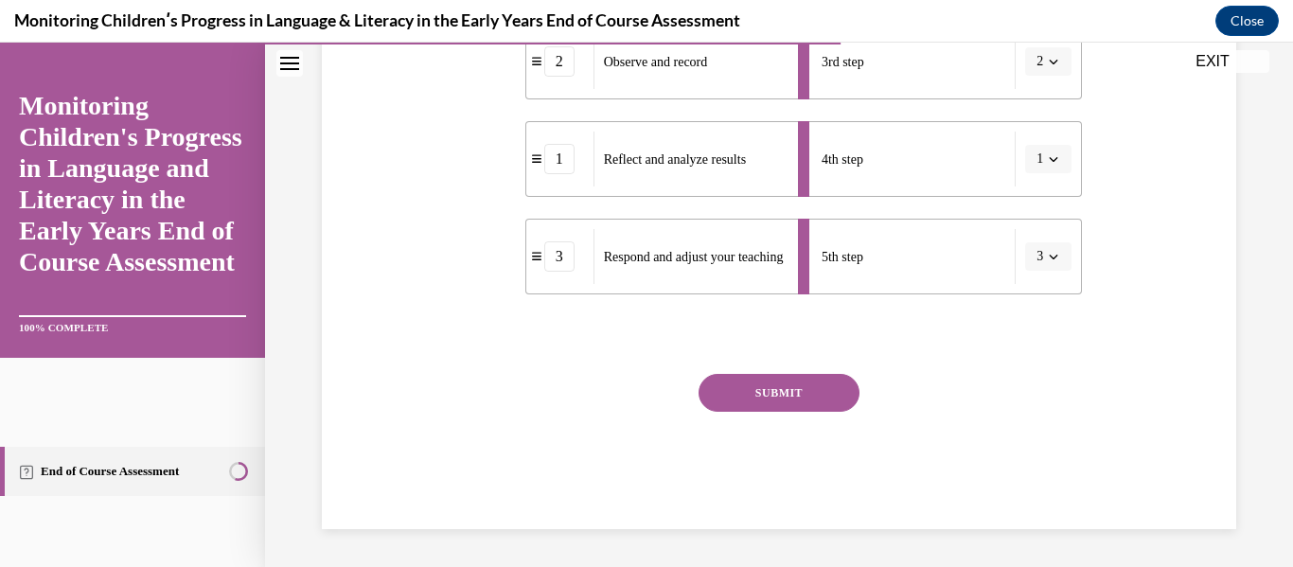
click at [815, 398] on button "SUBMIT" at bounding box center [779, 393] width 161 height 38
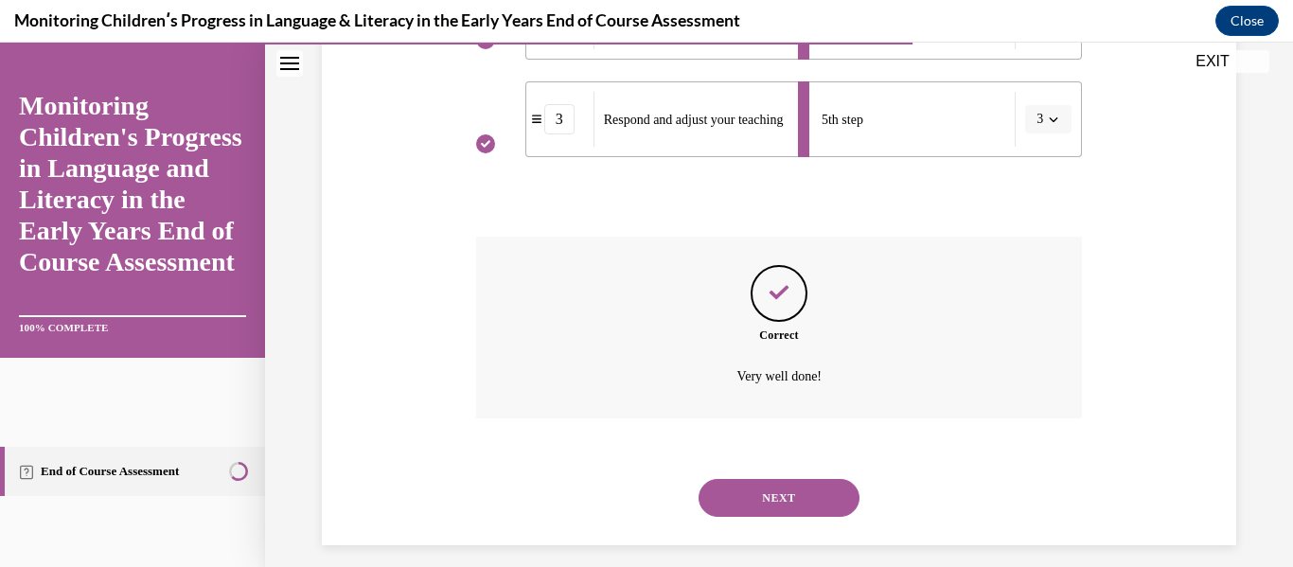
scroll to position [790, 0]
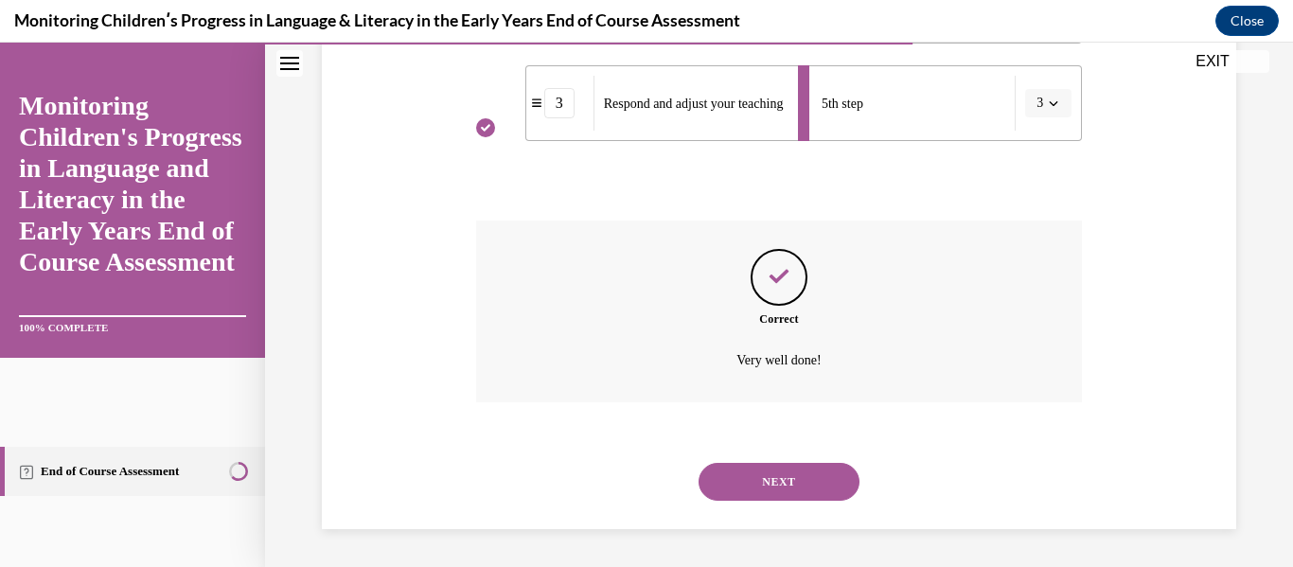
click at [782, 500] on button "NEXT" at bounding box center [779, 482] width 161 height 38
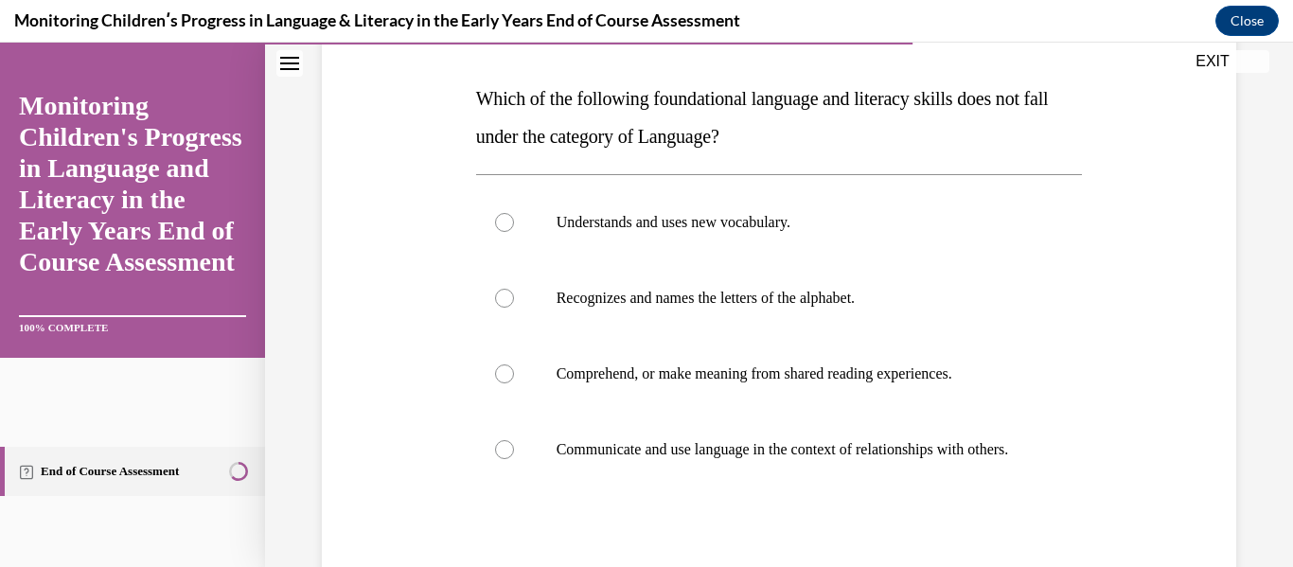
scroll to position [278, 0]
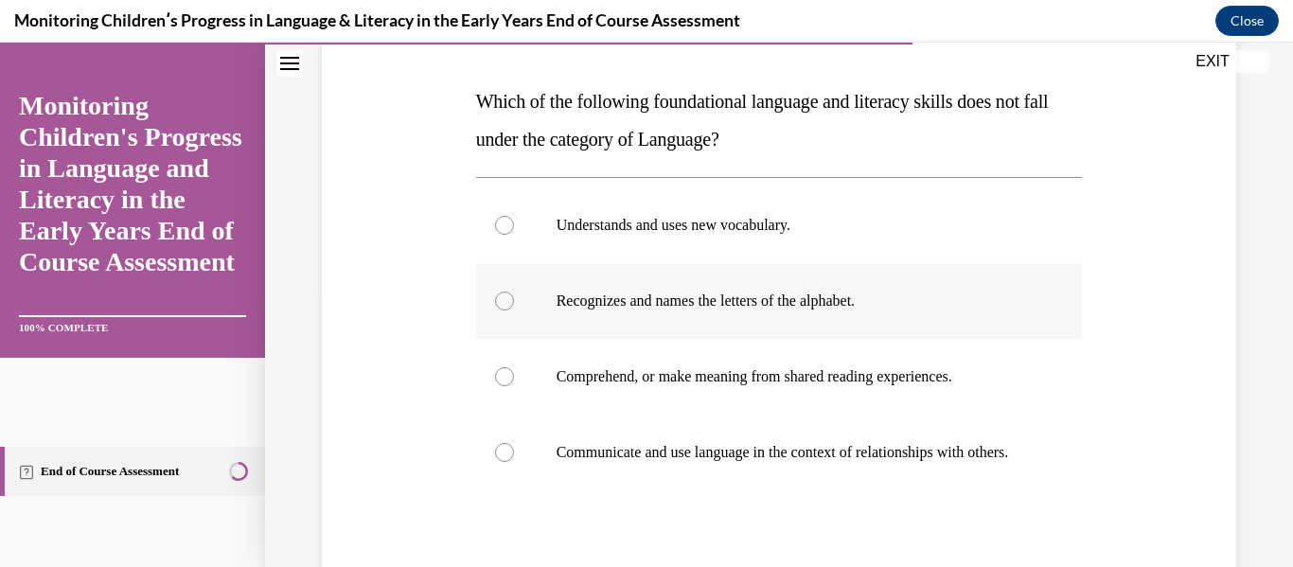
click at [498, 311] on label "Recognizes and names the letters of the alphabet." at bounding box center [779, 301] width 607 height 76
click at [498, 311] on input "Recognizes and names the letters of the alphabet." at bounding box center [504, 301] width 19 height 19
radio input "true"
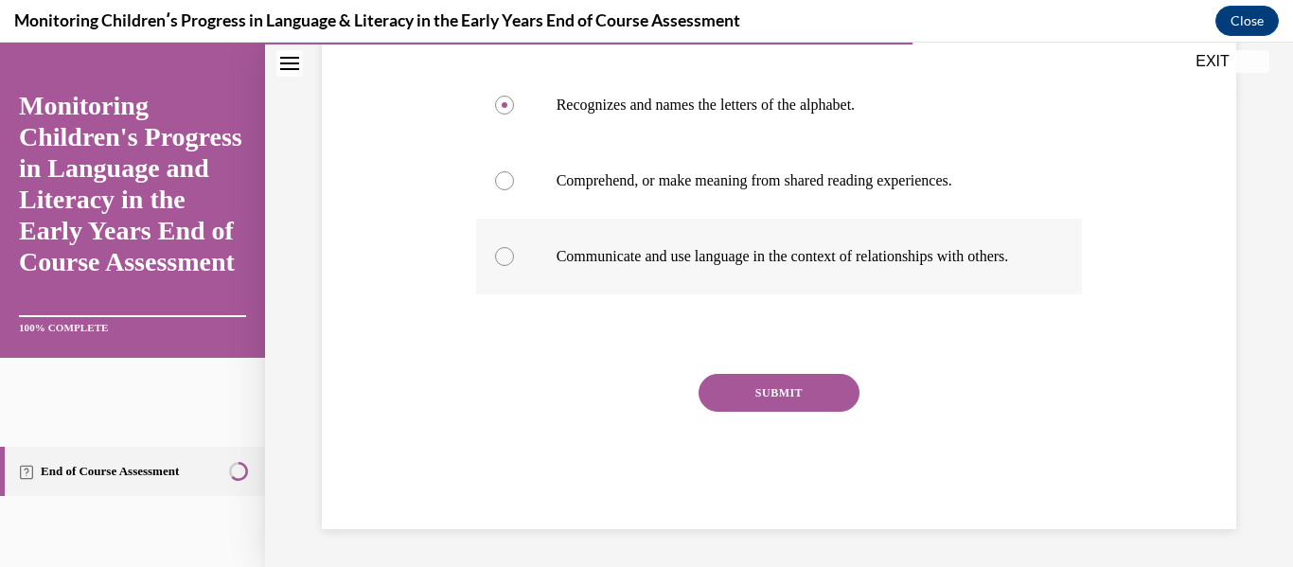
scroll to position [493, 0]
click at [762, 390] on button "SUBMIT" at bounding box center [779, 393] width 161 height 38
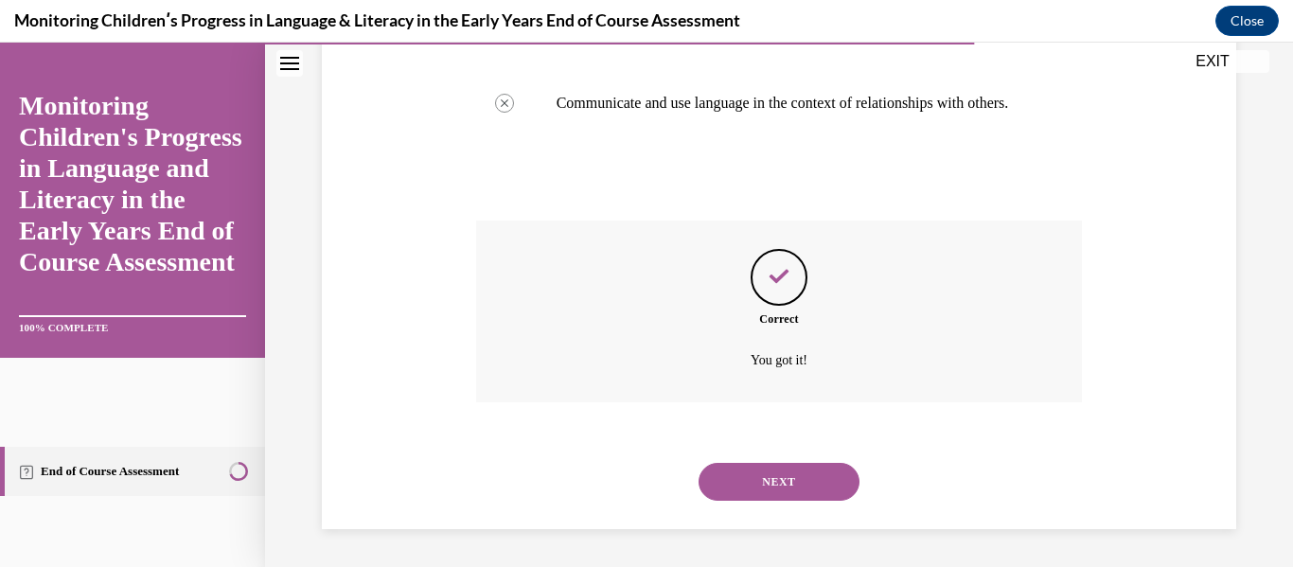
scroll to position [647, 0]
click at [770, 478] on button "NEXT" at bounding box center [779, 482] width 161 height 38
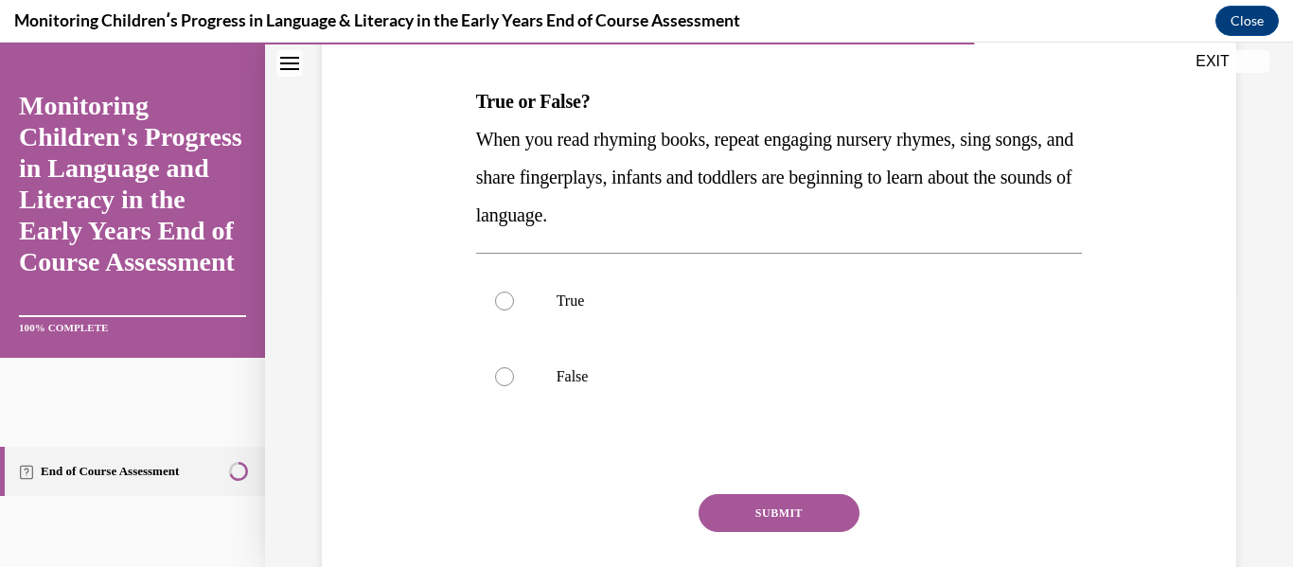
scroll to position [281, 0]
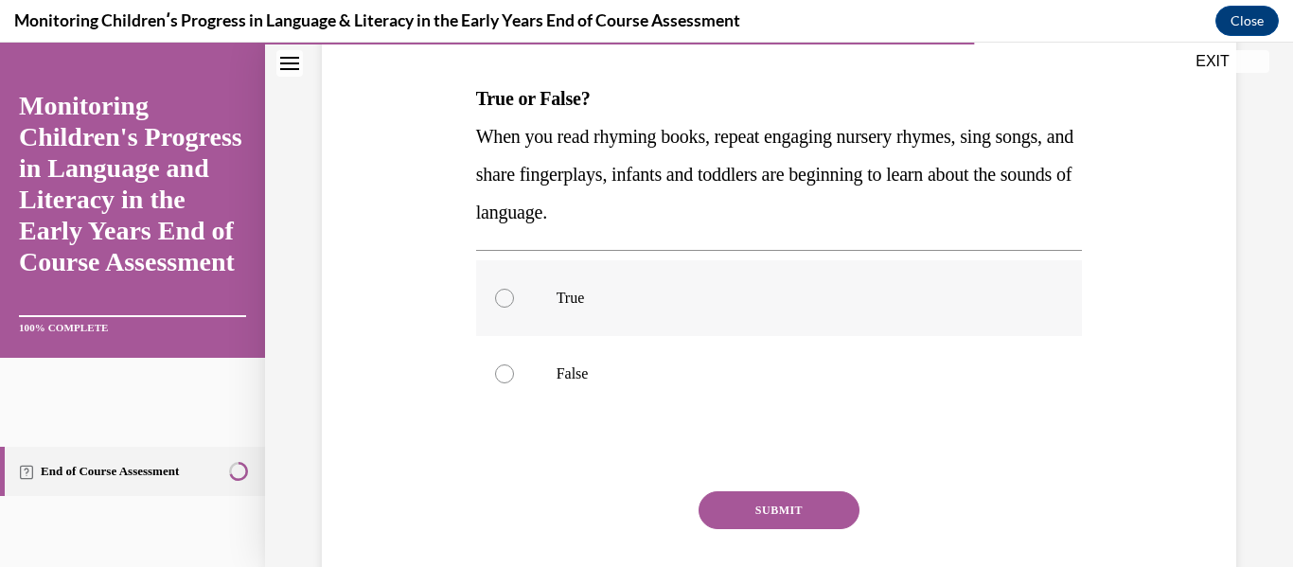
click at [502, 295] on div at bounding box center [504, 298] width 19 height 19
click at [502, 295] on input "True" at bounding box center [504, 298] width 19 height 19
radio input "true"
click at [789, 512] on button "SUBMIT" at bounding box center [779, 510] width 161 height 38
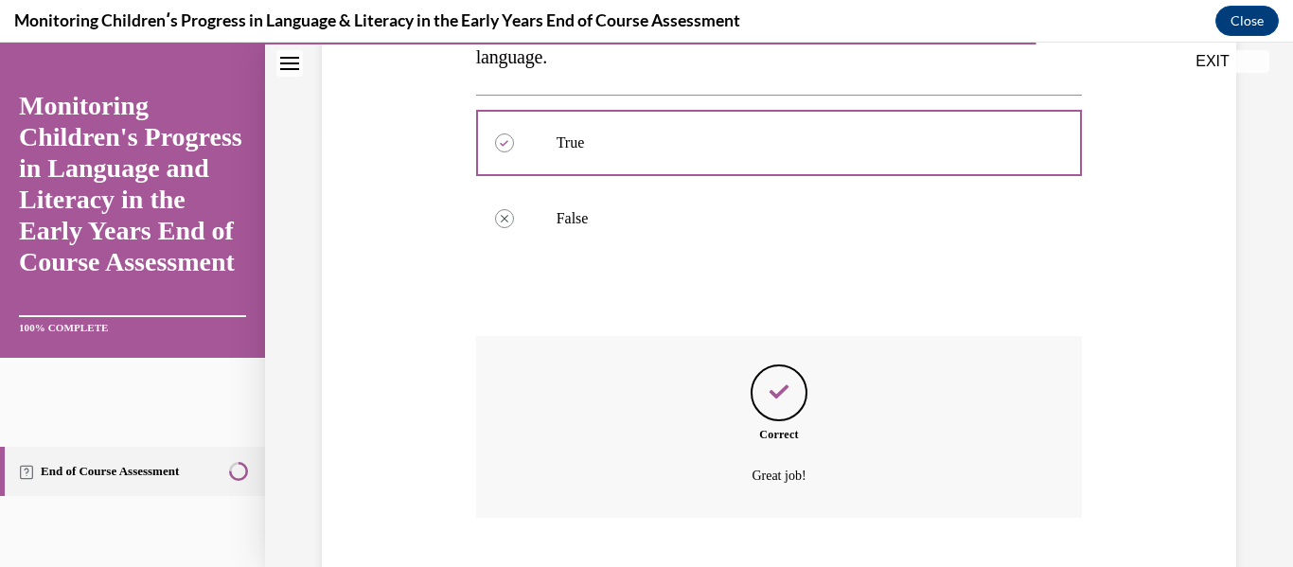
scroll to position [552, 0]
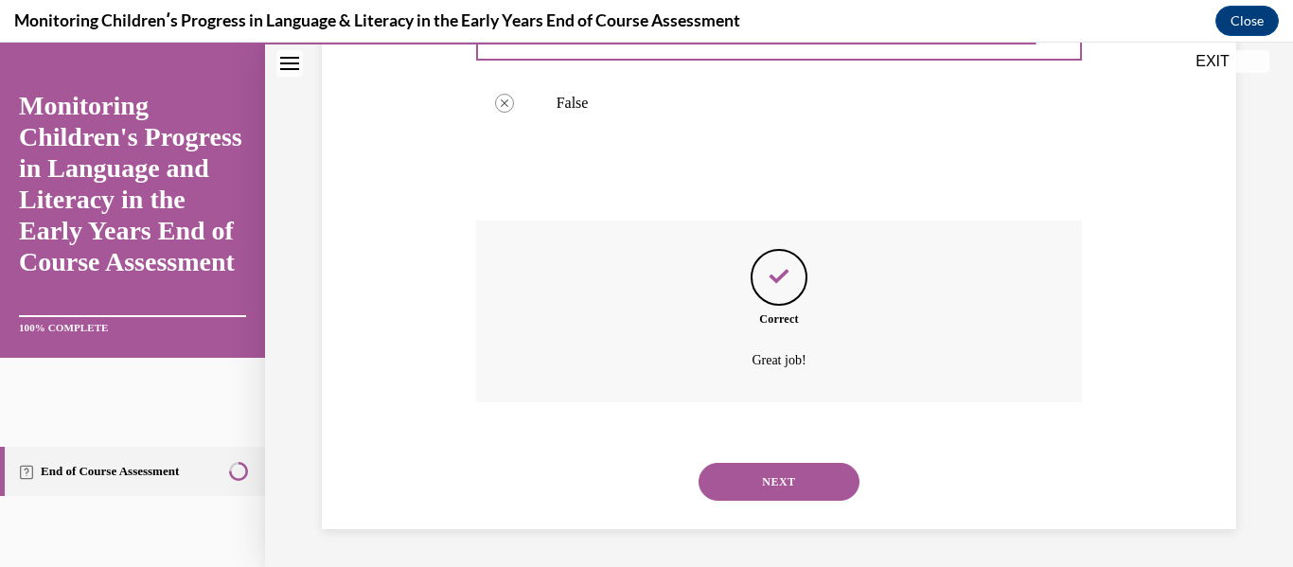
click at [785, 486] on button "NEXT" at bounding box center [779, 482] width 161 height 38
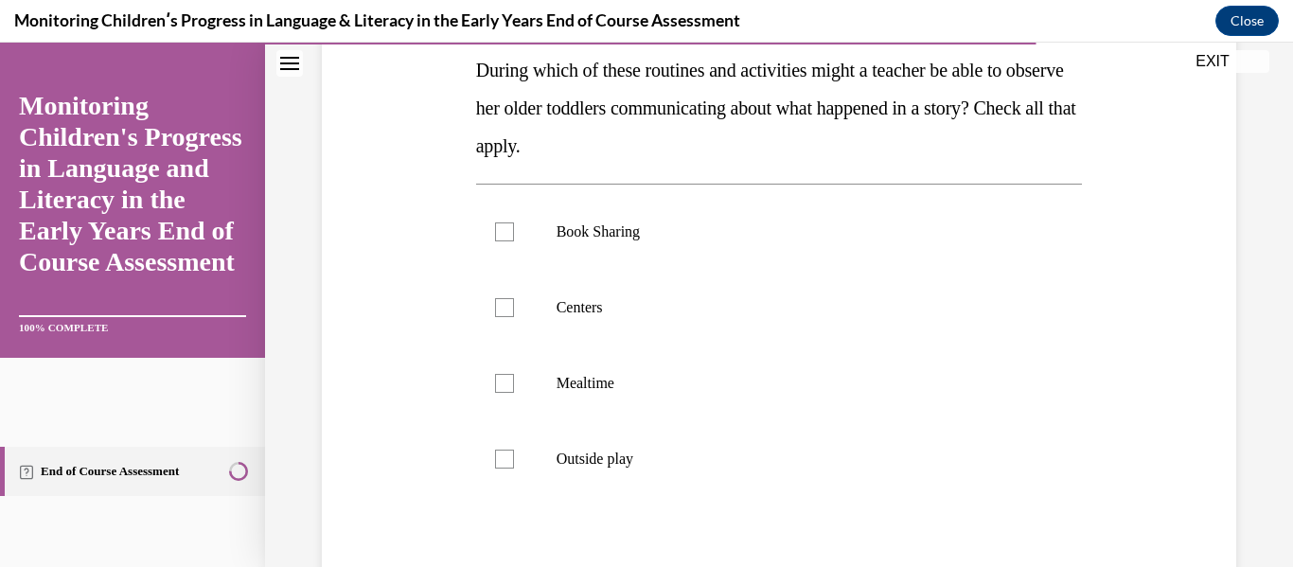
scroll to position [311, 0]
click at [501, 382] on div at bounding box center [504, 382] width 19 height 19
click at [501, 382] on input "Mealtime" at bounding box center [504, 382] width 19 height 19
checkbox input "true"
click at [498, 226] on div at bounding box center [504, 231] width 19 height 19
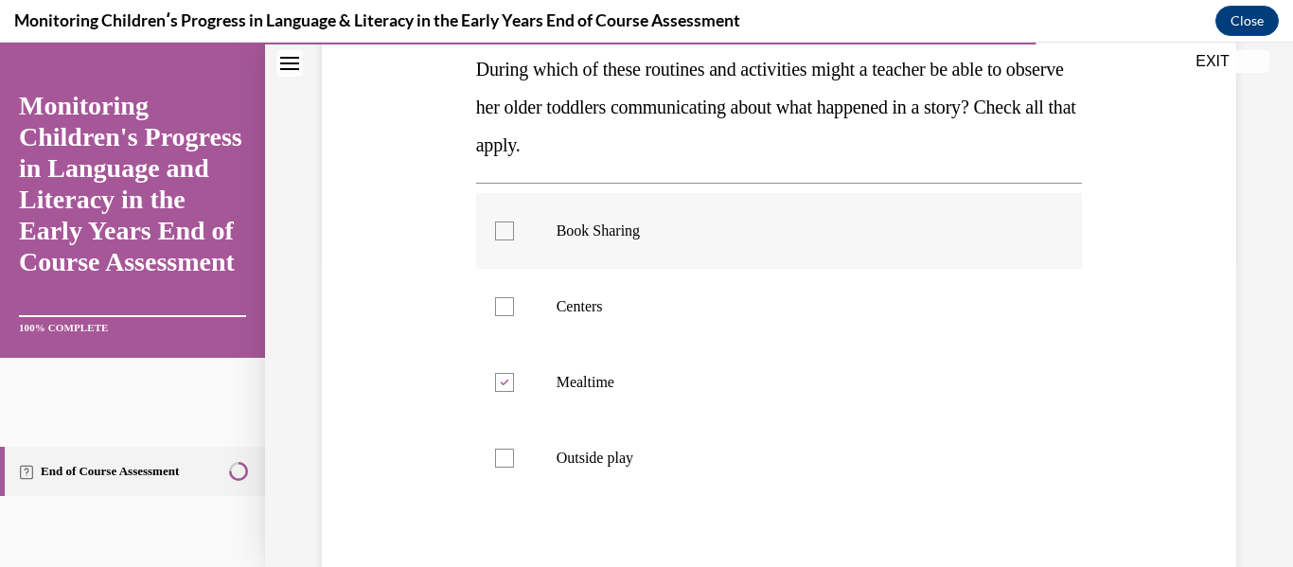
click at [498, 226] on input "Book Sharing" at bounding box center [504, 231] width 19 height 19
checkbox input "true"
click at [502, 311] on div at bounding box center [504, 306] width 19 height 19
click at [502, 311] on input "Centers" at bounding box center [504, 306] width 19 height 19
checkbox input "true"
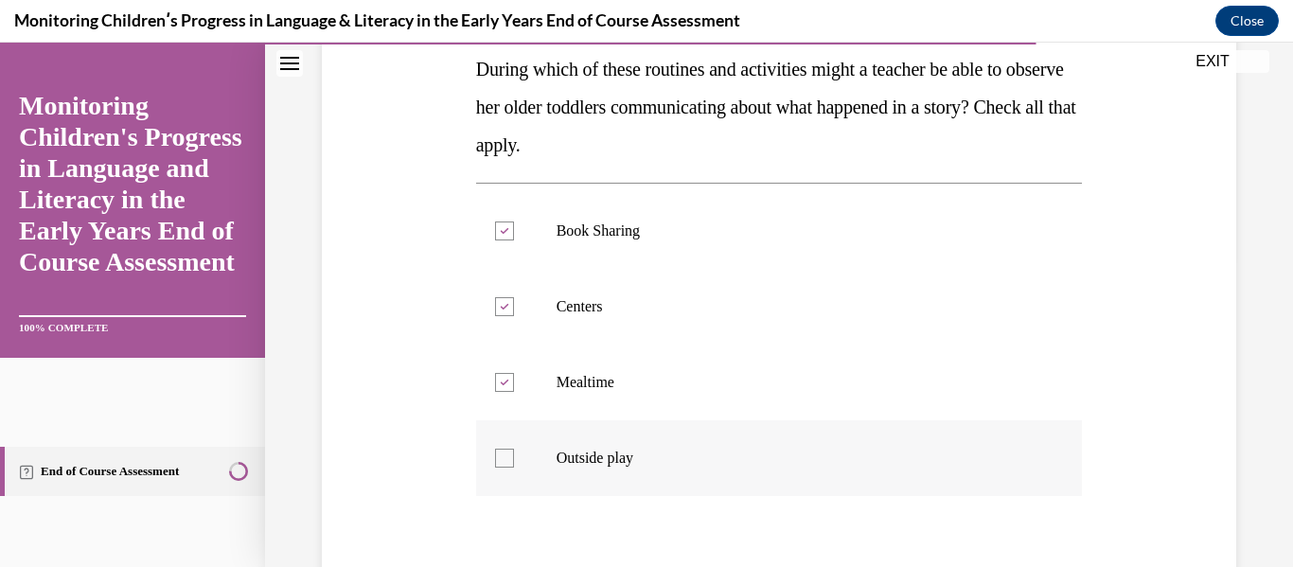
click at [500, 464] on div at bounding box center [504, 458] width 19 height 19
click at [500, 464] on input "Outside play" at bounding box center [504, 458] width 19 height 19
checkbox input "true"
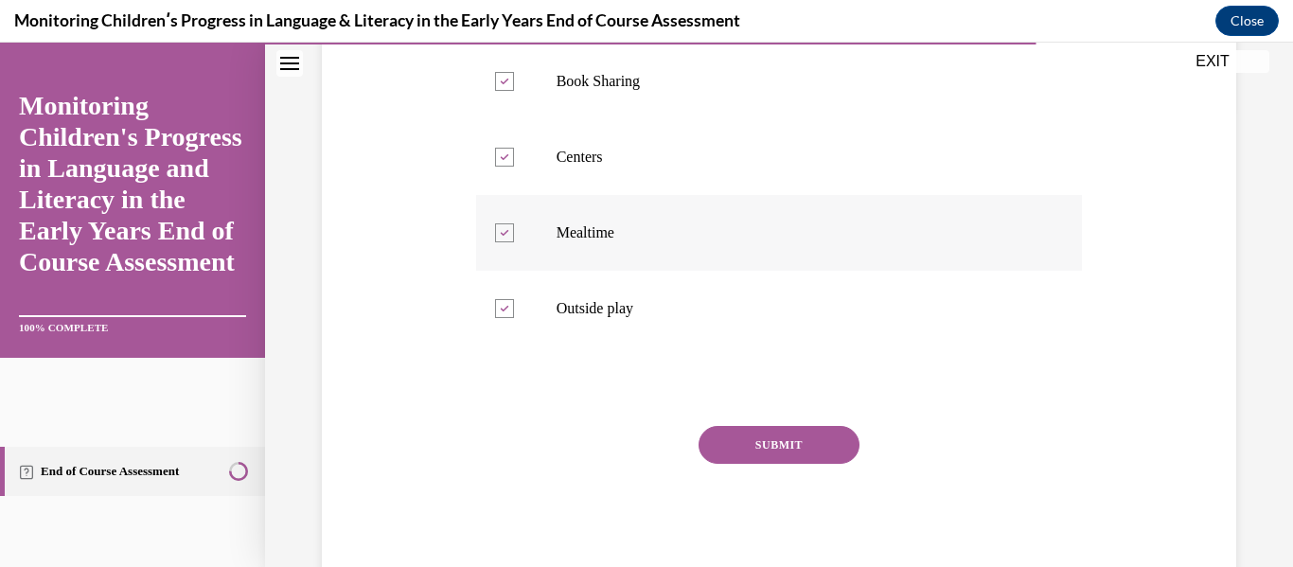
scroll to position [461, 0]
click at [783, 447] on button "SUBMIT" at bounding box center [779, 444] width 161 height 38
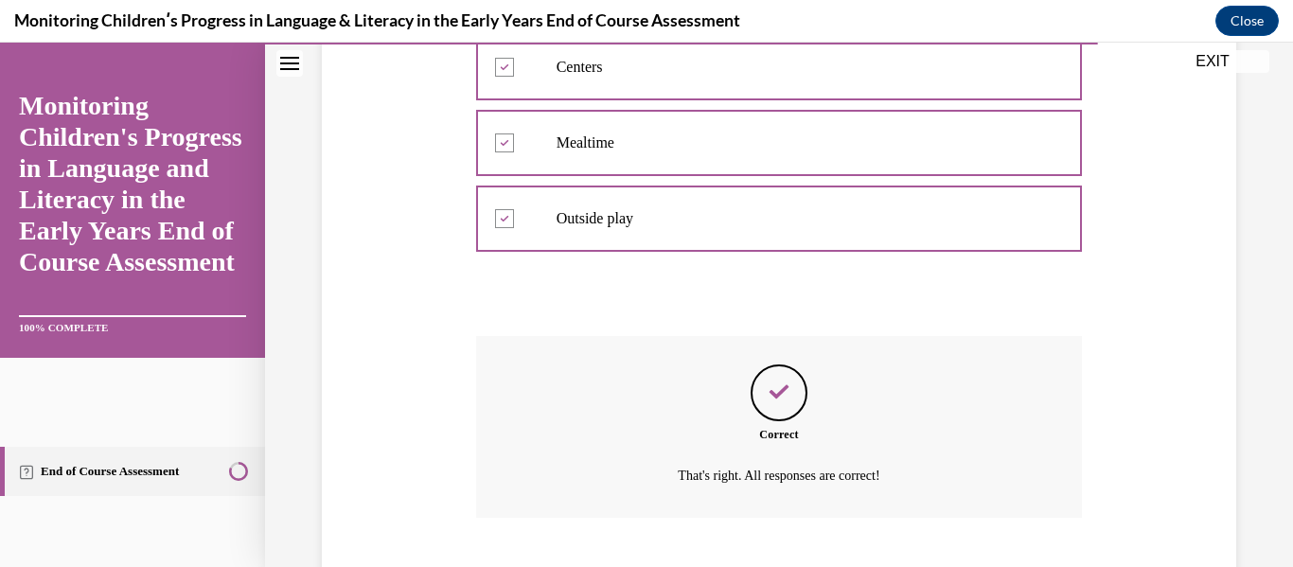
scroll to position [666, 0]
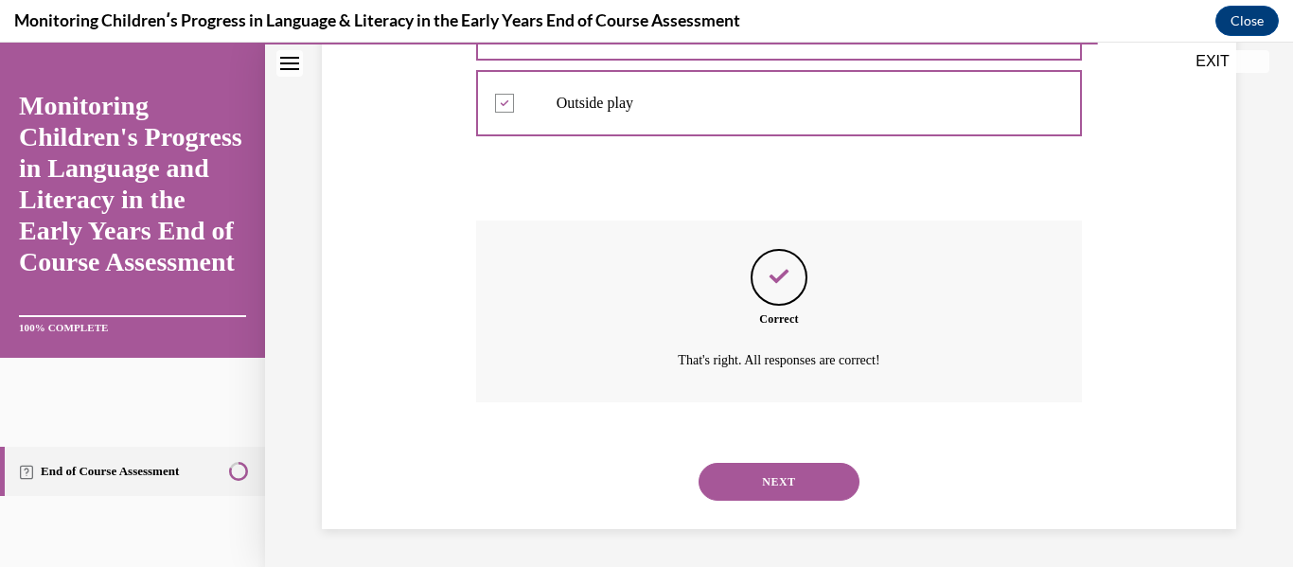
click at [774, 500] on button "NEXT" at bounding box center [779, 482] width 161 height 38
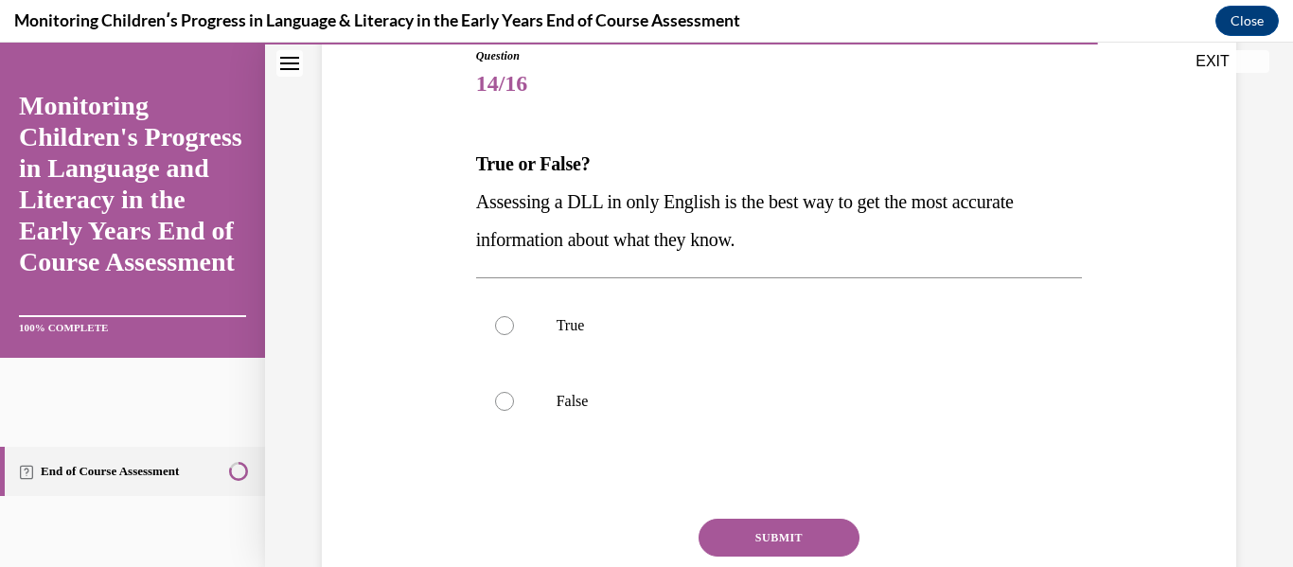
scroll to position [237, 0]
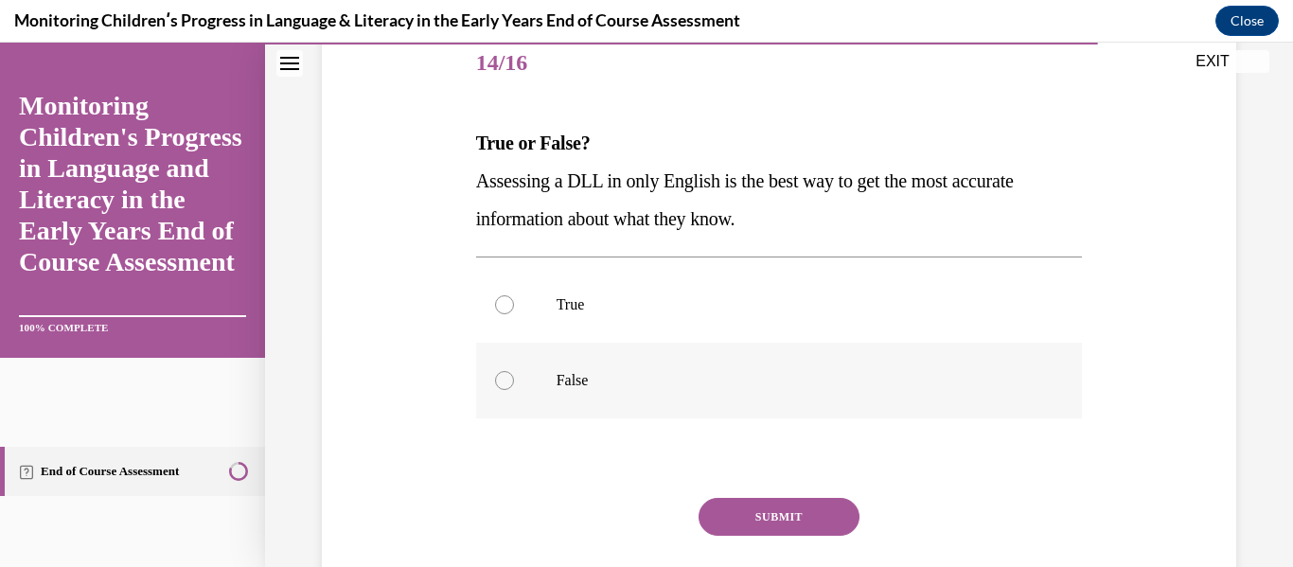
click at [504, 391] on label "False" at bounding box center [779, 381] width 607 height 76
click at [504, 390] on input "False" at bounding box center [504, 380] width 19 height 19
radio input "true"
click at [763, 515] on button "SUBMIT" at bounding box center [779, 517] width 161 height 38
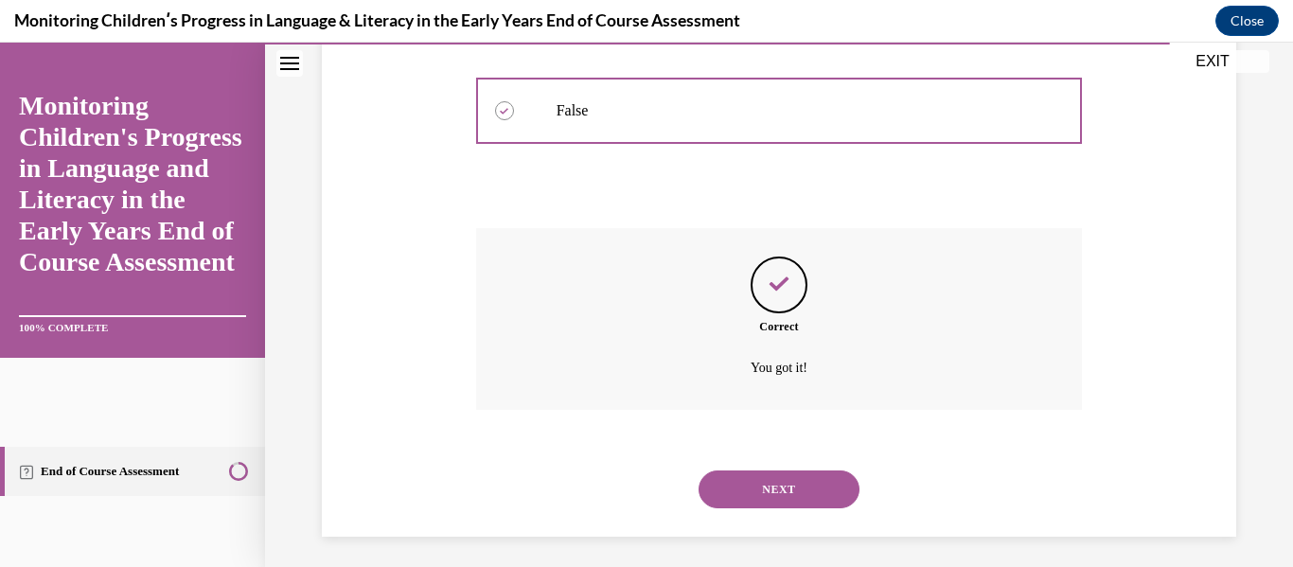
scroll to position [514, 0]
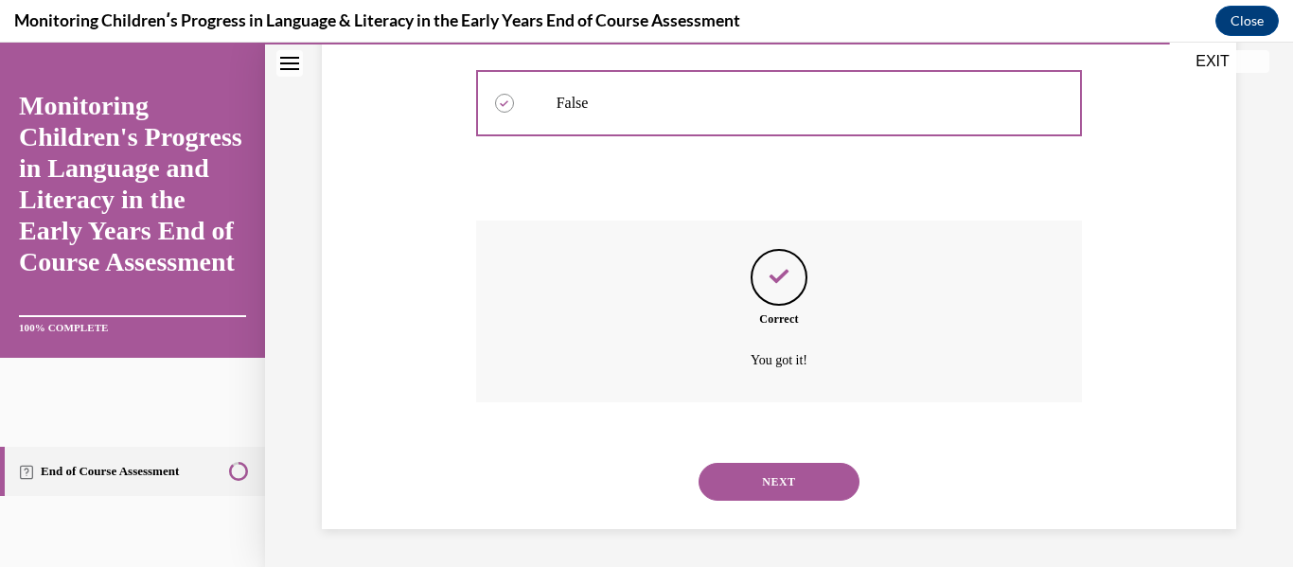
click at [783, 475] on button "NEXT" at bounding box center [779, 482] width 161 height 38
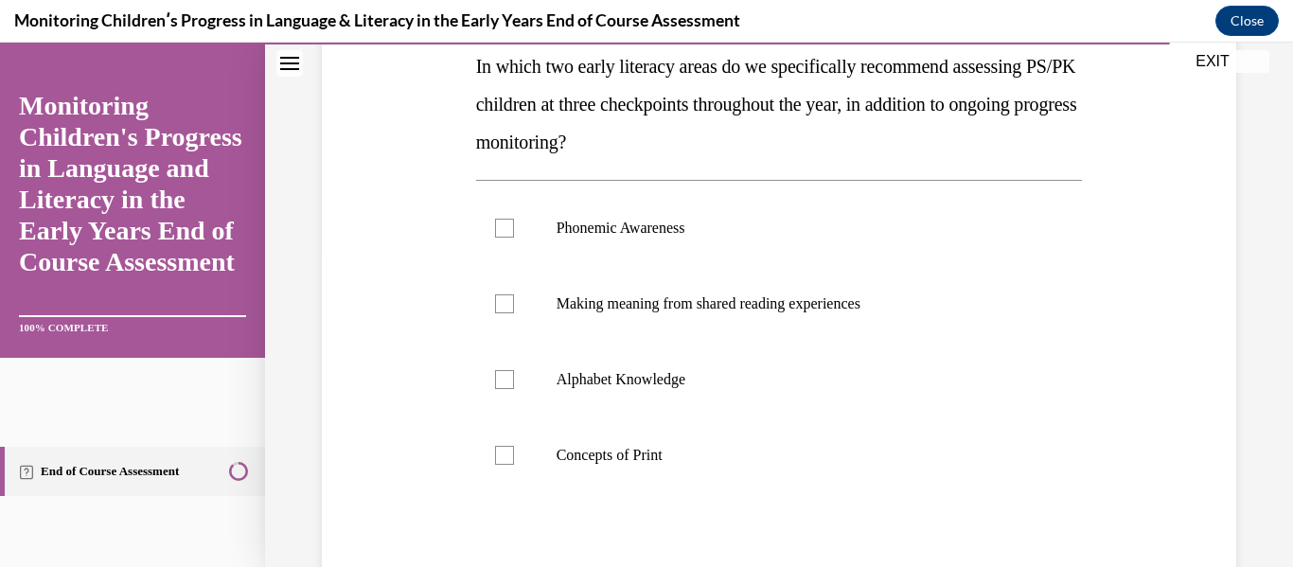
scroll to position [314, 0]
click at [503, 222] on div at bounding box center [504, 227] width 19 height 19
click at [503, 222] on input "Phonemic Awareness" at bounding box center [504, 227] width 19 height 19
checkbox input "true"
click at [504, 377] on div at bounding box center [504, 378] width 19 height 19
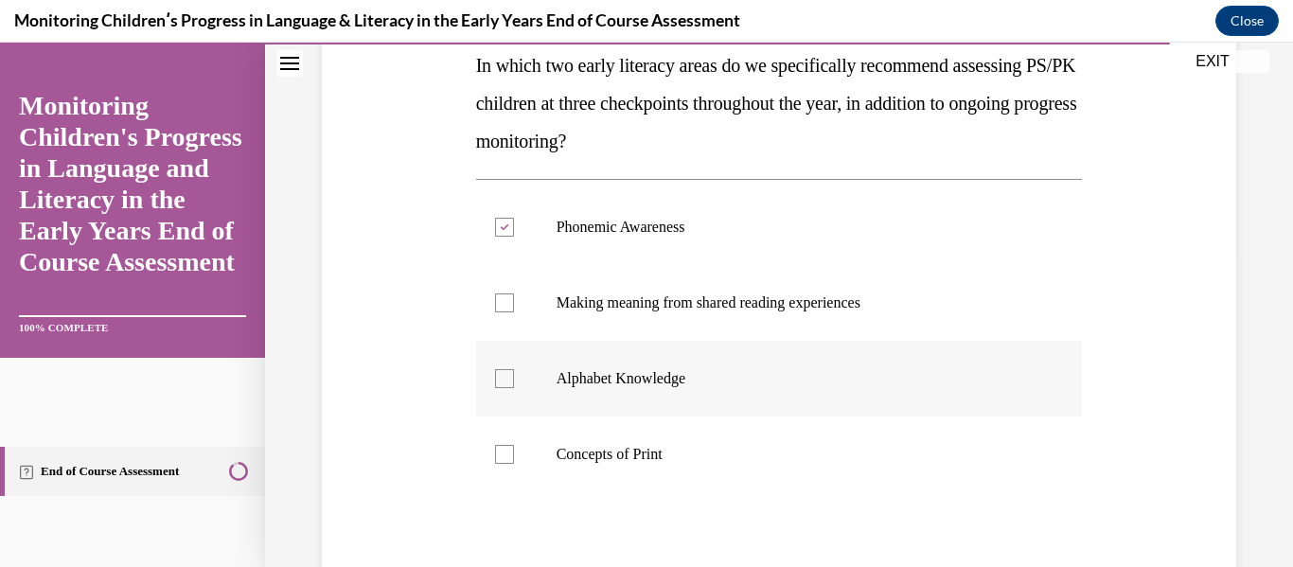
click at [504, 377] on input "Alphabet Knowledge" at bounding box center [504, 378] width 19 height 19
checkbox input "true"
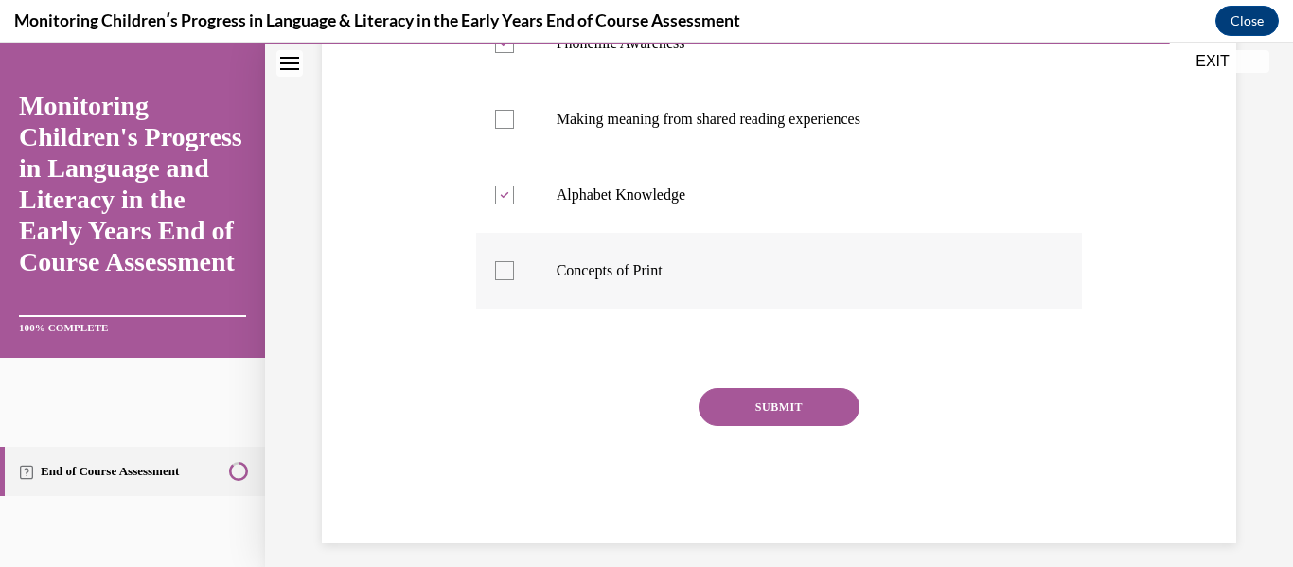
scroll to position [499, 0]
click at [777, 407] on button "SUBMIT" at bounding box center [779, 406] width 161 height 38
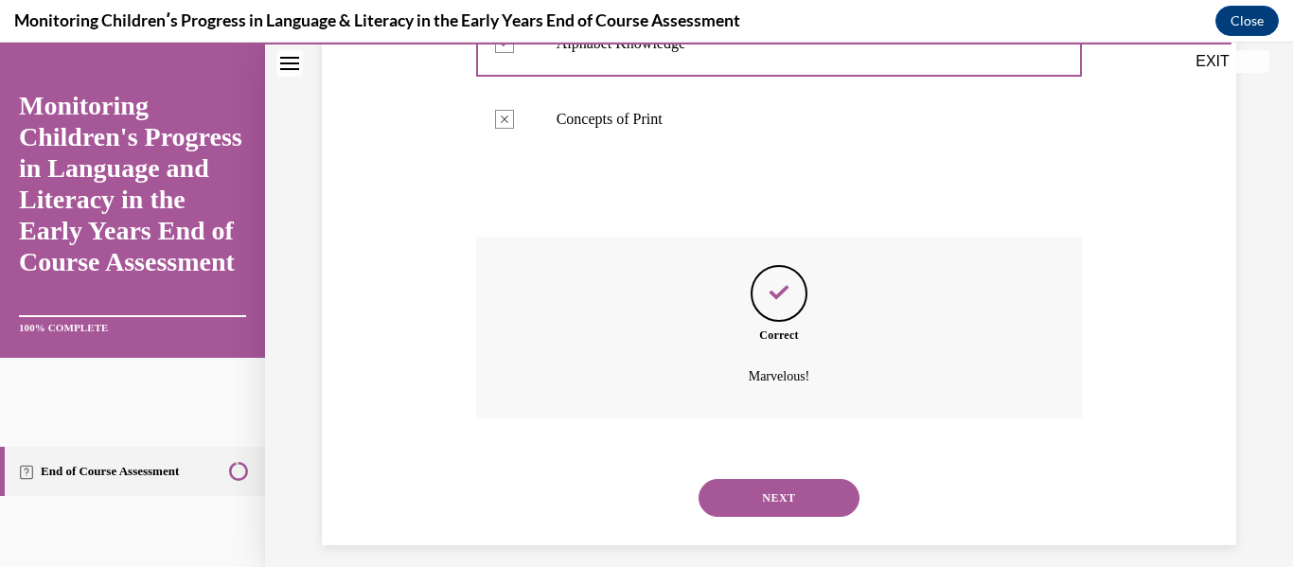
scroll to position [666, 0]
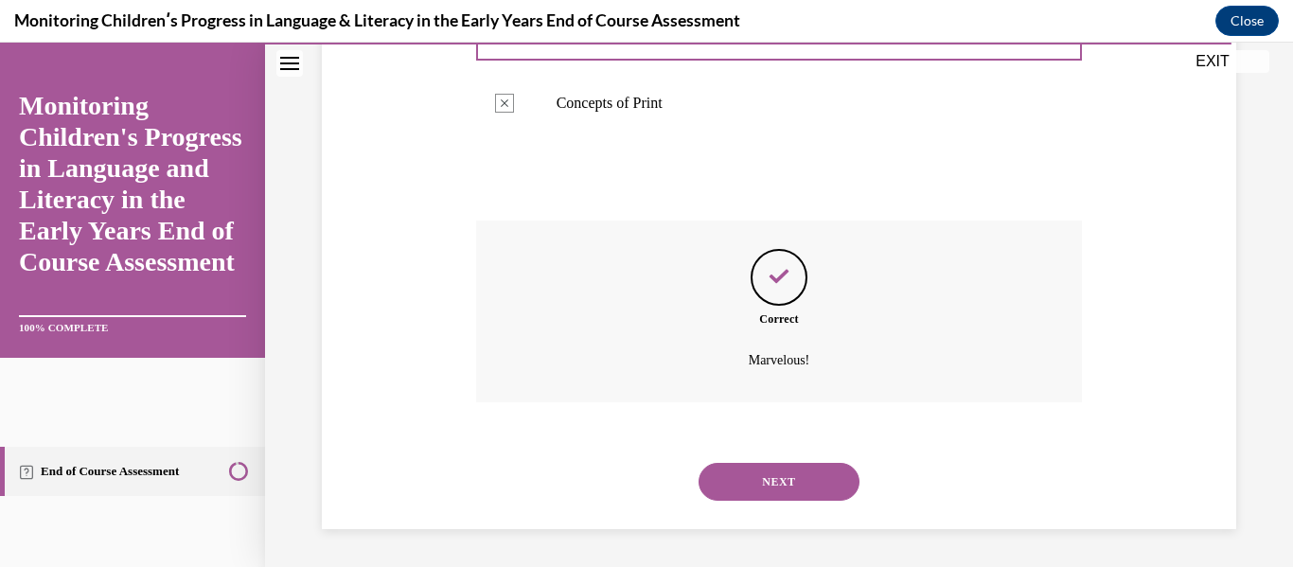
click at [756, 482] on button "NEXT" at bounding box center [779, 482] width 161 height 38
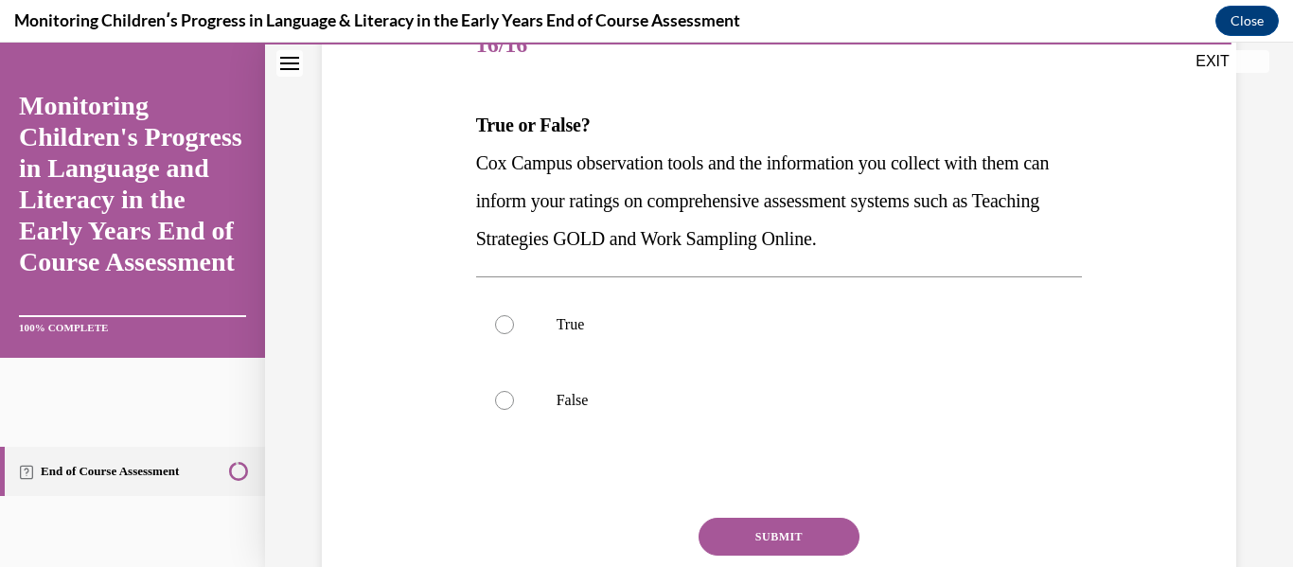
scroll to position [256, 0]
click at [500, 327] on div at bounding box center [504, 323] width 19 height 19
click at [500, 327] on input "True" at bounding box center [504, 323] width 19 height 19
radio input "true"
click at [768, 535] on button "SUBMIT" at bounding box center [779, 536] width 161 height 38
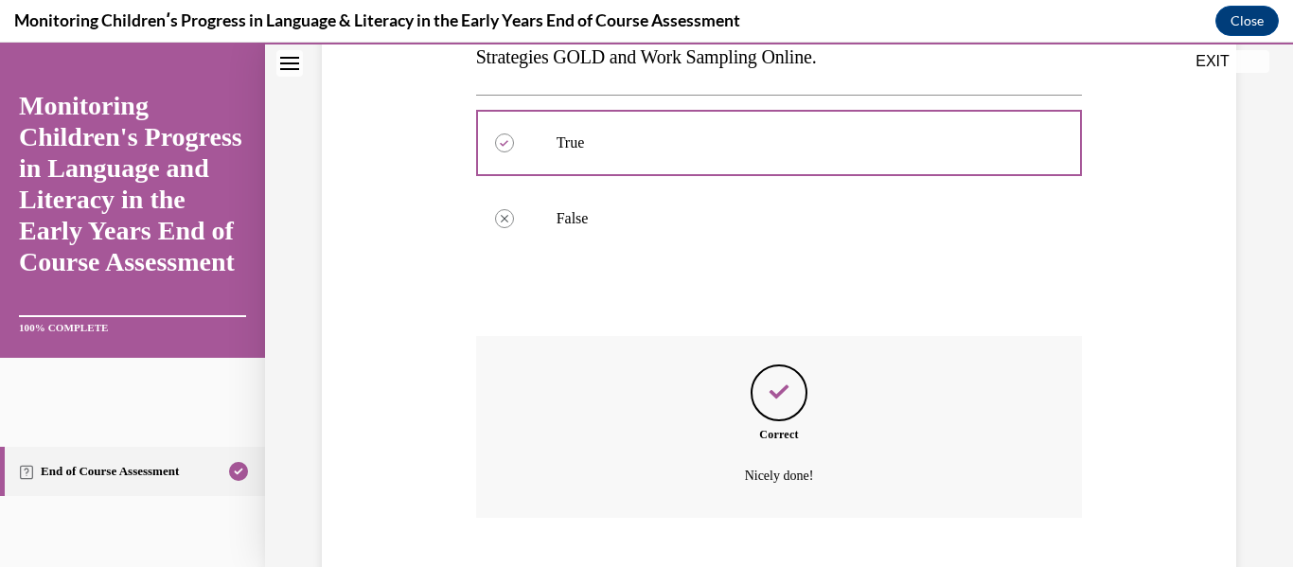
scroll to position [552, 0]
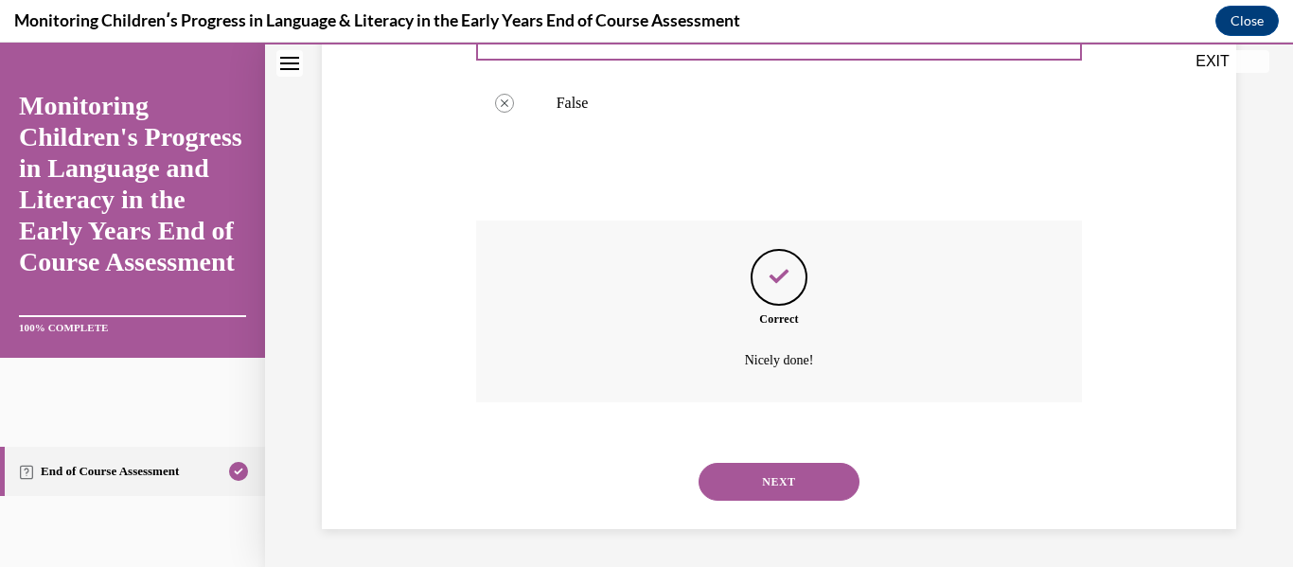
click at [751, 482] on button "NEXT" at bounding box center [779, 482] width 161 height 38
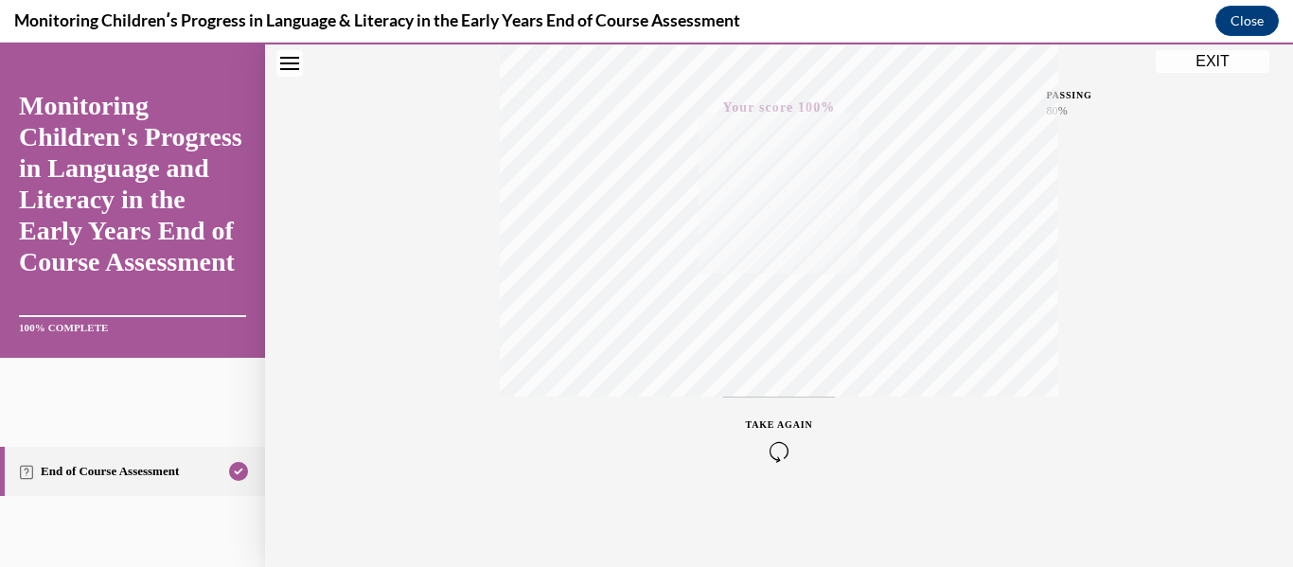
scroll to position [0, 0]
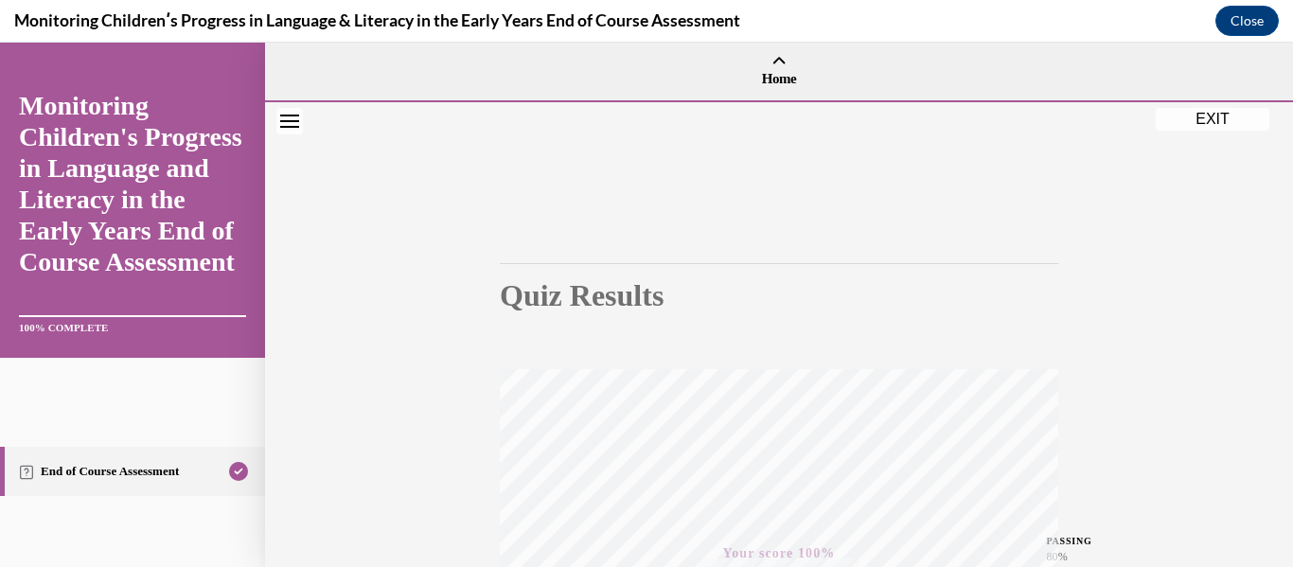
click at [1216, 116] on button "EXIT" at bounding box center [1213, 119] width 114 height 23
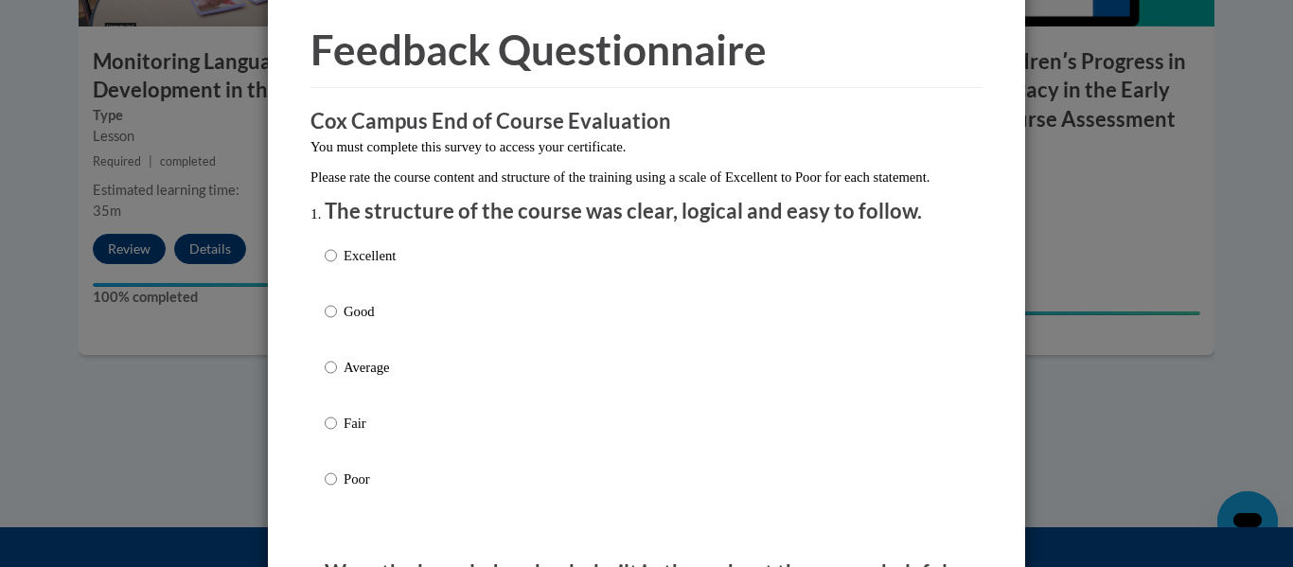
scroll to position [73, 0]
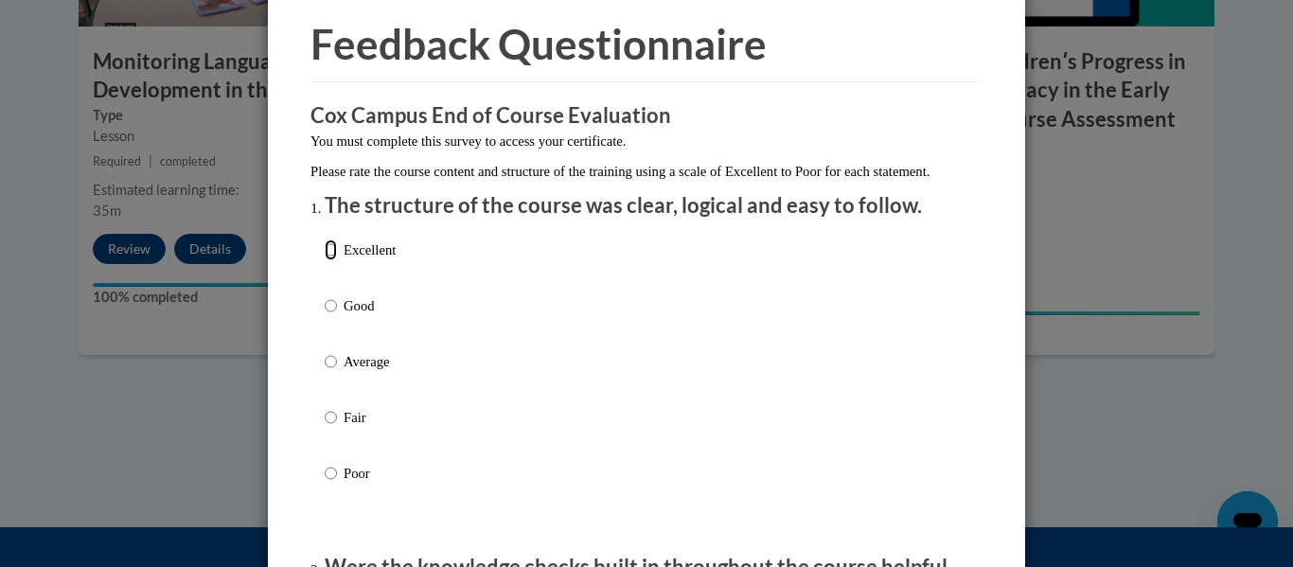
click at [325, 260] on input "Excellent" at bounding box center [331, 250] width 12 height 21
radio input "true"
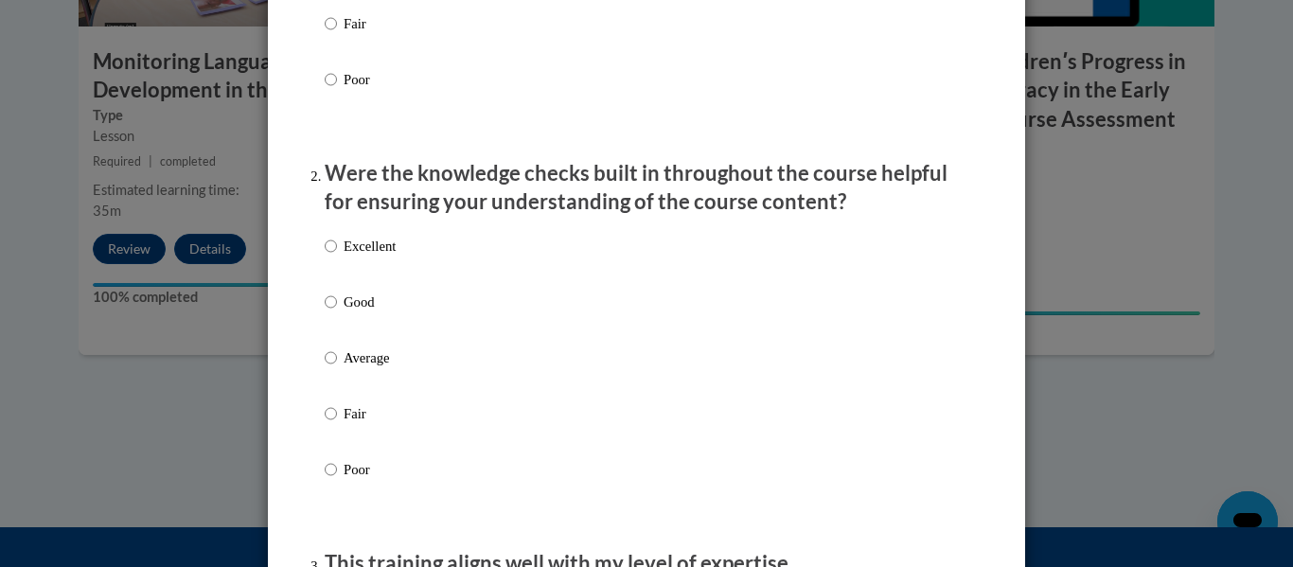
scroll to position [468, 0]
click at [325, 256] on input "Excellent" at bounding box center [331, 245] width 12 height 21
radio input "true"
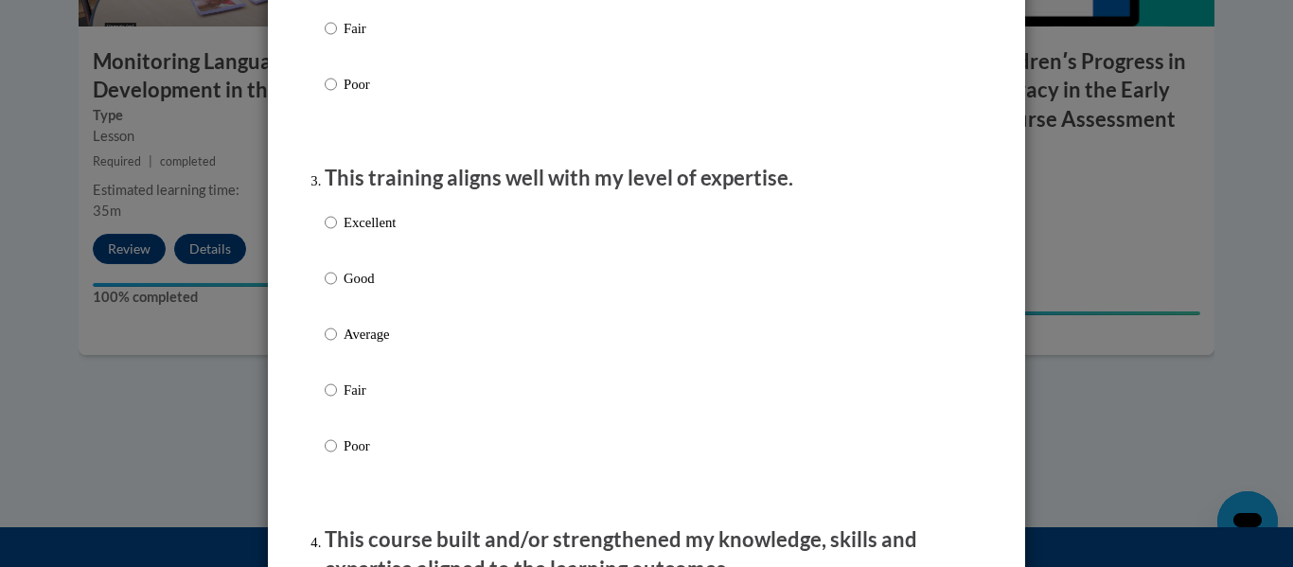
scroll to position [853, 0]
click at [327, 232] on input "Excellent" at bounding box center [331, 221] width 12 height 21
radio input "true"
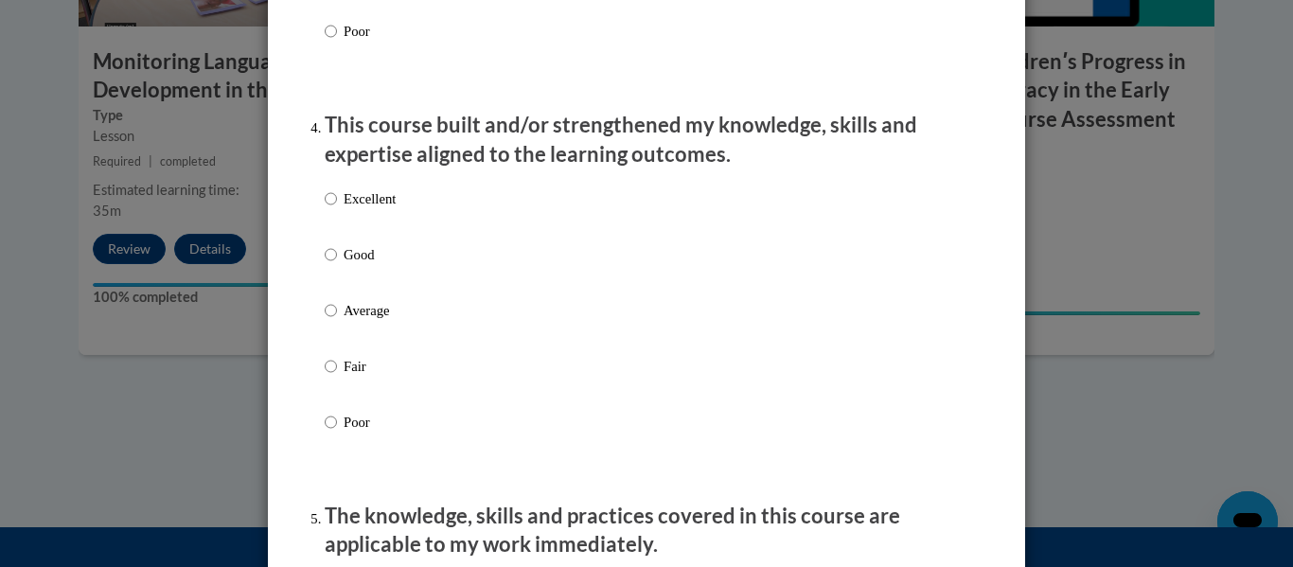
scroll to position [1271, 0]
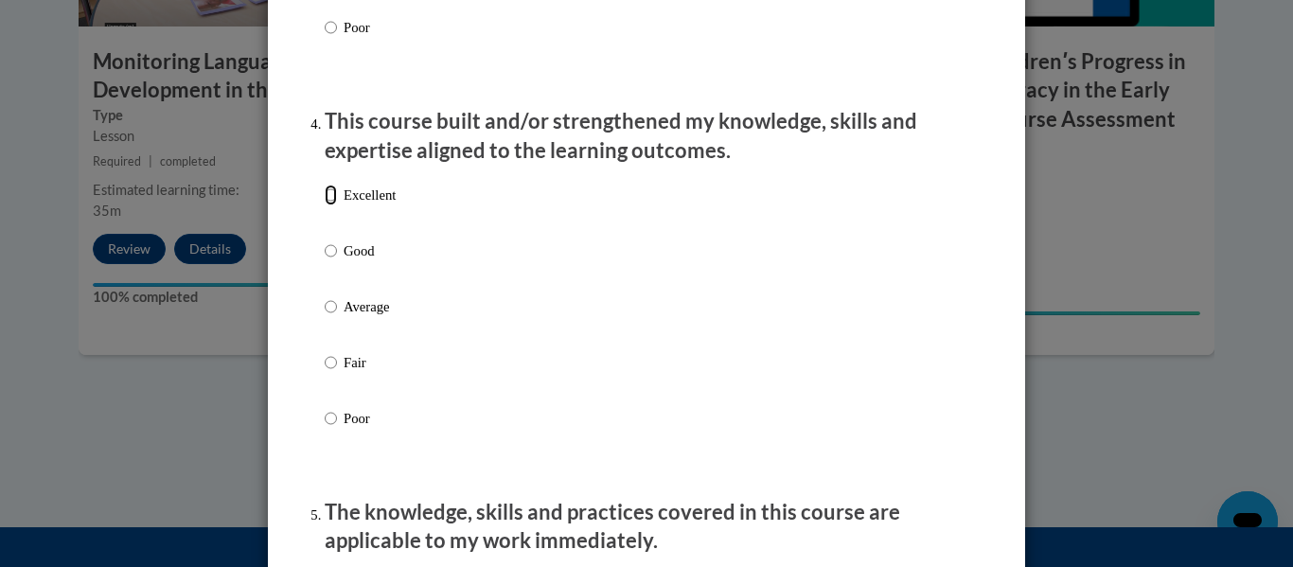
click at [326, 205] on input "Excellent" at bounding box center [331, 195] width 12 height 21
radio input "true"
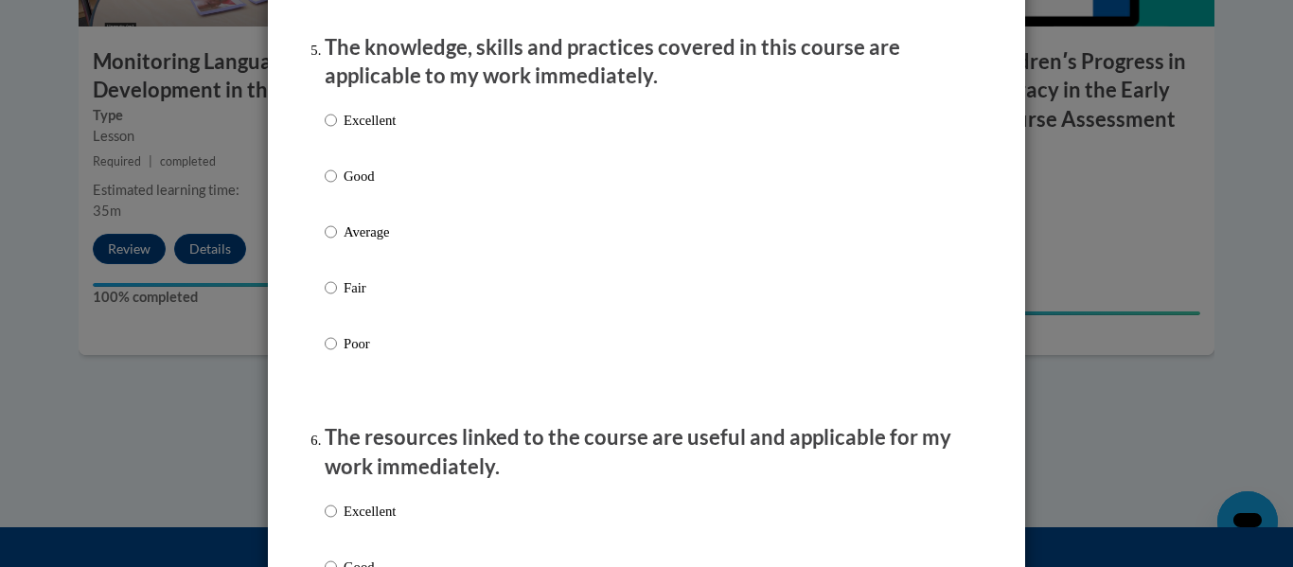
scroll to position [1738, 0]
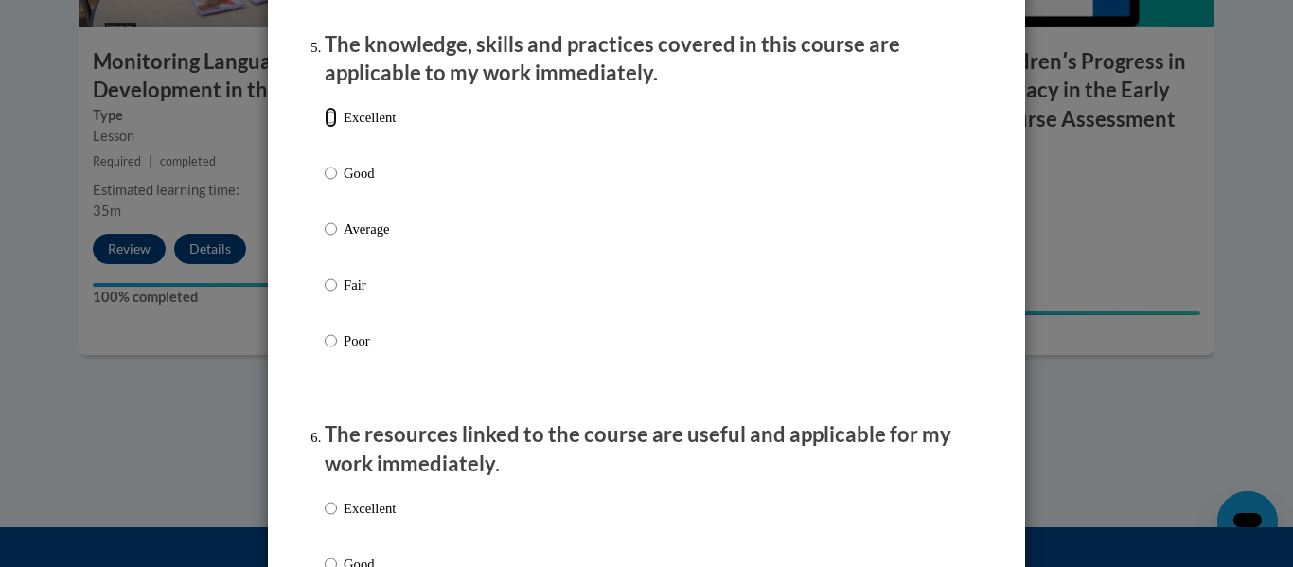
click at [325, 128] on input "Excellent" at bounding box center [331, 117] width 12 height 21
radio input "true"
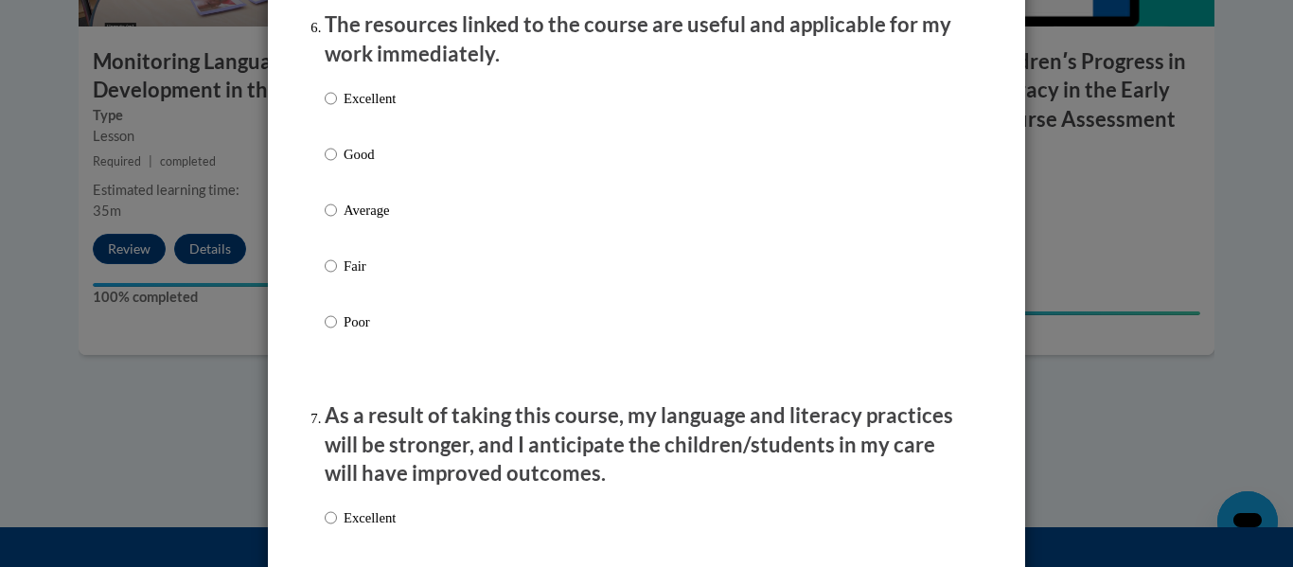
scroll to position [2147, 0]
click at [325, 110] on input "Excellent" at bounding box center [331, 99] width 12 height 21
radio input "true"
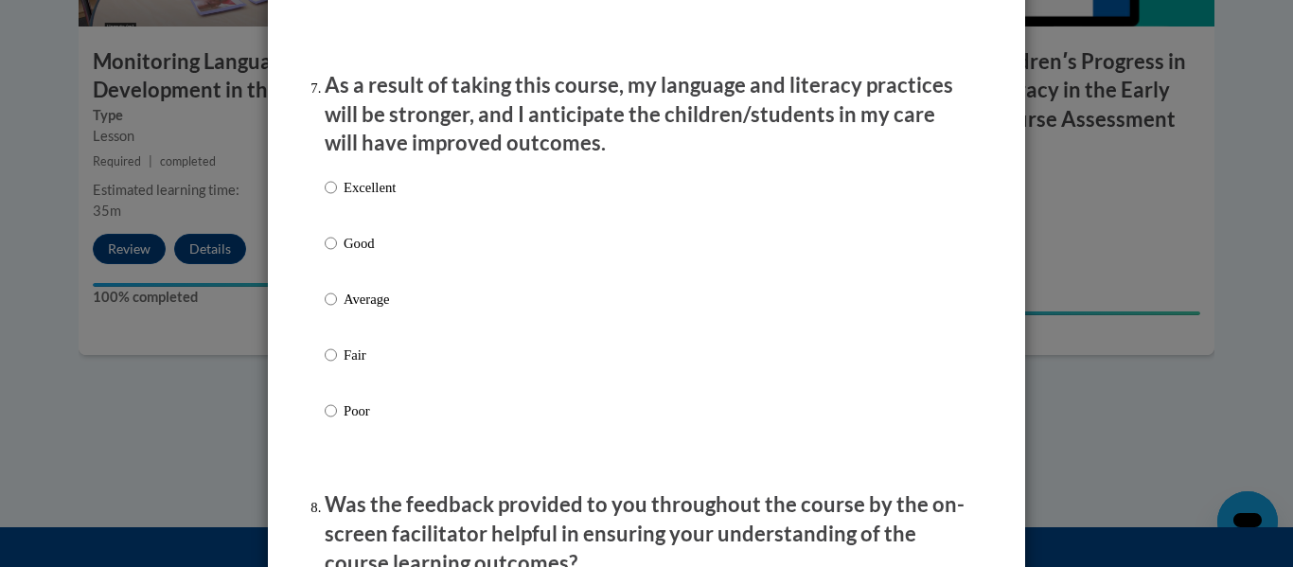
scroll to position [2487, 0]
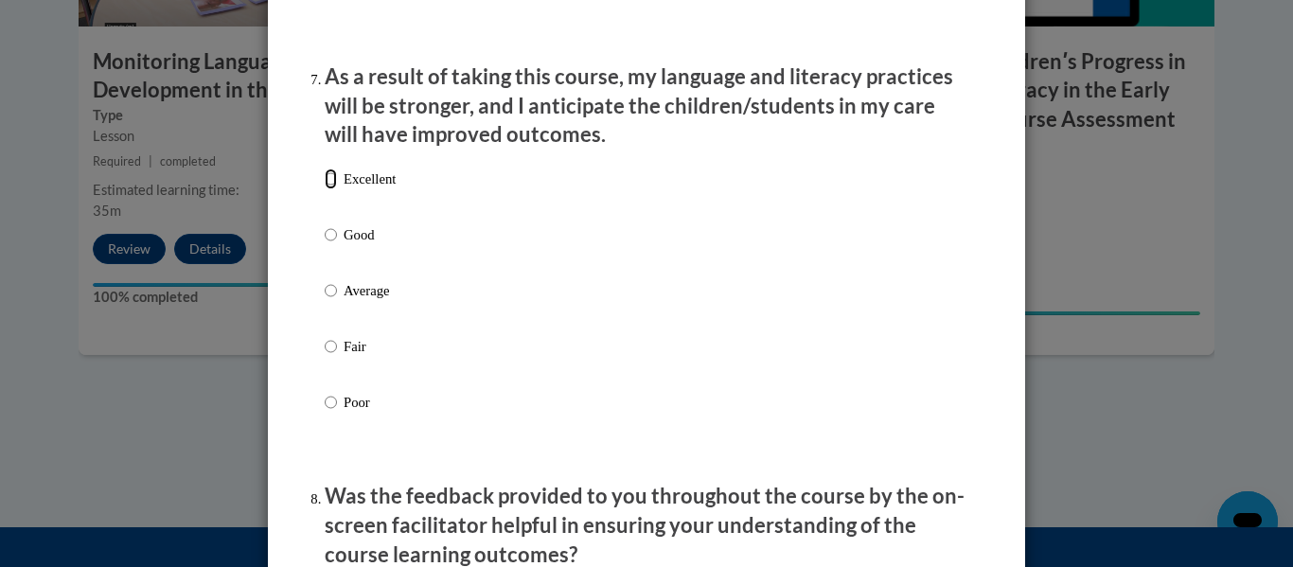
click at [325, 189] on input "Excellent" at bounding box center [331, 179] width 12 height 21
radio input "true"
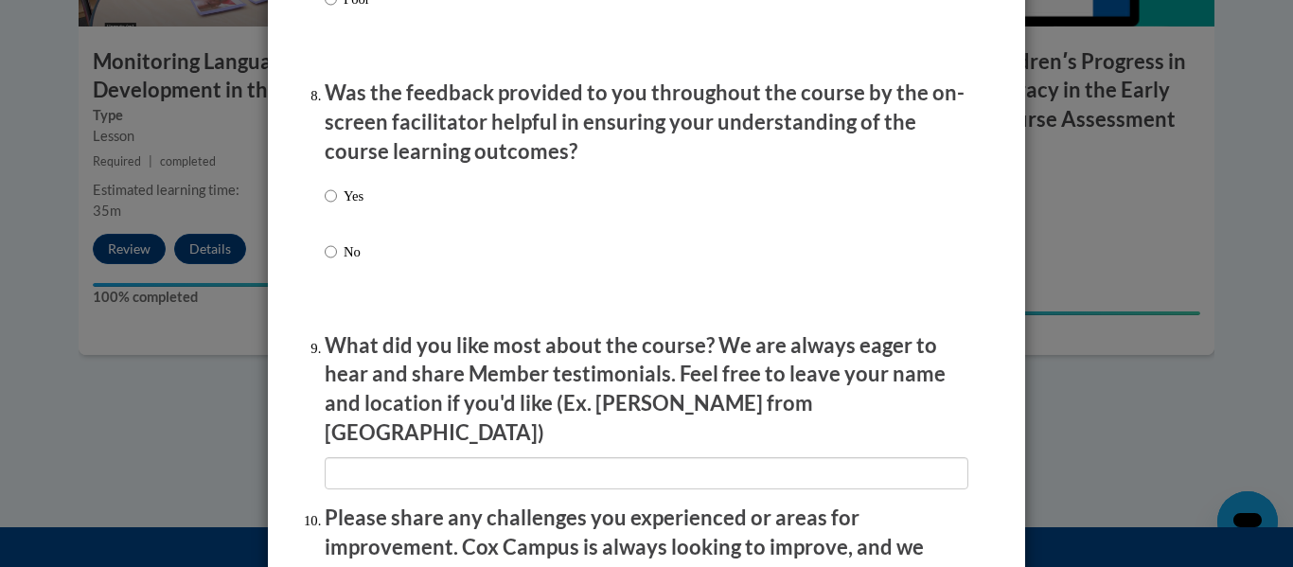
scroll to position [2891, 0]
click at [327, 205] on input "Yes" at bounding box center [331, 195] width 12 height 21
radio input "true"
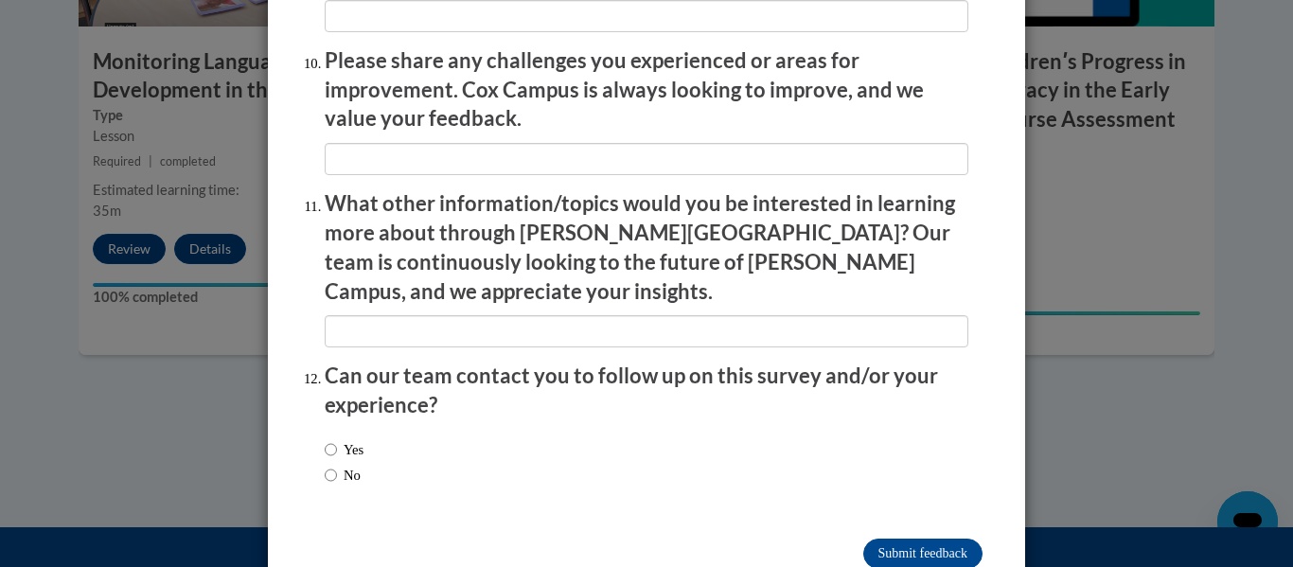
scroll to position [3367, 0]
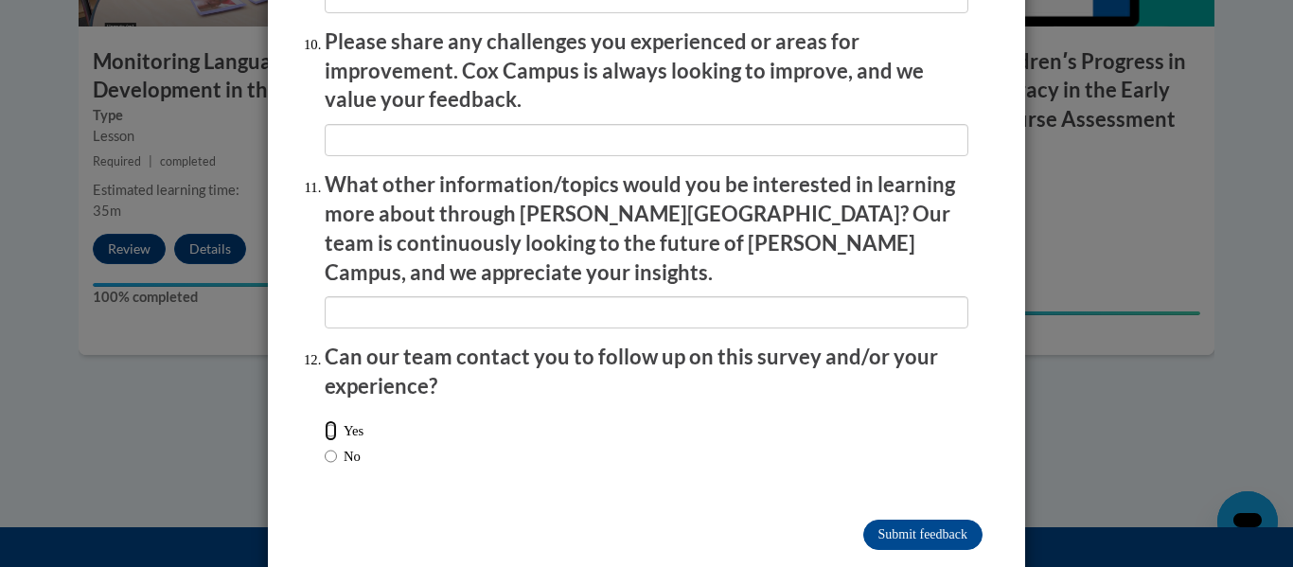
click at [325, 420] on input "Yes" at bounding box center [331, 430] width 12 height 21
radio input "true"
click at [896, 520] on input "Submit feedback" at bounding box center [922, 535] width 119 height 30
